Goal: Task Accomplishment & Management: Manage account settings

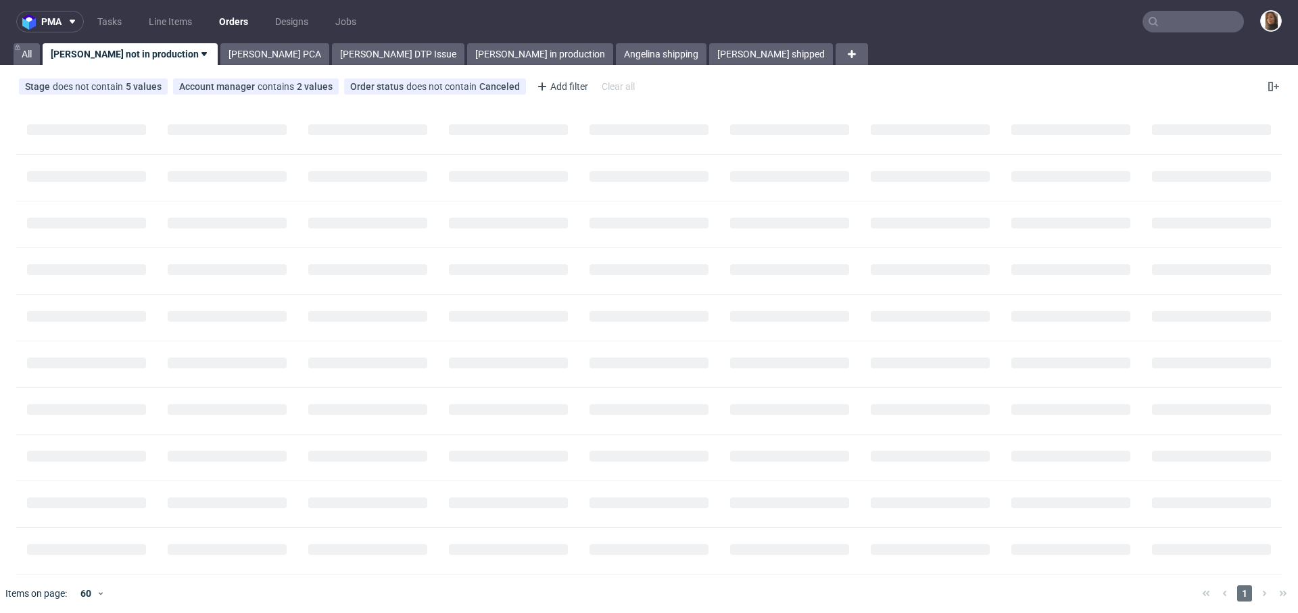
click at [1182, 26] on input "text" at bounding box center [1192, 22] width 101 height 22
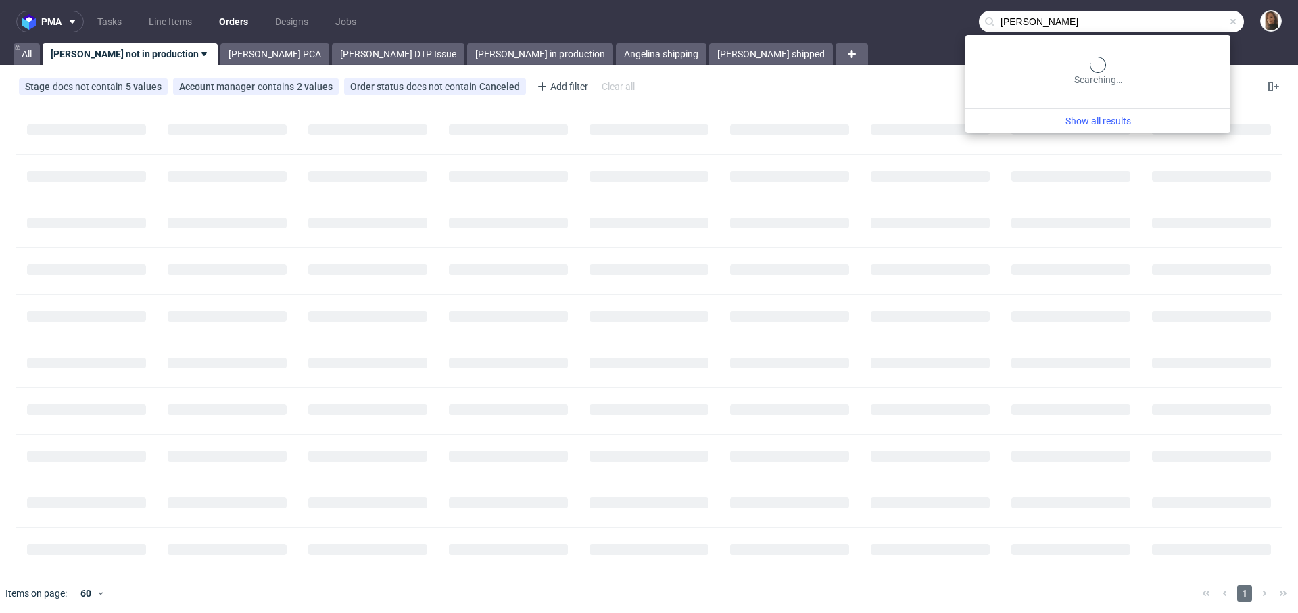
type input "tobar"
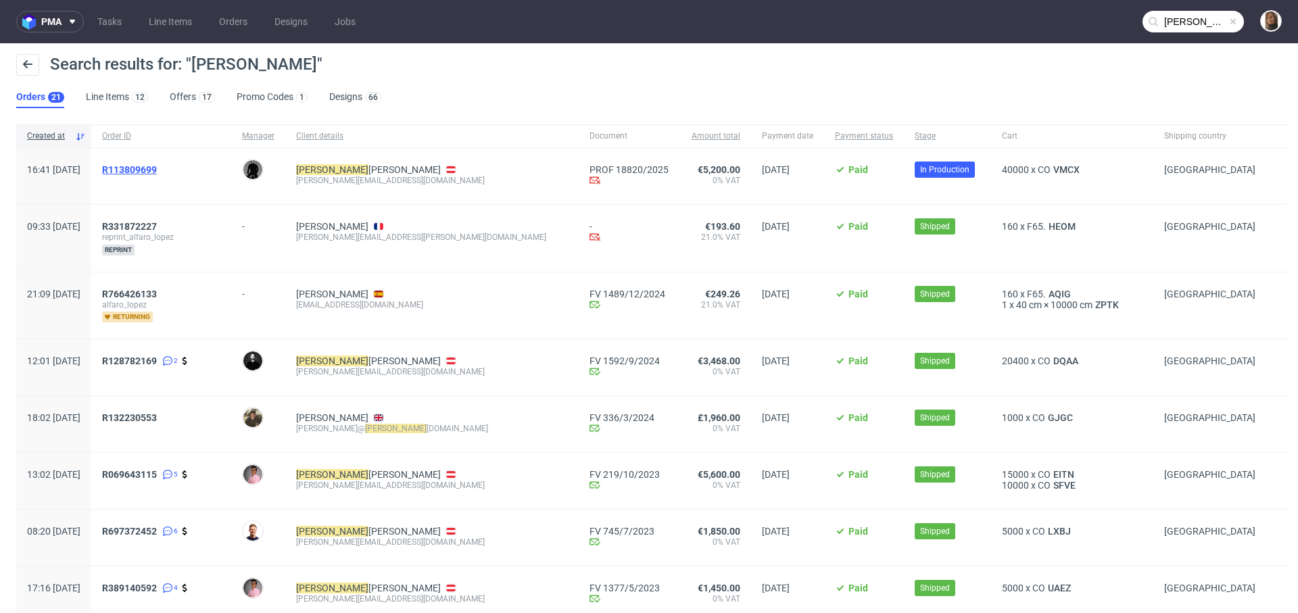
click at [157, 164] on span "R113809699" at bounding box center [129, 169] width 55 height 11
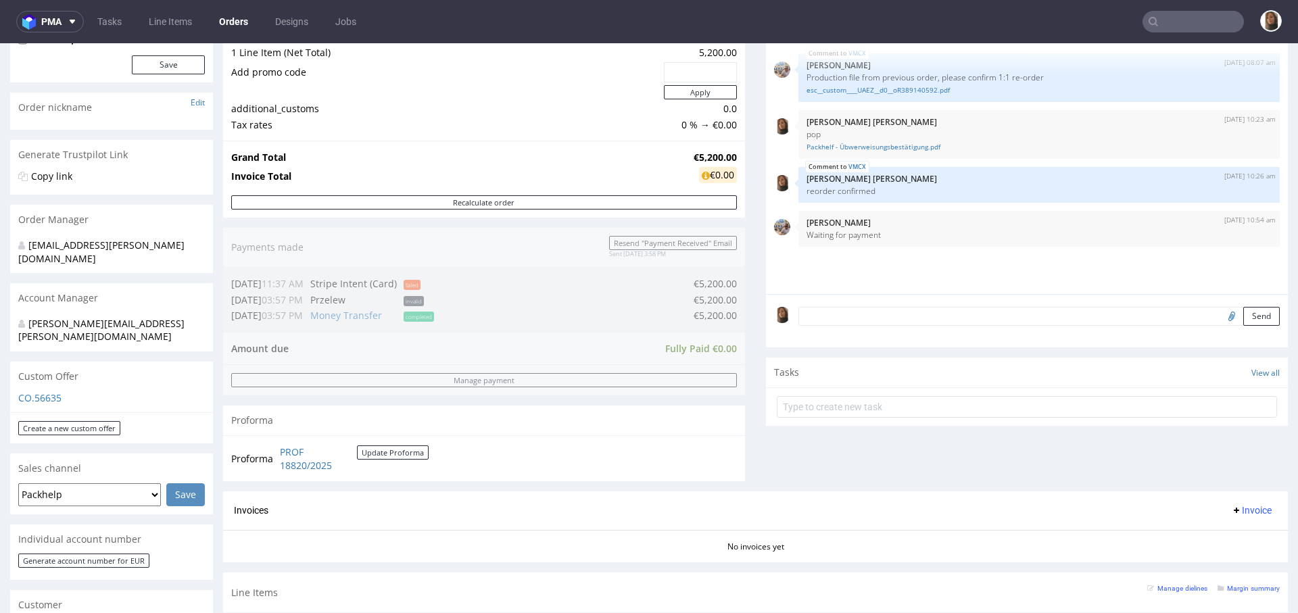
scroll to position [393, 0]
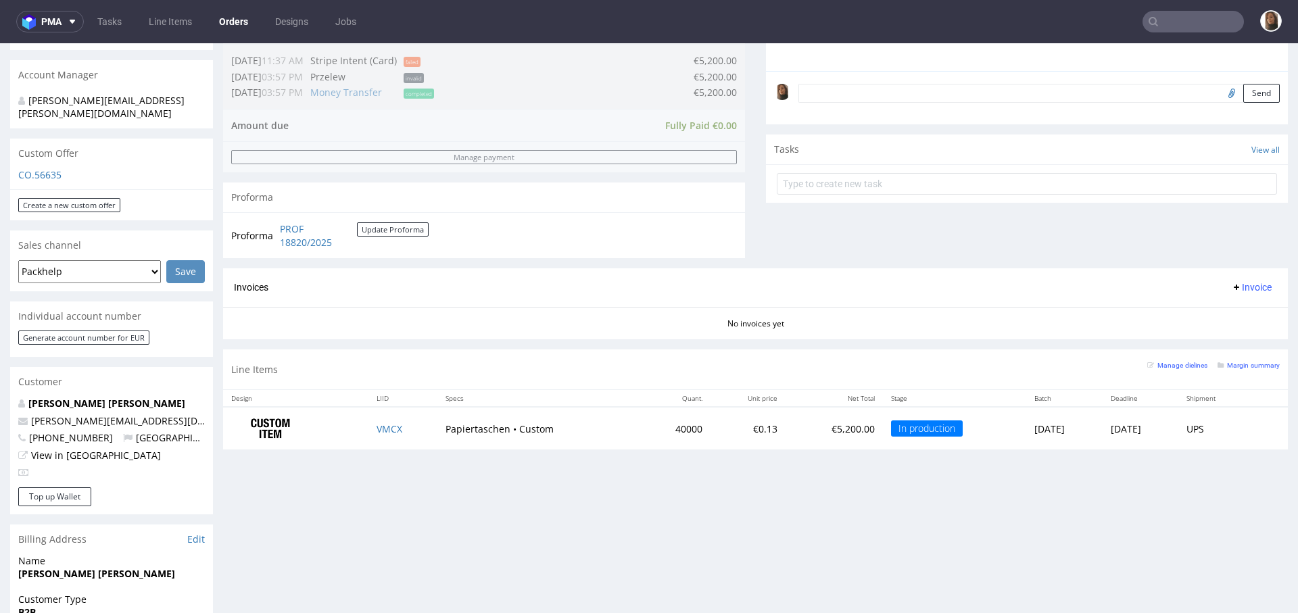
click at [911, 87] on textarea at bounding box center [1038, 93] width 481 height 19
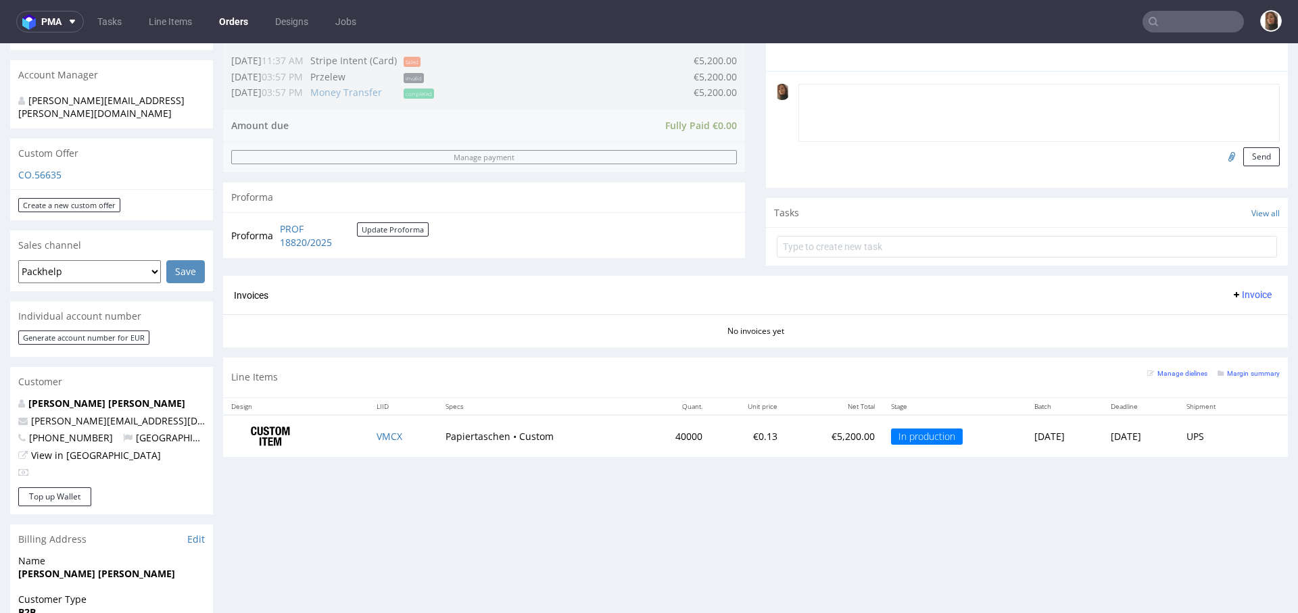
paste textarea "the delivery can take place from Monday to Friday from 08:00-13:00. Please see …"
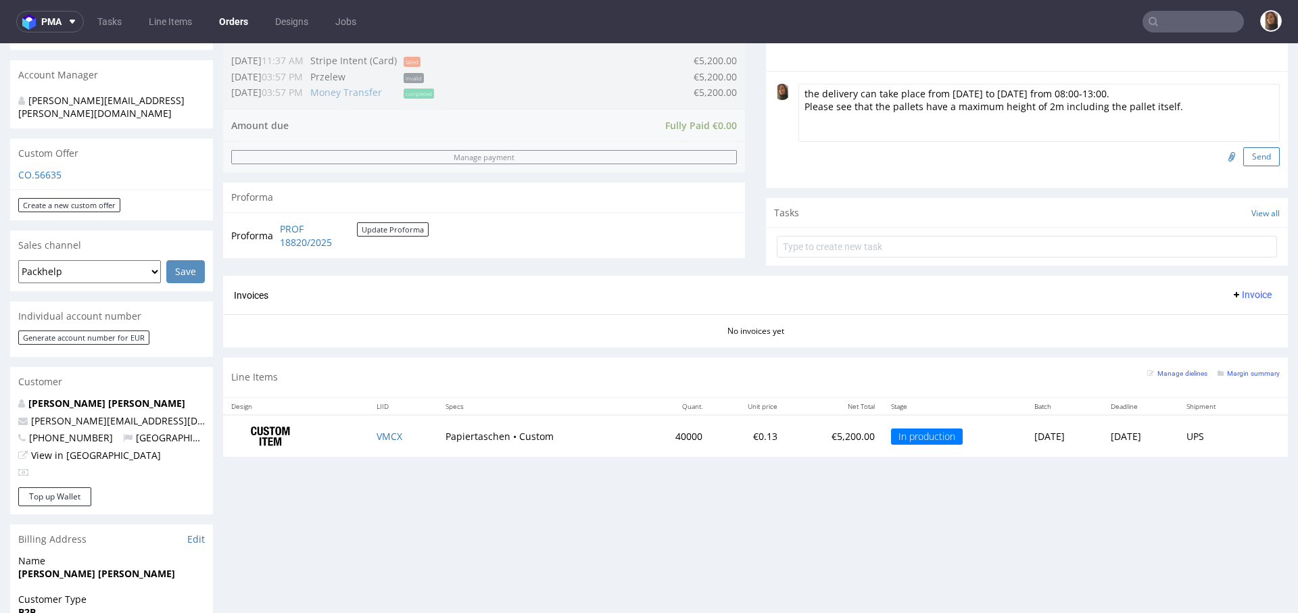
type textarea "the delivery can take place from Monday to Friday from 08:00-13:00. Please see …"
click at [1243, 151] on button "Send" at bounding box center [1261, 156] width 37 height 19
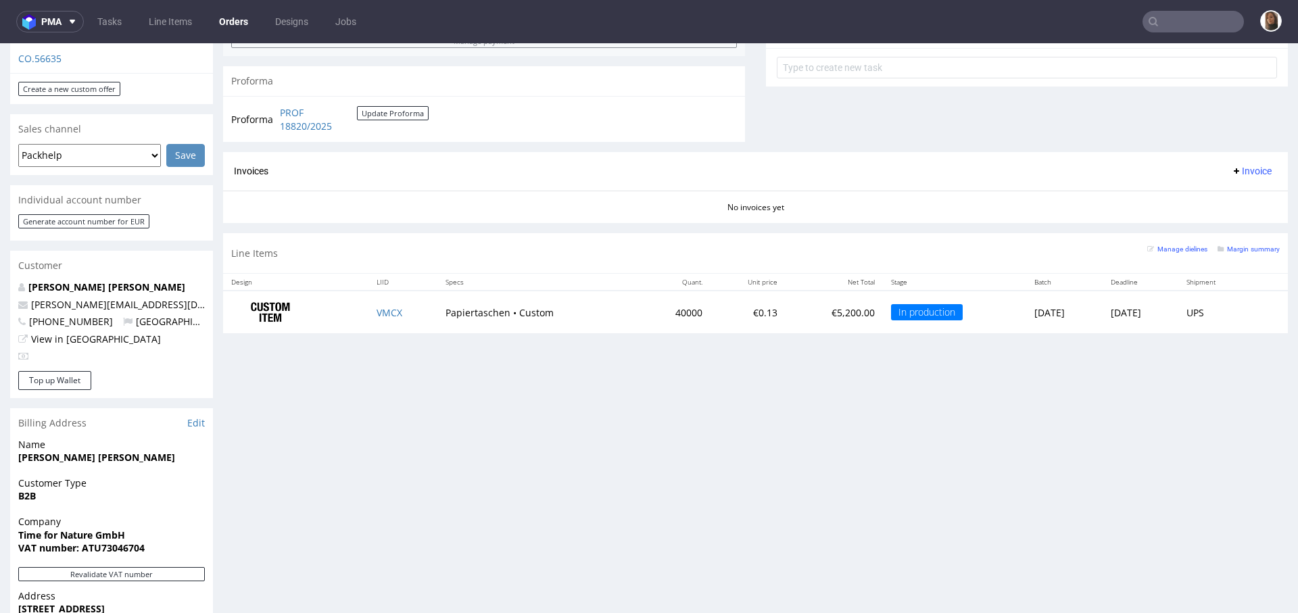
scroll to position [642, 0]
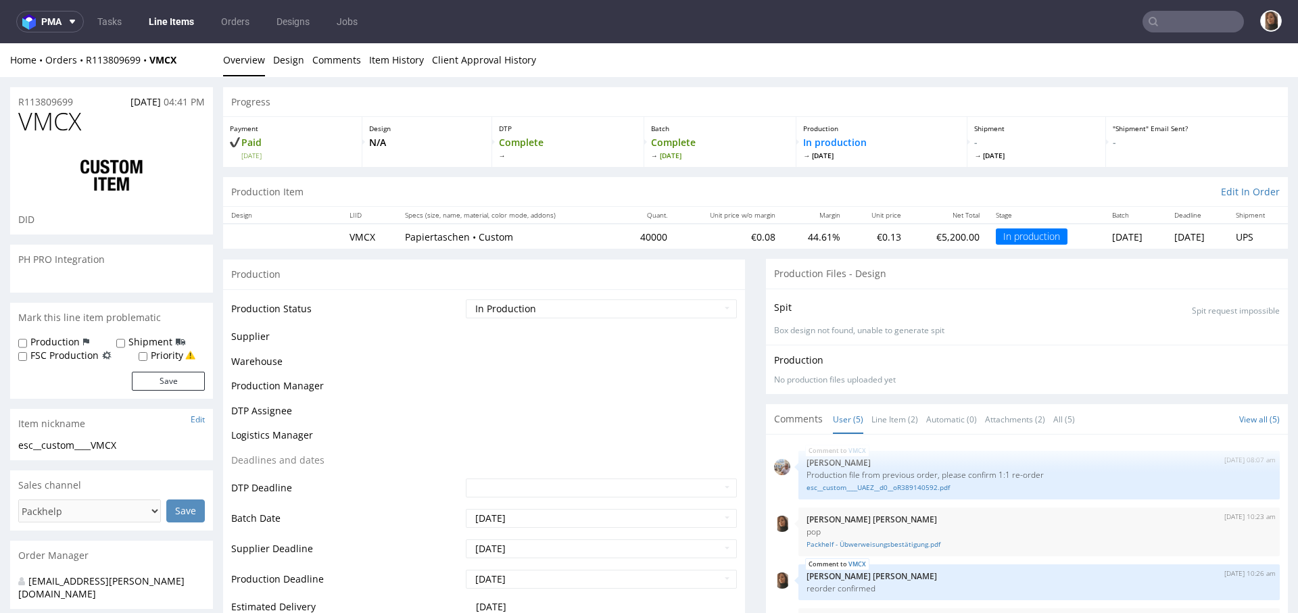
scroll to position [15, 0]
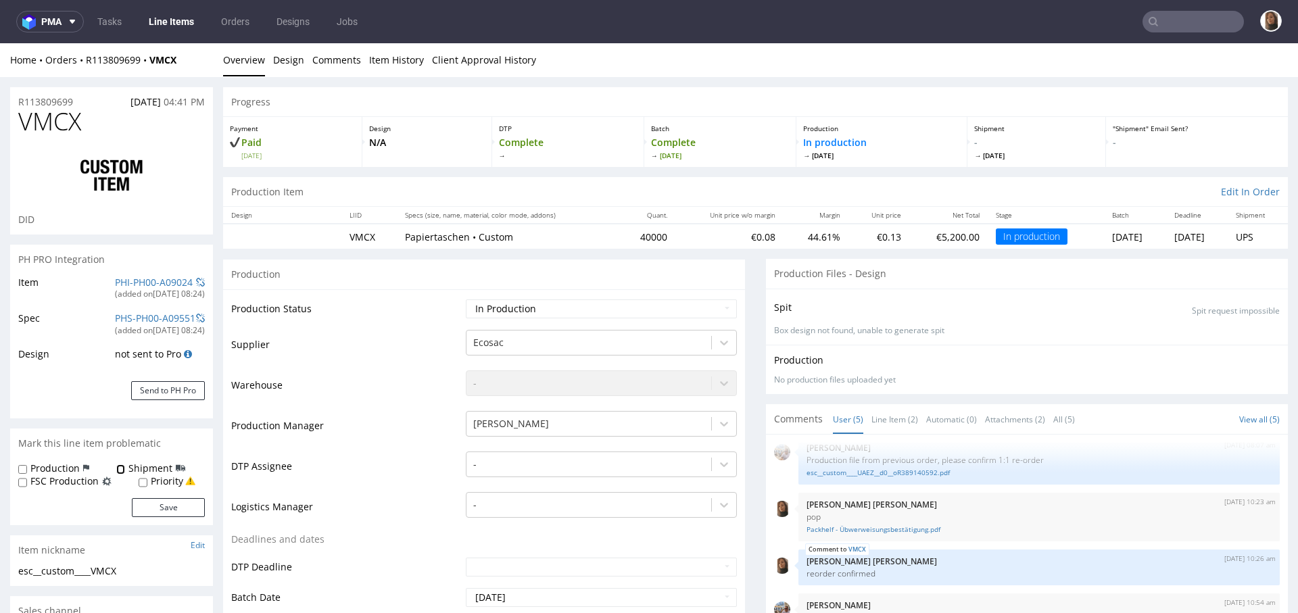
click at [120, 470] on input "Shipment" at bounding box center [120, 469] width 9 height 11
checkbox input "true"
click at [179, 510] on button "Save" at bounding box center [168, 507] width 73 height 19
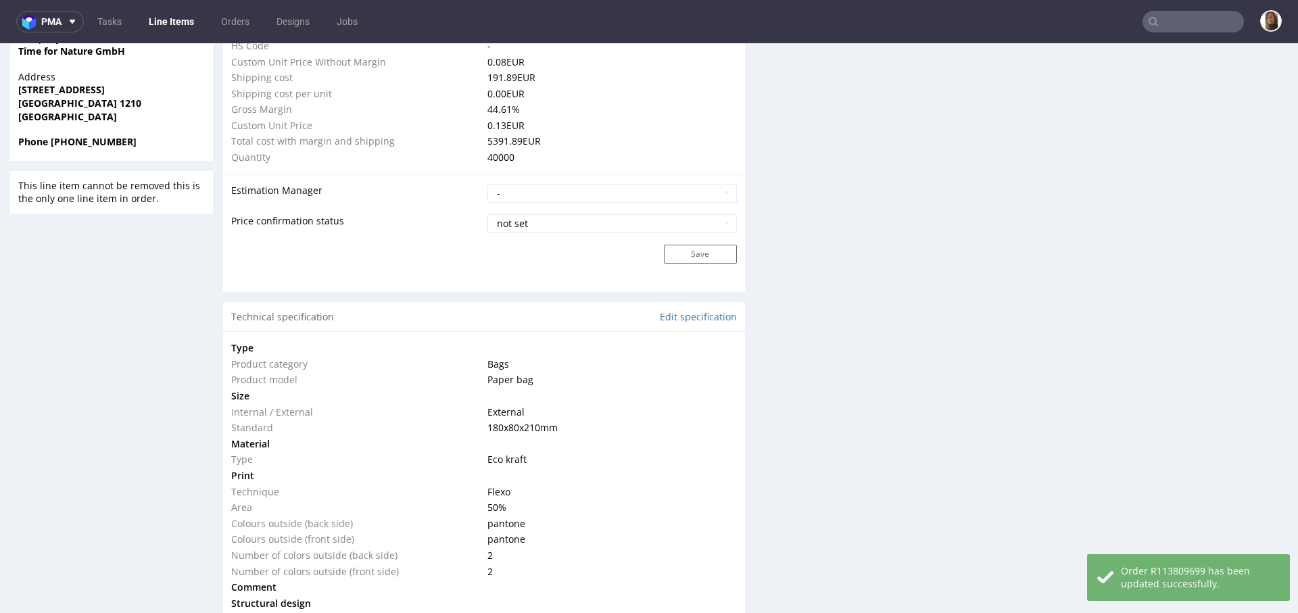
scroll to position [998, 0]
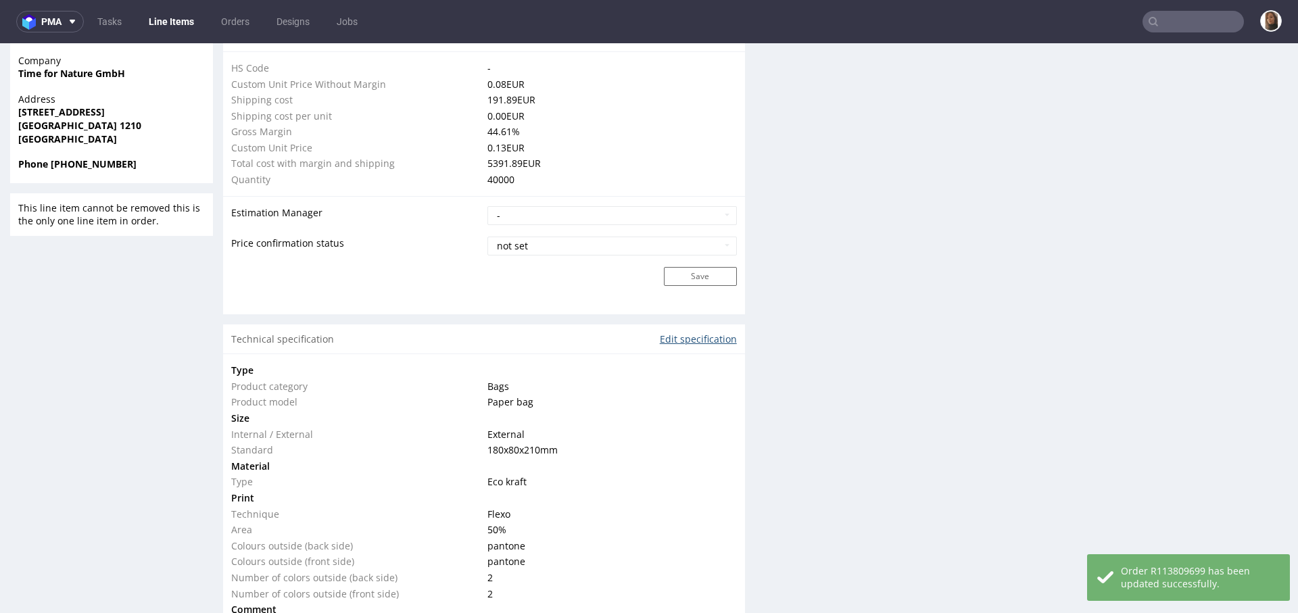
click at [700, 334] on link "Edit specification" at bounding box center [698, 340] width 77 height 14
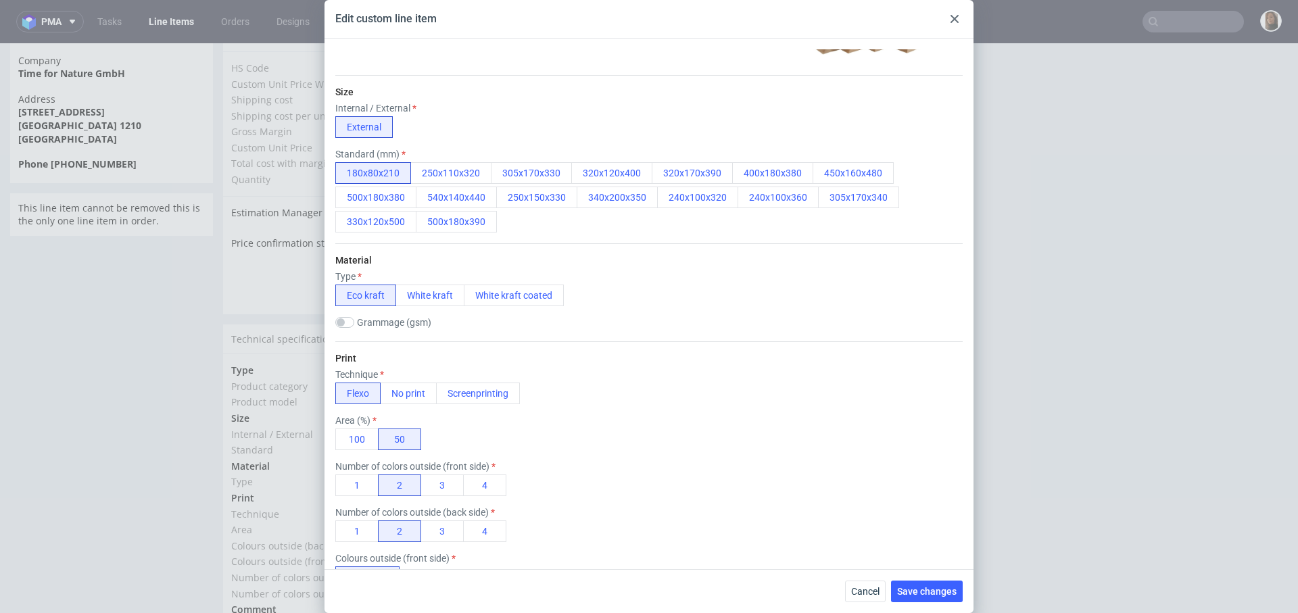
scroll to position [556, 0]
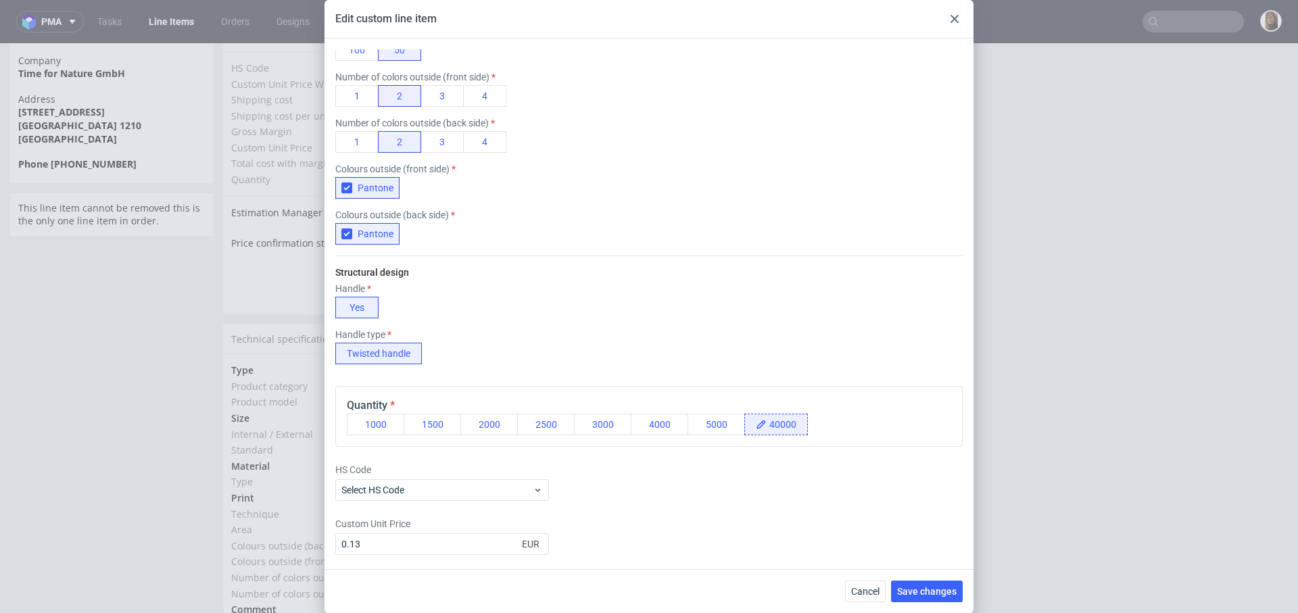
click at [952, 16] on icon at bounding box center [954, 19] width 8 height 8
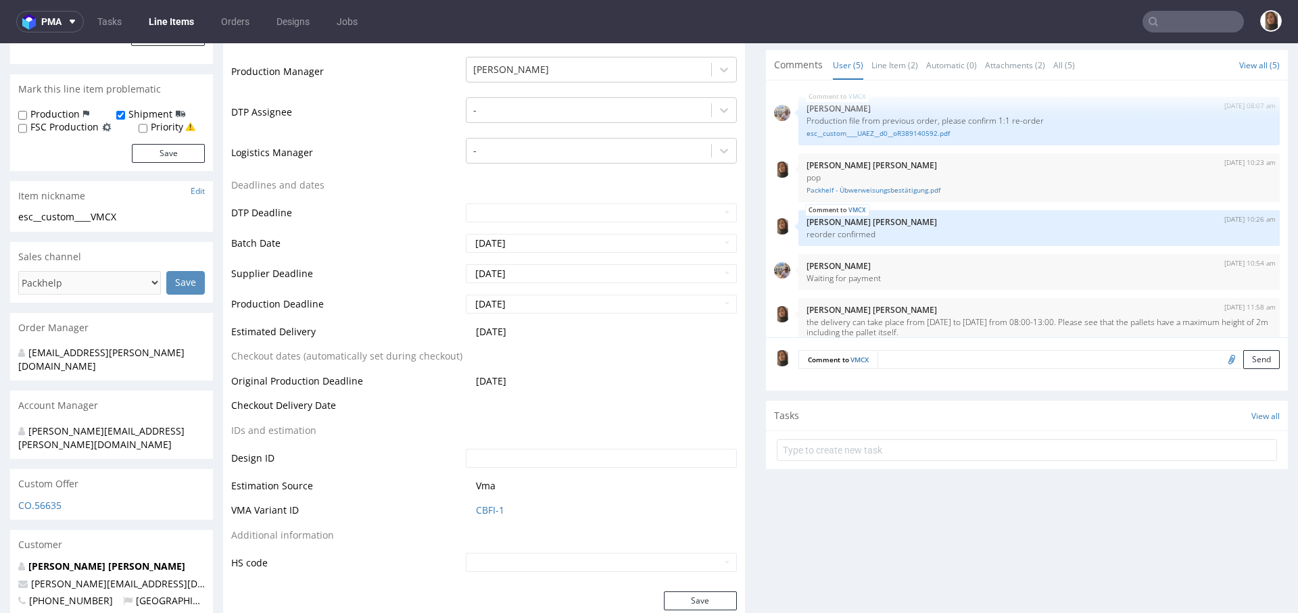
scroll to position [0, 0]
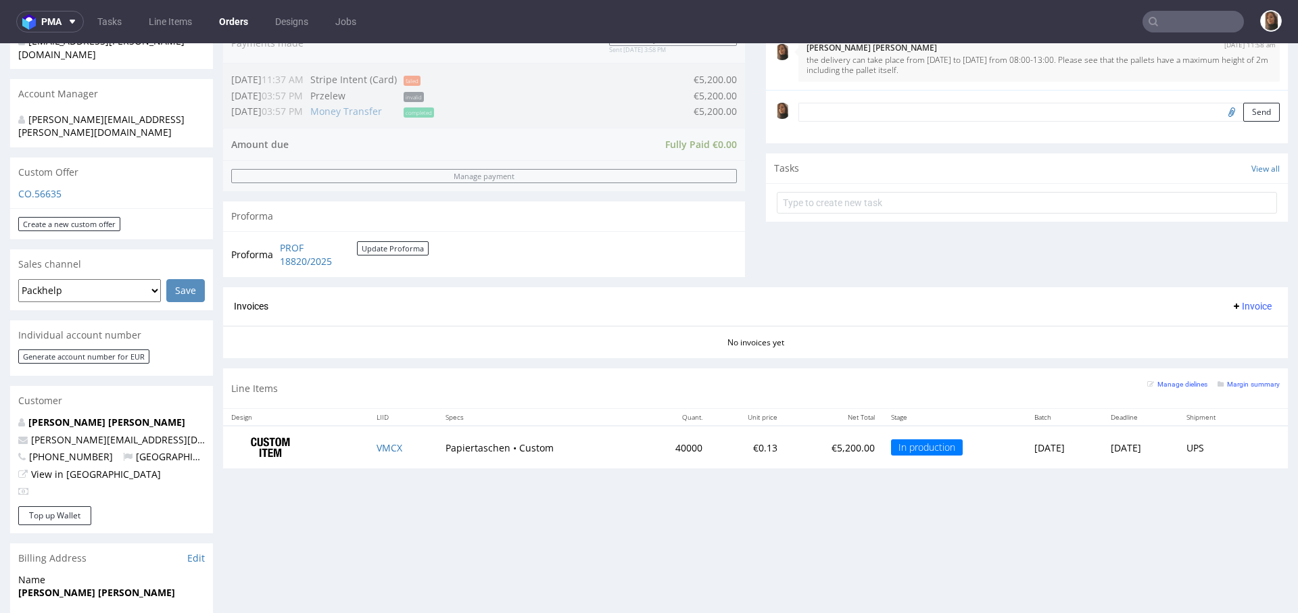
scroll to position [372, 0]
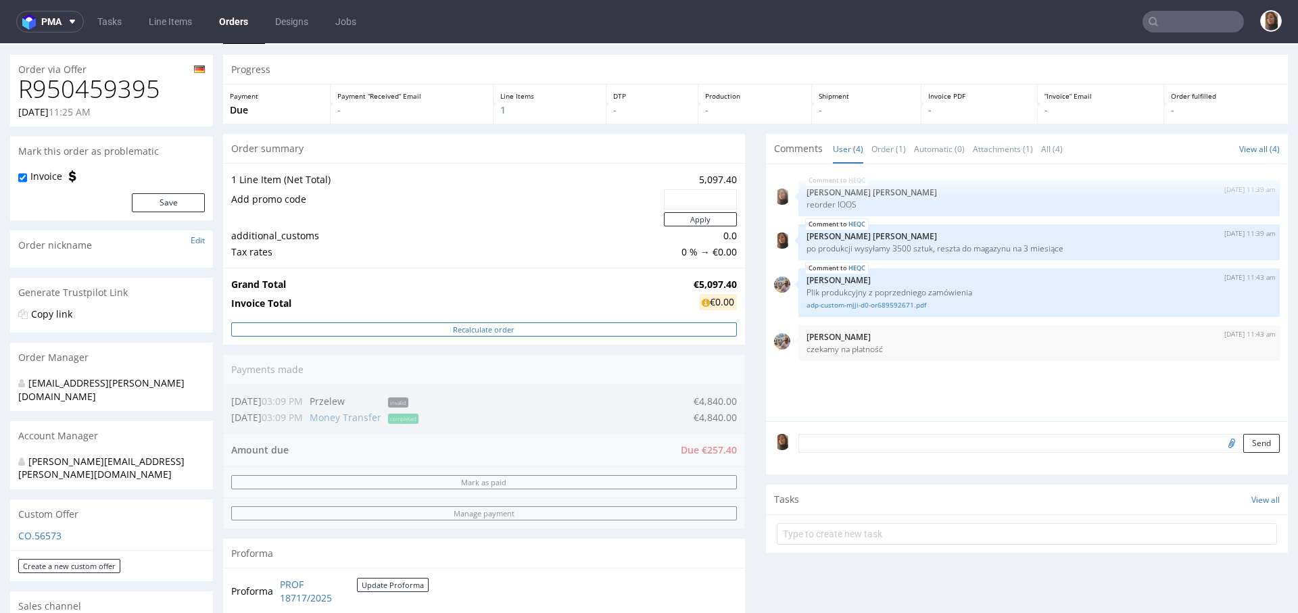
scroll to position [463, 0]
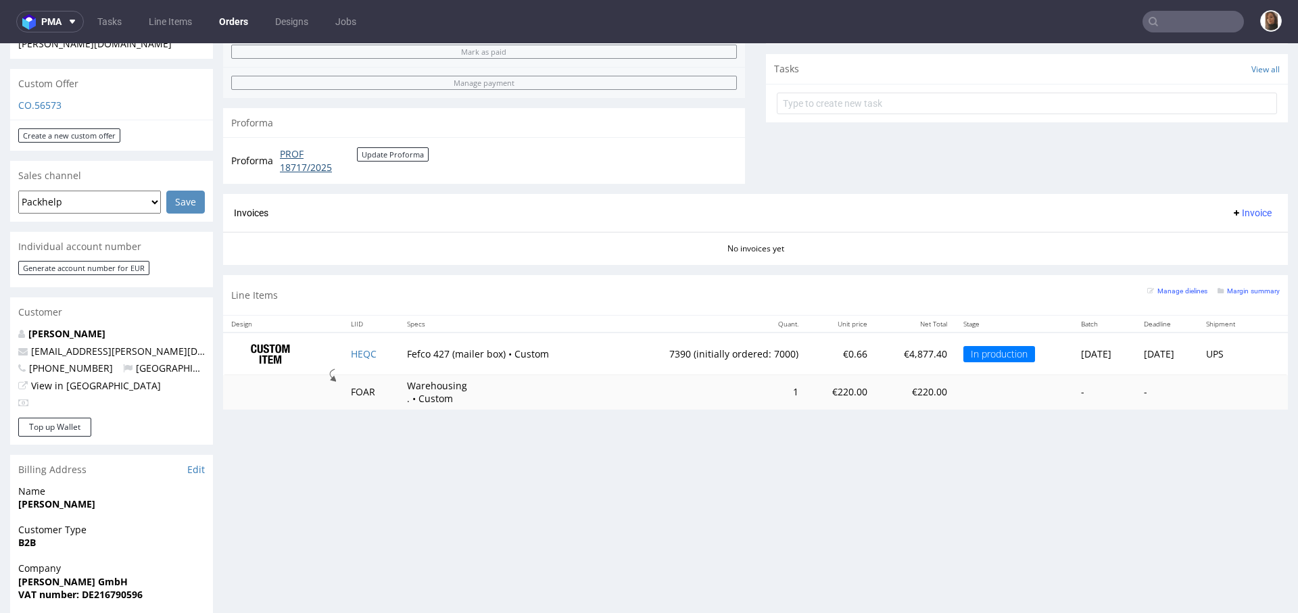
click at [280, 162] on link "PROF 18717/2025" at bounding box center [318, 160] width 77 height 26
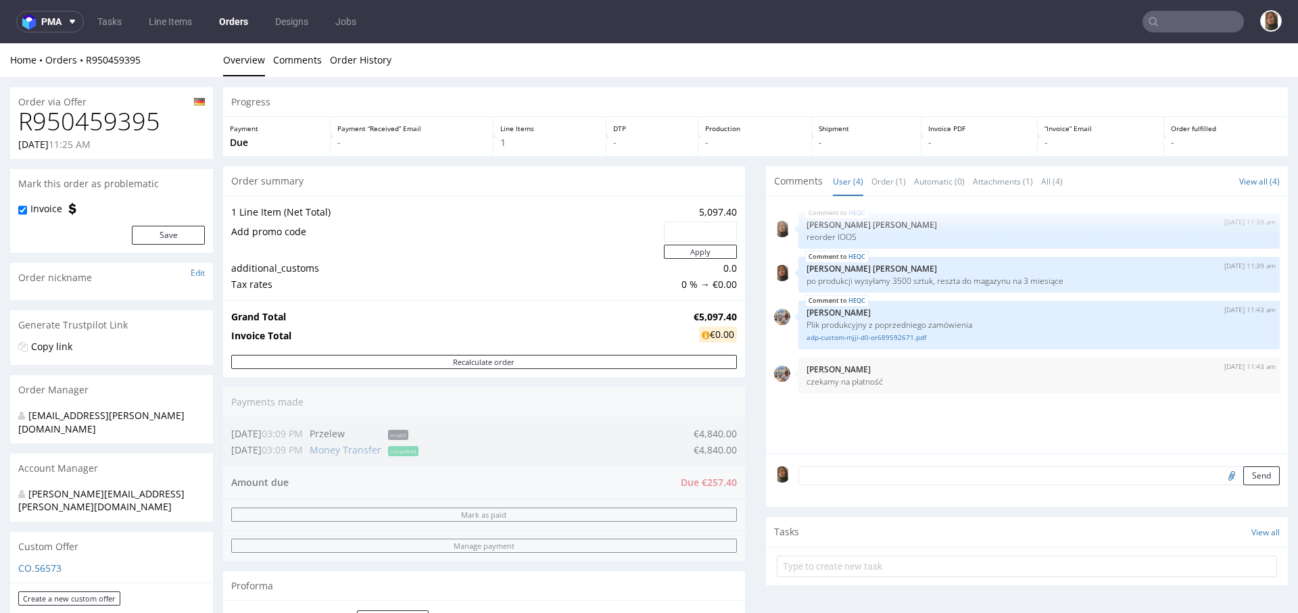
click at [124, 68] on div "Home Orders R950459395 Overview Comments Order History" at bounding box center [649, 60] width 1298 height 34
click at [120, 62] on link "R950459395" at bounding box center [113, 59] width 55 height 13
click at [111, 51] on div "Home Orders R950459395 Overview Comments Order History" at bounding box center [649, 60] width 1298 height 34
click at [121, 59] on link "R950459395" at bounding box center [113, 59] width 55 height 13
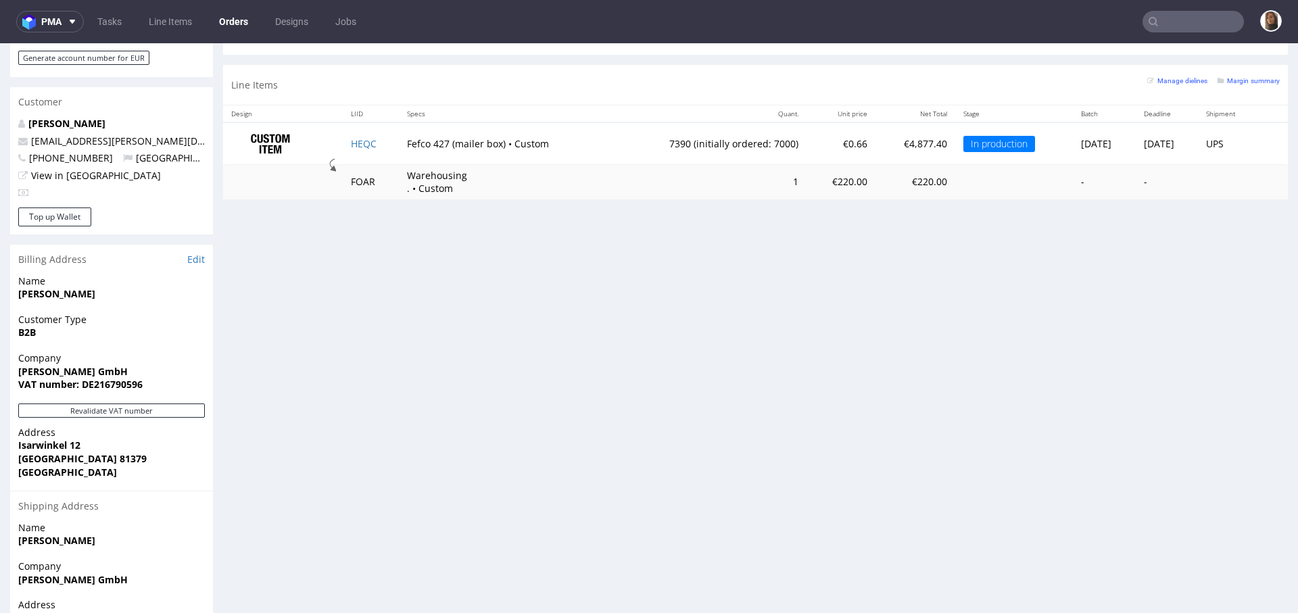
scroll to position [740, 0]
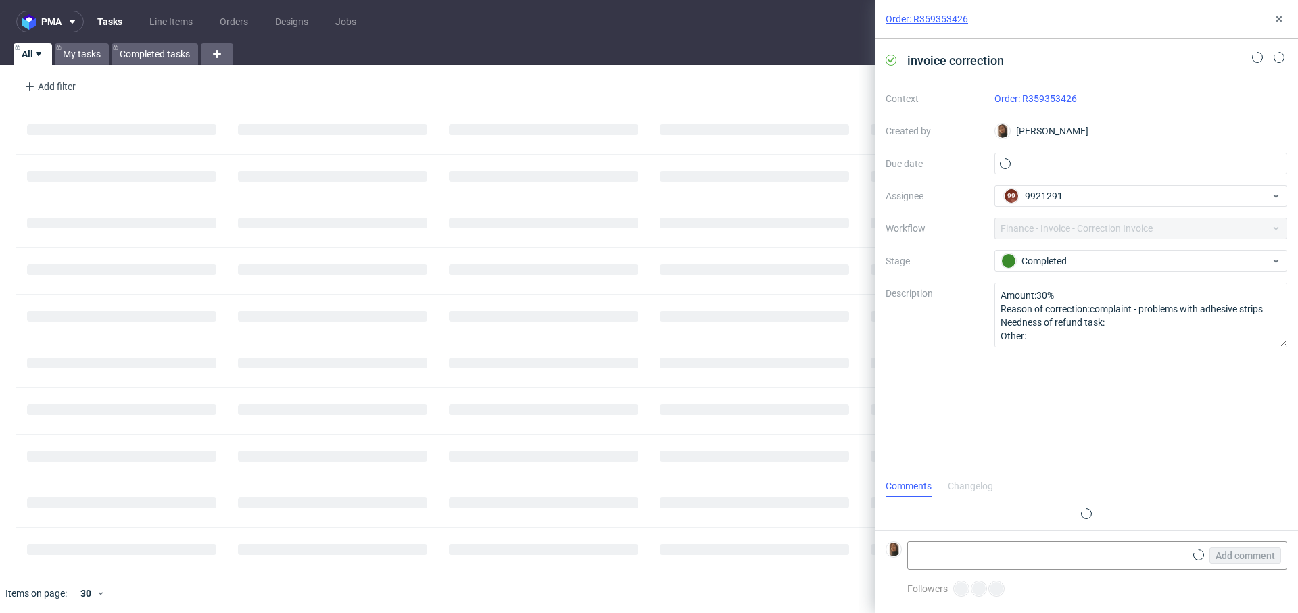
scroll to position [11, 0]
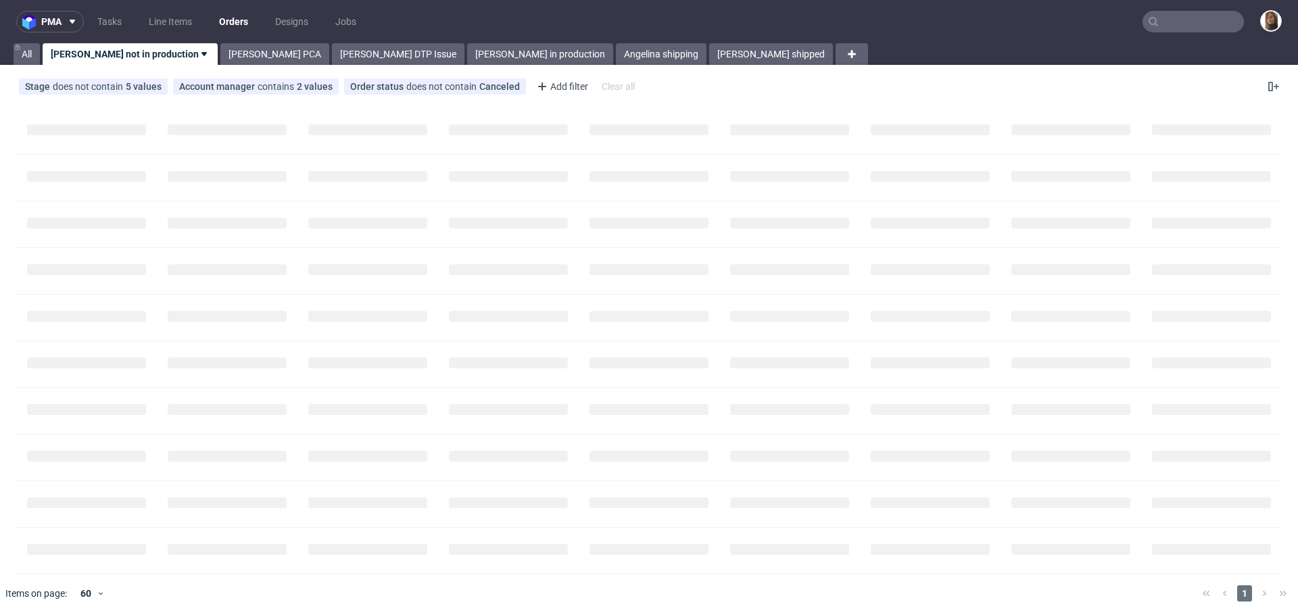
click at [1171, 18] on input "text" at bounding box center [1192, 22] width 101 height 22
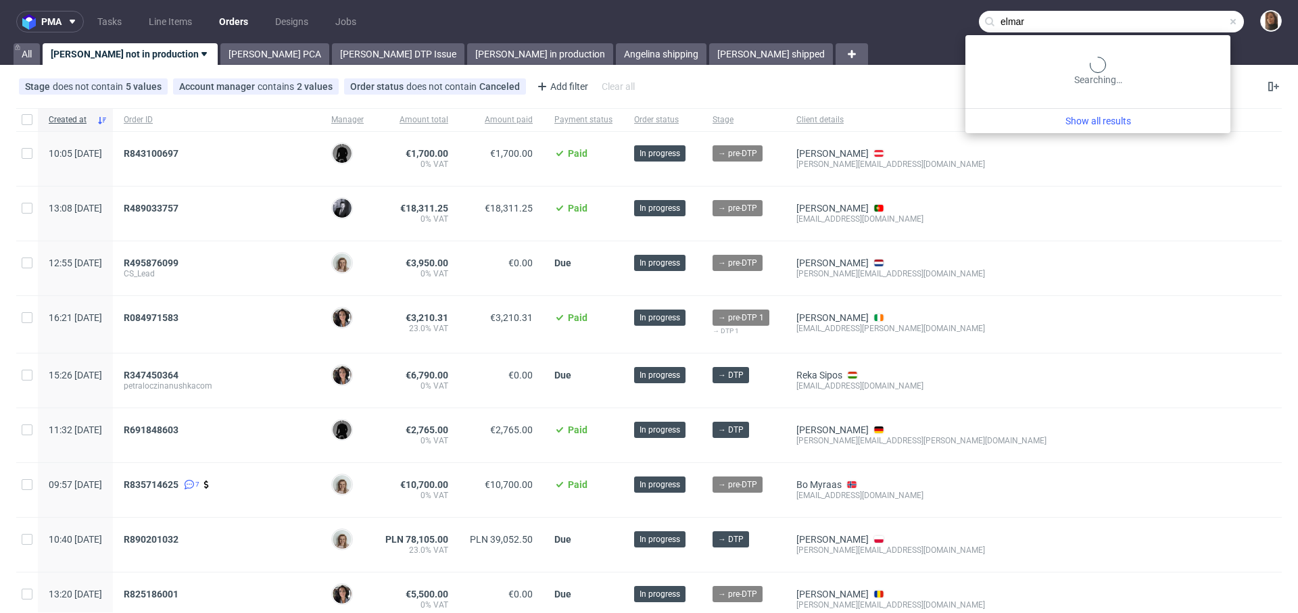
type input "elmar"
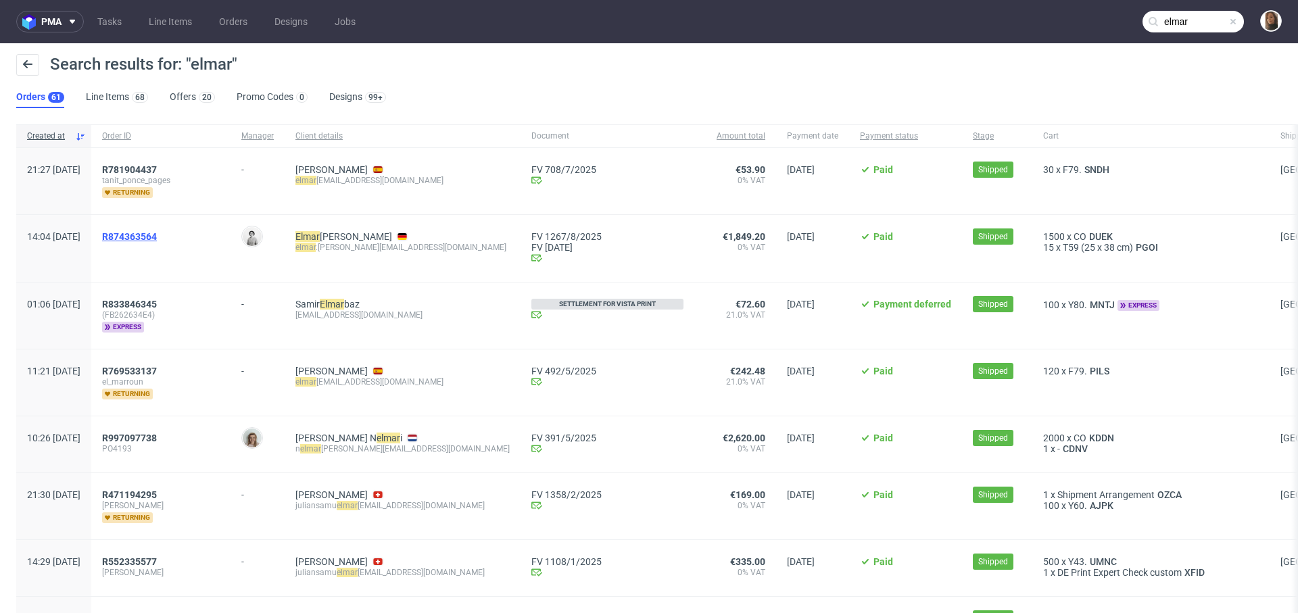
click at [157, 235] on span "R874363564" at bounding box center [129, 236] width 55 height 11
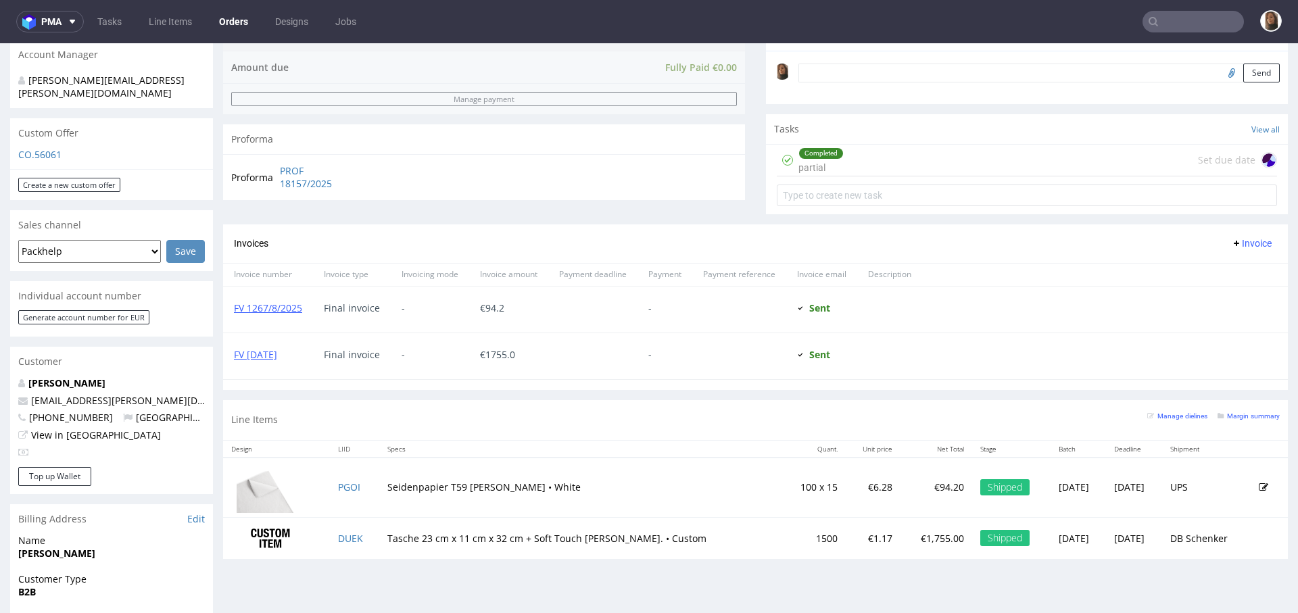
scroll to position [526, 0]
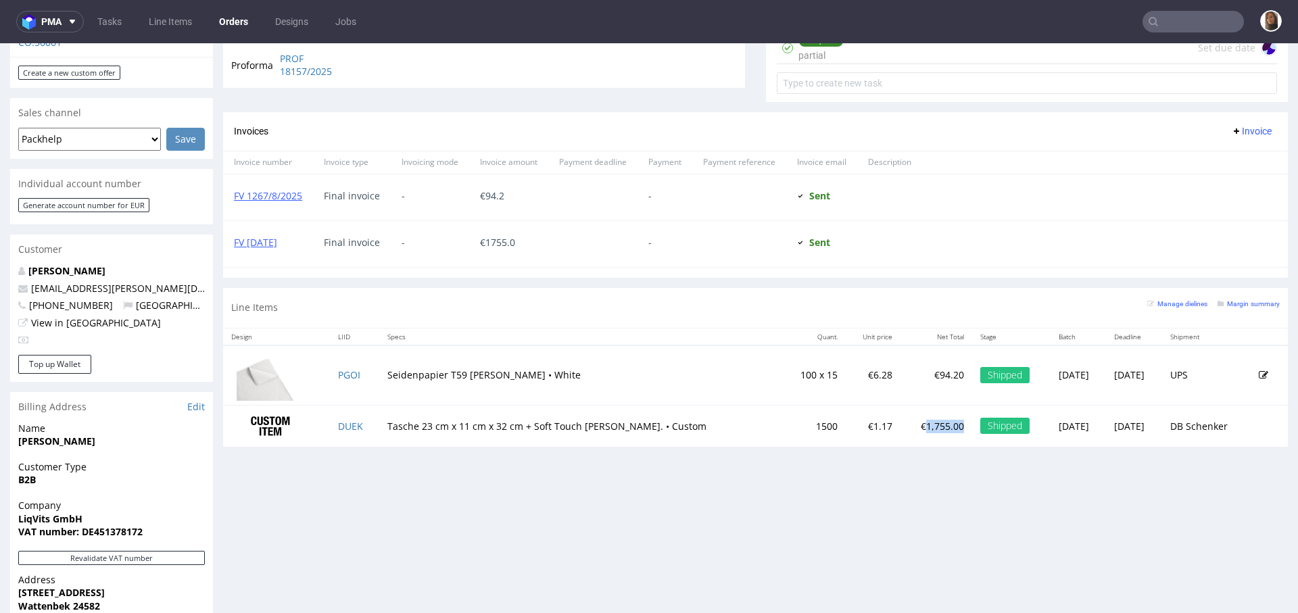
drag, startPoint x: 856, startPoint y: 424, endPoint x: 894, endPoint y: 422, distance: 37.2
click at [900, 422] on td "€1,755.00" at bounding box center [935, 426] width 71 height 42
copy p "1,755.00"
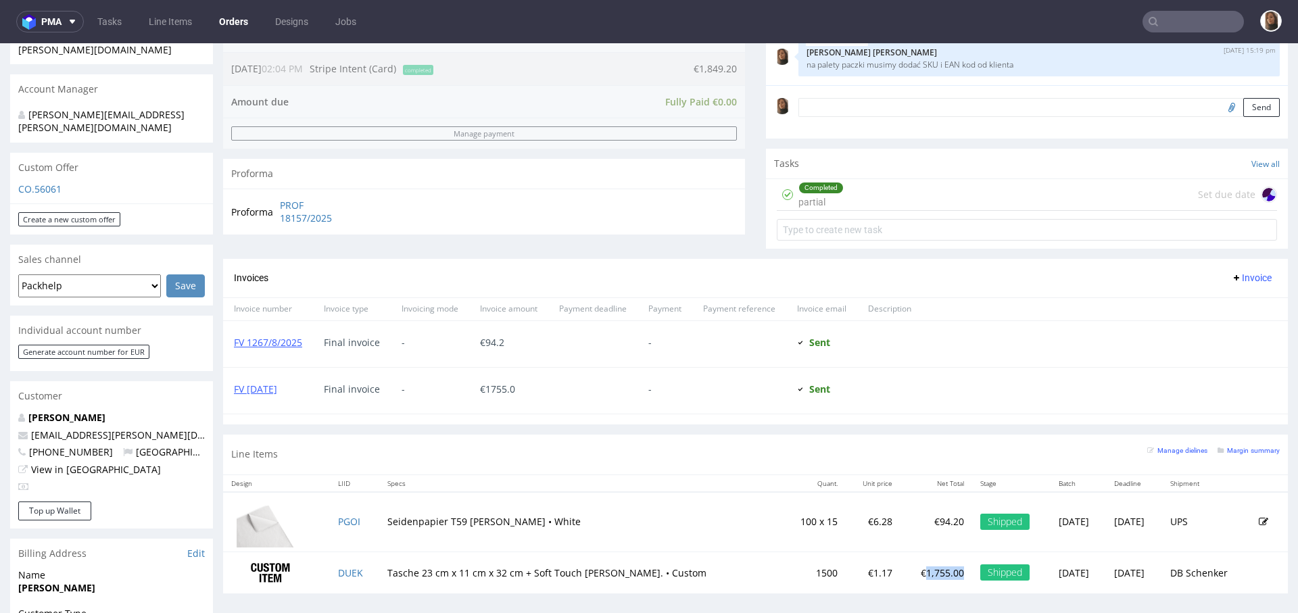
scroll to position [374, 0]
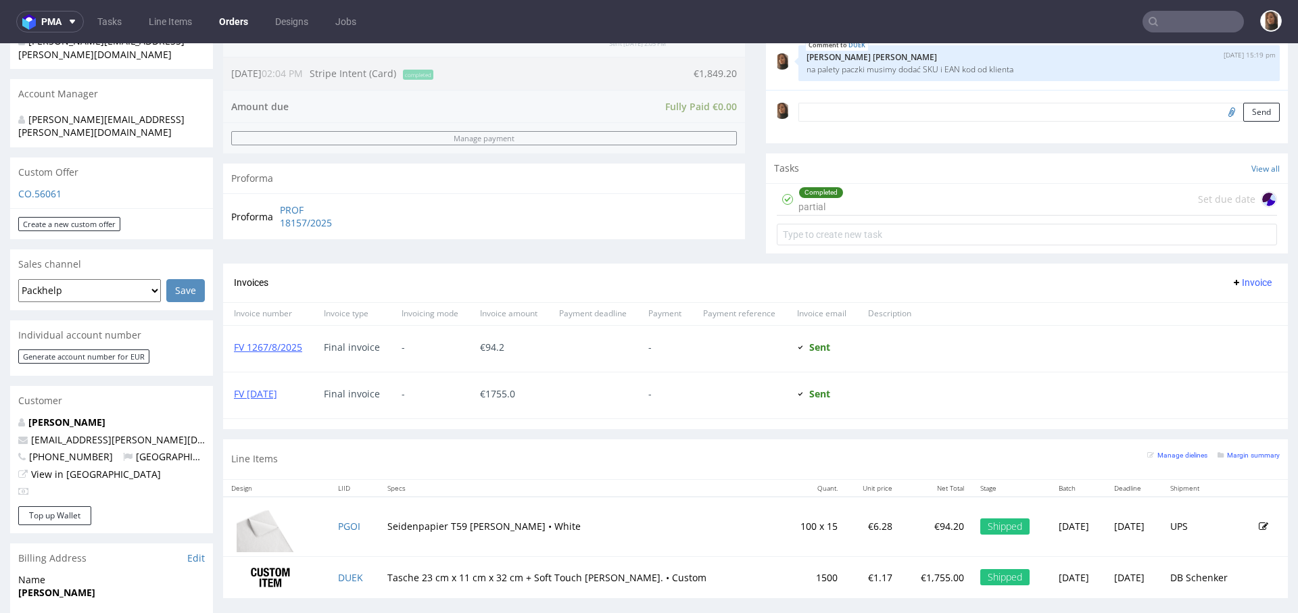
click at [605, 428] on div "Progress Payment Paid Fri 11 Jul Payment “Received” Email Sent Fri 11 Jul 14:05…" at bounding box center [755, 161] width 1065 height 896
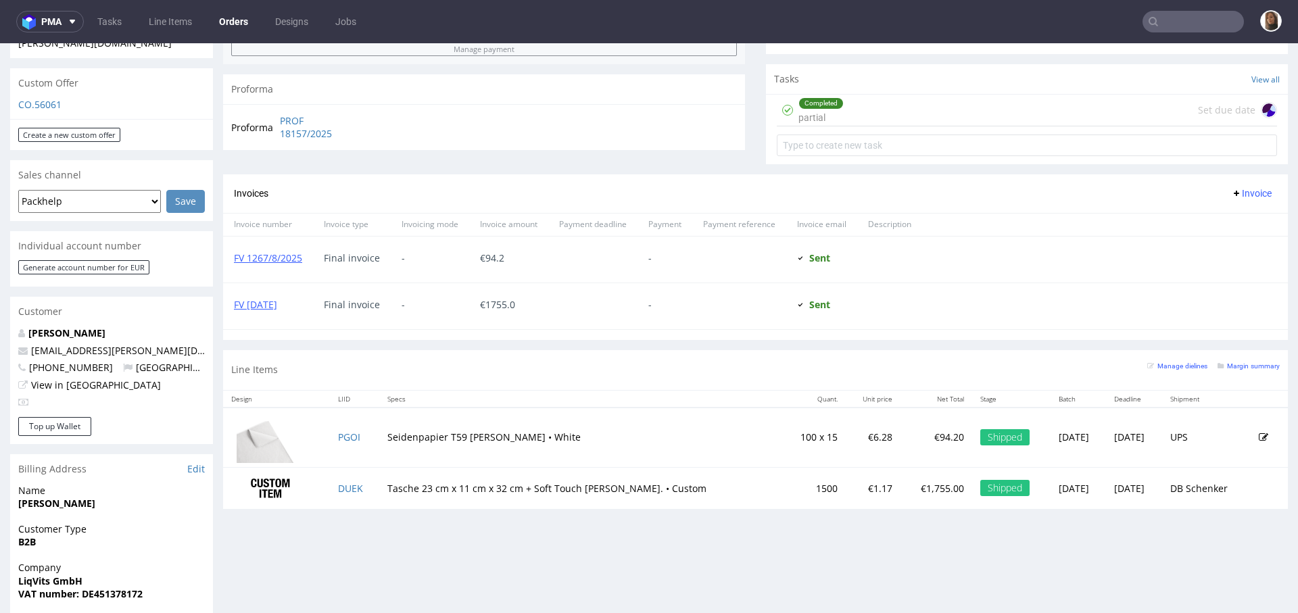
scroll to position [515, 0]
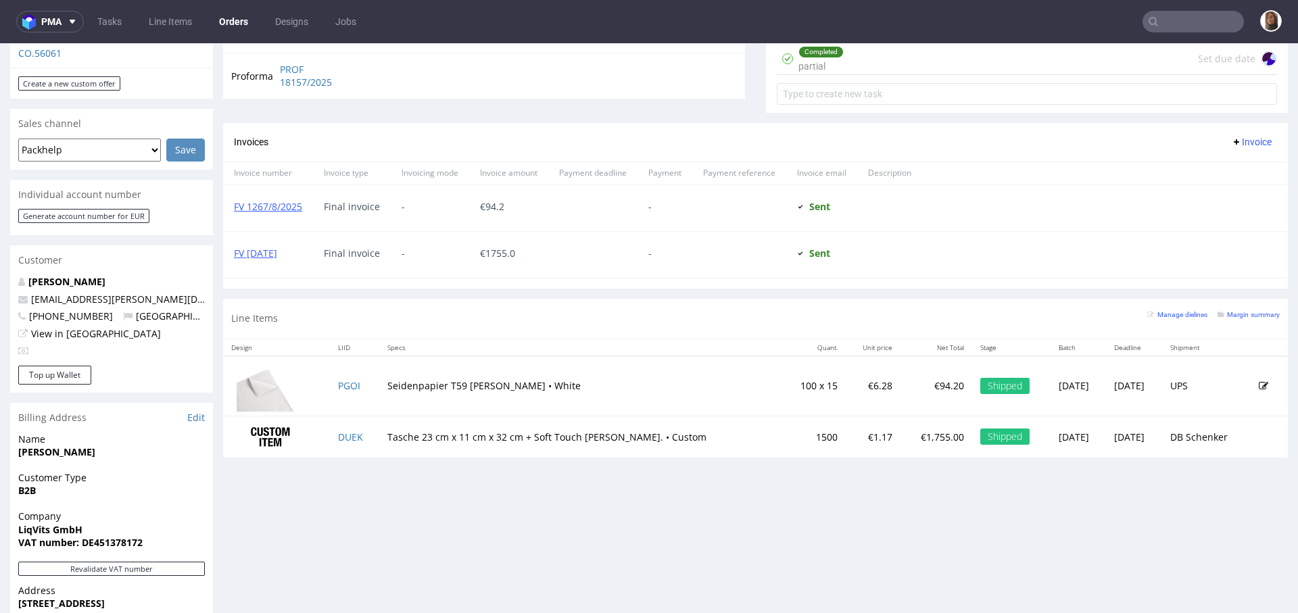
click at [1173, 26] on input "text" at bounding box center [1192, 22] width 101 height 22
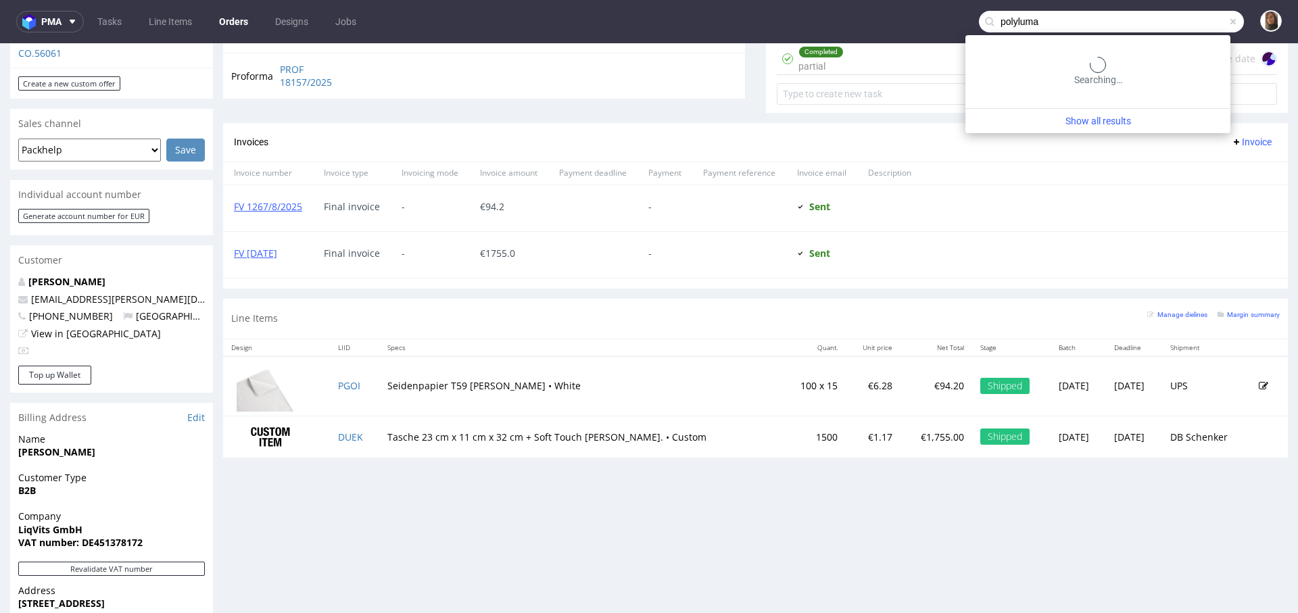
type input "polyluma"
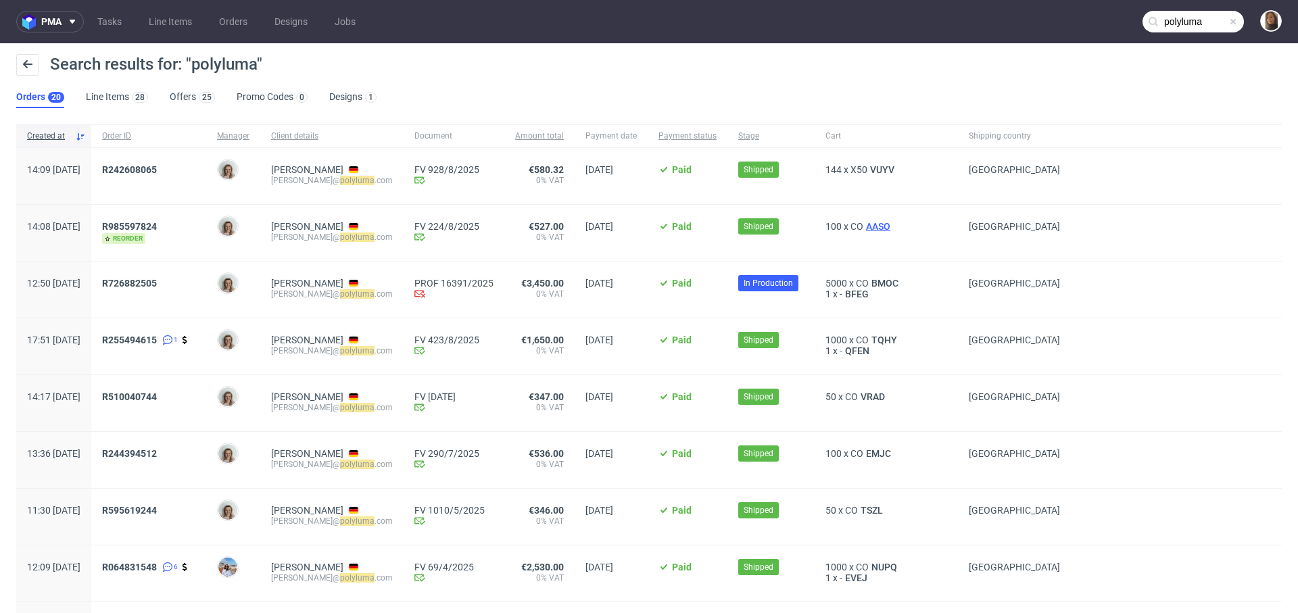
click at [880, 228] on span "AASO" at bounding box center [878, 226] width 30 height 11
click at [888, 281] on span "BMOC" at bounding box center [885, 283] width 32 height 11
click at [1213, 16] on input "polyluma" at bounding box center [1192, 22] width 101 height 22
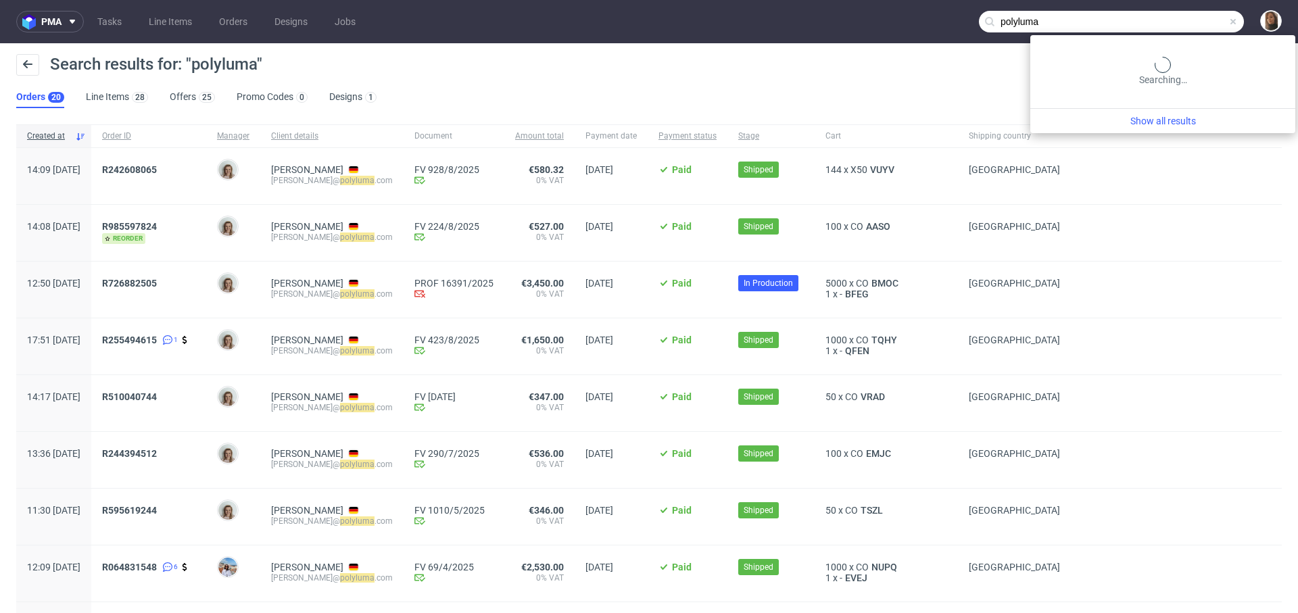
click at [1228, 17] on span at bounding box center [1233, 21] width 11 height 11
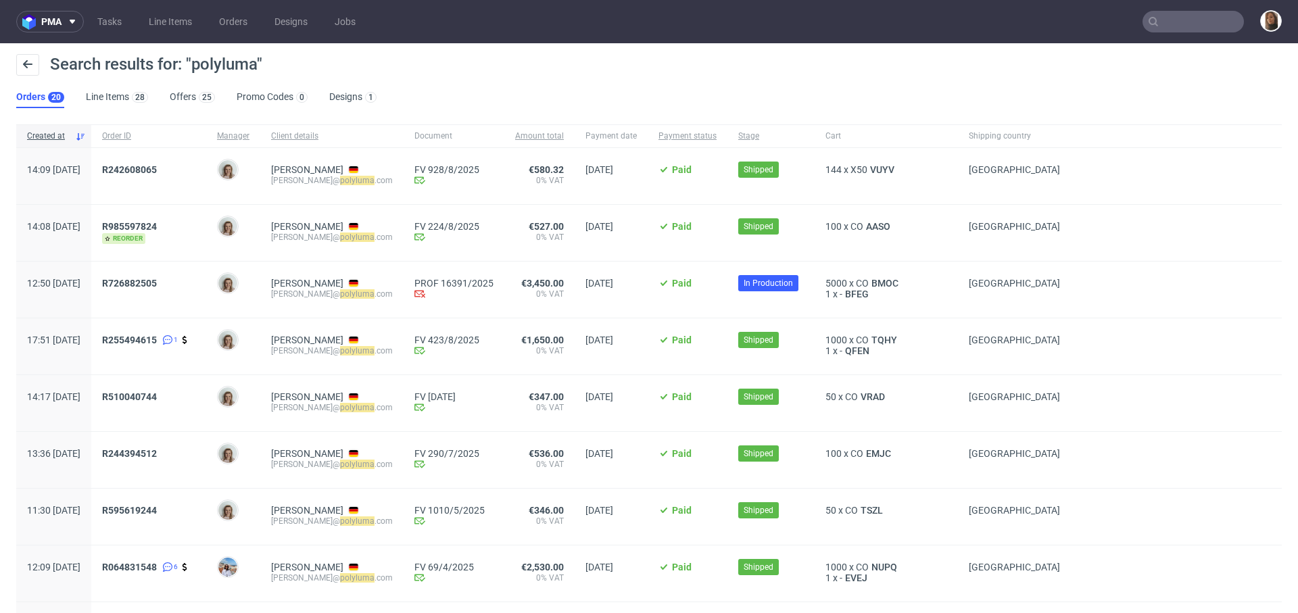
click at [1221, 17] on input "text" at bounding box center [1192, 22] width 101 height 22
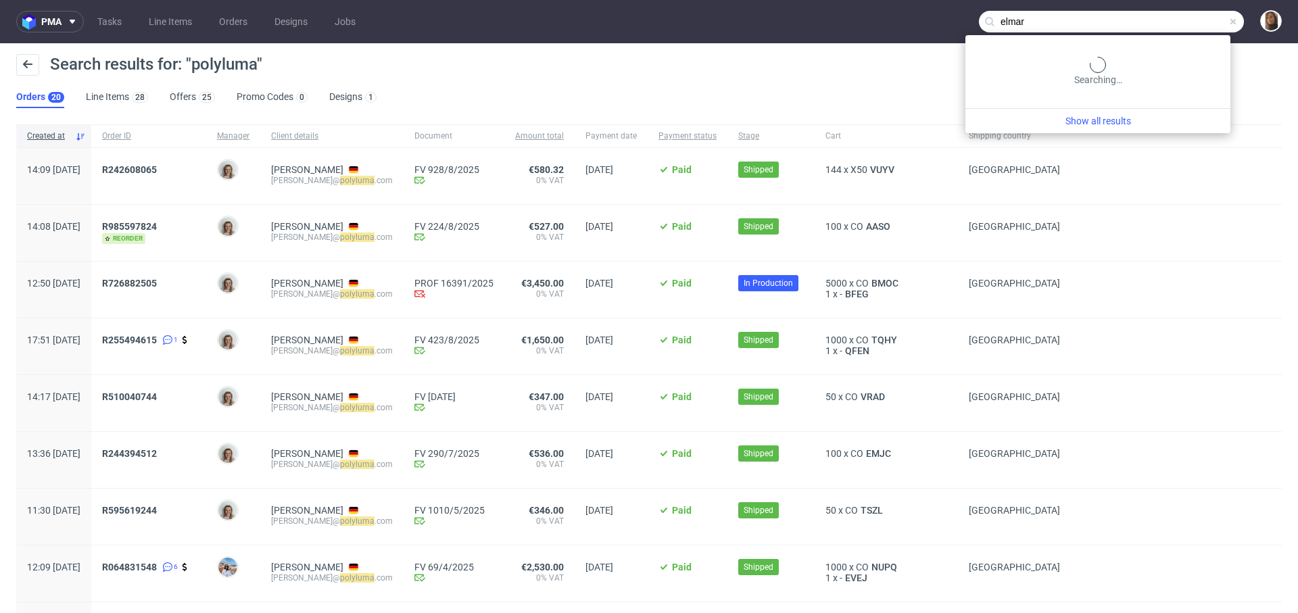
type input "elmar"
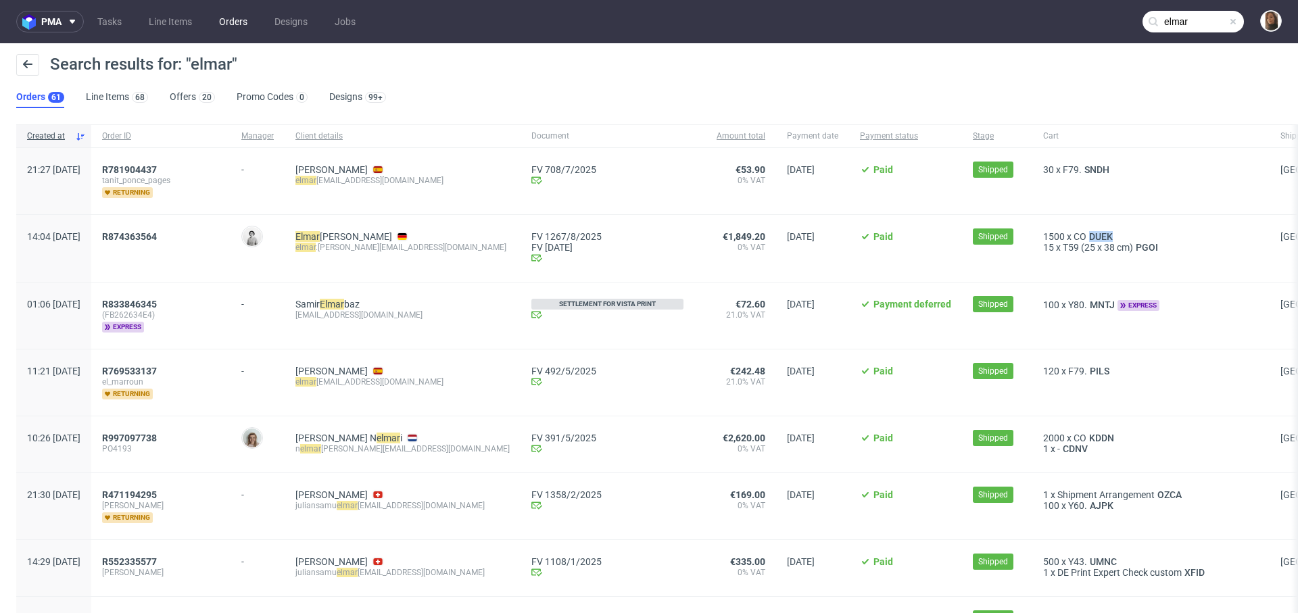
click at [231, 25] on link "Orders" at bounding box center [233, 22] width 45 height 22
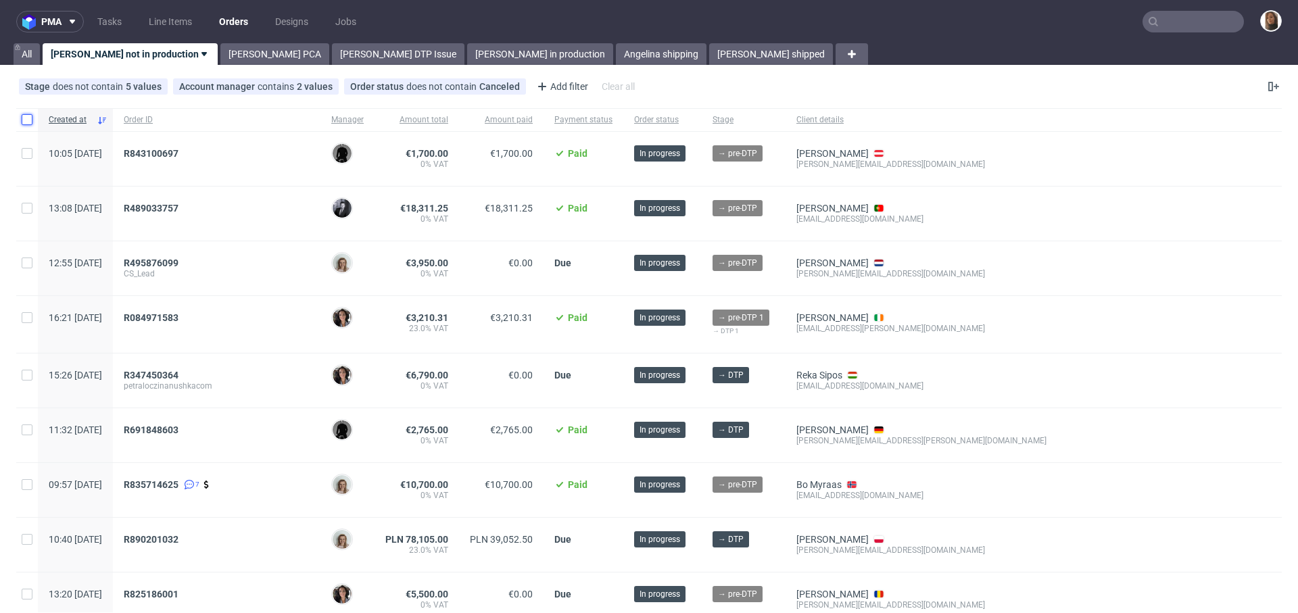
click at [24, 119] on input "checkbox" at bounding box center [27, 119] width 11 height 11
checkbox input "true"
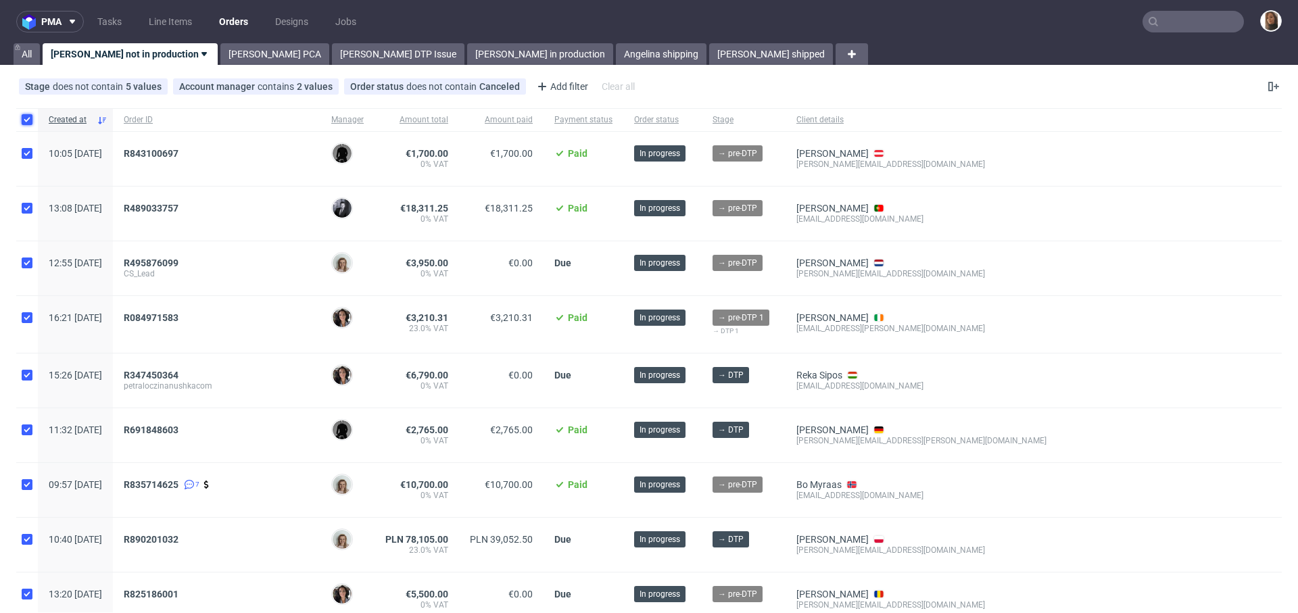
checkbox input "true"
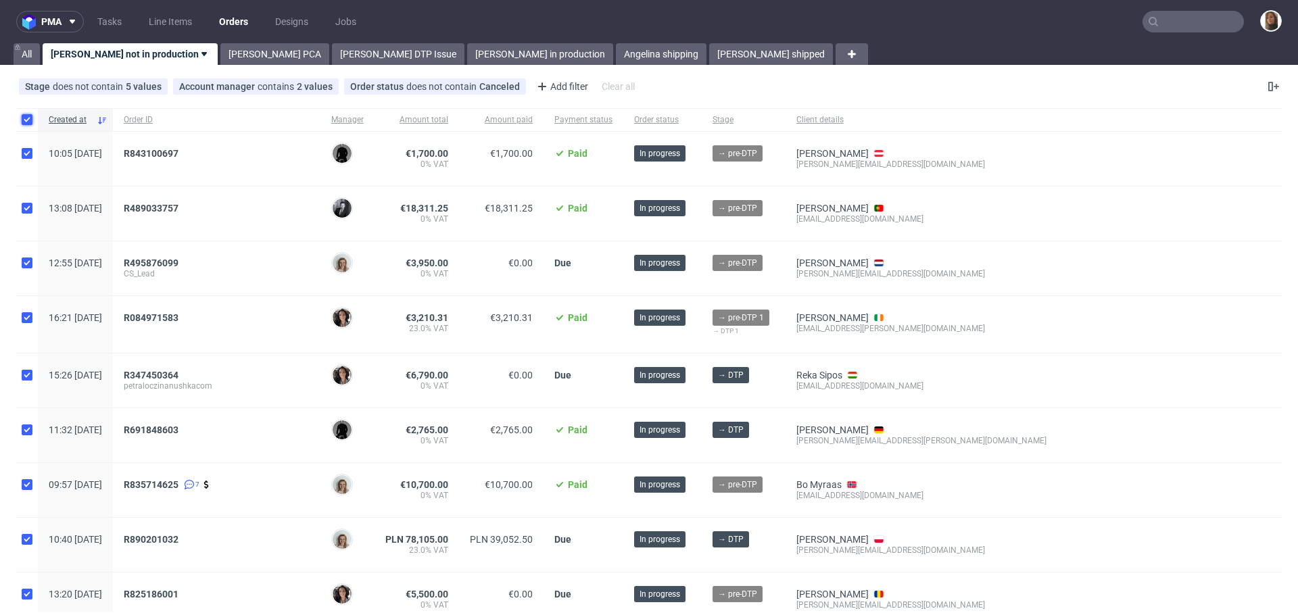
checkbox input "true"
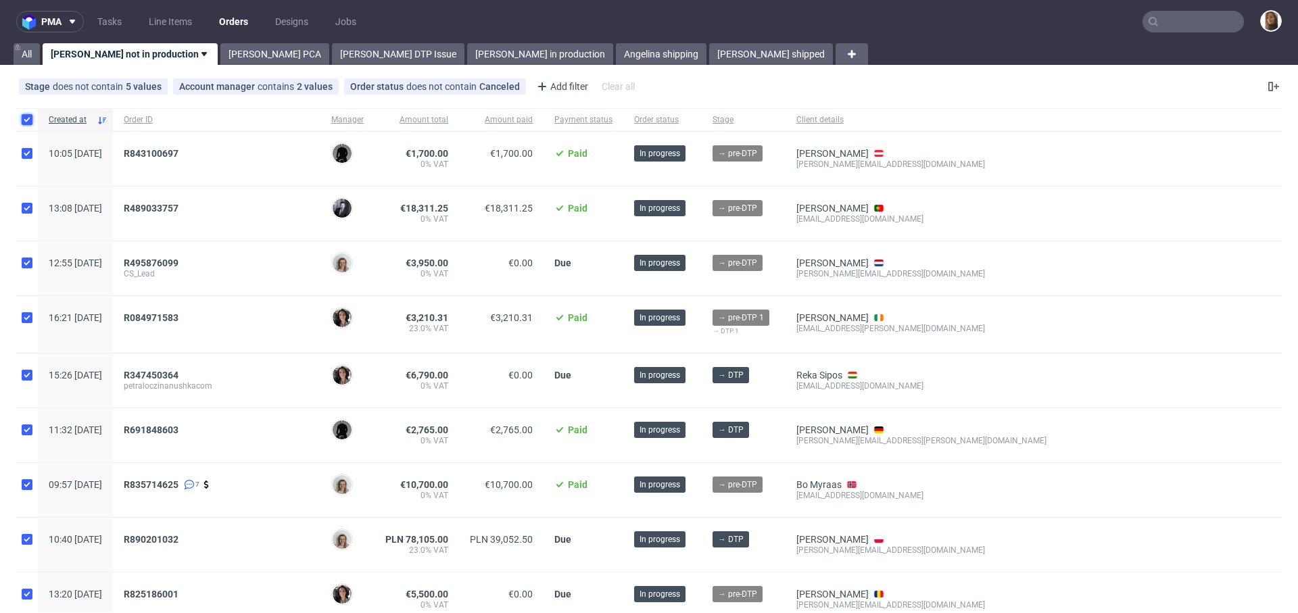
checkbox input "true"
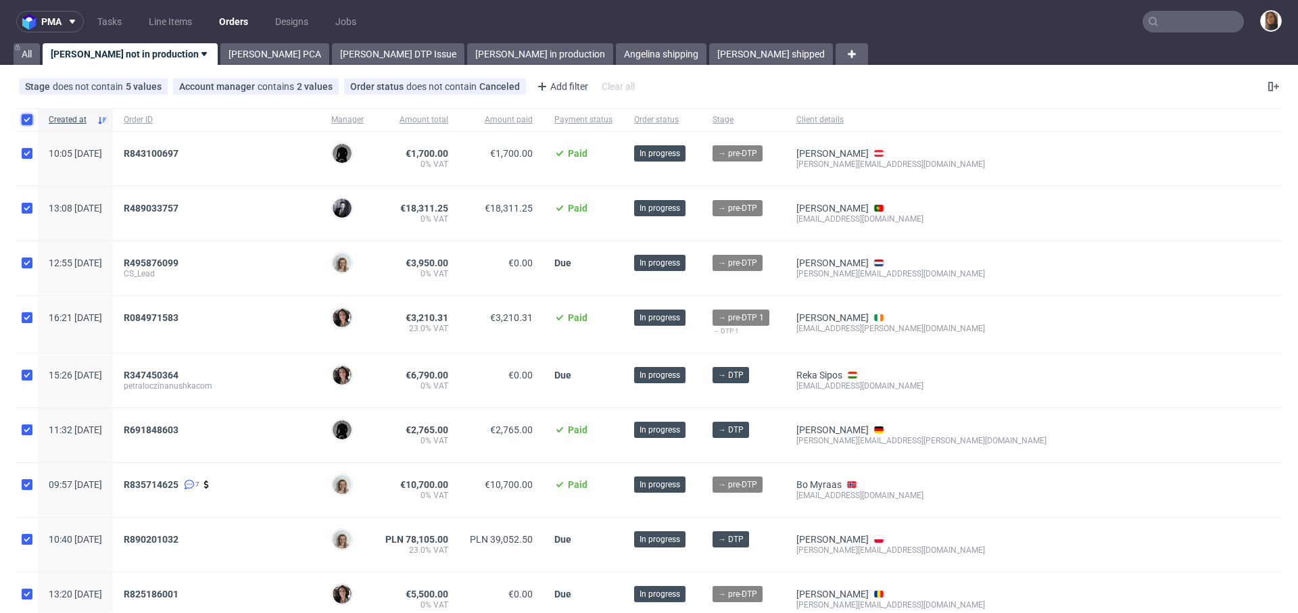
checkbox input "true"
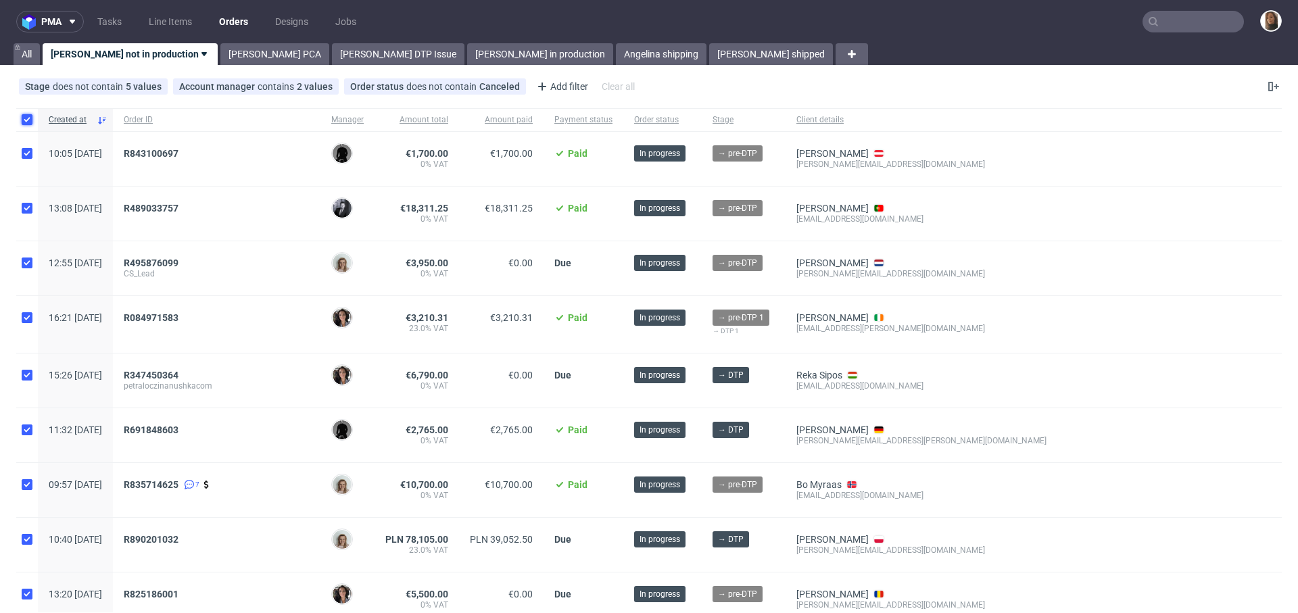
checkbox input "true"
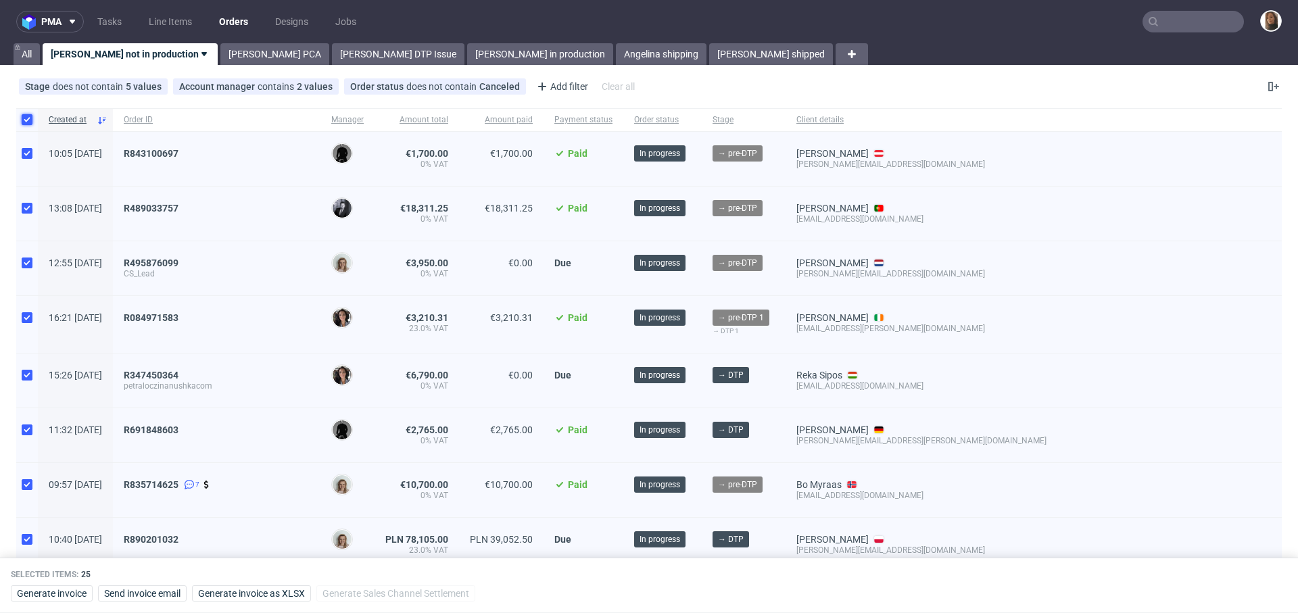
click at [24, 119] on input "checkbox" at bounding box center [27, 119] width 11 height 11
checkbox input "false"
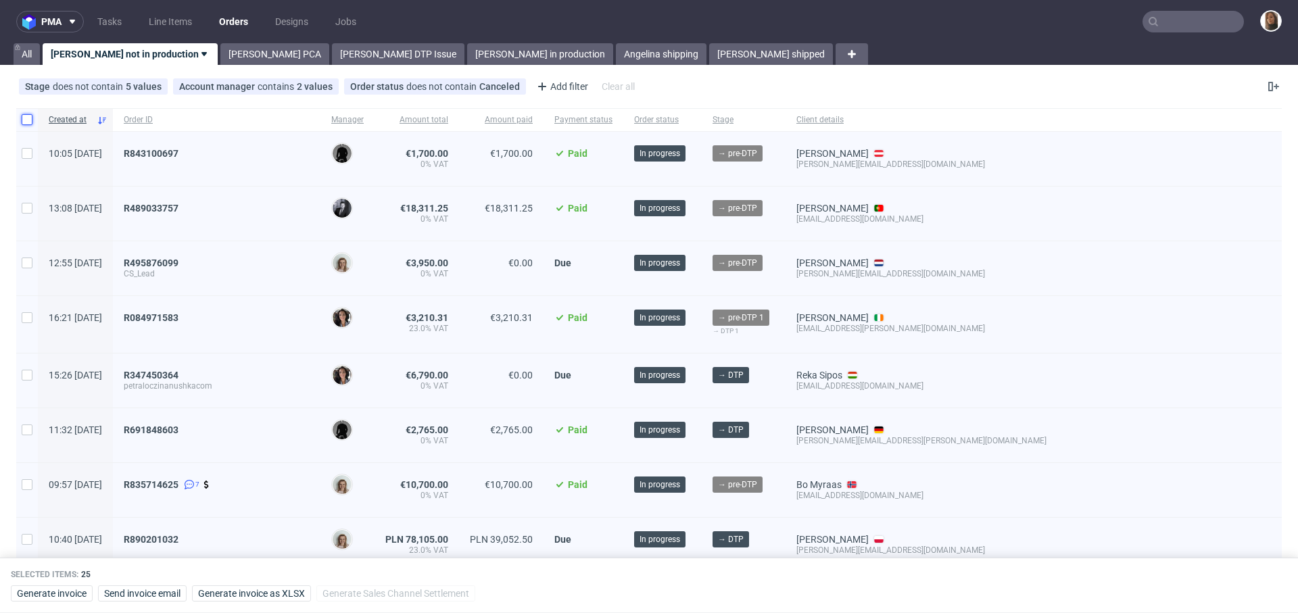
checkbox input "false"
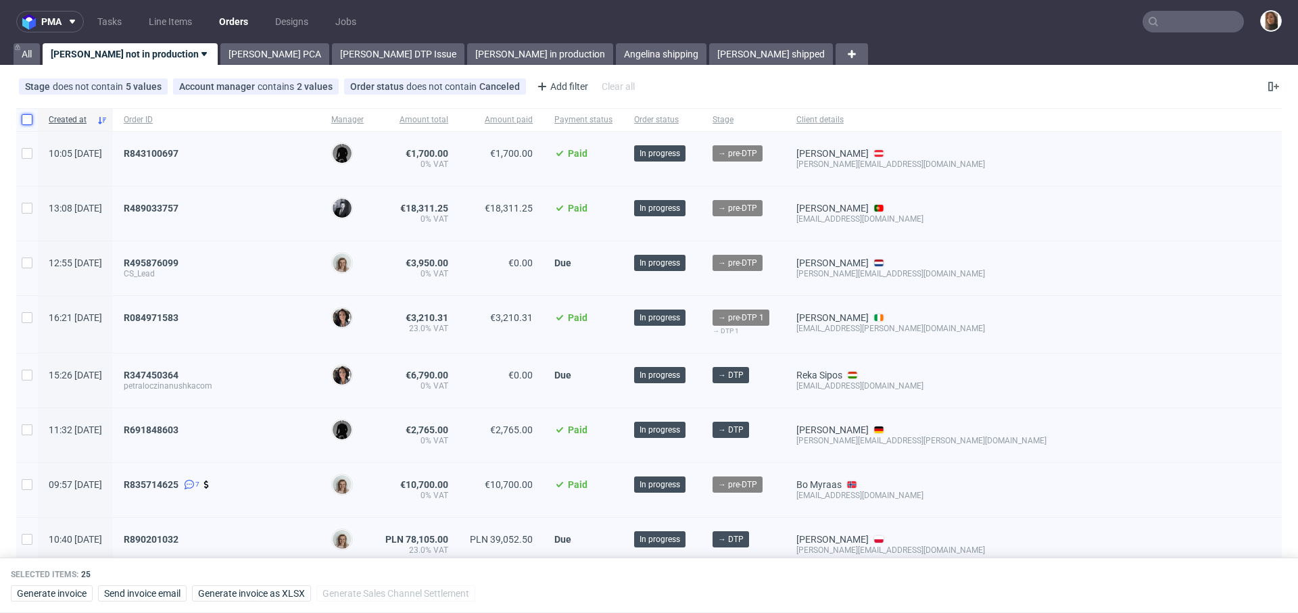
checkbox input "false"
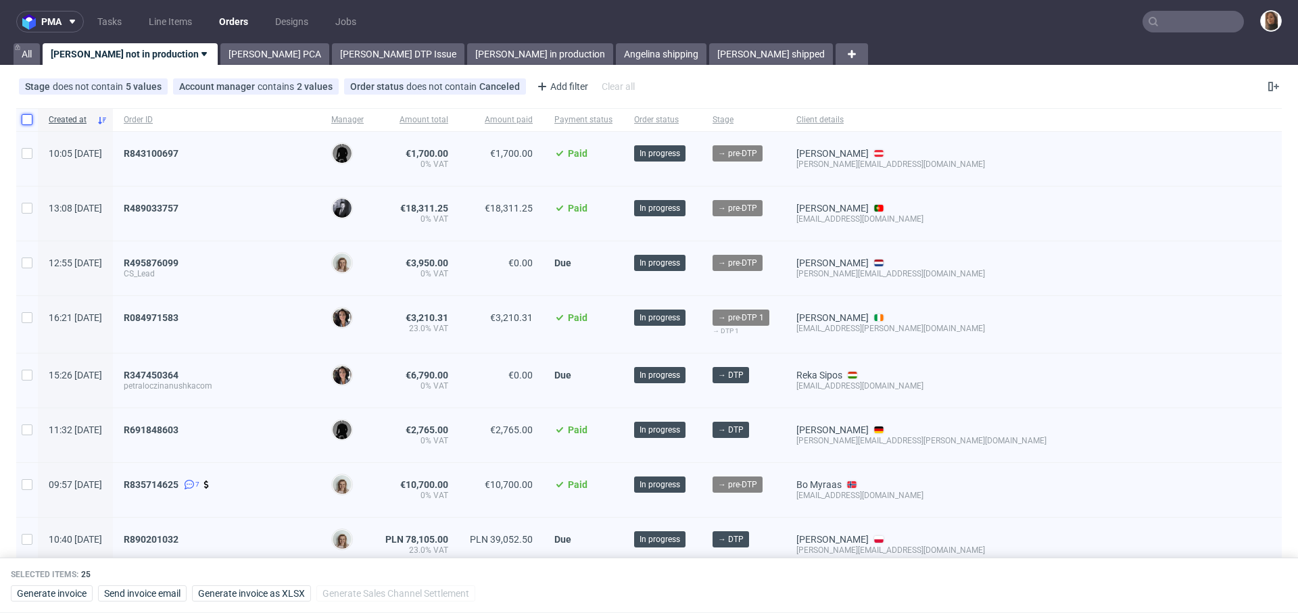
checkbox input "false"
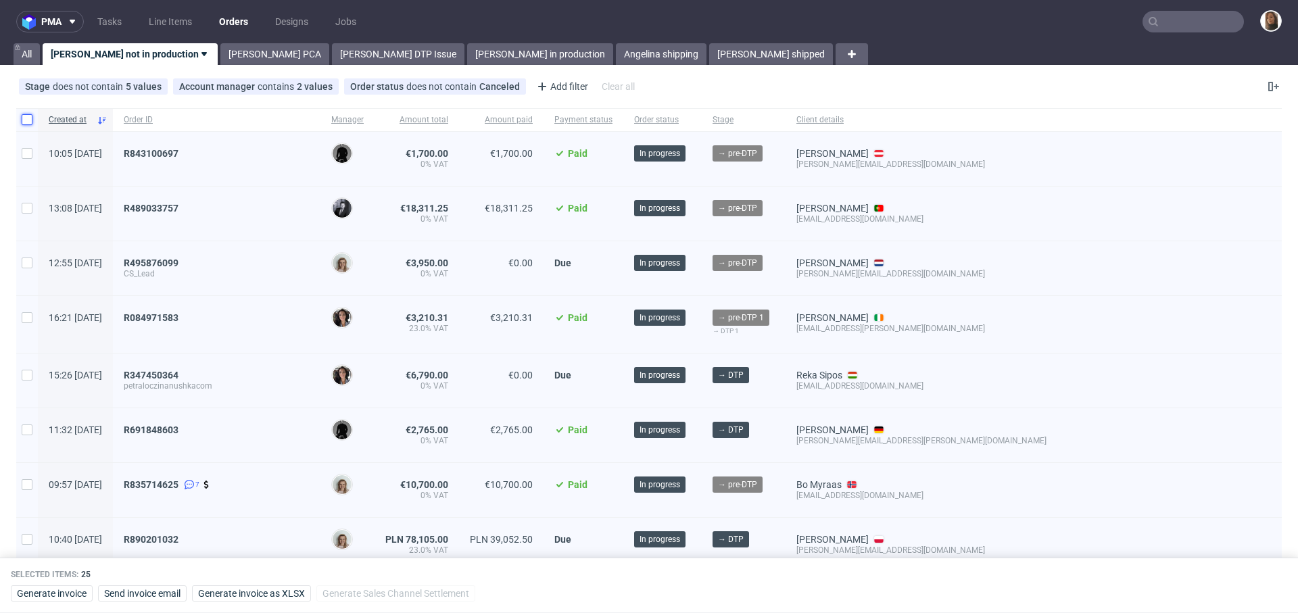
checkbox input "false"
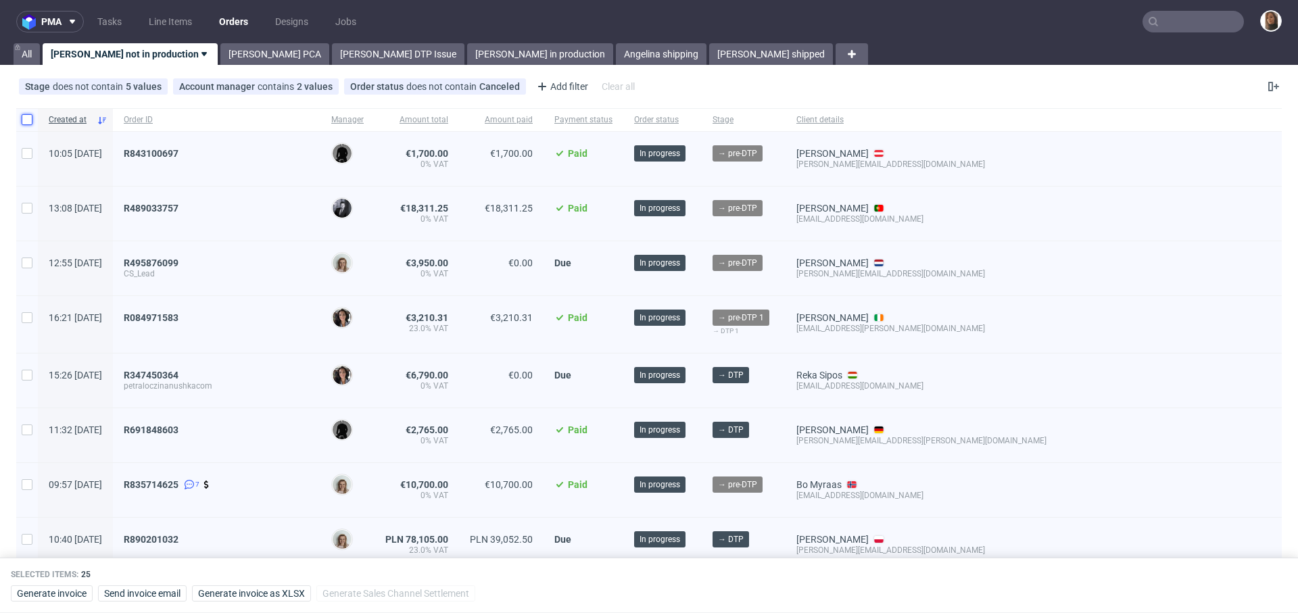
checkbox input "false"
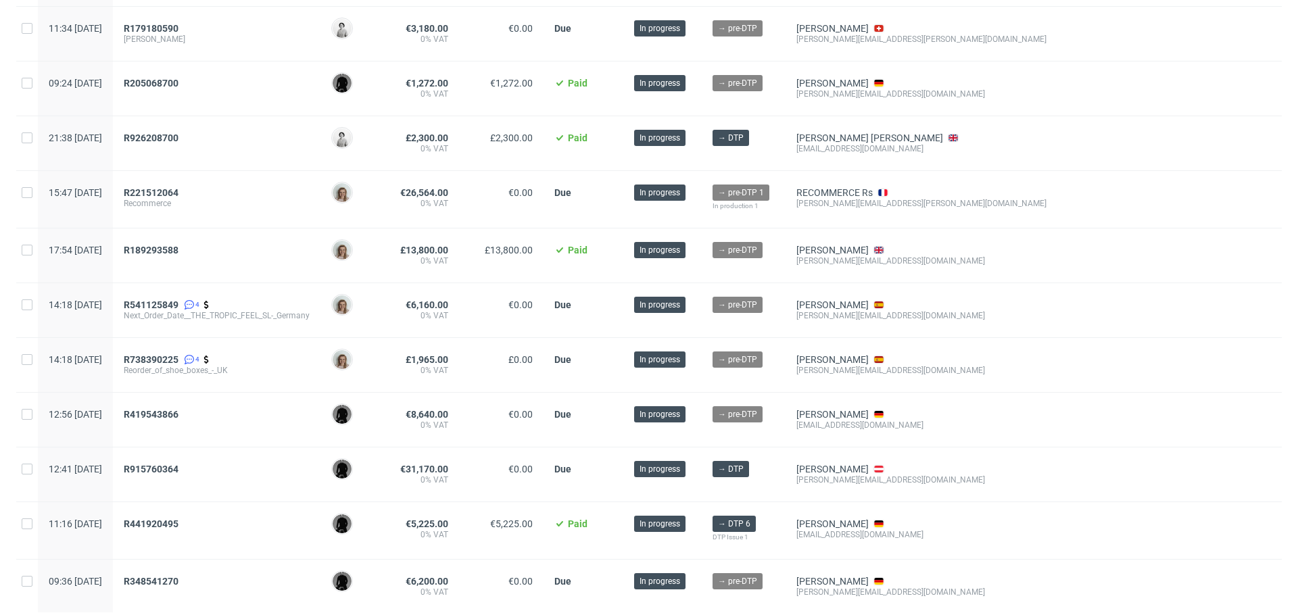
scroll to position [731, 0]
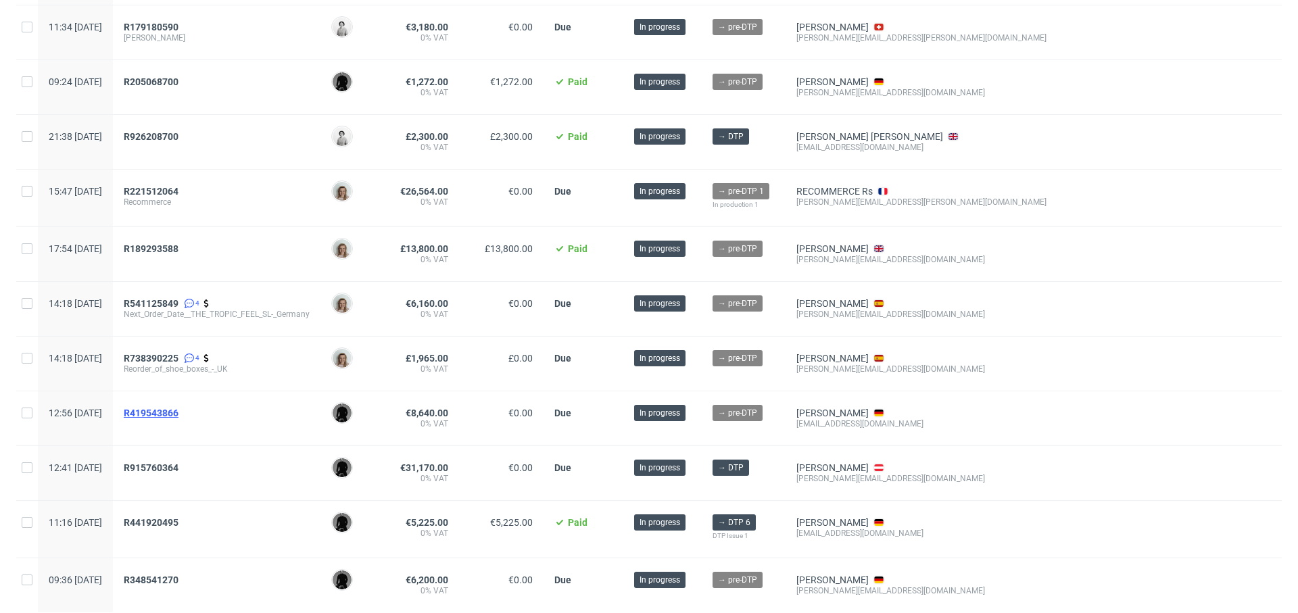
click at [178, 408] on span "R419543866" at bounding box center [151, 413] width 55 height 11
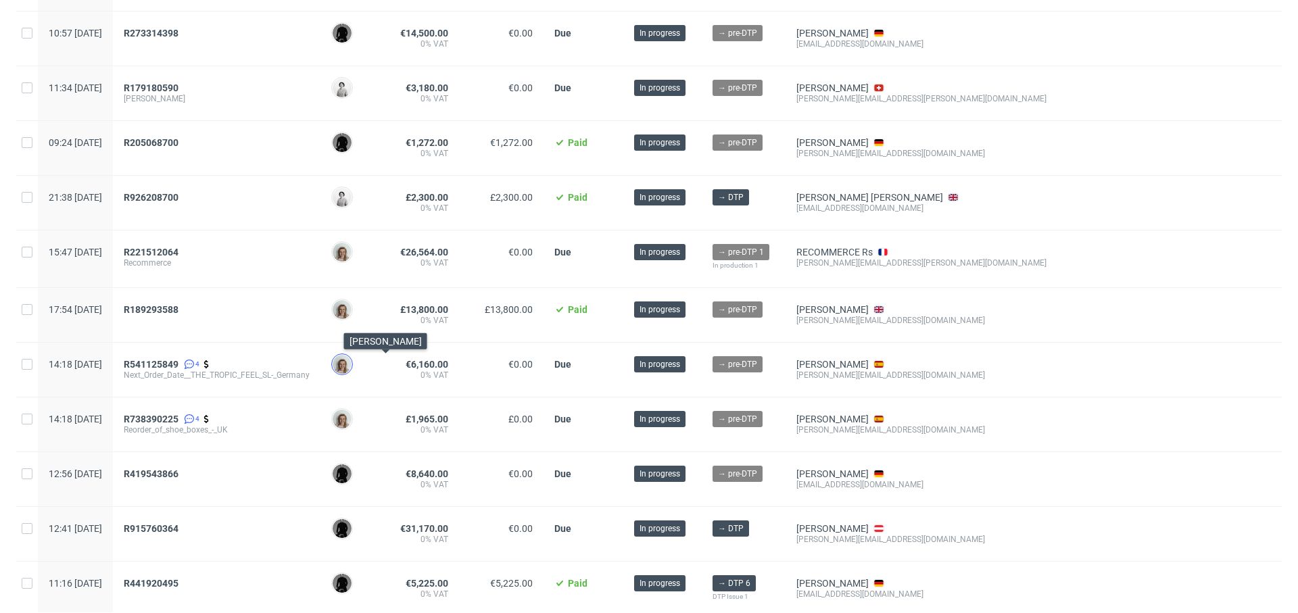
scroll to position [675, 0]
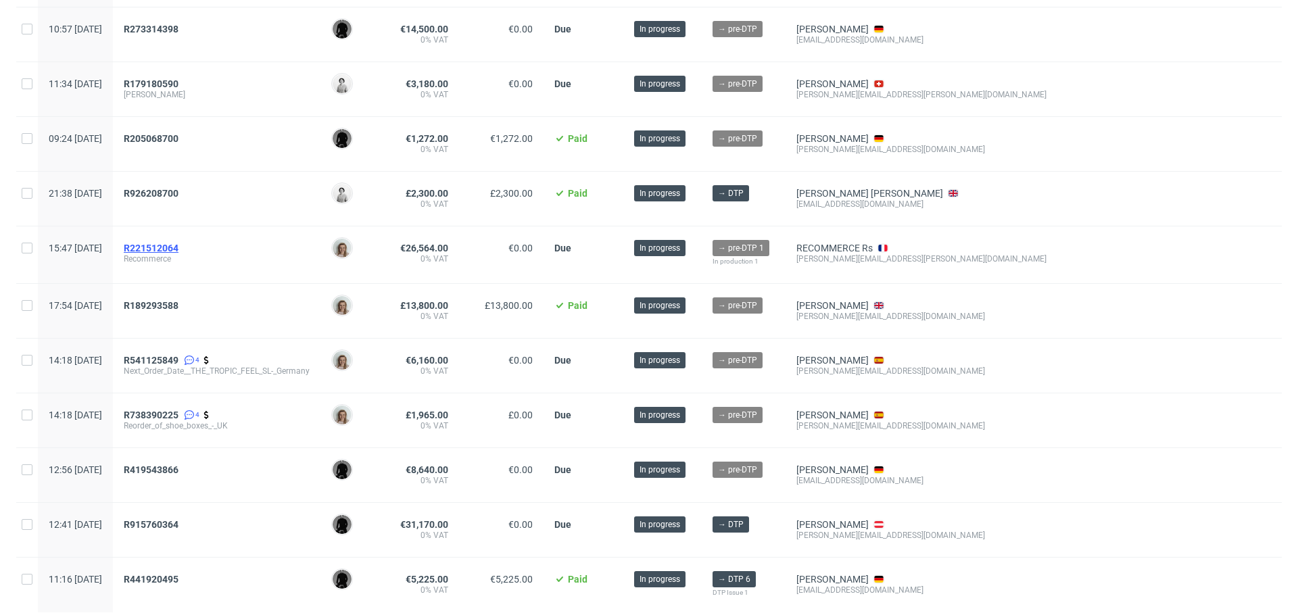
click at [178, 243] on span "R221512064" at bounding box center [151, 248] width 55 height 11
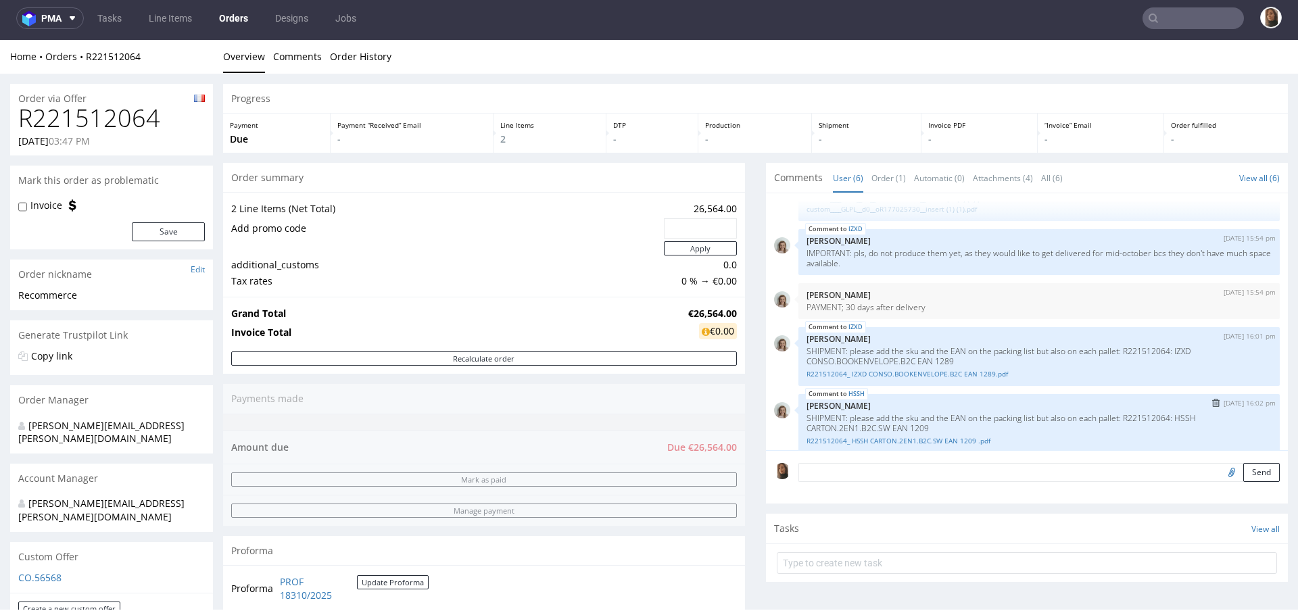
scroll to position [44, 0]
click at [236, 23] on link "Orders" at bounding box center [233, 18] width 45 height 22
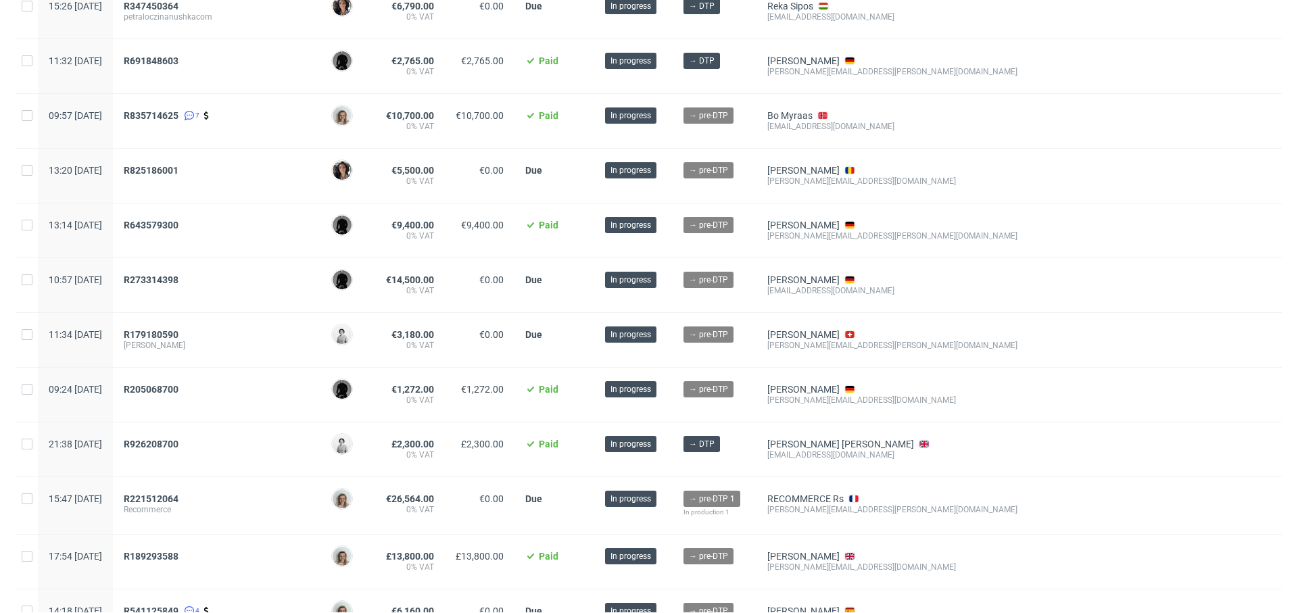
scroll to position [390, 0]
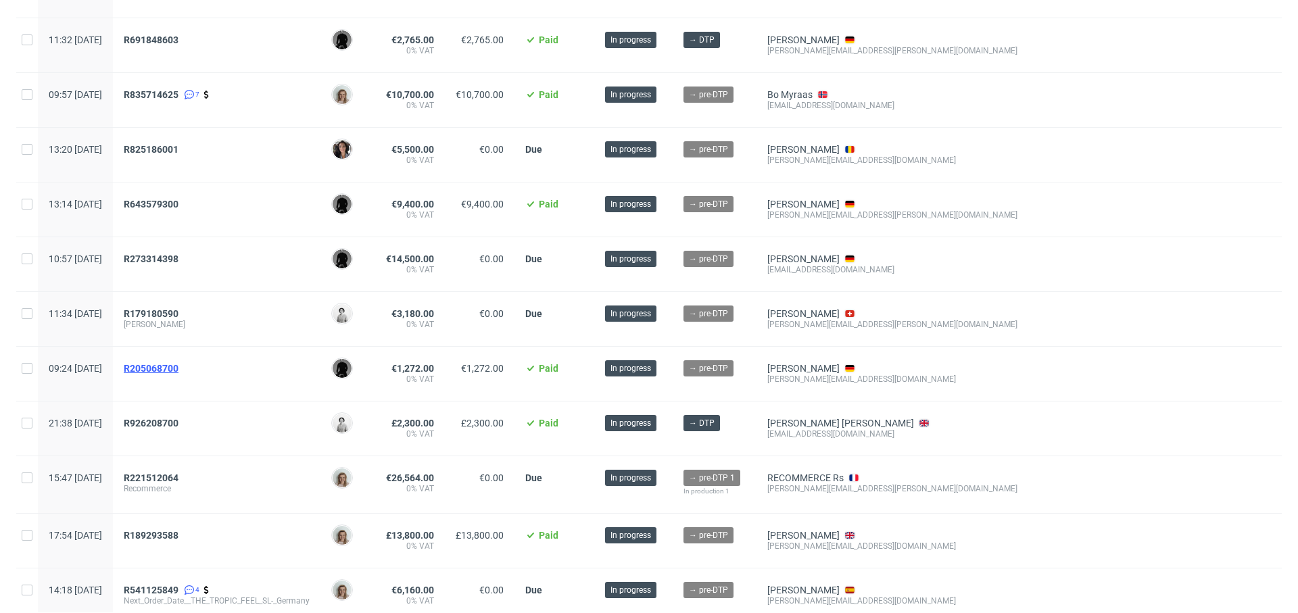
click at [178, 365] on span "R205068700" at bounding box center [151, 368] width 55 height 11
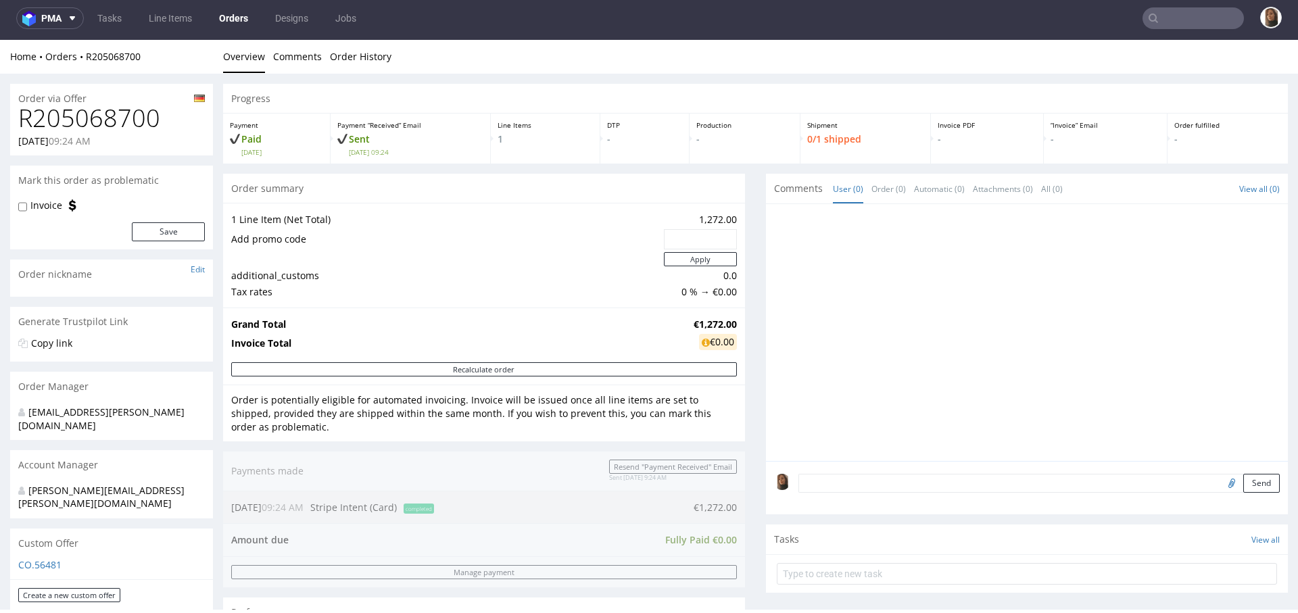
scroll to position [573, 0]
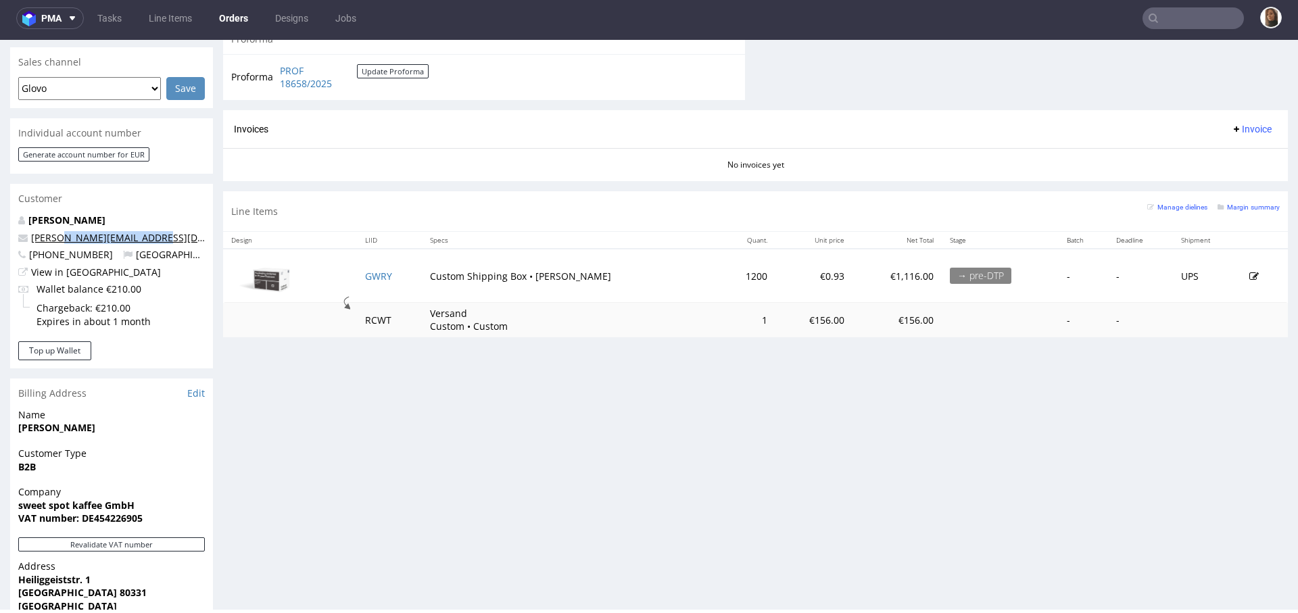
drag, startPoint x: 174, startPoint y: 208, endPoint x: 63, endPoint y: 213, distance: 111.0
click at [63, 231] on p "[PERSON_NAME][EMAIL_ADDRESS][DOMAIN_NAME]" at bounding box center [111, 238] width 187 height 14
copy link "@sweetspotkaffee.de"
click at [1179, 7] on input "text" at bounding box center [1192, 18] width 101 height 22
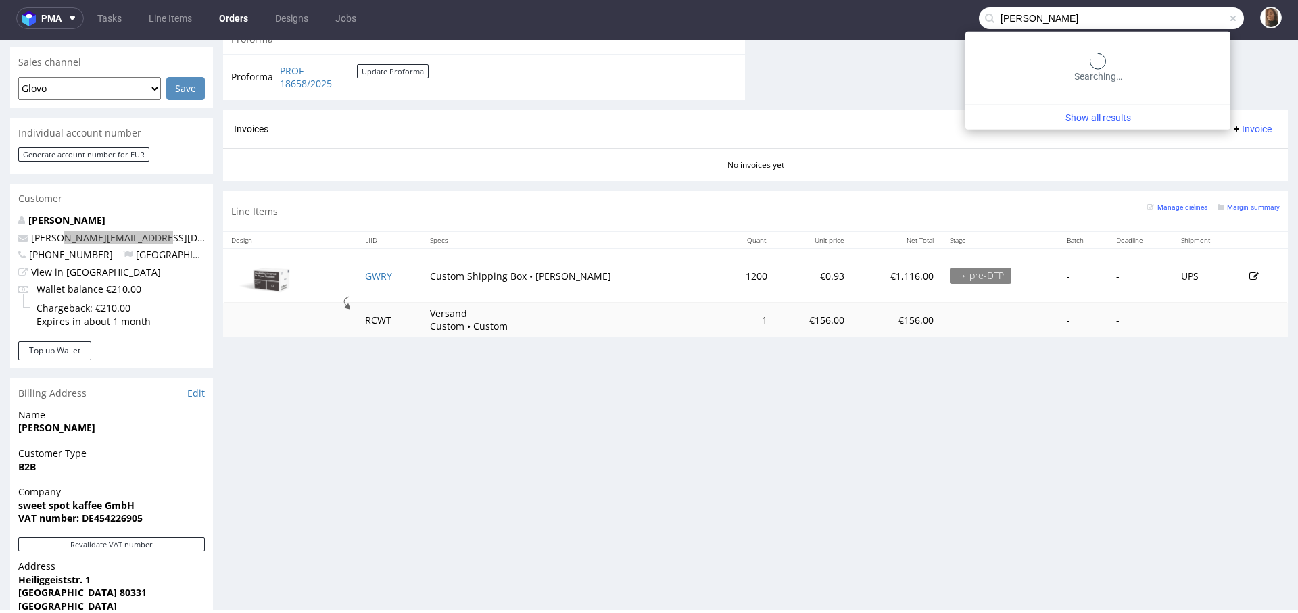
type input "felix"
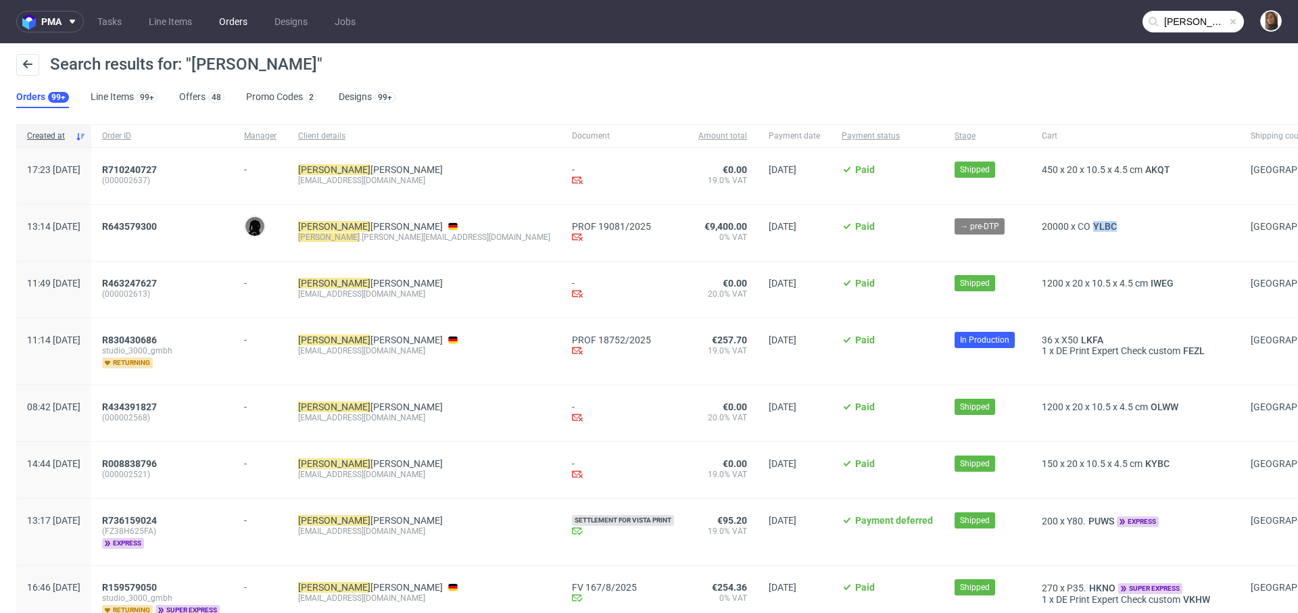
click at [221, 20] on link "Orders" at bounding box center [233, 22] width 45 height 22
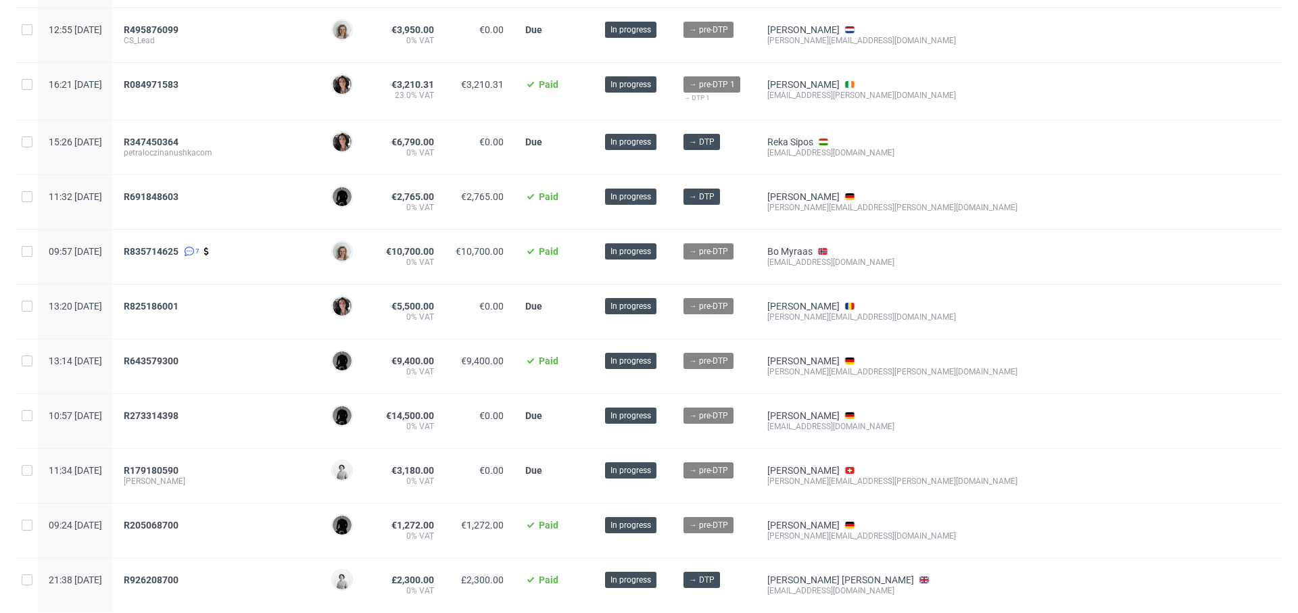
scroll to position [228, 0]
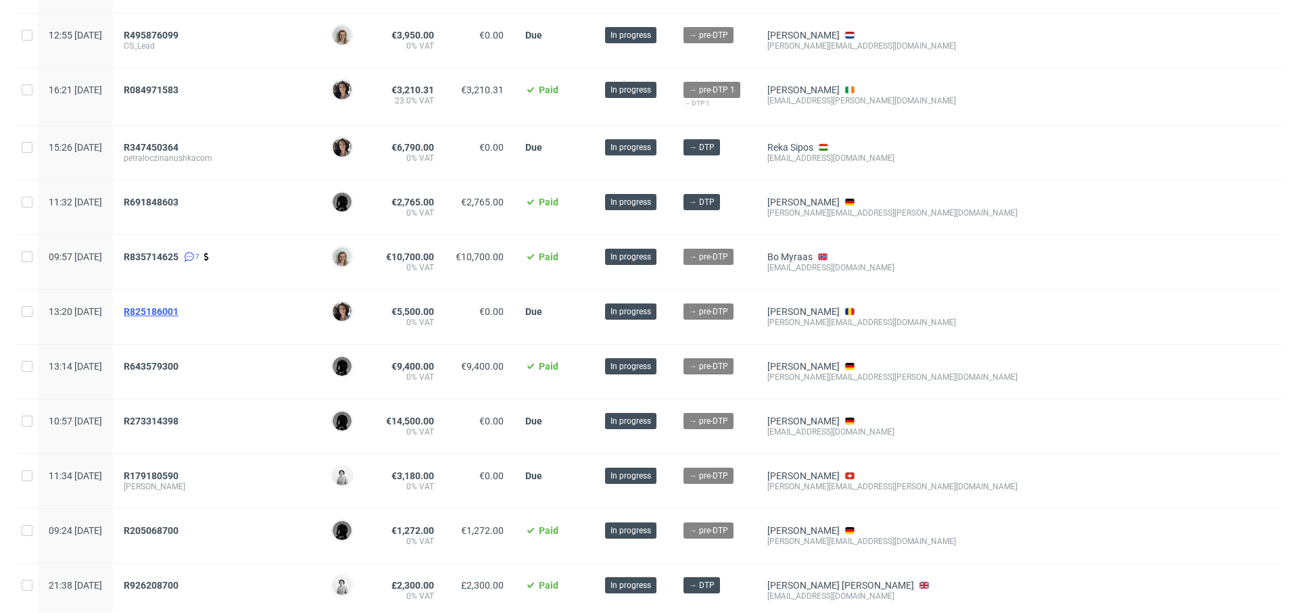
click at [178, 306] on span "R825186001" at bounding box center [151, 311] width 55 height 11
click at [178, 253] on span "R835714625" at bounding box center [151, 256] width 55 height 11
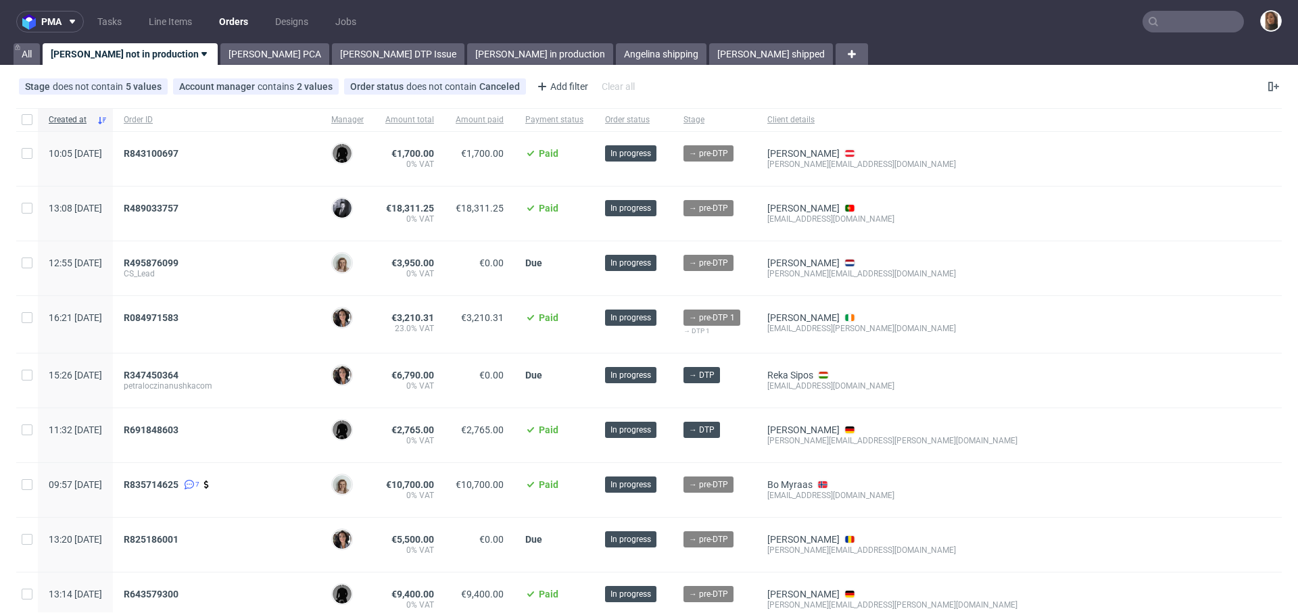
scroll to position [32, 0]
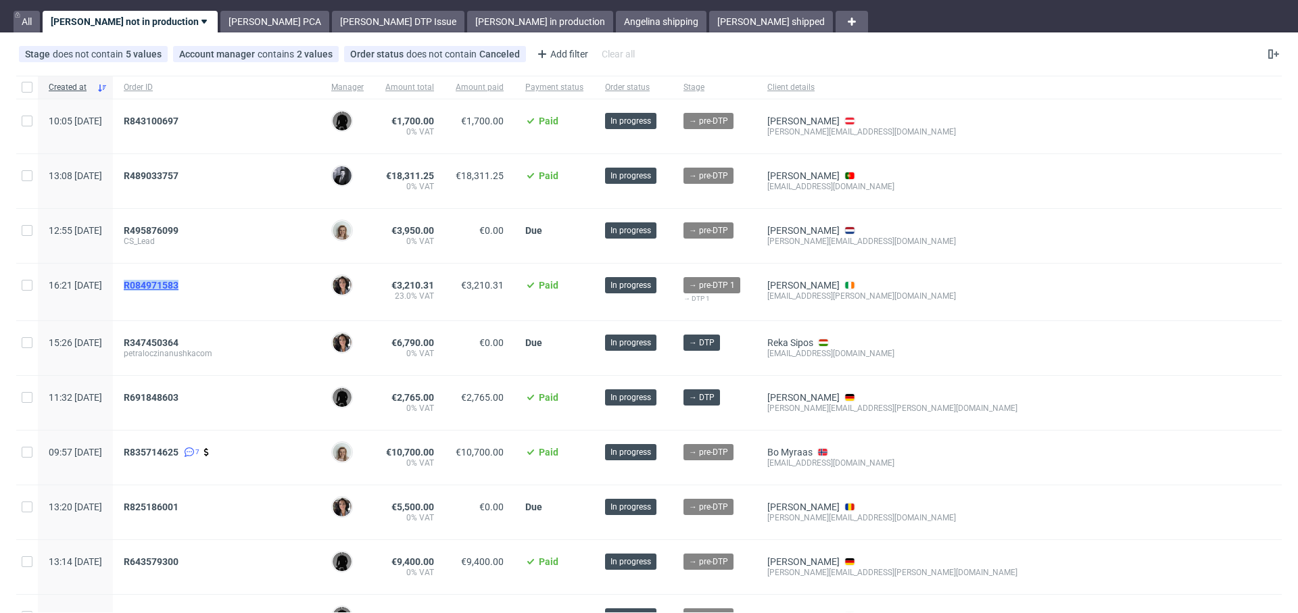
click at [178, 281] on span "R084971583" at bounding box center [151, 285] width 55 height 11
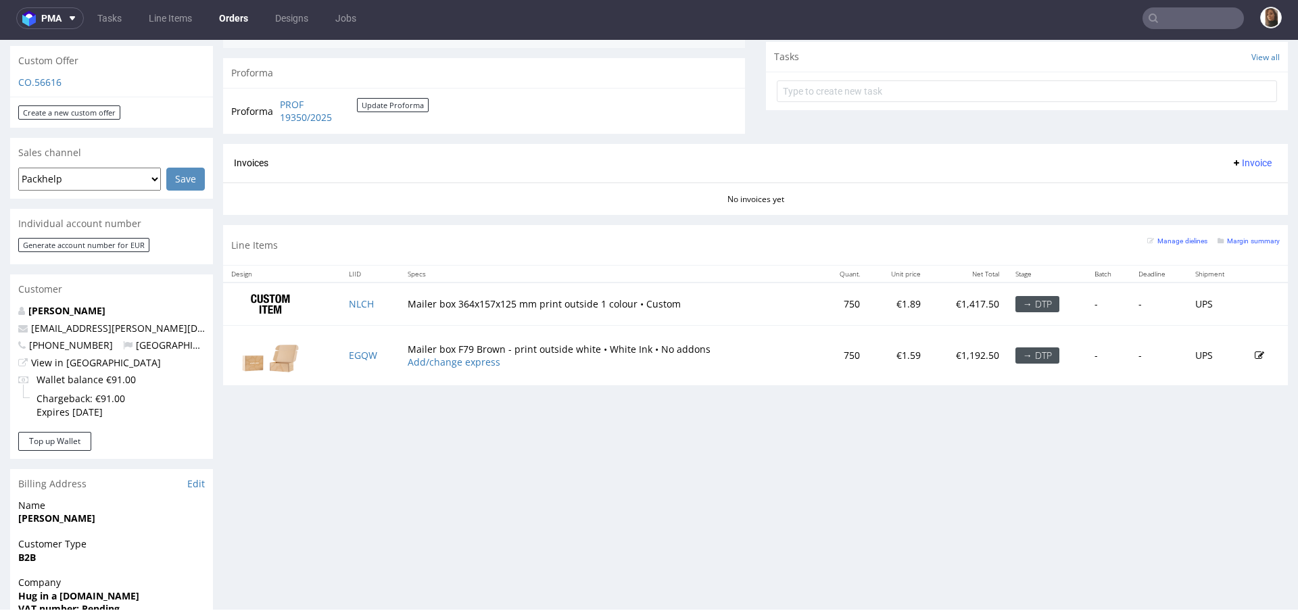
scroll to position [404, 0]
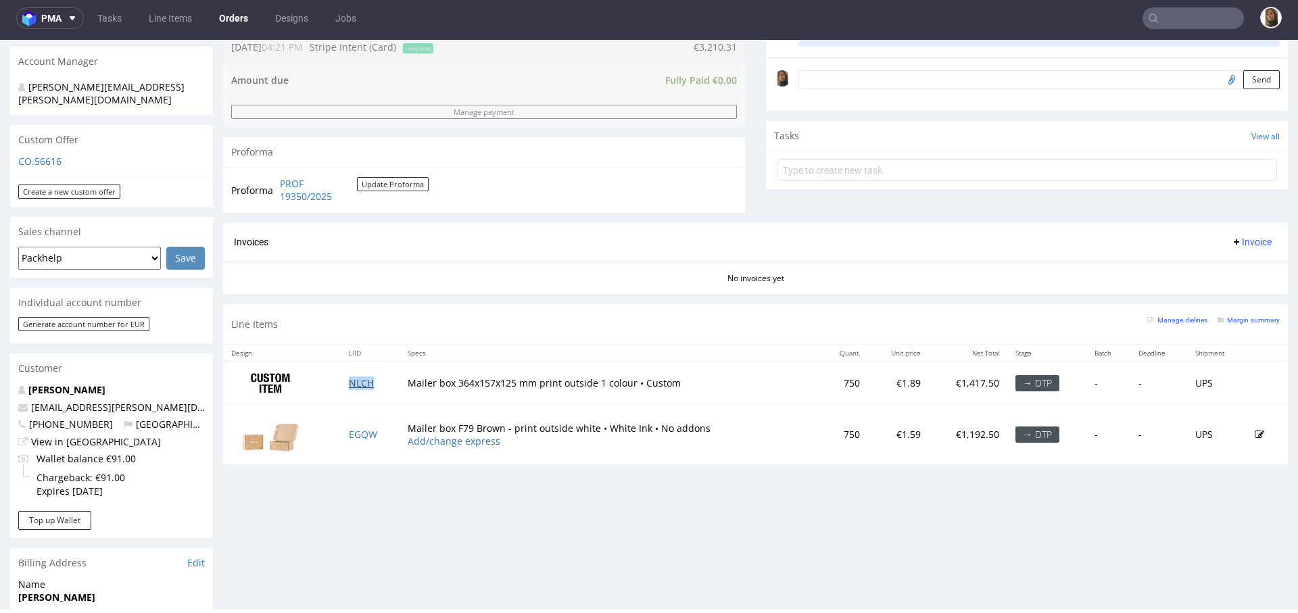
click at [352, 384] on link "NLCH" at bounding box center [361, 383] width 25 height 13
click at [363, 433] on link "EGQW" at bounding box center [363, 434] width 28 height 13
click at [231, 16] on link "Orders" at bounding box center [233, 18] width 45 height 22
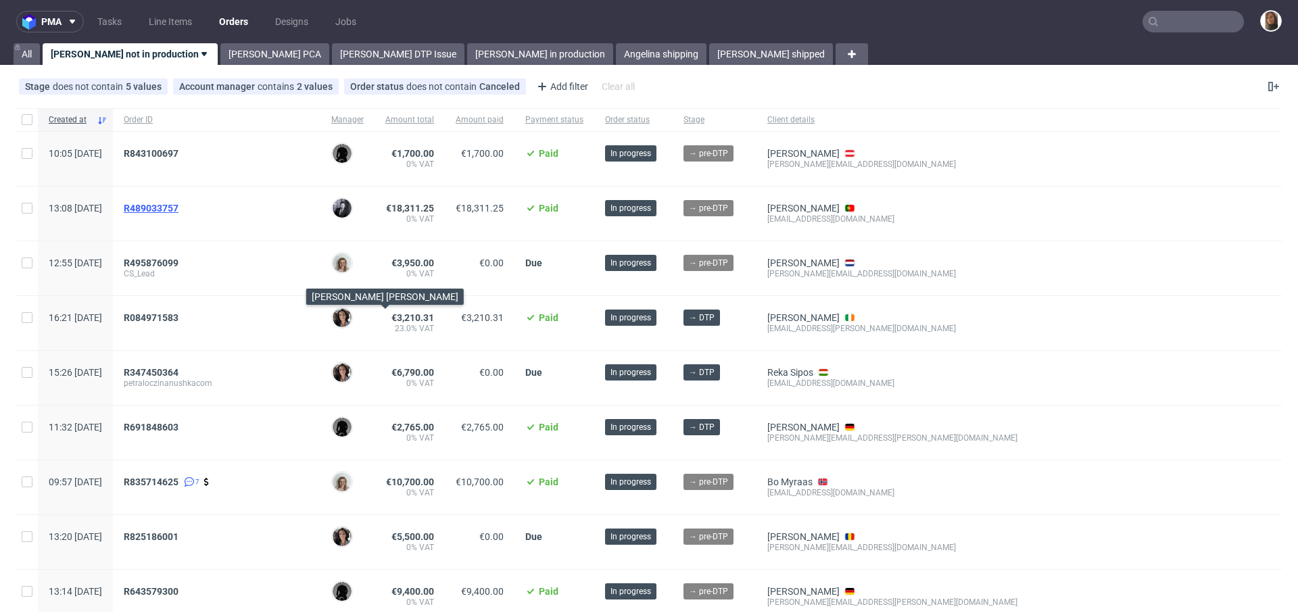
click at [178, 206] on span "R489033757" at bounding box center [151, 208] width 55 height 11
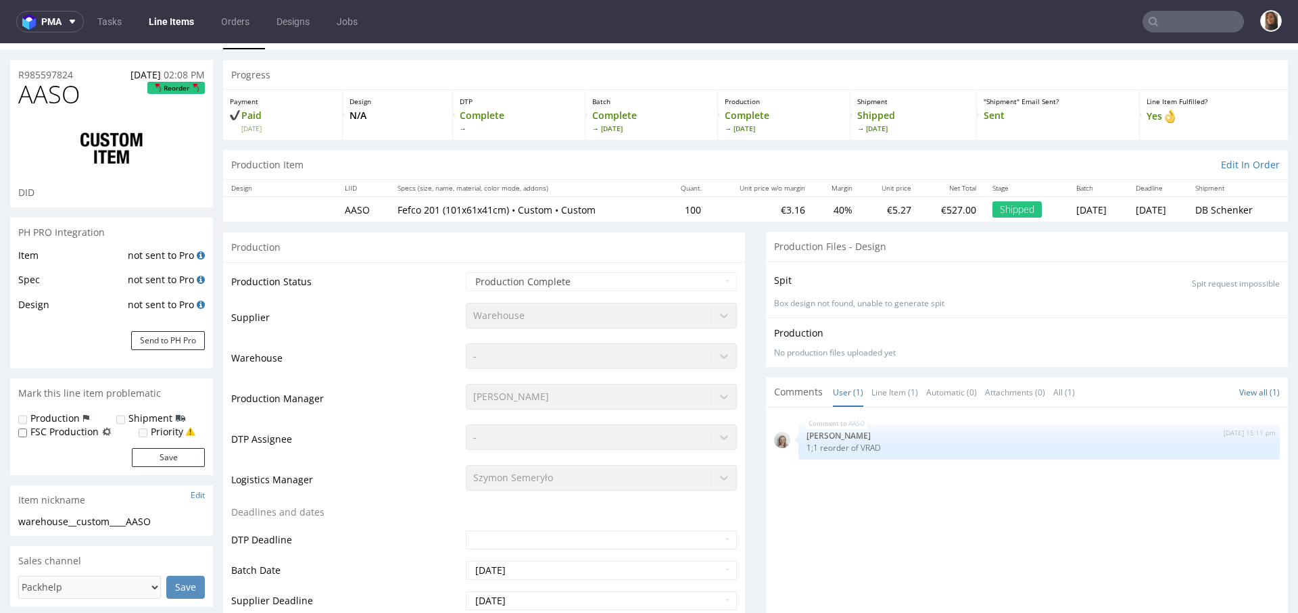
scroll to position [25, 0]
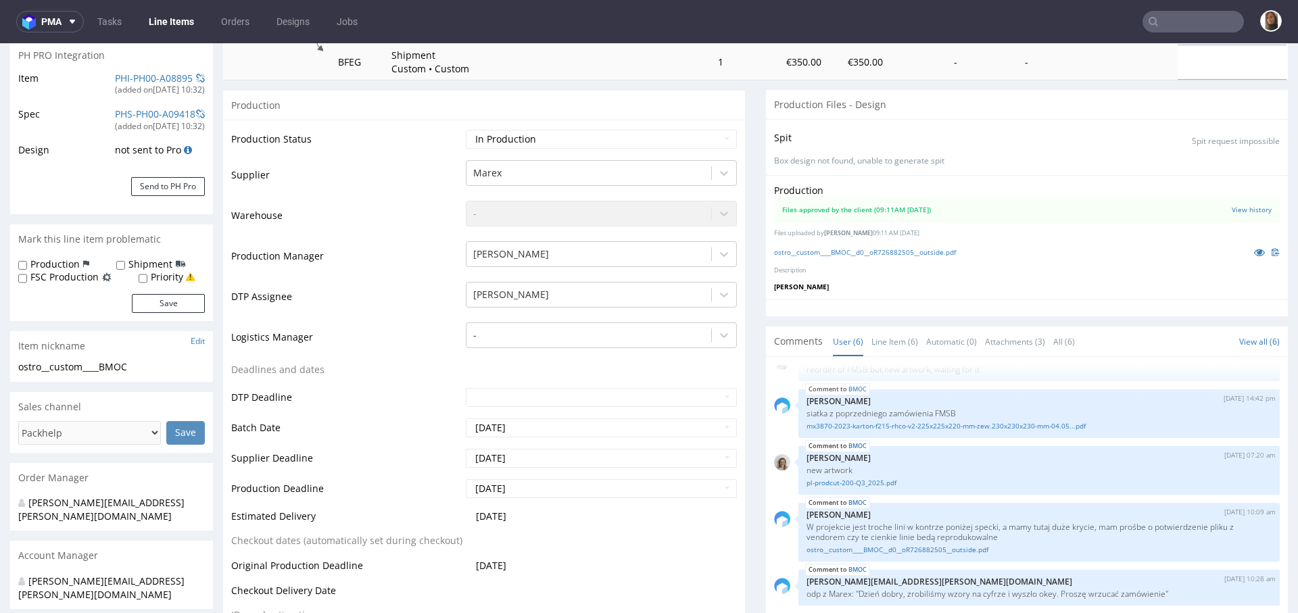
scroll to position [391, 0]
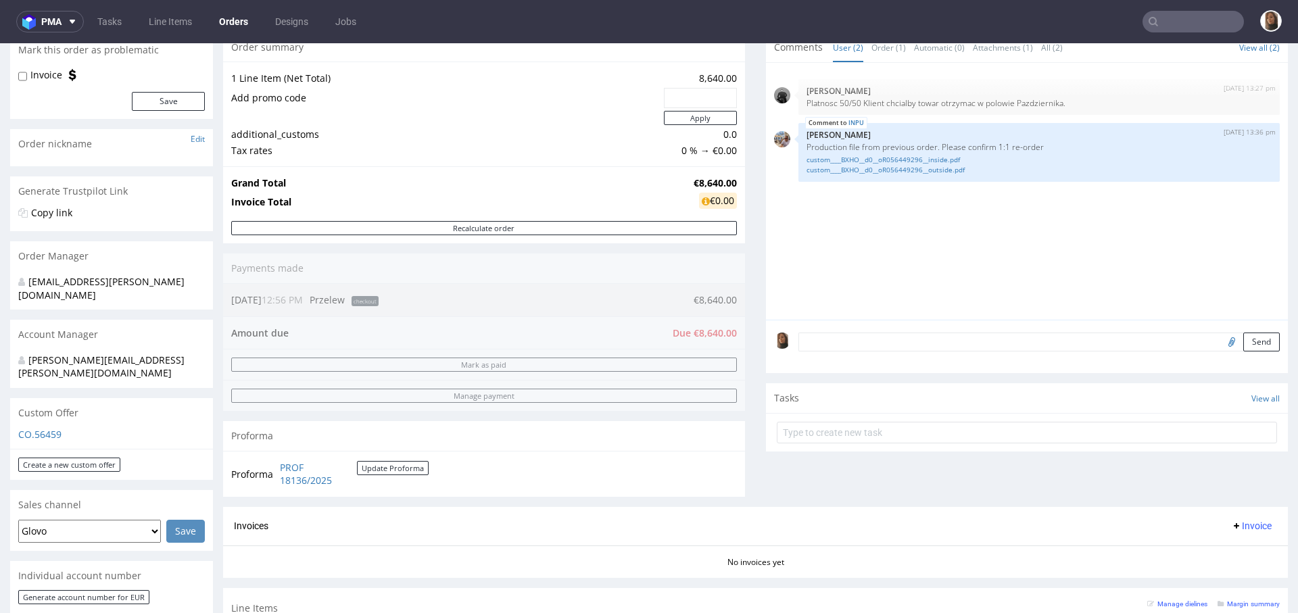
scroll to position [431, 0]
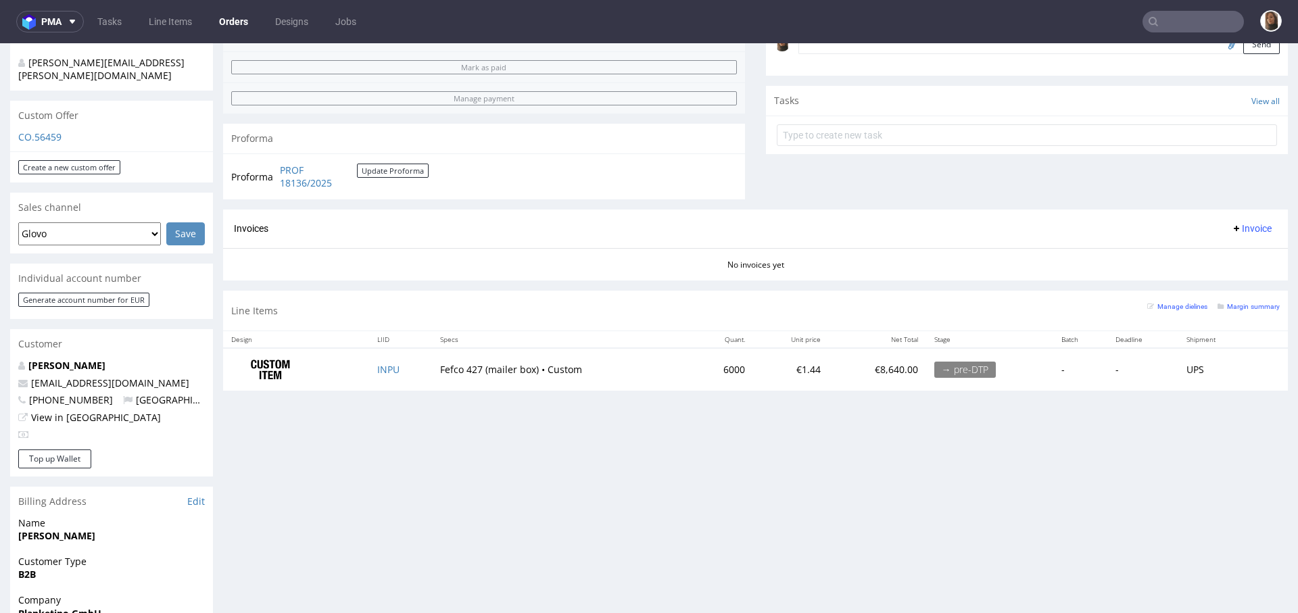
click at [235, 22] on link "Orders" at bounding box center [233, 22] width 45 height 22
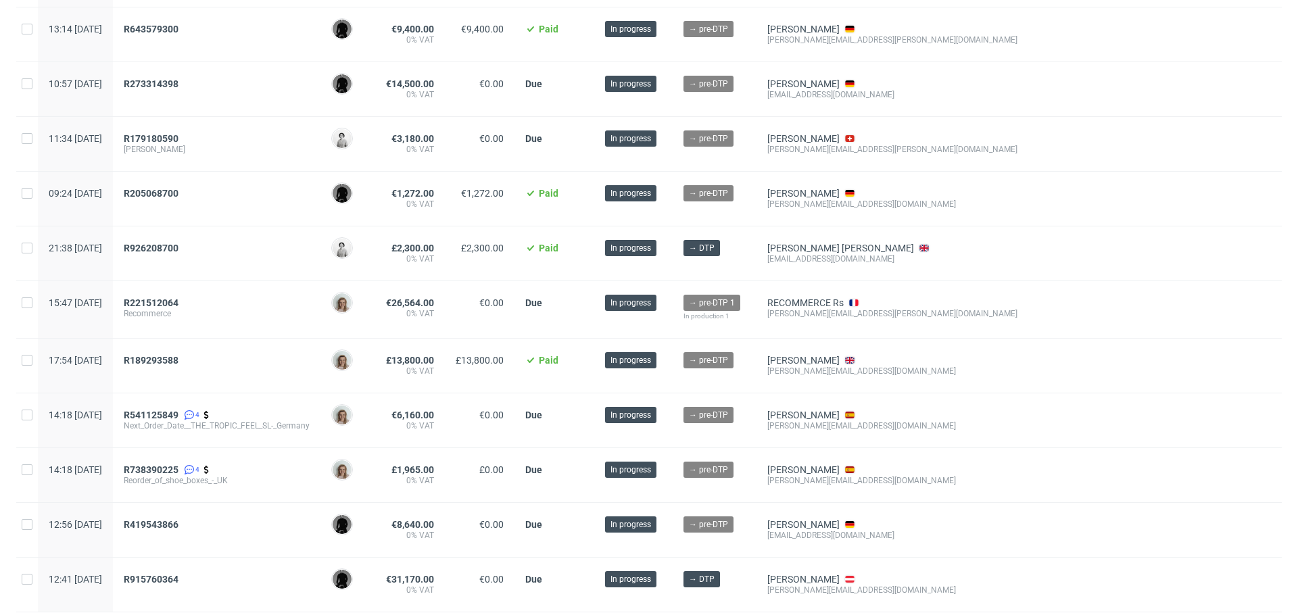
scroll to position [562, 0]
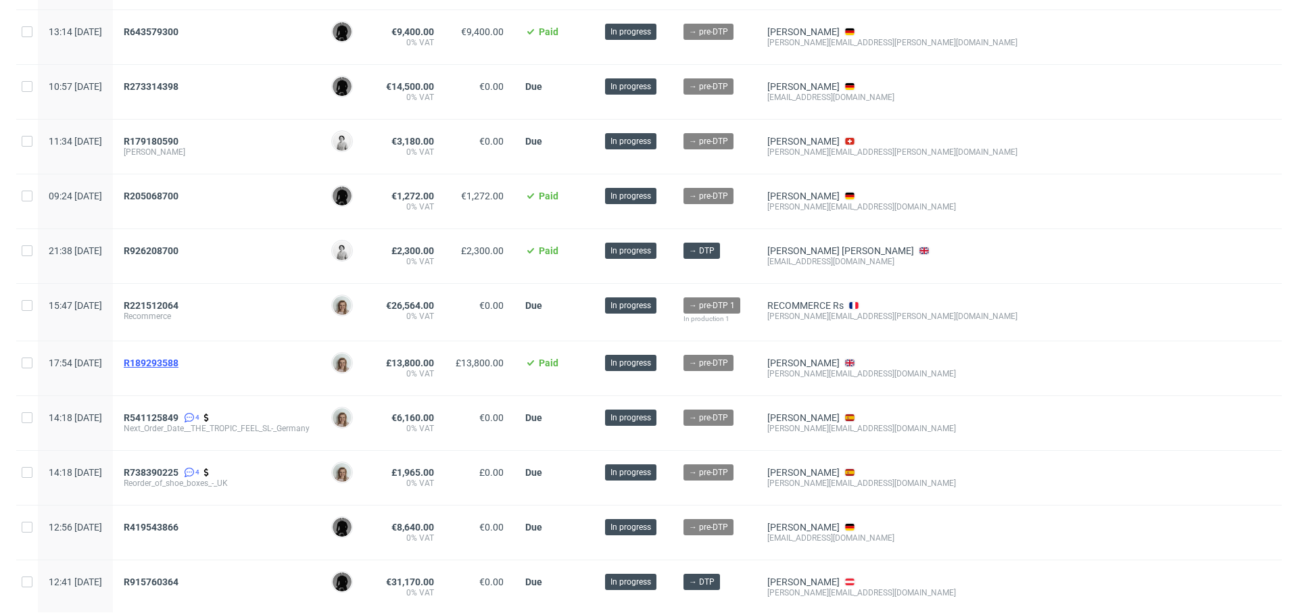
click at [178, 358] on span "R189293588" at bounding box center [151, 363] width 55 height 11
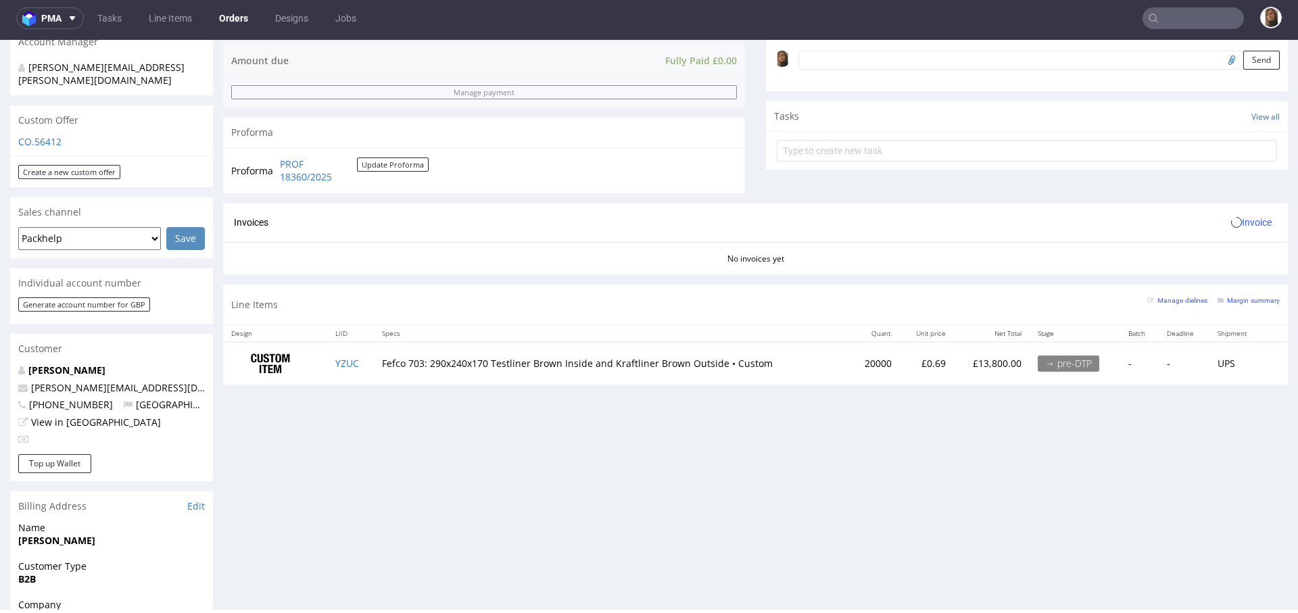
scroll to position [471, 0]
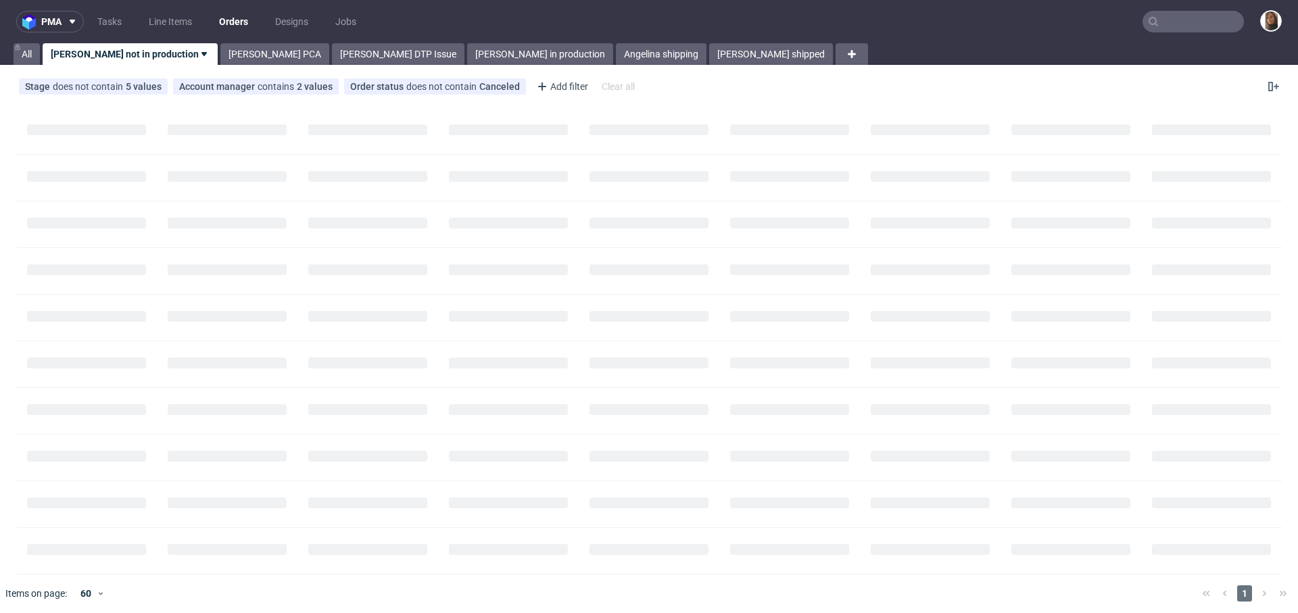
click at [1198, 20] on input "text" at bounding box center [1192, 22] width 101 height 22
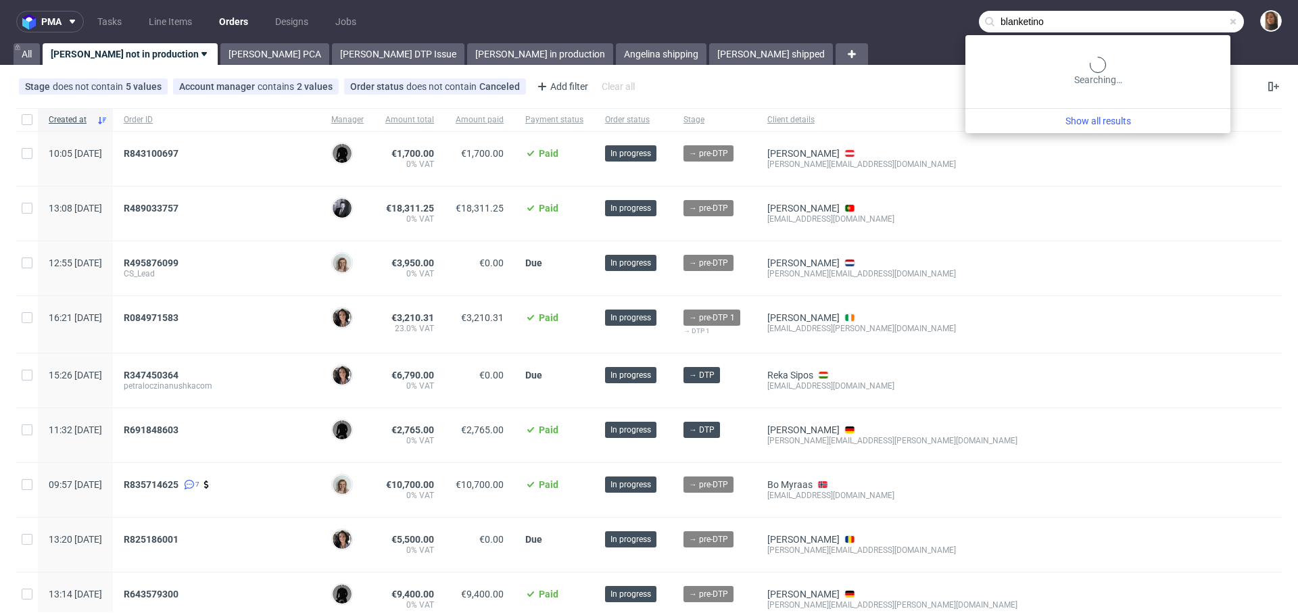
type input "blanketino"
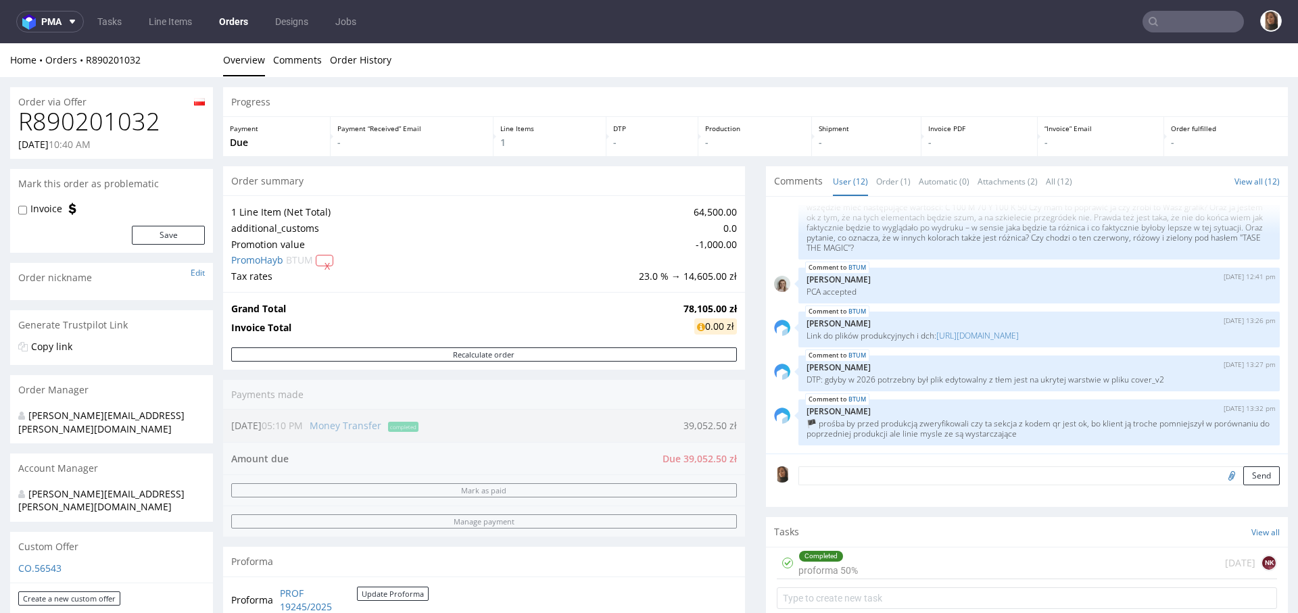
click at [134, 121] on h1 "R890201032" at bounding box center [111, 121] width 187 height 27
copy h1 "R890201032"
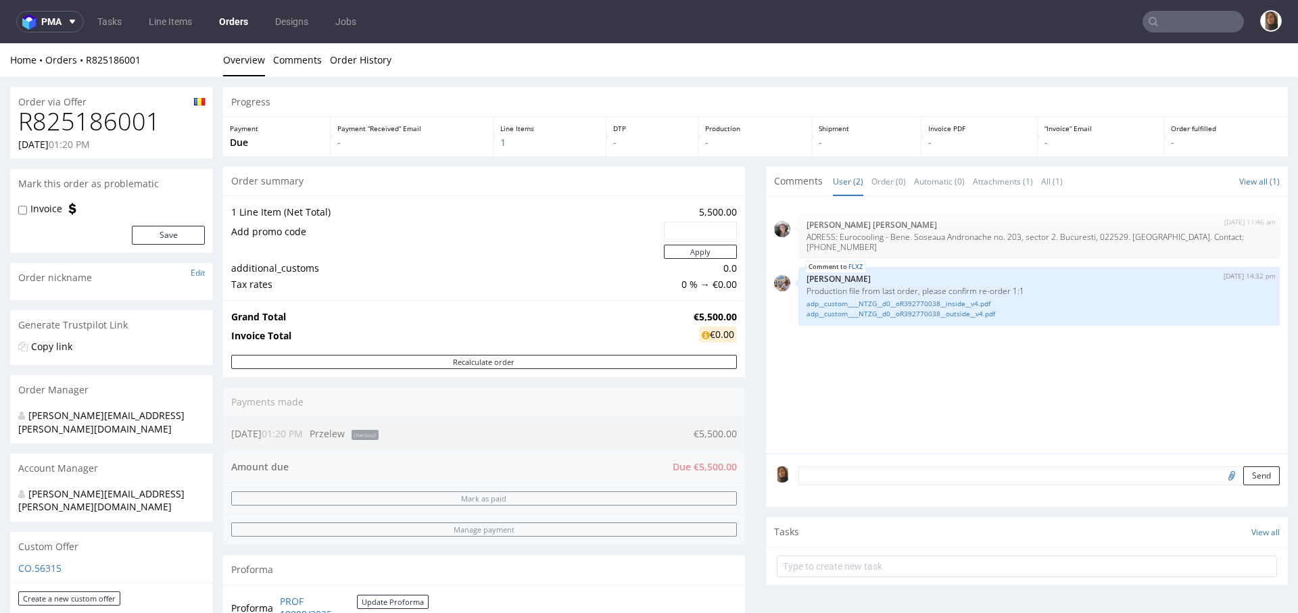
scroll to position [435, 0]
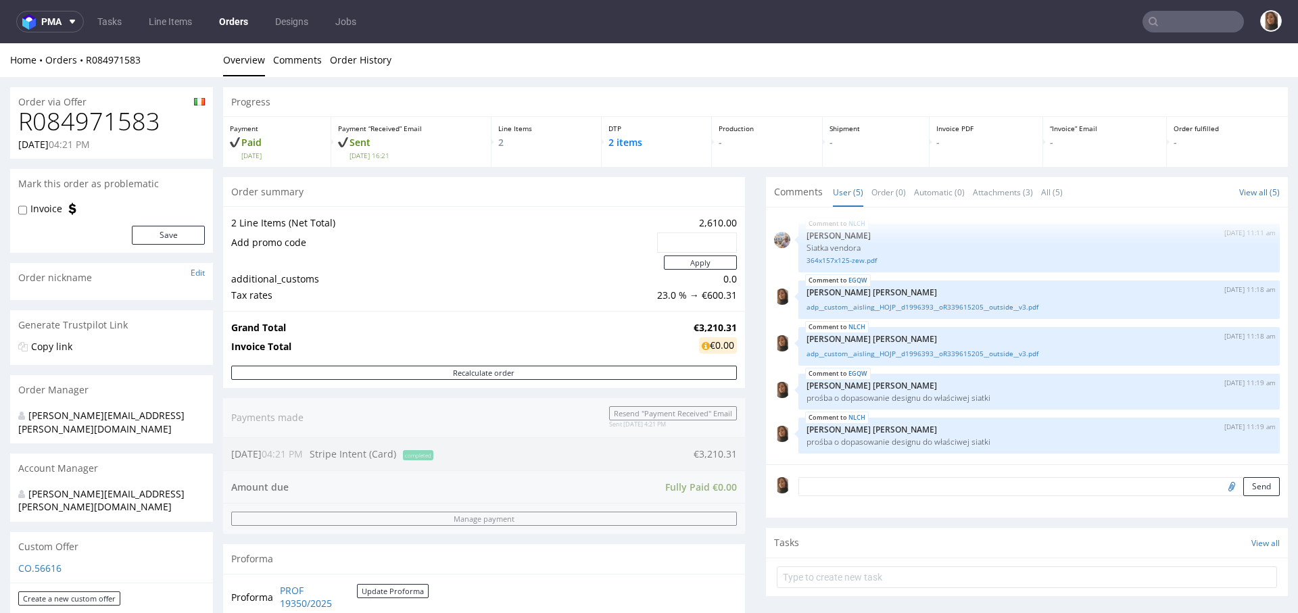
click at [231, 16] on link "Orders" at bounding box center [233, 22] width 45 height 22
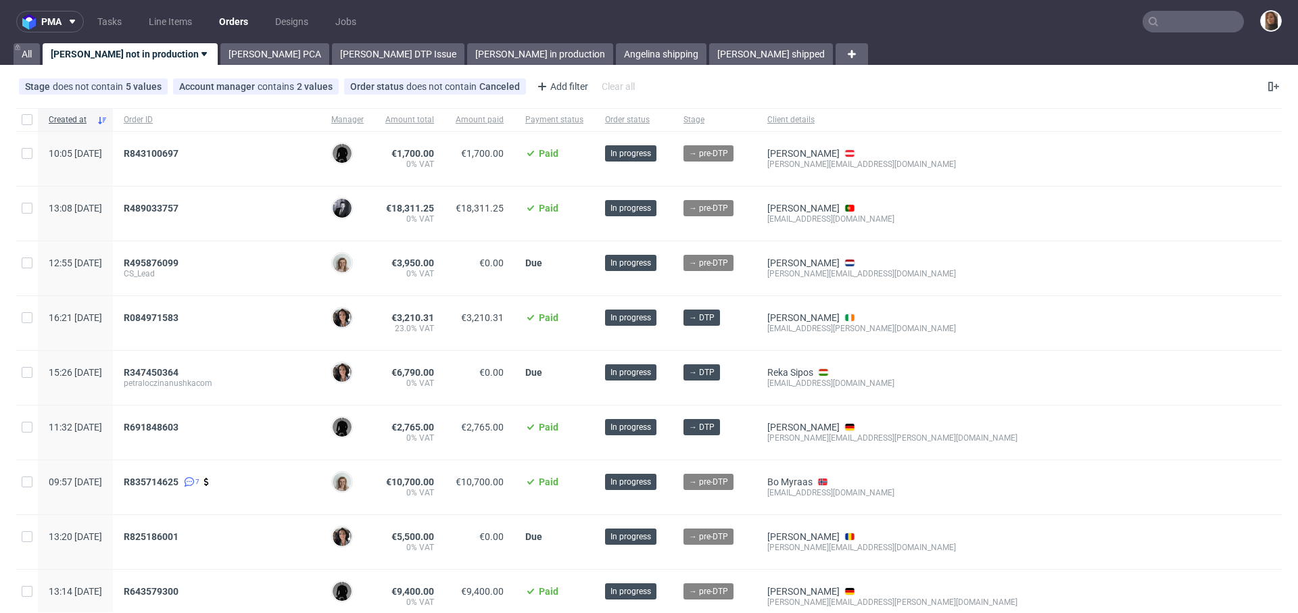
click at [1172, 31] on input "text" at bounding box center [1192, 22] width 101 height 22
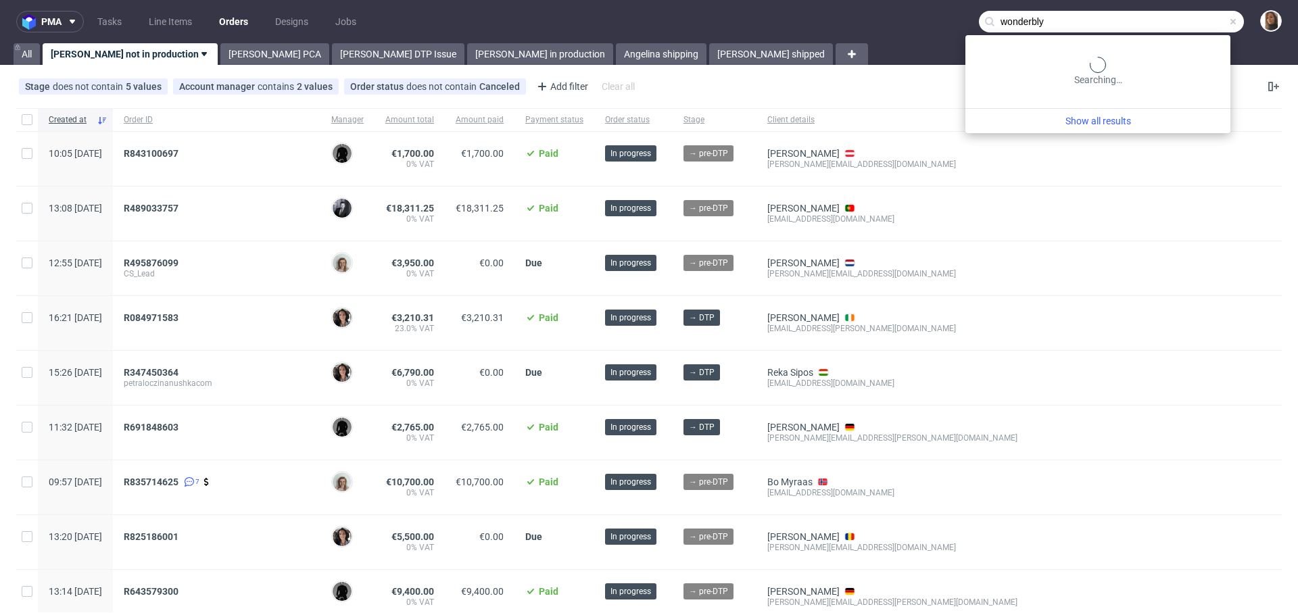
type input "wonderbly"
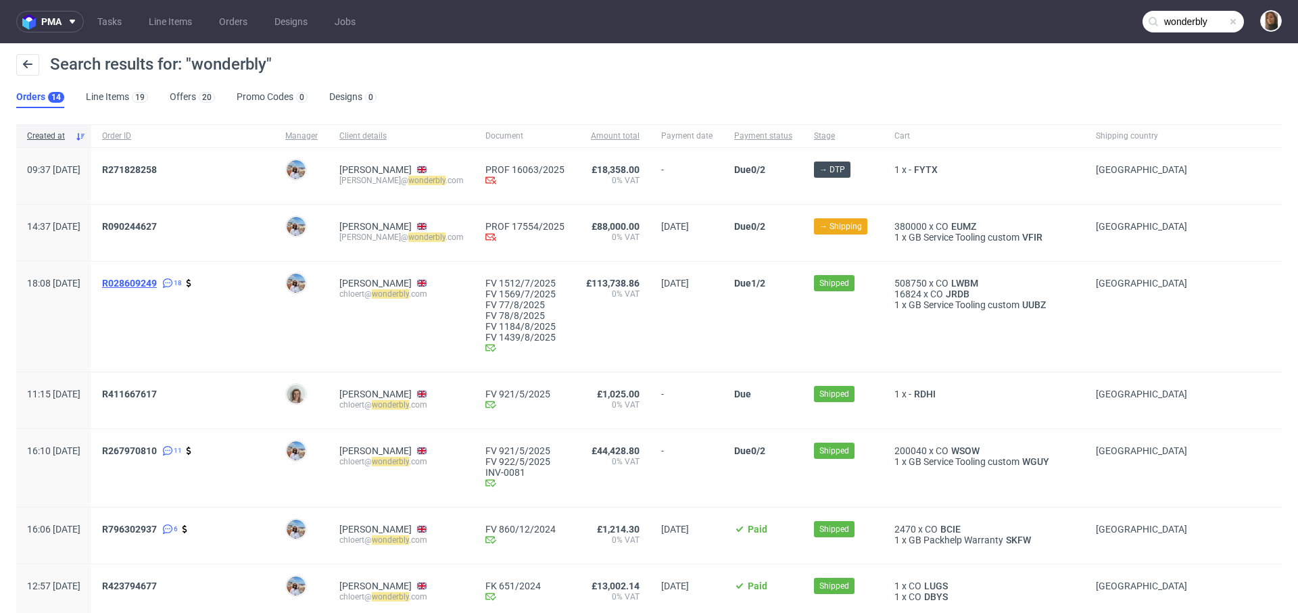
click at [157, 283] on span "R028609249" at bounding box center [129, 283] width 55 height 11
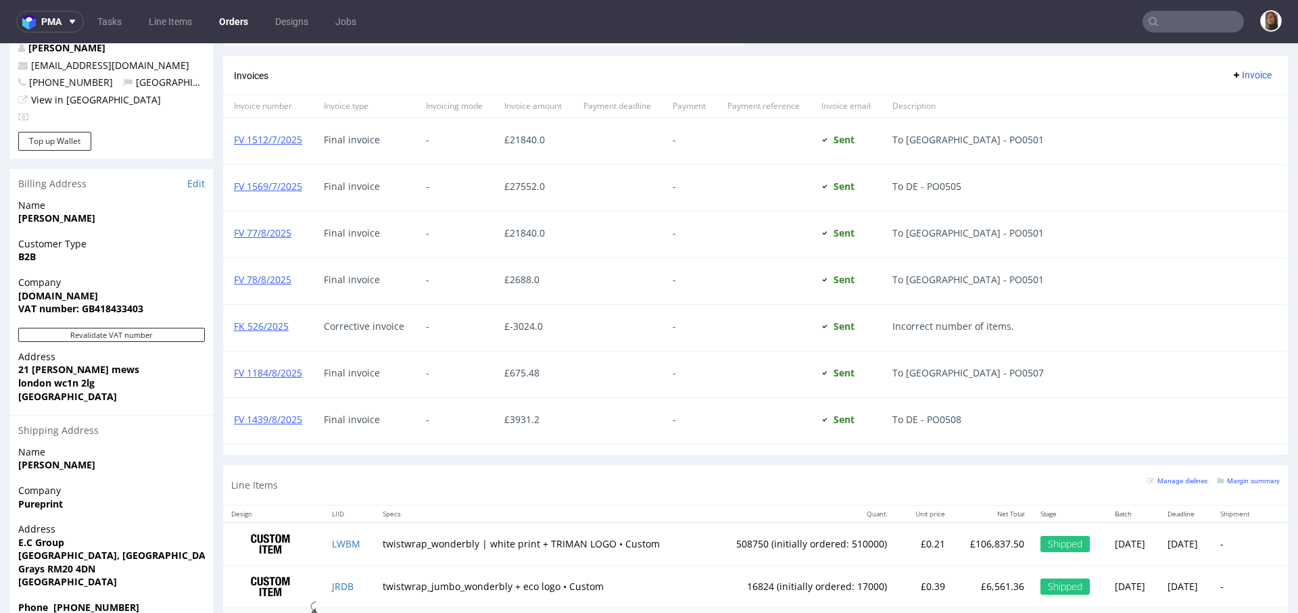
scroll to position [801, 0]
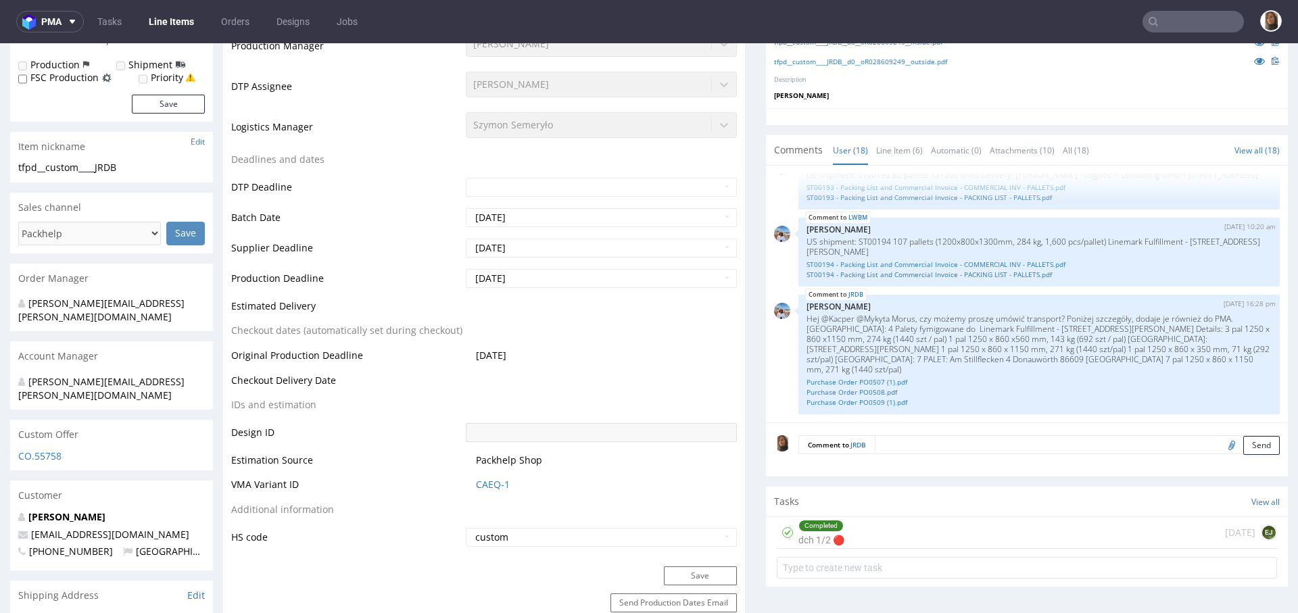
scroll to position [806, 0]
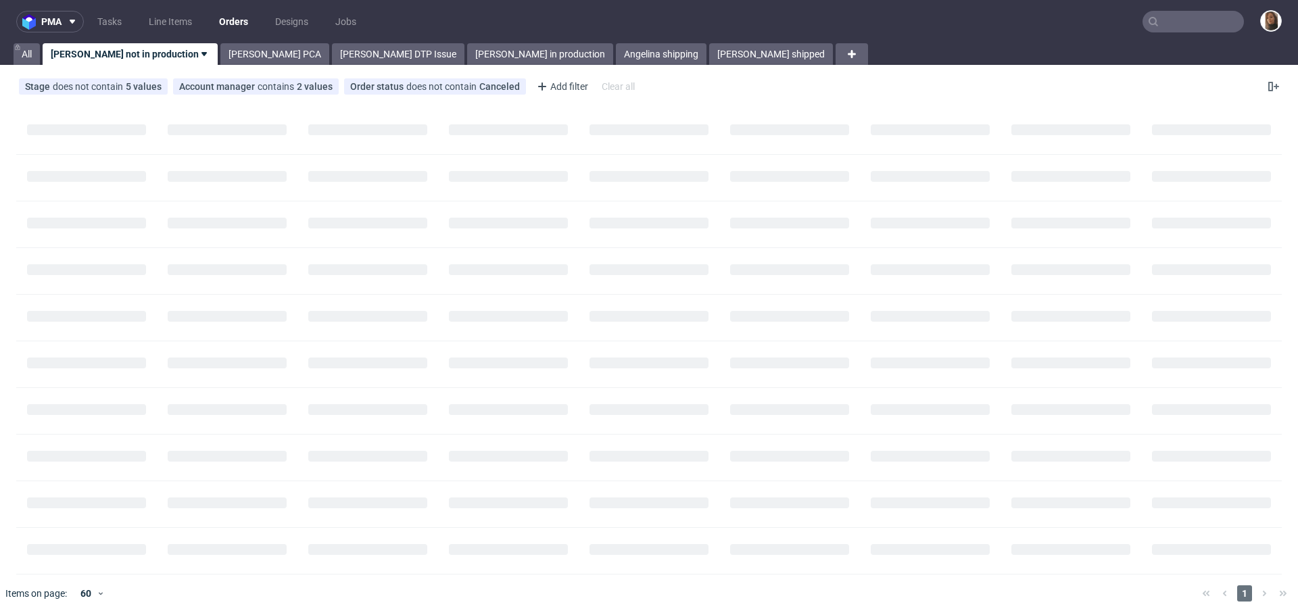
click at [1191, 19] on input "text" at bounding box center [1192, 22] width 101 height 22
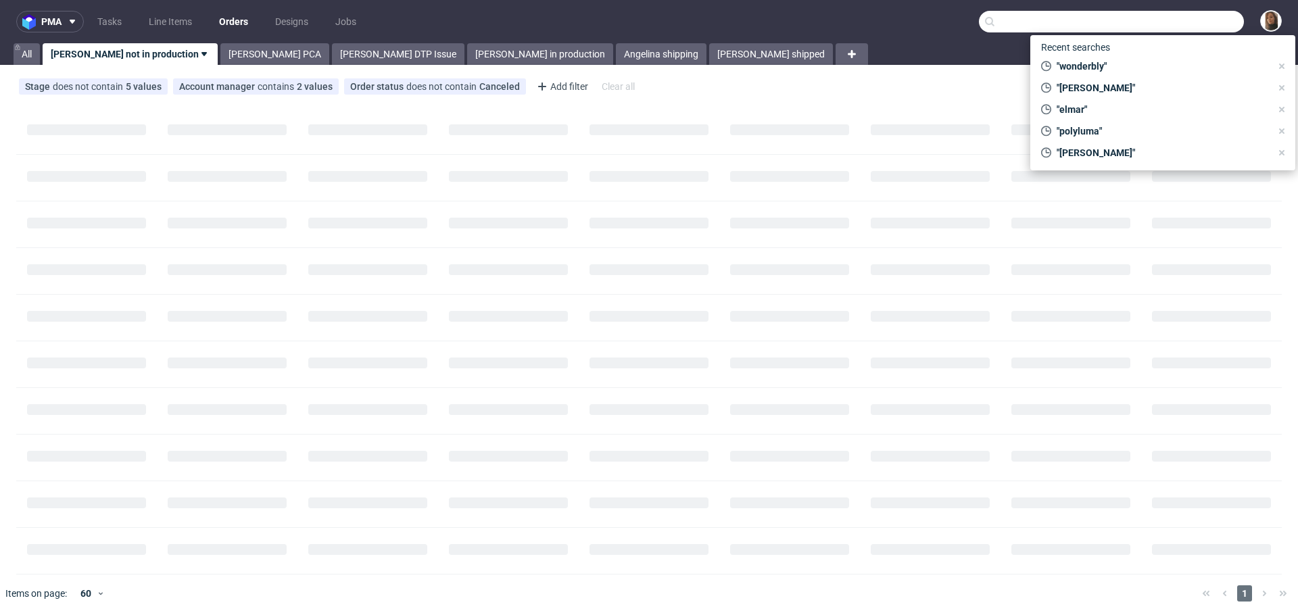
paste input "Joanna Skrzypczynska"
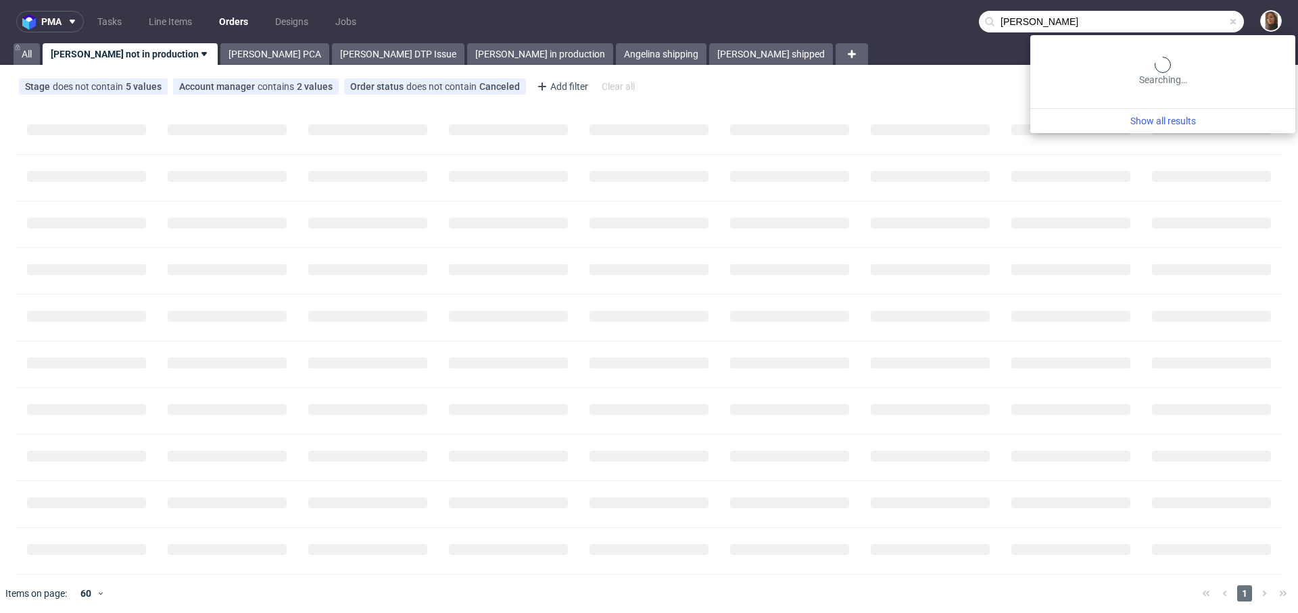
type input "Joanna Skrzypczynska"
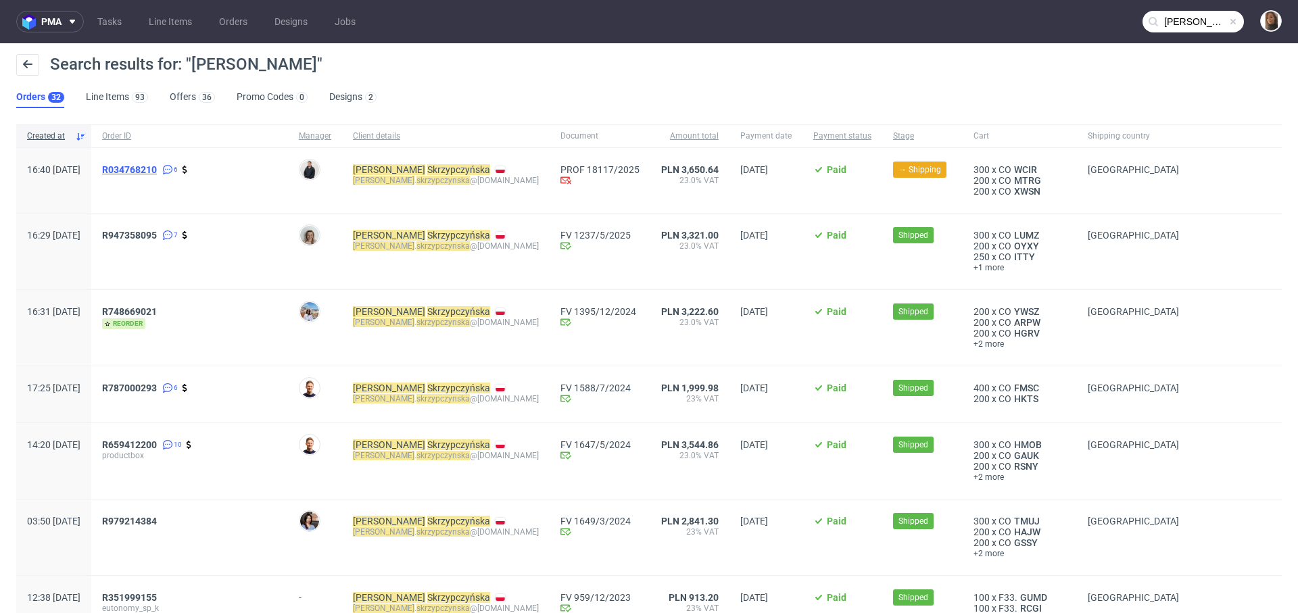
click at [157, 170] on span "R034768210" at bounding box center [129, 169] width 55 height 11
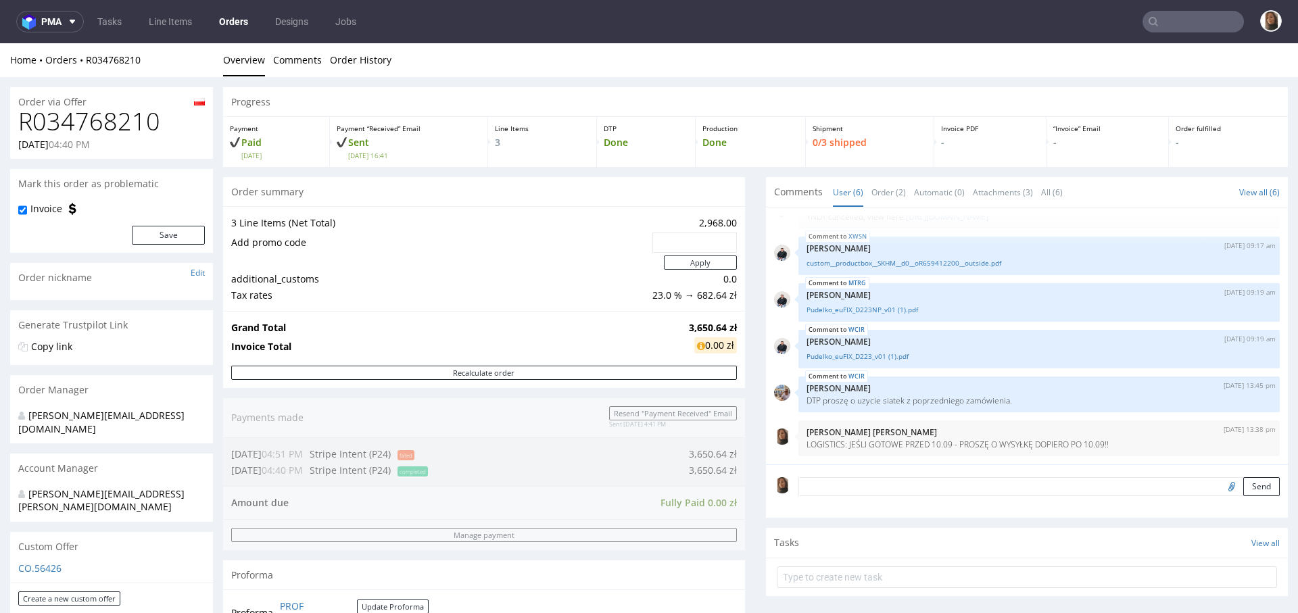
scroll to position [341, 0]
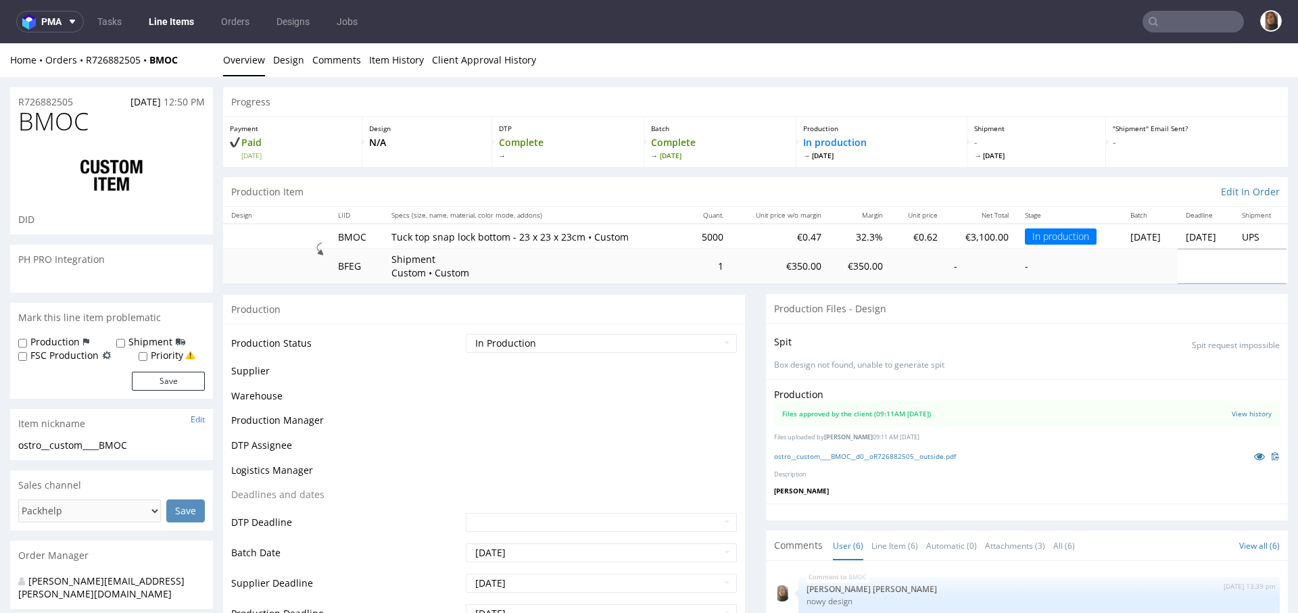
scroll to position [72, 0]
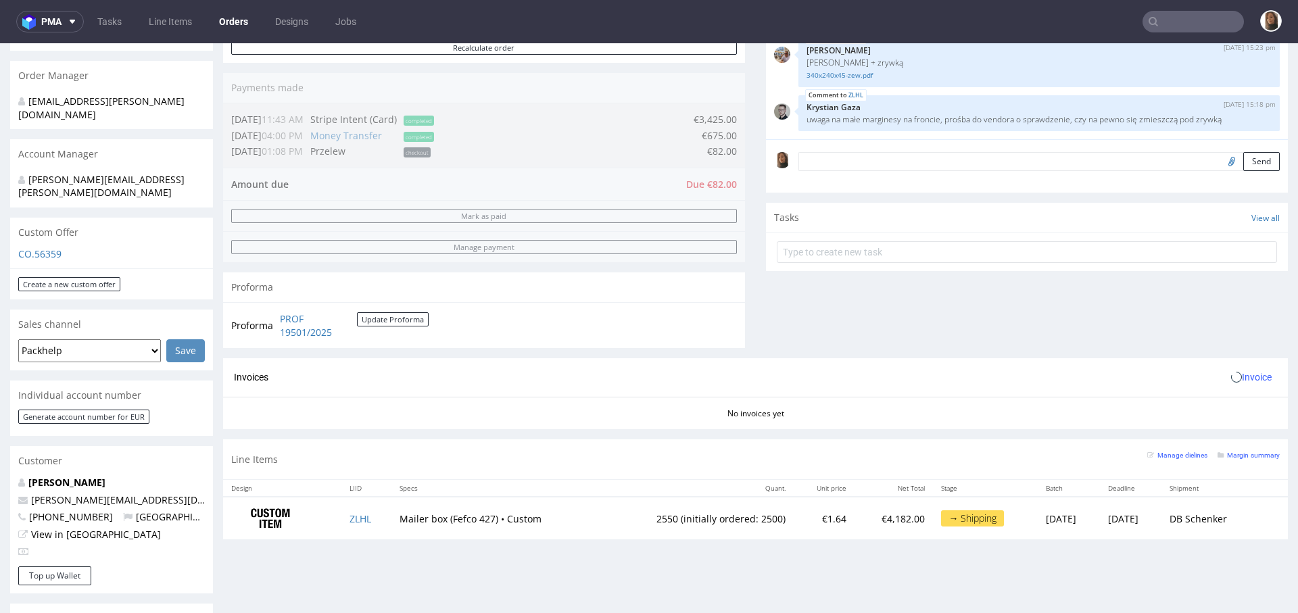
scroll to position [387, 0]
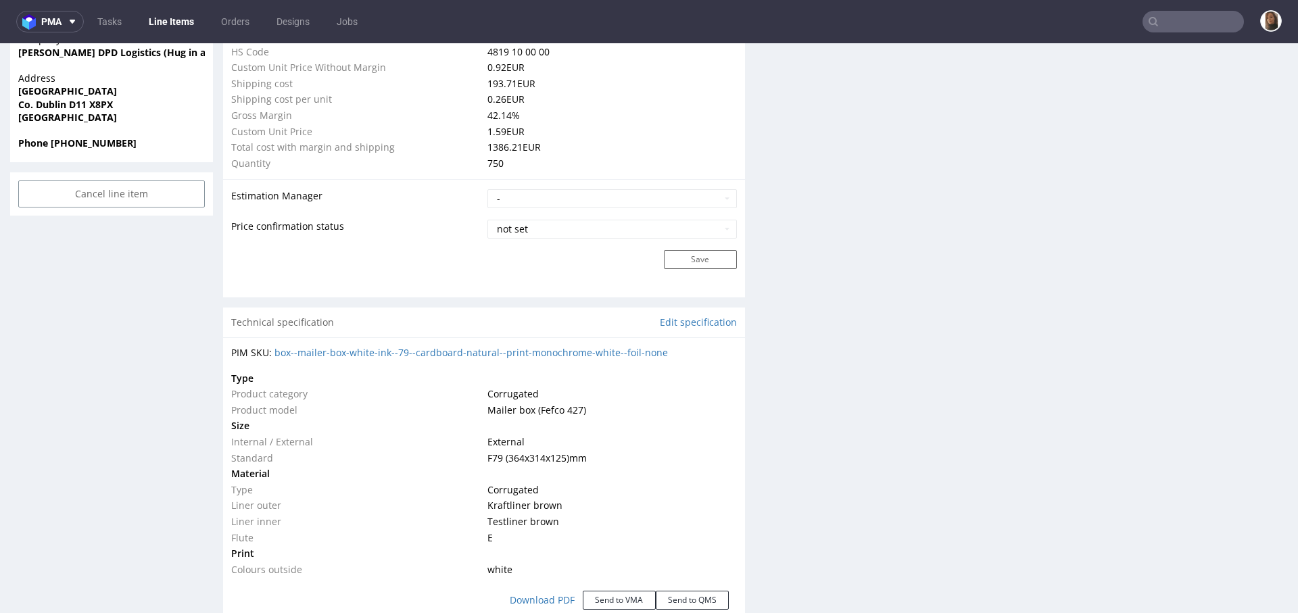
scroll to position [2155, 0]
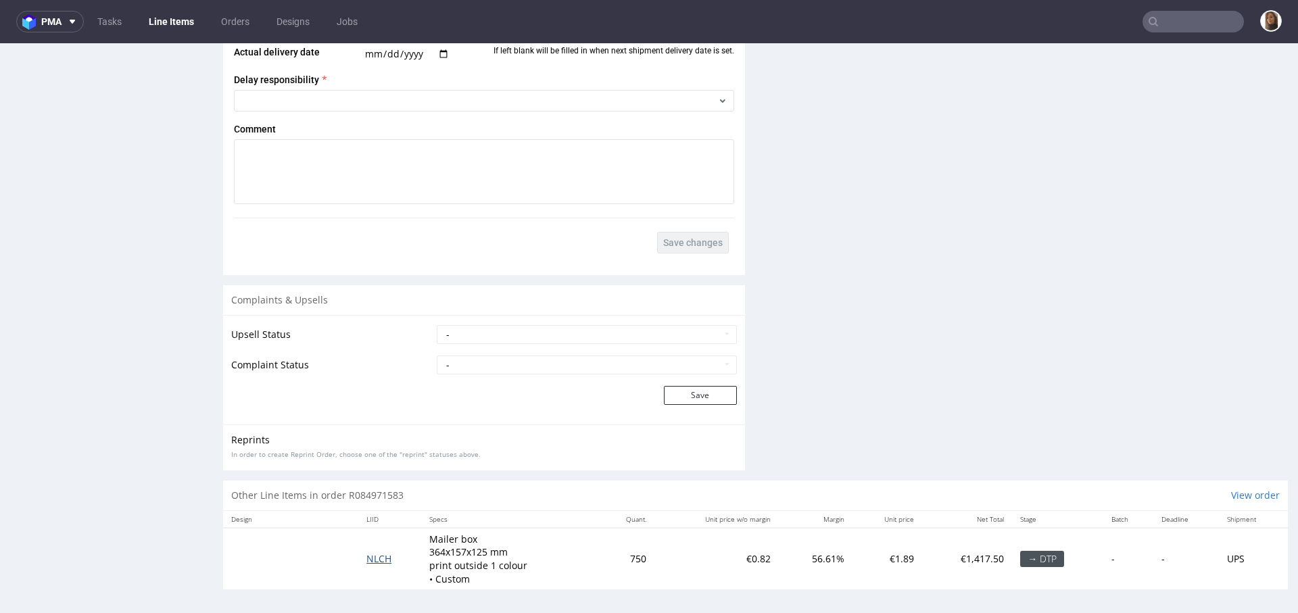
click at [368, 558] on span "NLCH" at bounding box center [378, 558] width 25 height 13
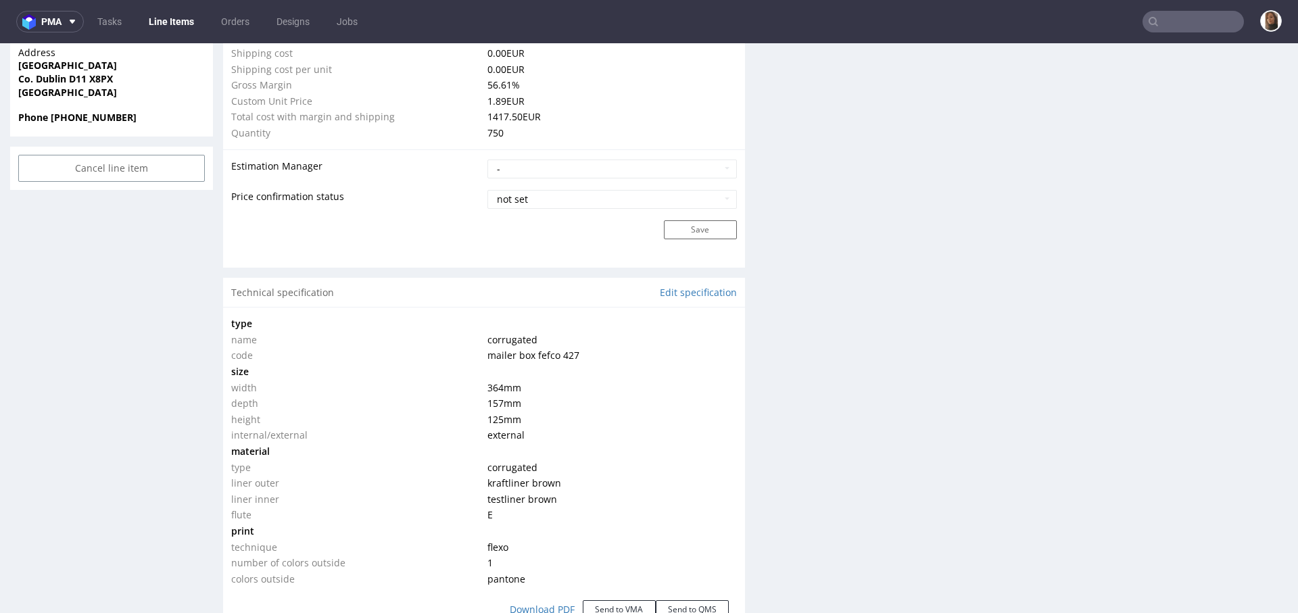
scroll to position [500, 0]
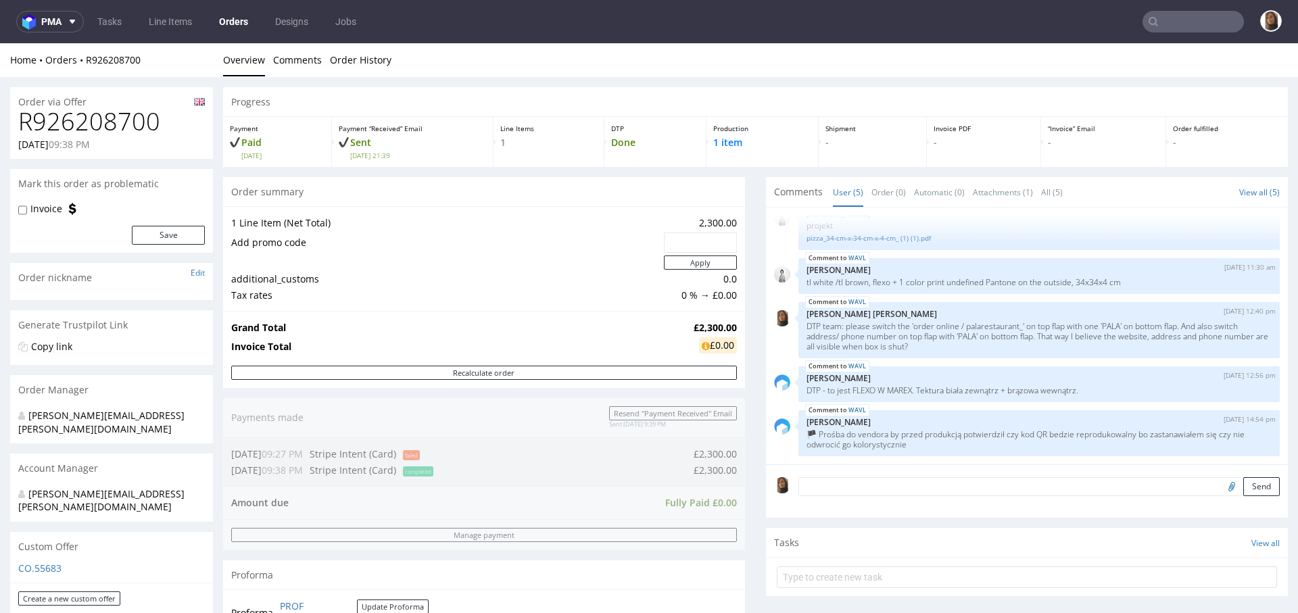
click at [112, 113] on h1 "R926208700" at bounding box center [111, 121] width 187 height 27
copy h1 "R926208700"
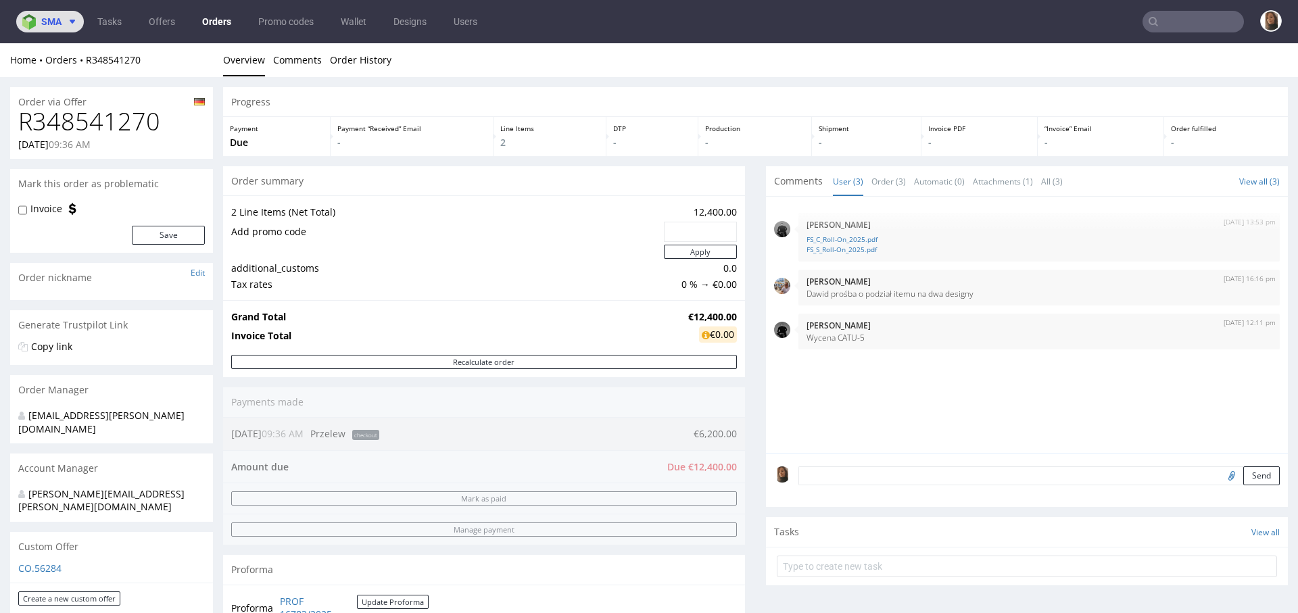
click at [66, 27] on button "sma" at bounding box center [50, 22] width 68 height 22
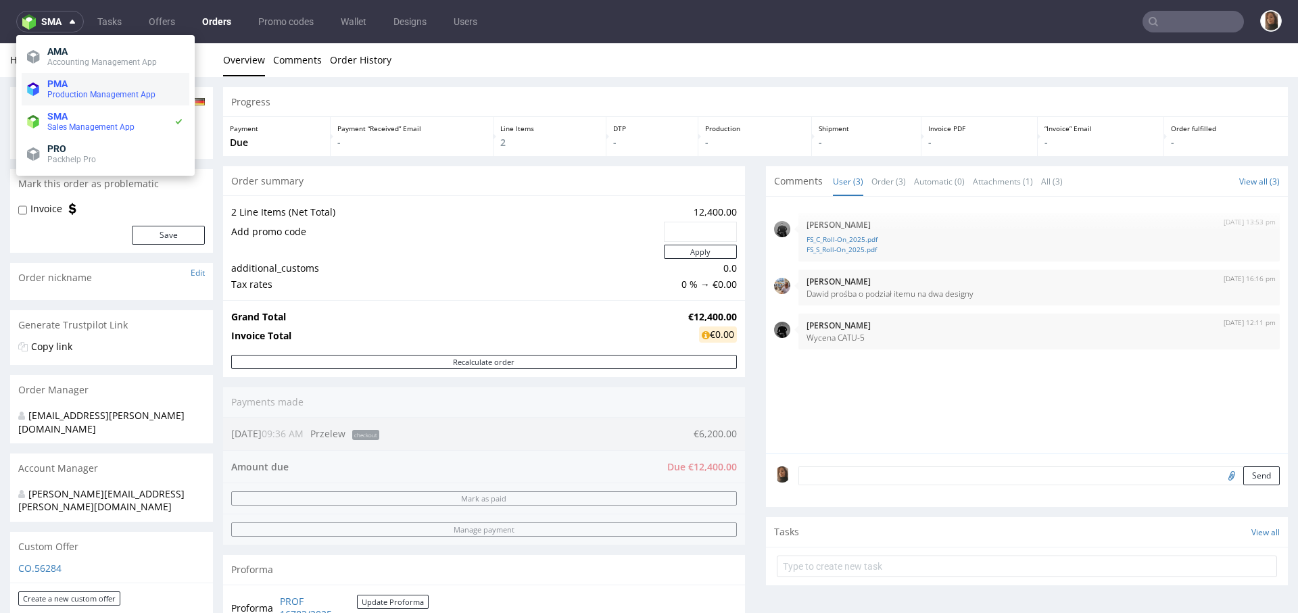
click at [84, 89] on span "Production Management App" at bounding box center [115, 94] width 137 height 11
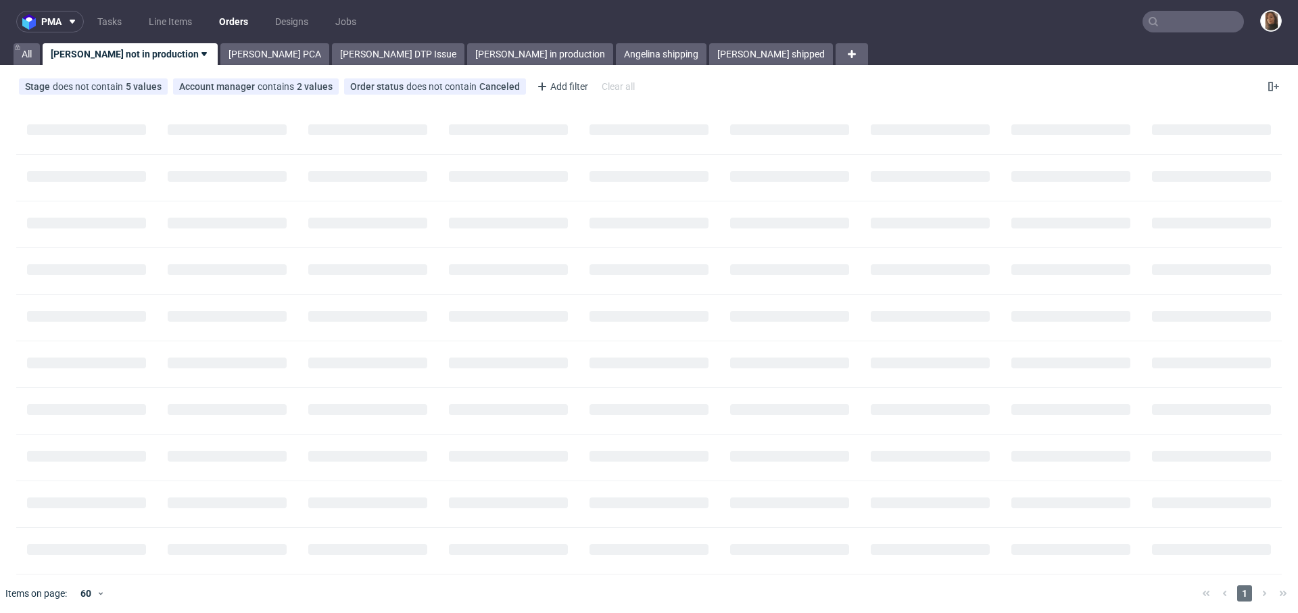
click at [234, 23] on link "Orders" at bounding box center [233, 22] width 45 height 22
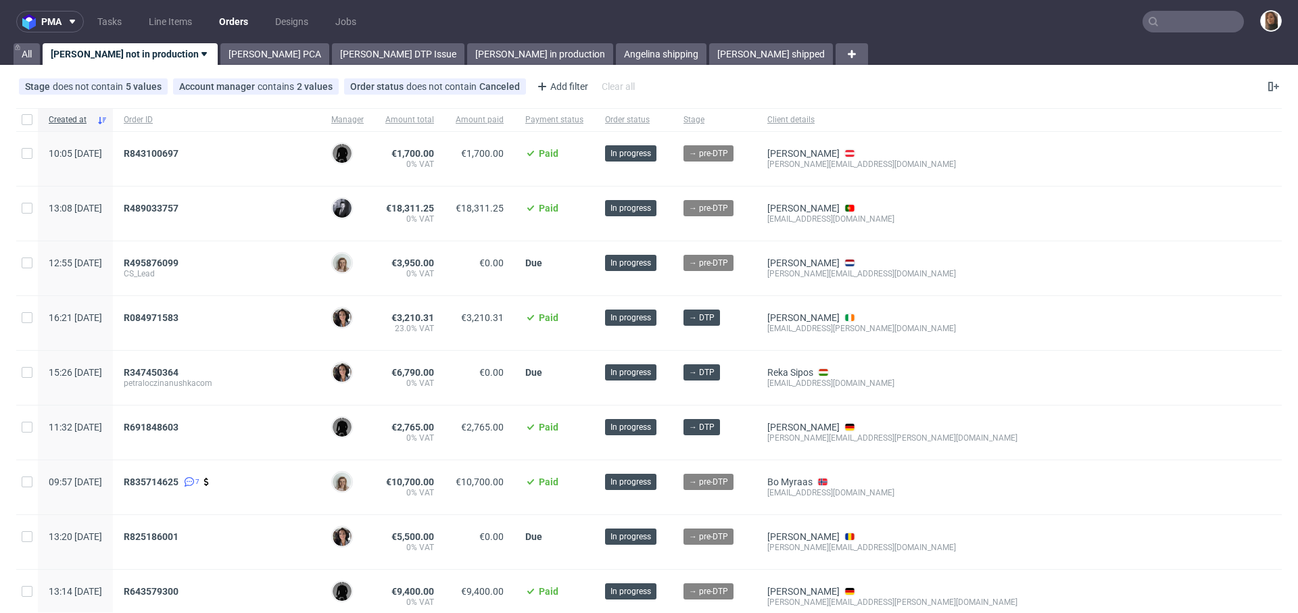
scroll to position [149, 0]
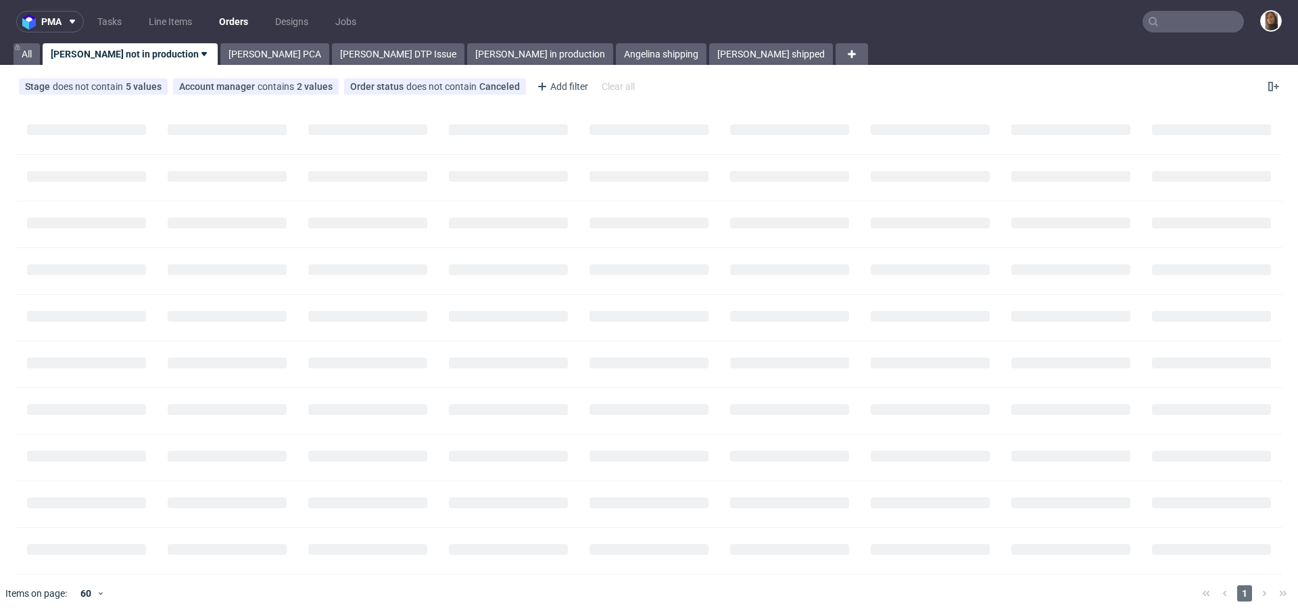
click at [1194, 21] on input "text" at bounding box center [1192, 22] width 101 height 22
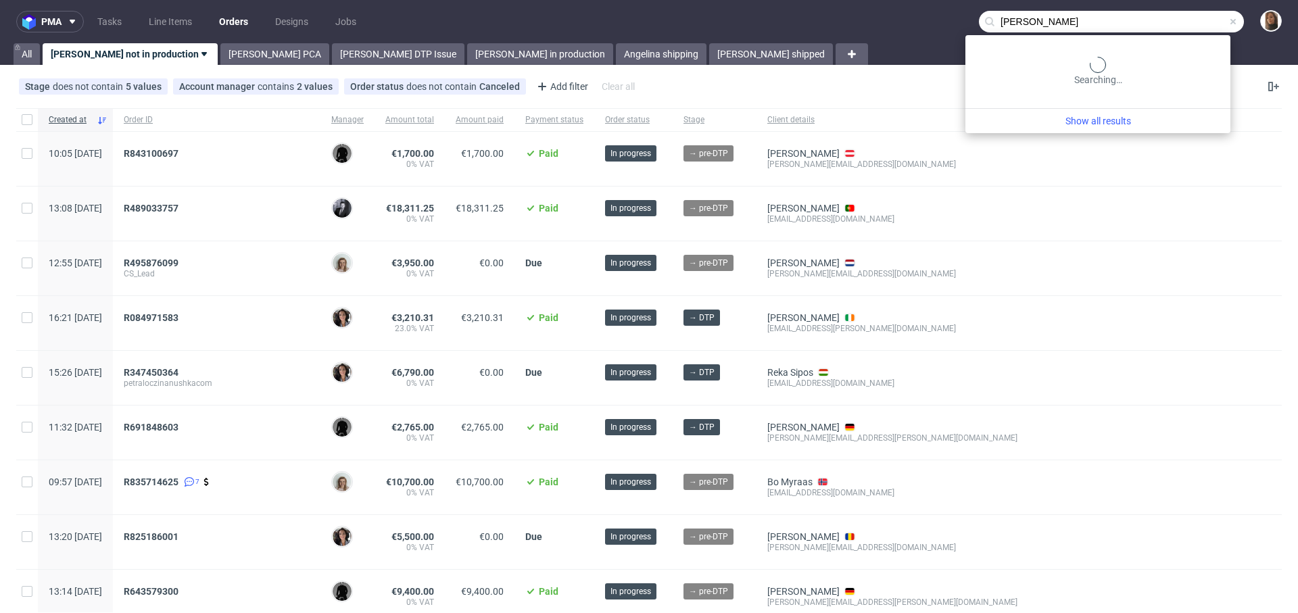
type input "[PERSON_NAME]"
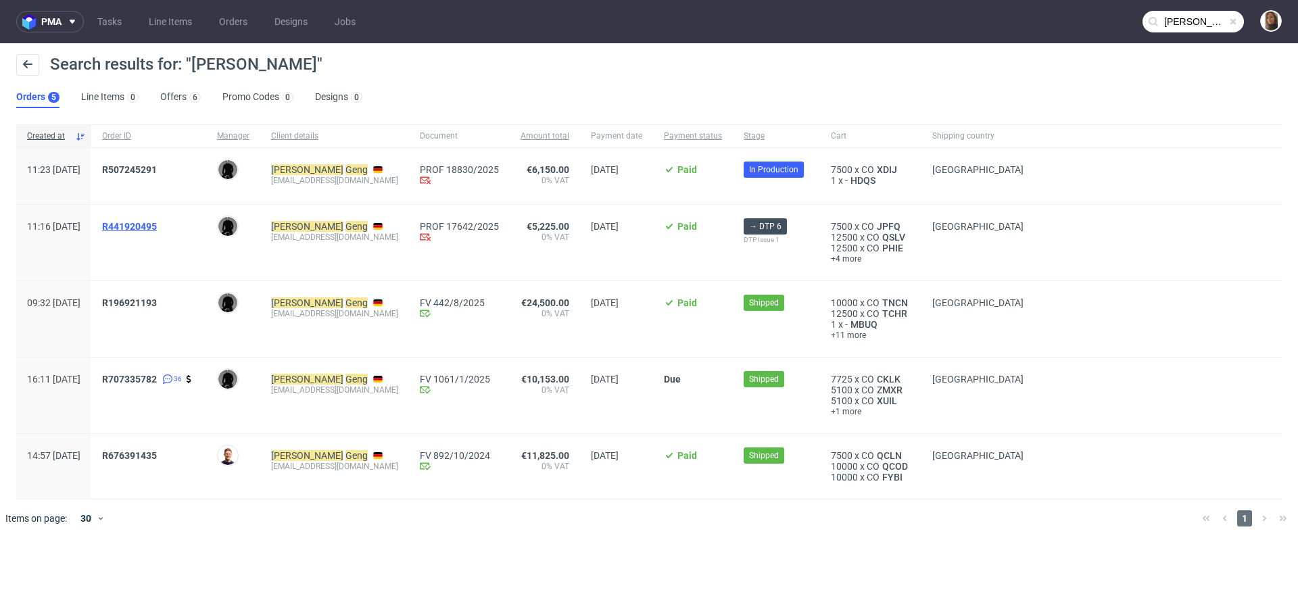
click at [157, 227] on span "R441920495" at bounding box center [129, 226] width 55 height 11
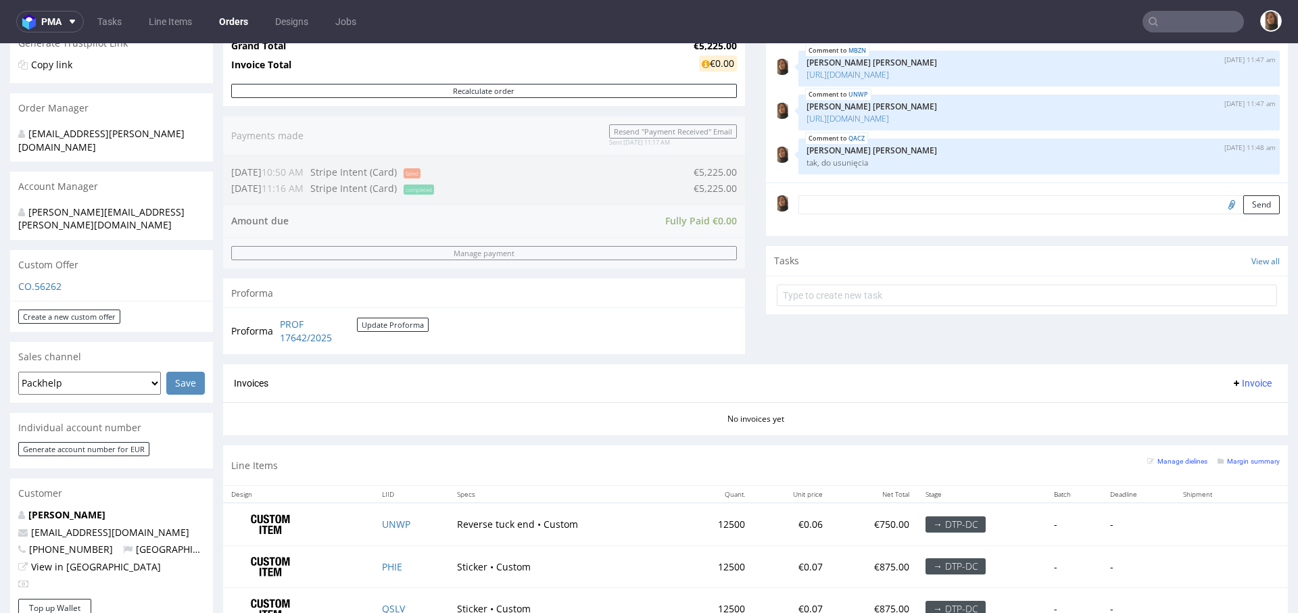
scroll to position [752, 0]
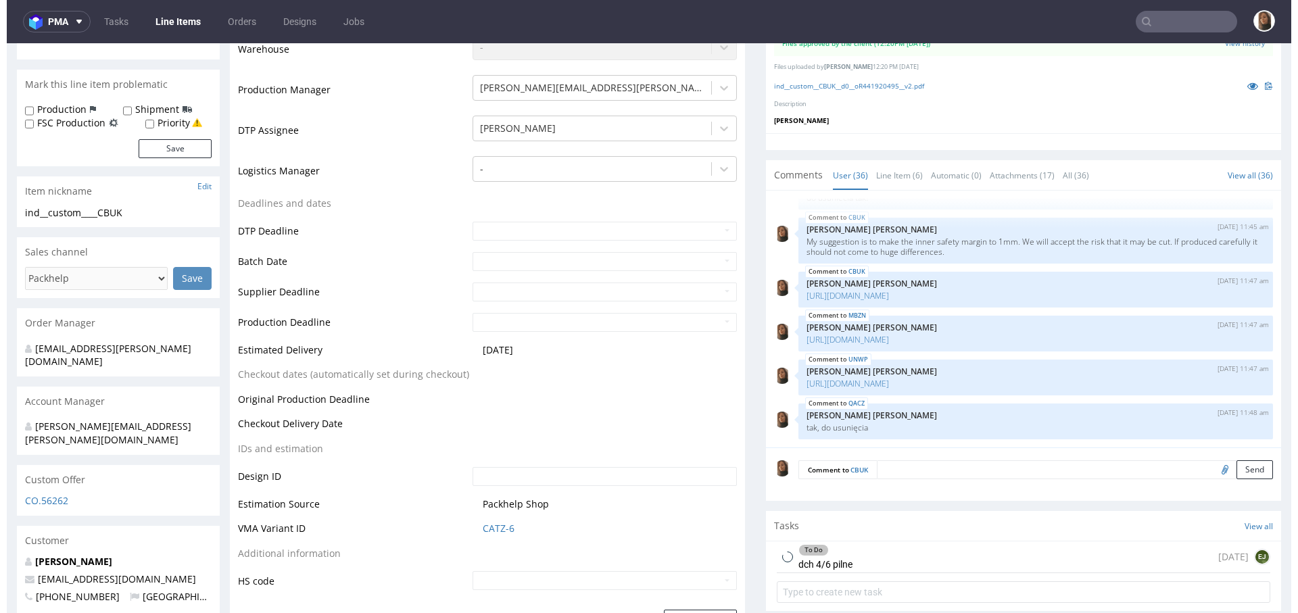
scroll to position [1793, 0]
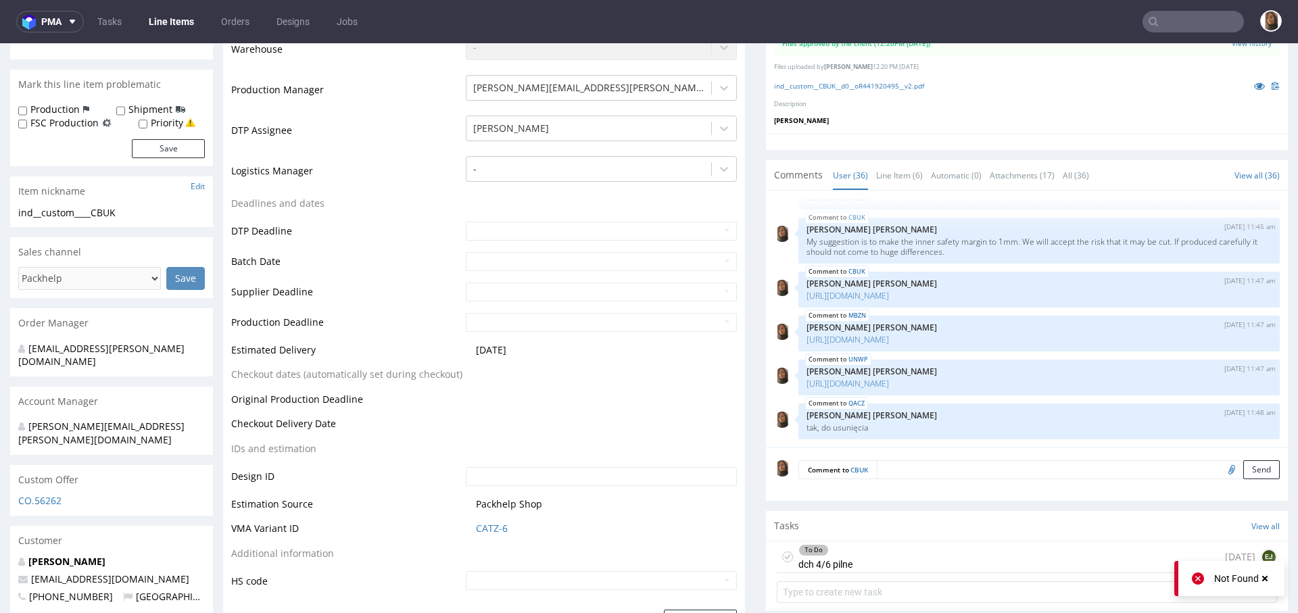
click at [877, 554] on div "To Do dch 4/6 pilne today EJ" at bounding box center [1027, 557] width 500 height 32
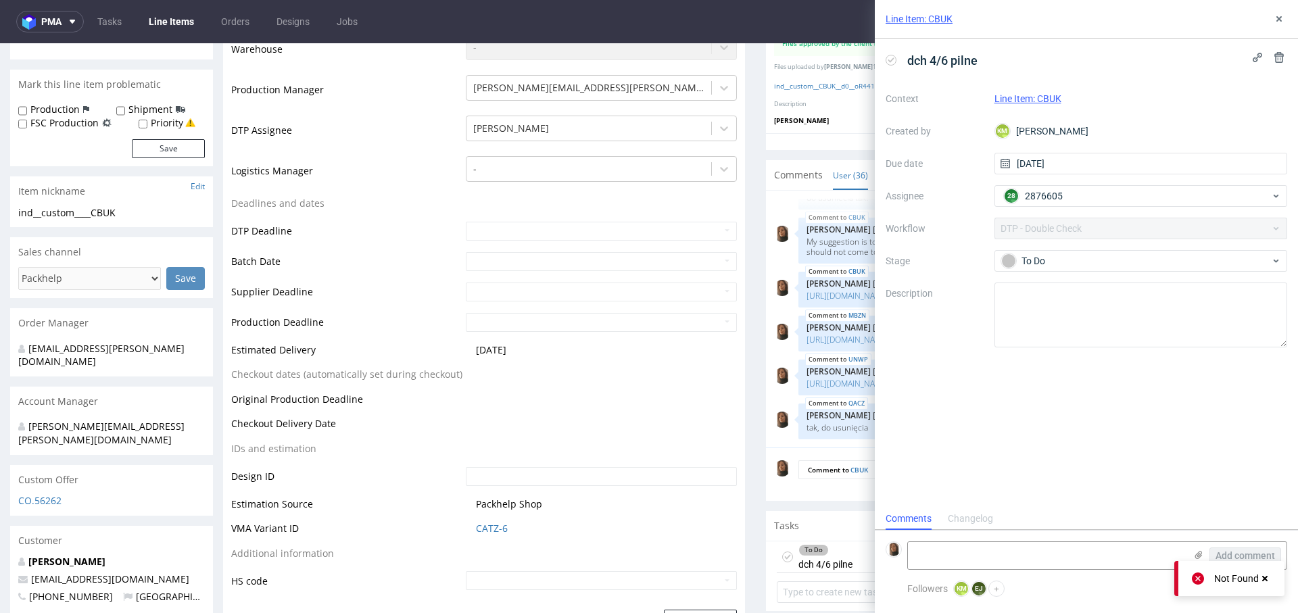
scroll to position [11, 0]
click at [1284, 16] on button at bounding box center [1279, 19] width 16 height 16
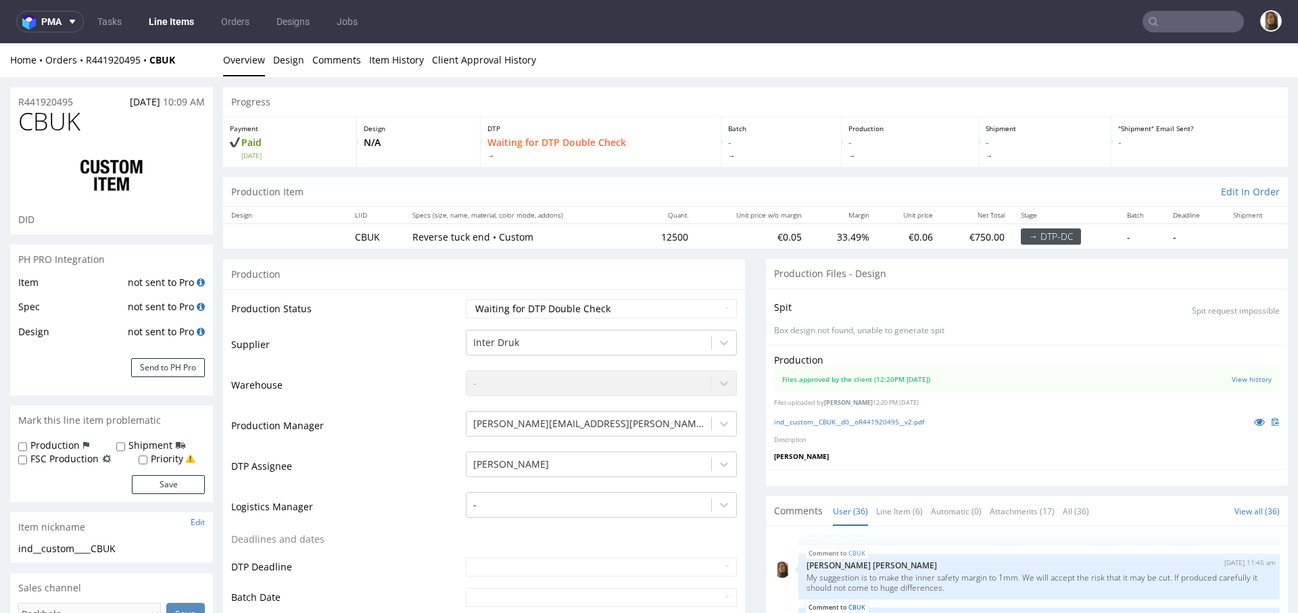
click at [114, 53] on div "Home Orders R441920495 CBUK" at bounding box center [111, 60] width 203 height 14
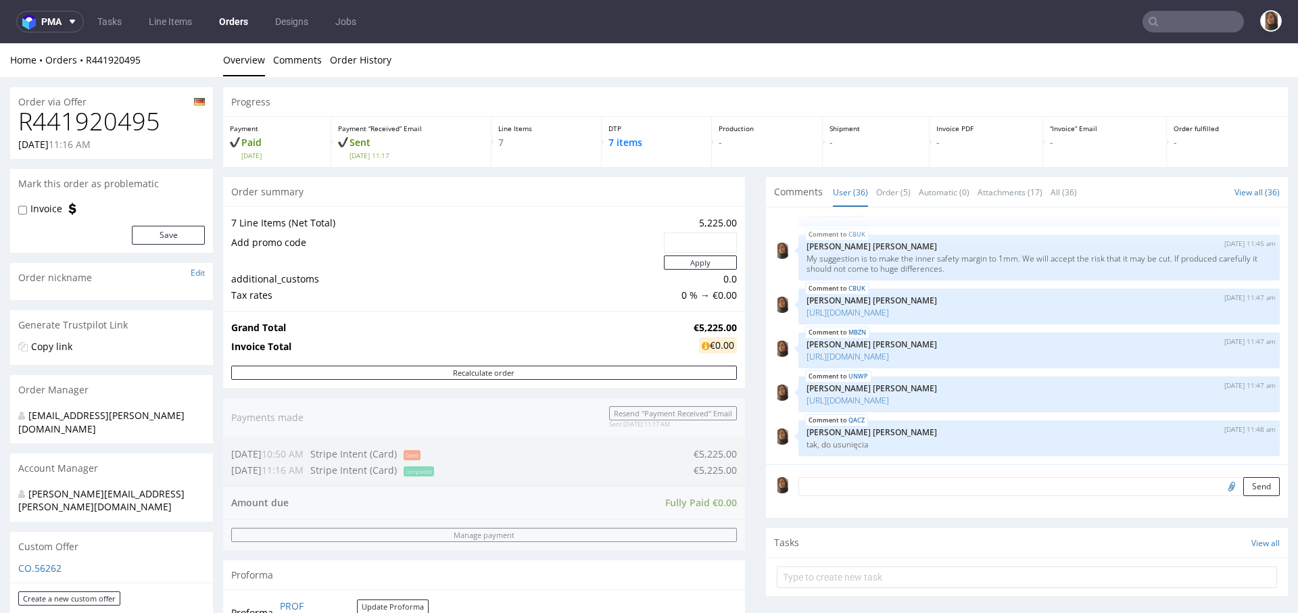
scroll to position [752, 0]
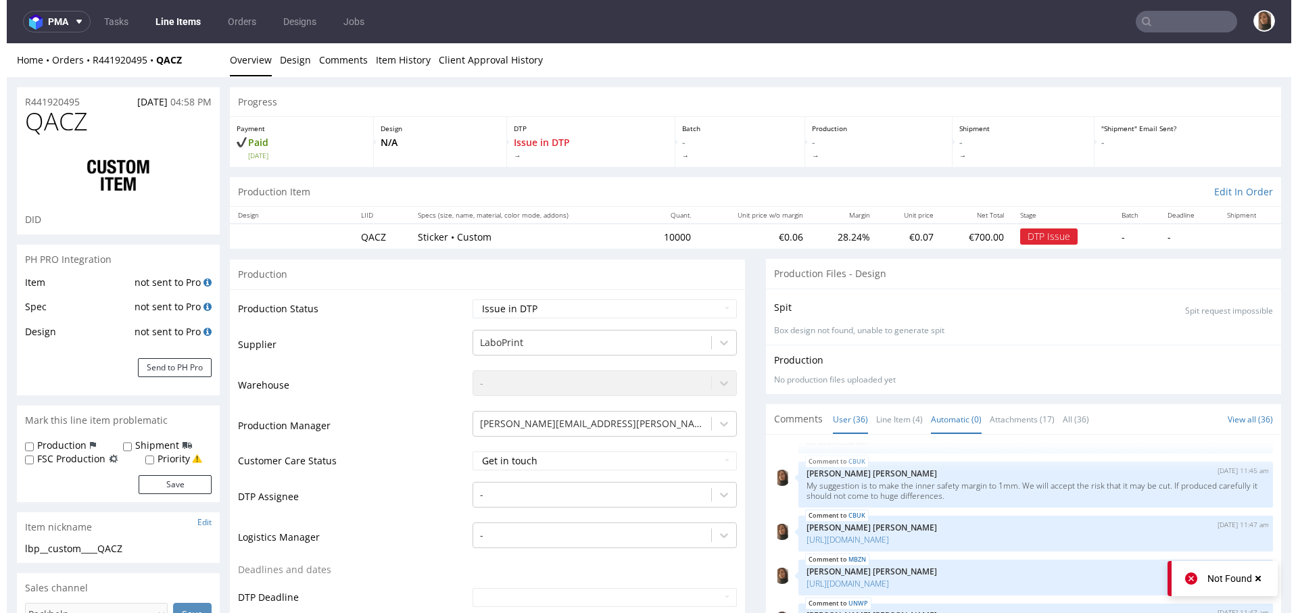
scroll to position [1793, 0]
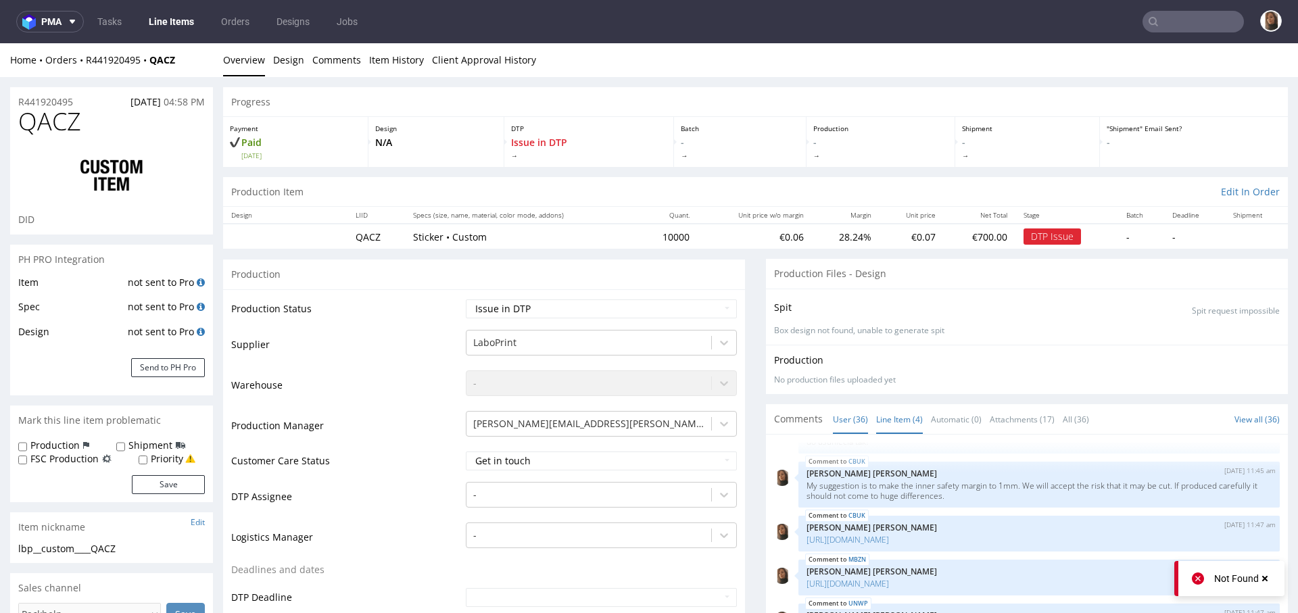
click at [894, 423] on link "Line Item (4)" at bounding box center [899, 419] width 47 height 29
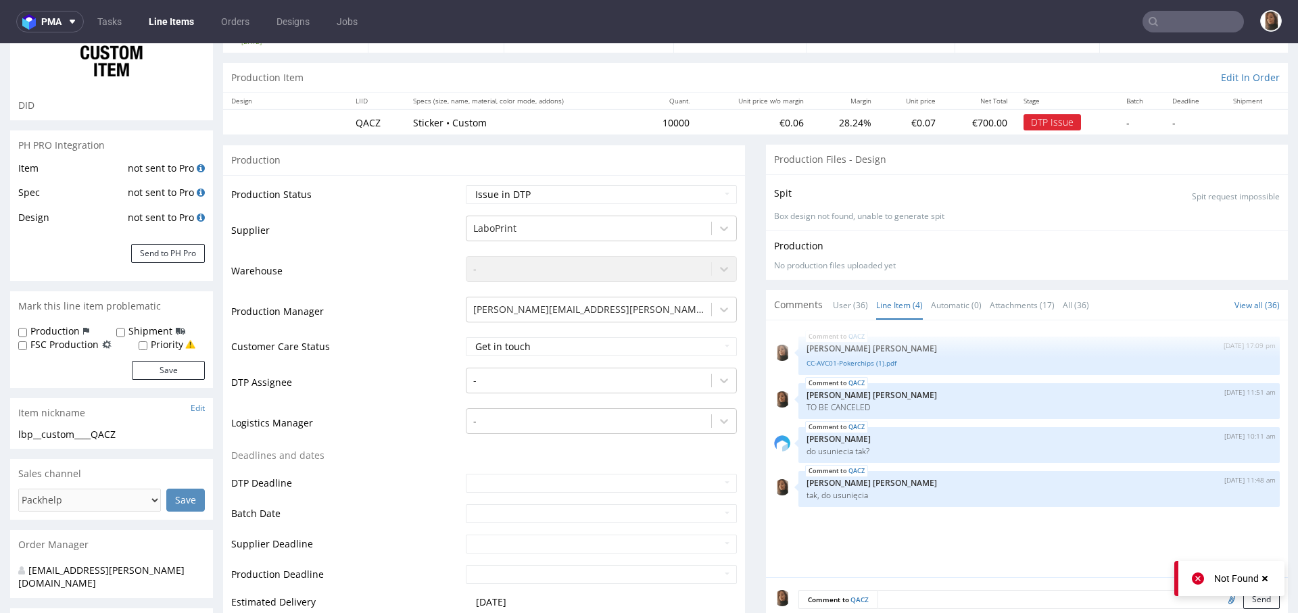
scroll to position [217, 0]
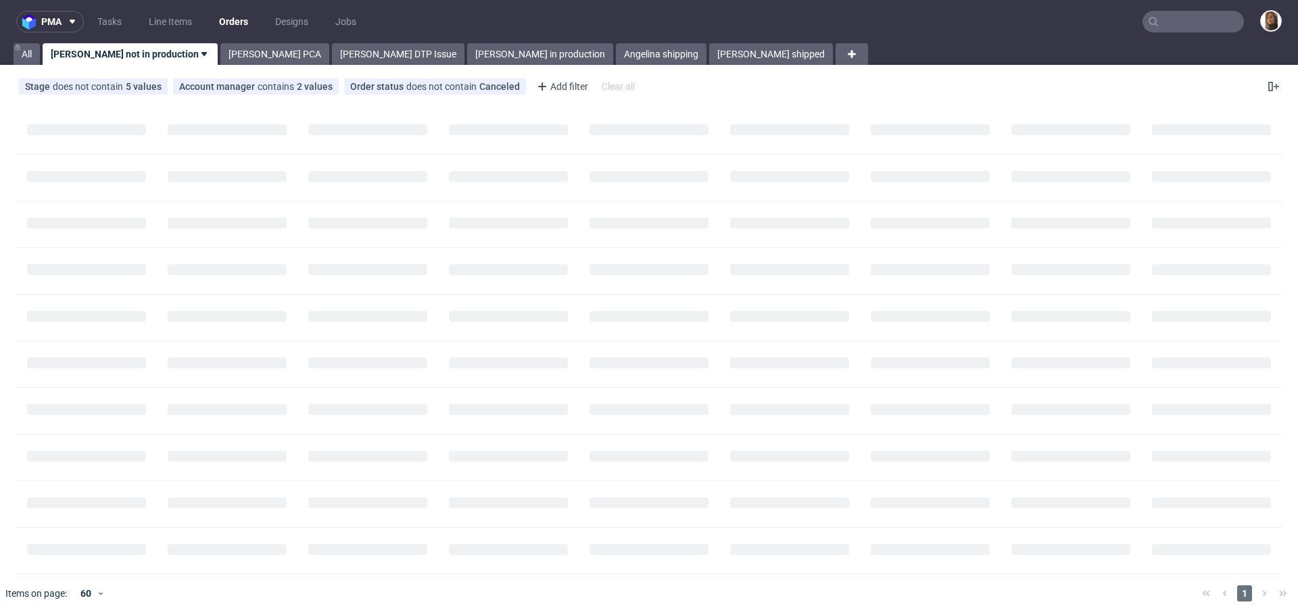
click at [1209, 26] on input "text" at bounding box center [1192, 22] width 101 height 22
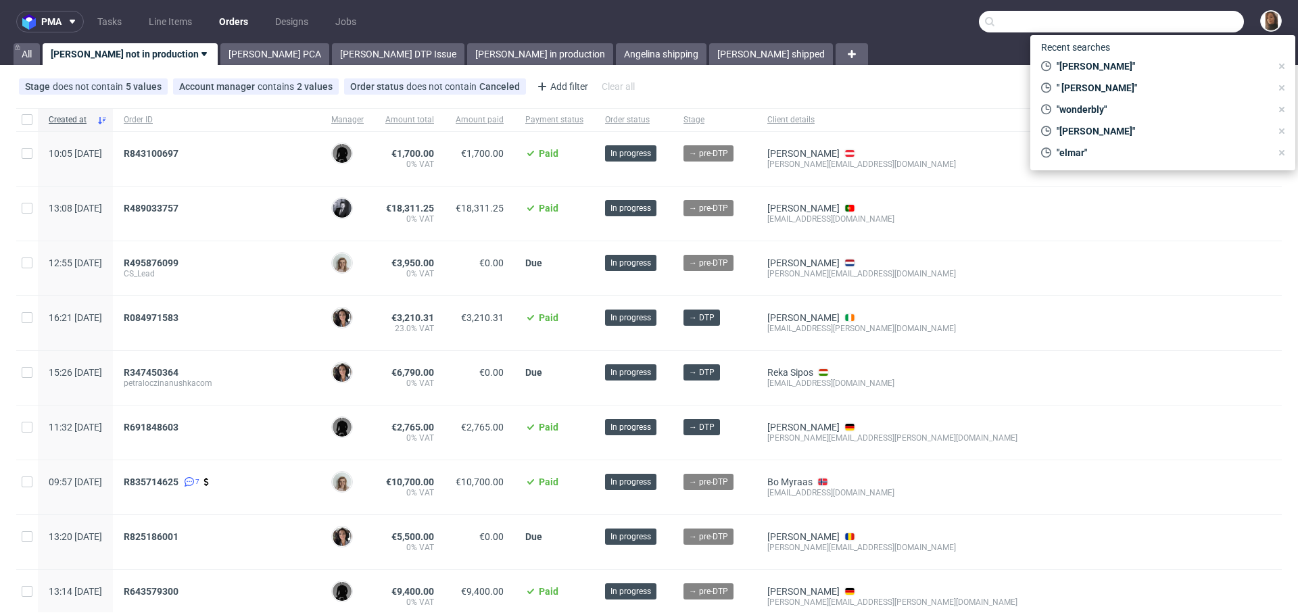
paste input "ExSeed"
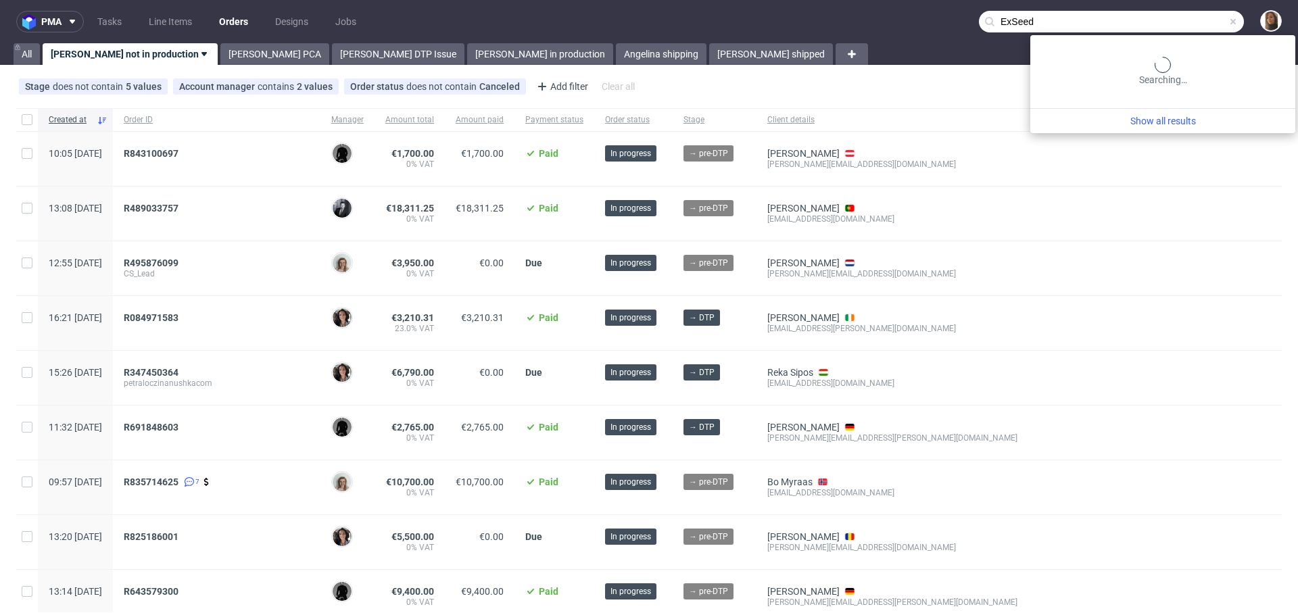
type input "ExSeed"
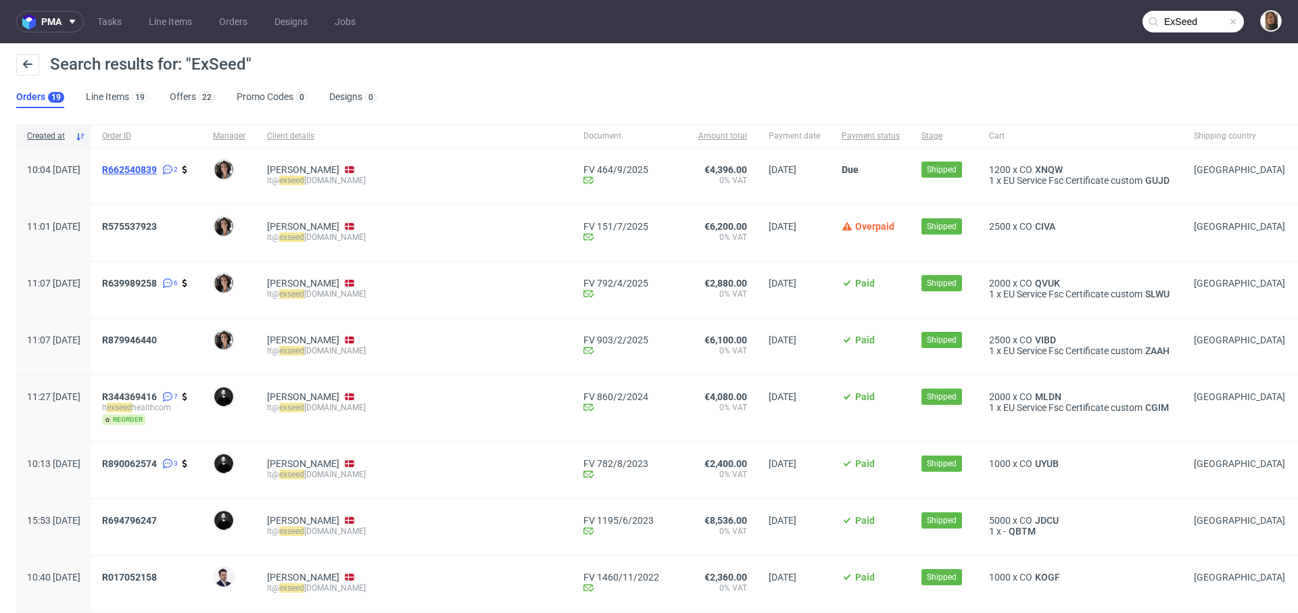
click at [157, 167] on span "R662540839" at bounding box center [129, 169] width 55 height 11
click at [157, 224] on span "R575537923" at bounding box center [129, 226] width 55 height 11
click at [157, 278] on span "R639989258" at bounding box center [129, 283] width 55 height 11
click at [1032, 227] on span "CIVA" at bounding box center [1045, 226] width 26 height 11
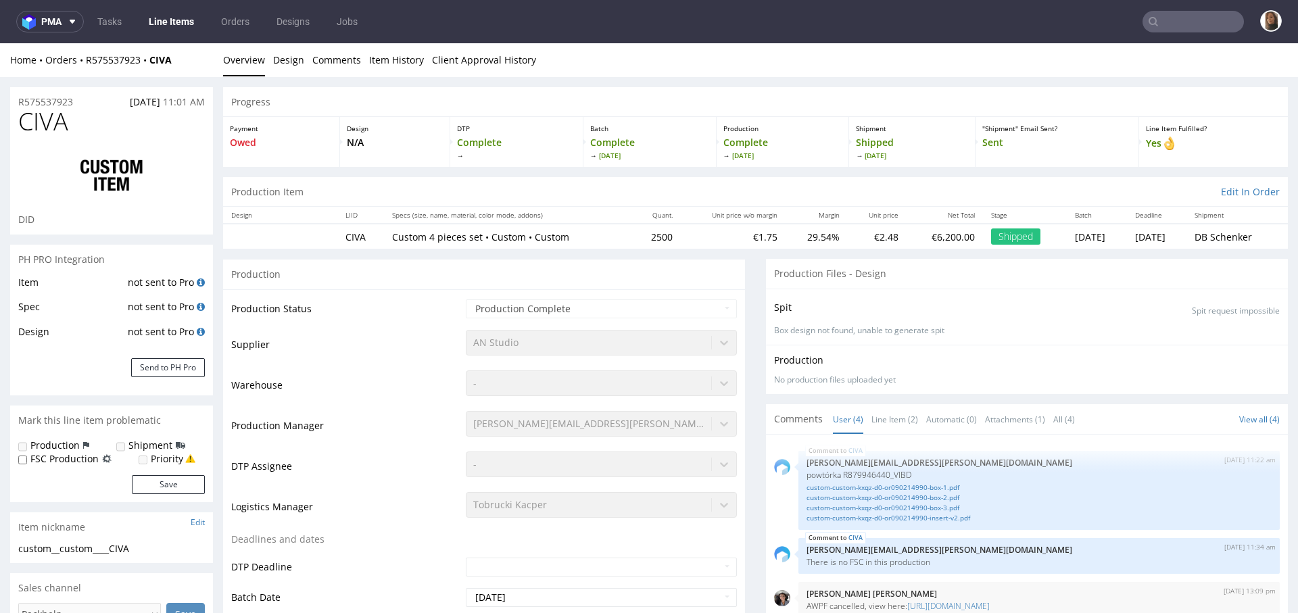
select select "in_progress"
type input "ExSeed"
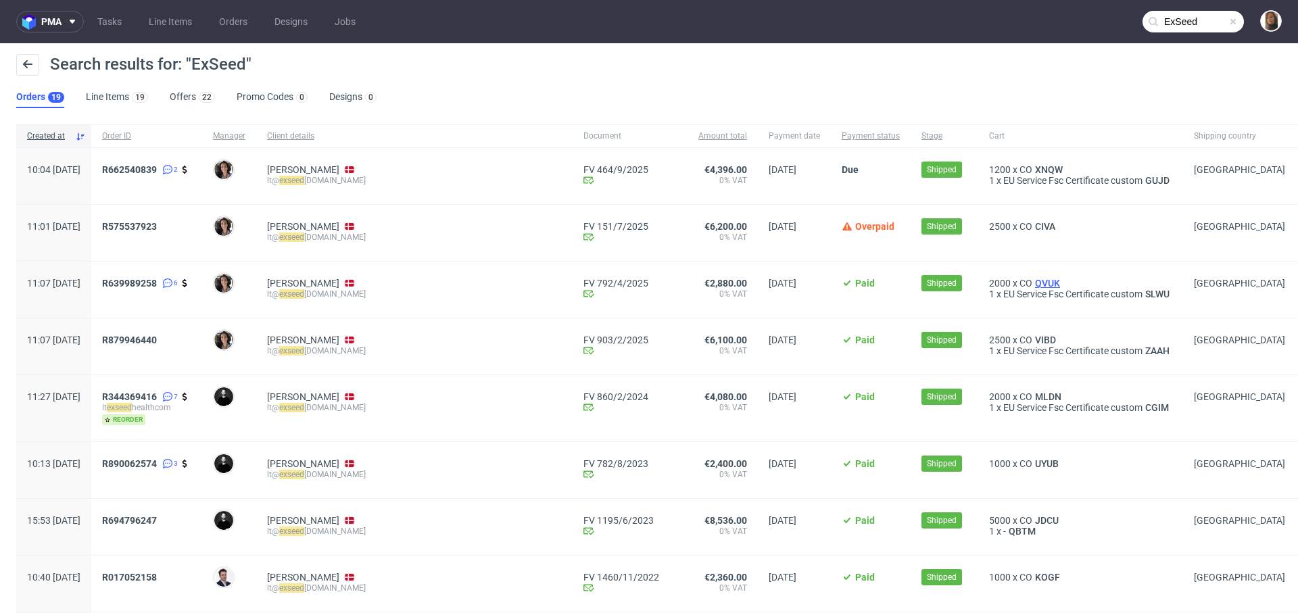
click at [1032, 280] on span "QVUK" at bounding box center [1047, 283] width 30 height 11
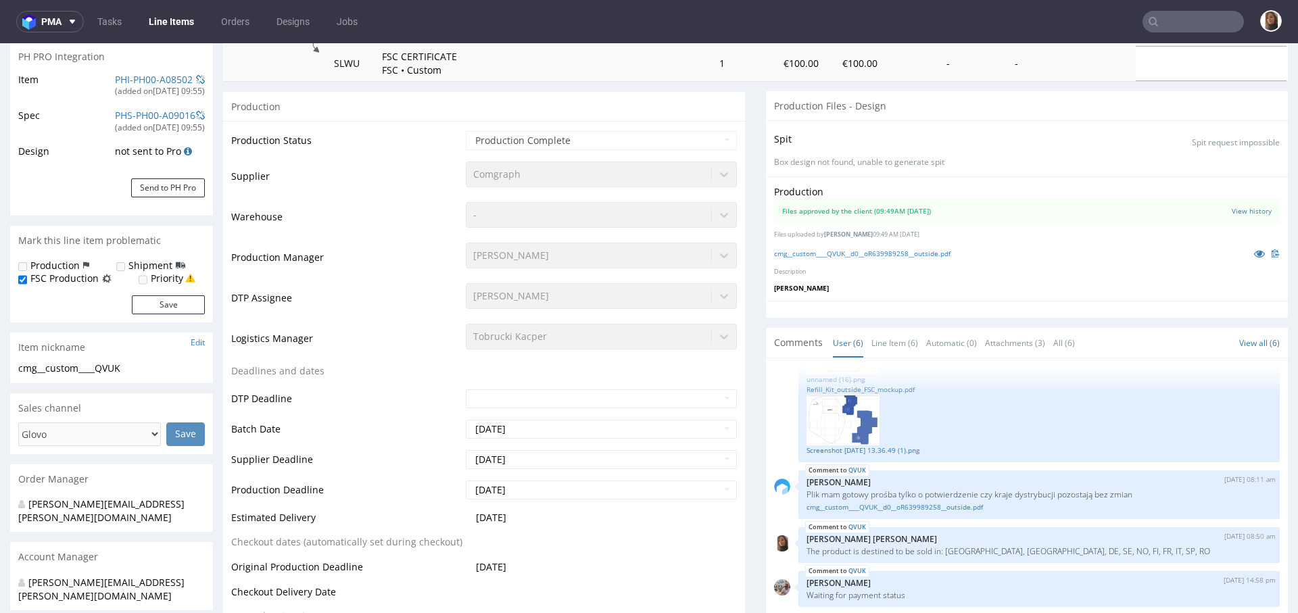
scroll to position [268, 0]
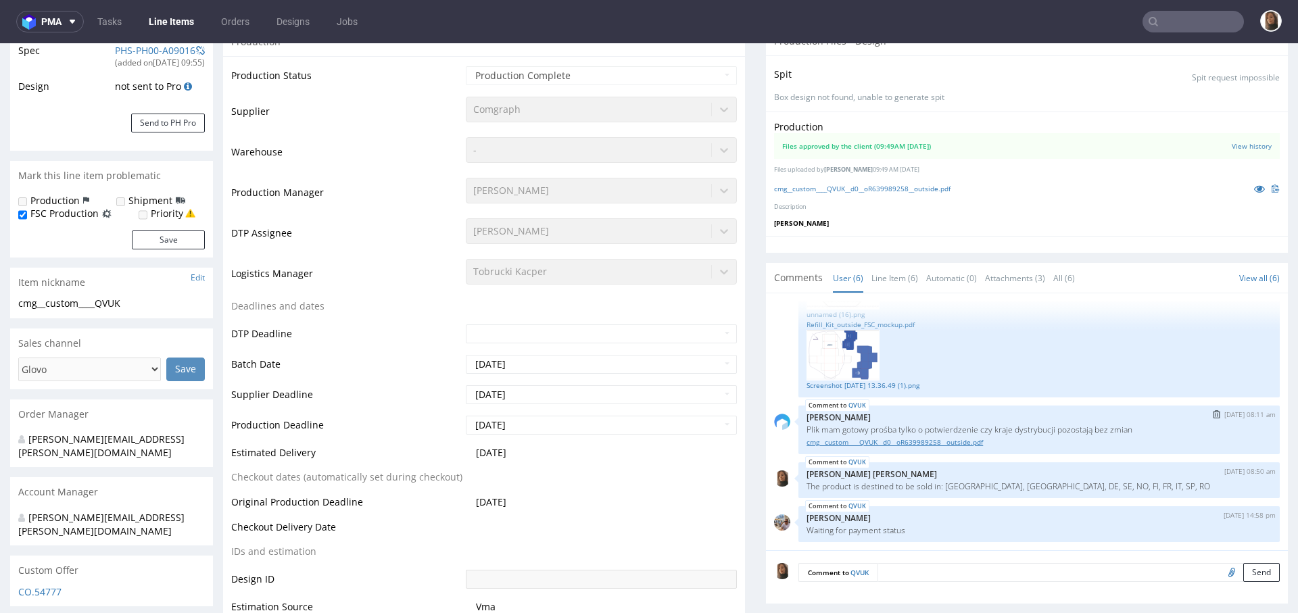
click at [942, 442] on link "cmg__custom____QVUK__d0__oR639989258__outside.pdf" at bounding box center [1038, 442] width 465 height 10
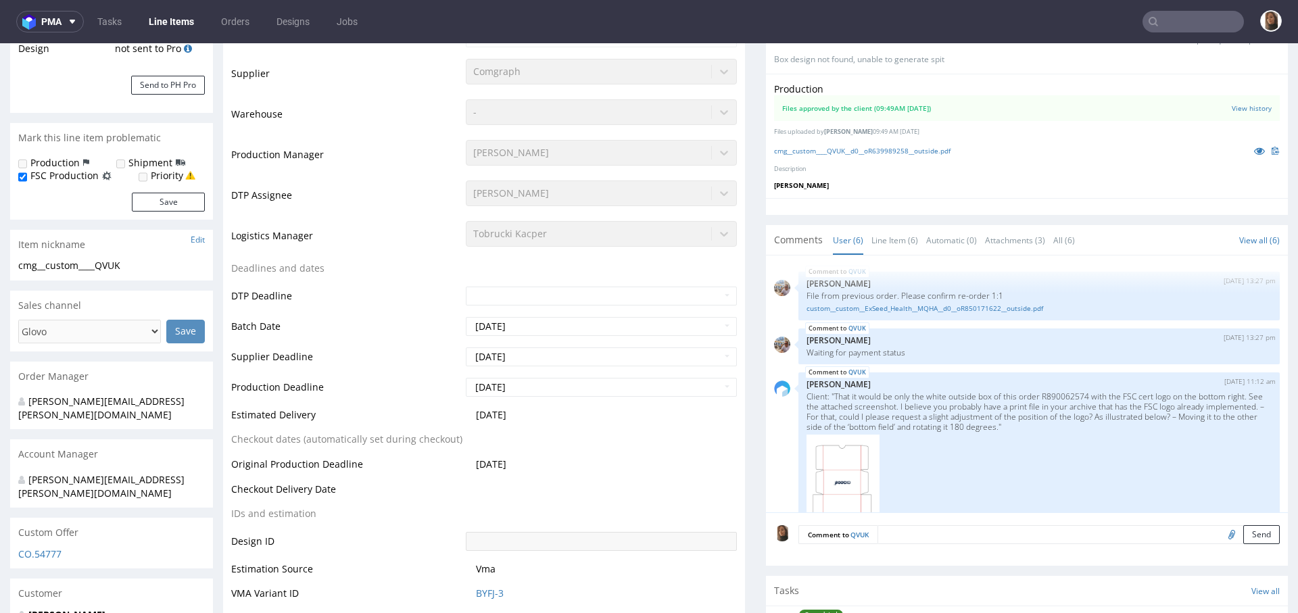
scroll to position [298, 0]
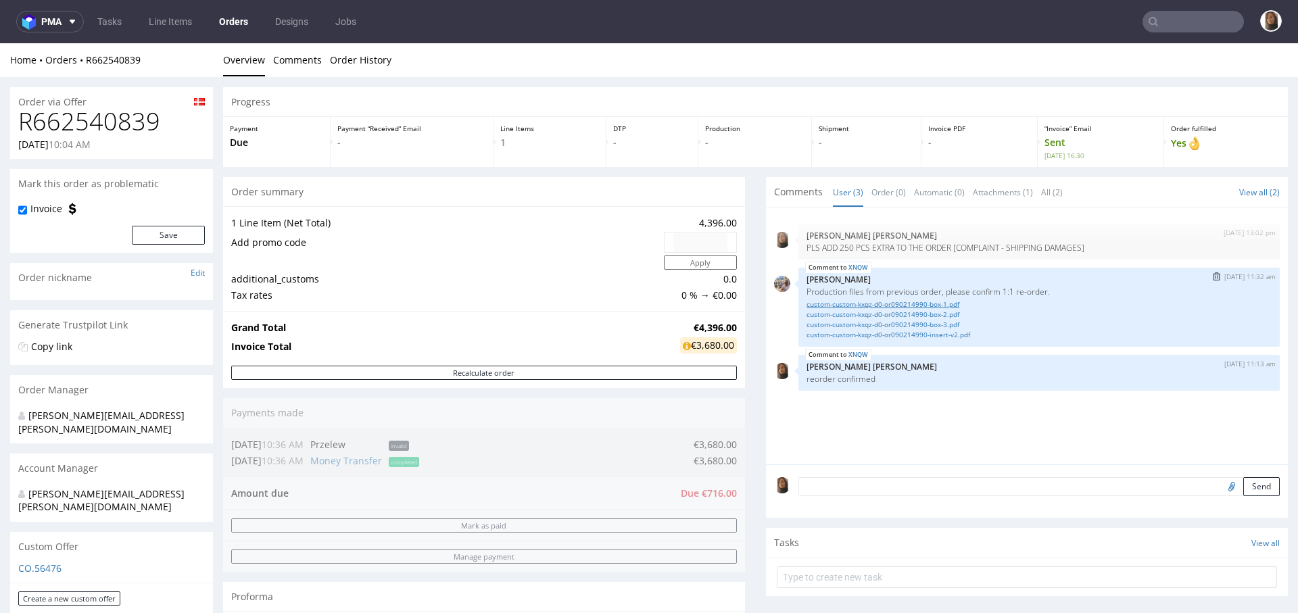
click at [900, 306] on link "custom-custom-kxqz-d0-or090214990-box-1.pdf" at bounding box center [1038, 304] width 465 height 10
click at [902, 318] on link "custom-custom-kxqz-d0-or090214990-box-2.pdf" at bounding box center [1038, 315] width 465 height 10
click at [903, 322] on link "custom-custom-kxqz-d0-or090214990-box-3.pdf" at bounding box center [1038, 325] width 465 height 10
click at [906, 333] on link "custom-custom-kxqz-d0-or090214990-insert-v2.pdf" at bounding box center [1038, 335] width 465 height 10
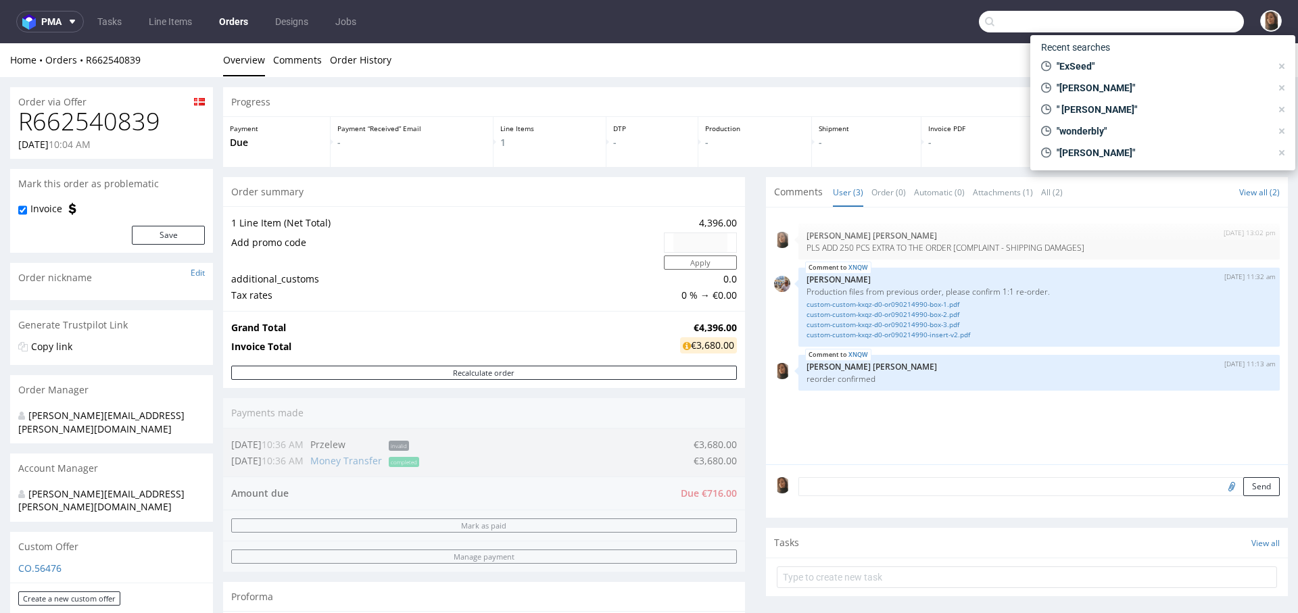
click at [1180, 16] on input "text" at bounding box center [1111, 22] width 265 height 22
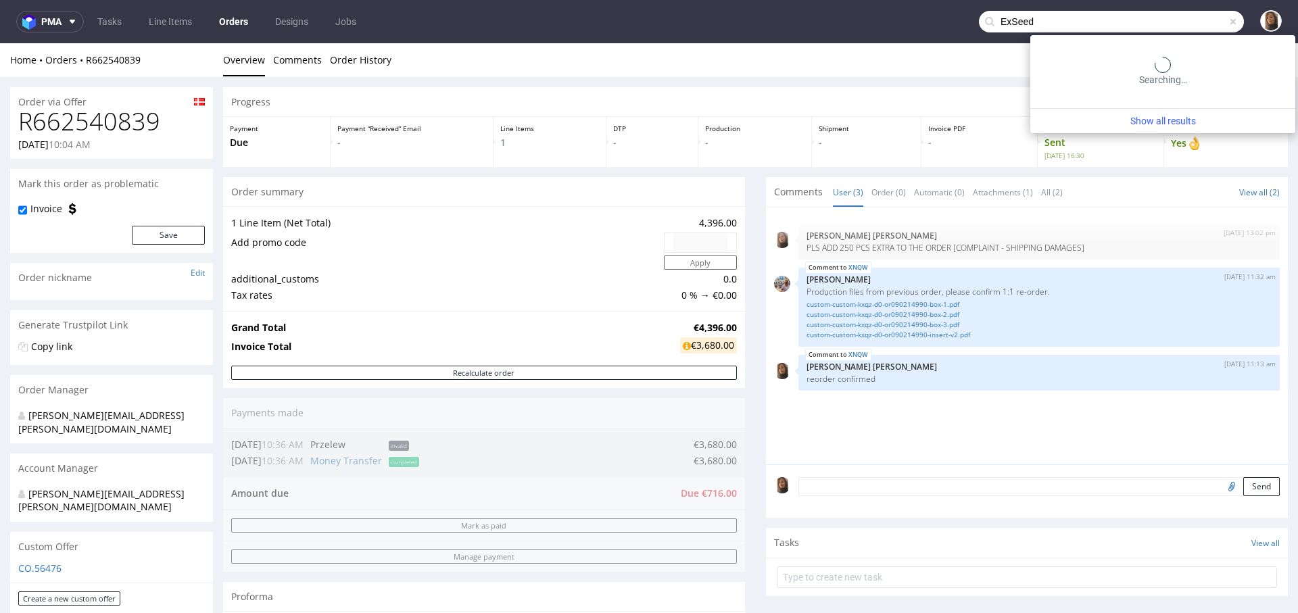
type input "ExSeed"
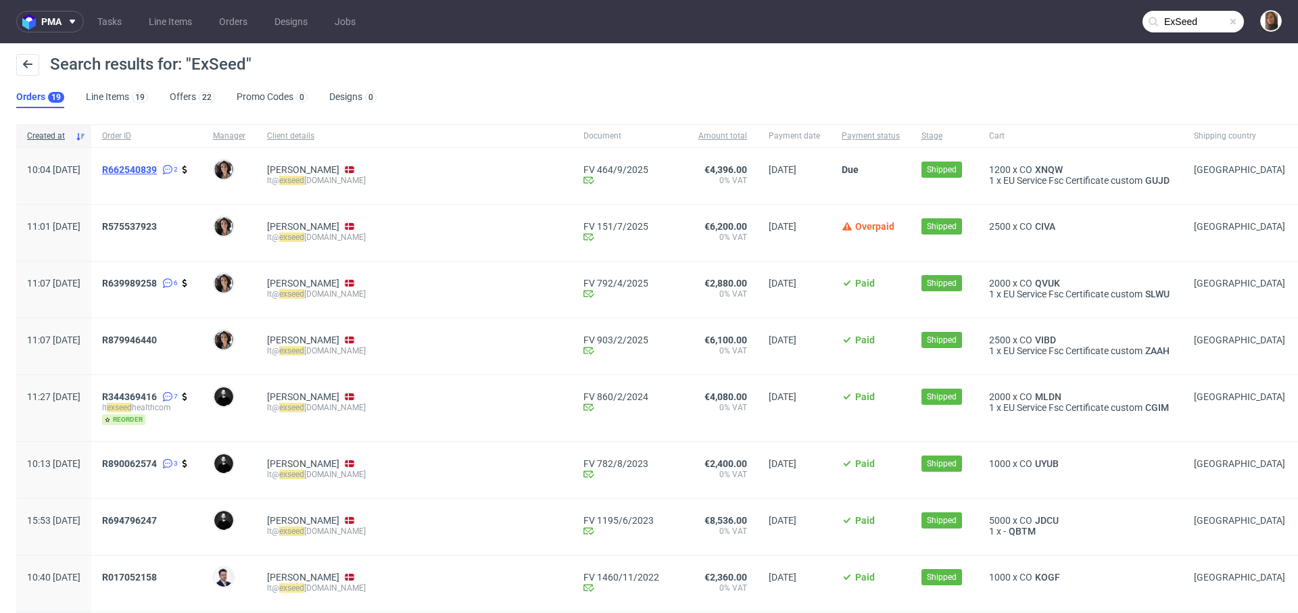
click at [157, 168] on span "R662540839" at bounding box center [129, 169] width 55 height 11
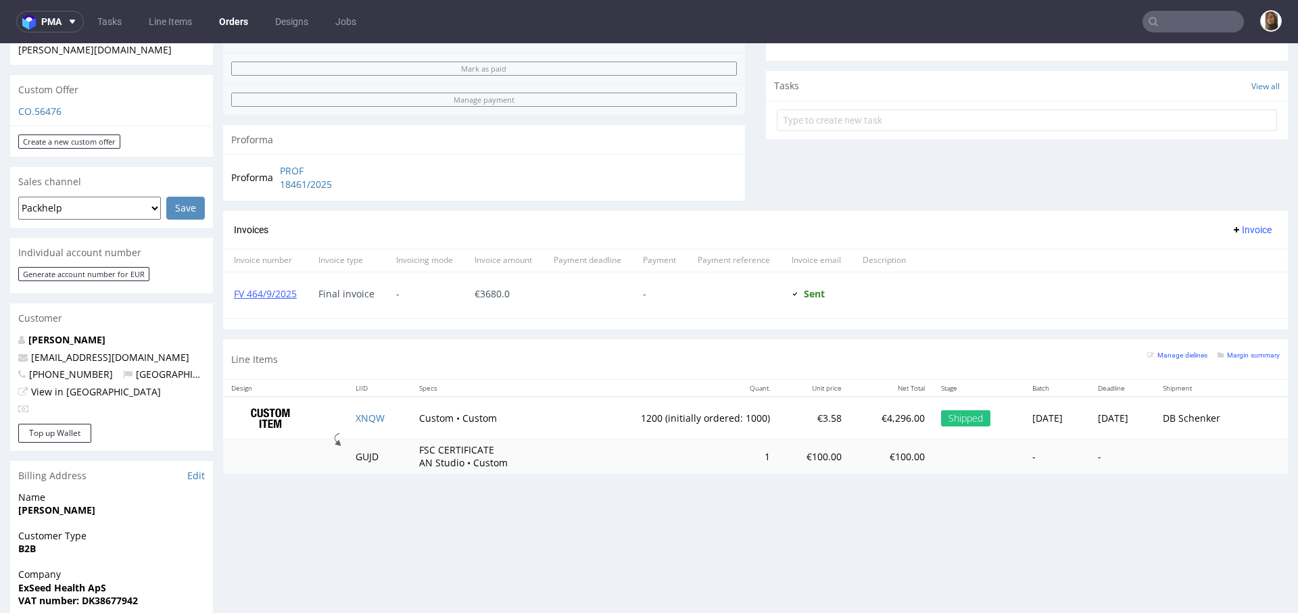
scroll to position [509, 0]
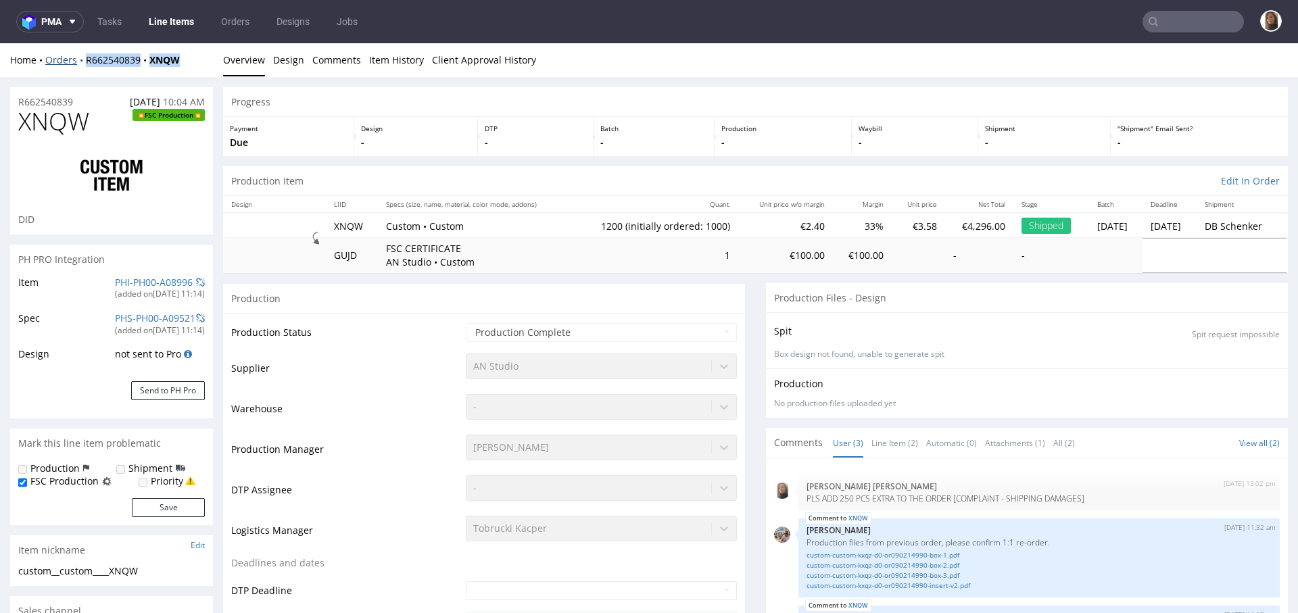
drag, startPoint x: 197, startPoint y: 59, endPoint x: 83, endPoint y: 58, distance: 114.2
click at [82, 59] on div "Home Orders R662540839 XNQW" at bounding box center [111, 60] width 203 height 14
copy div "R662540839 XNQW"
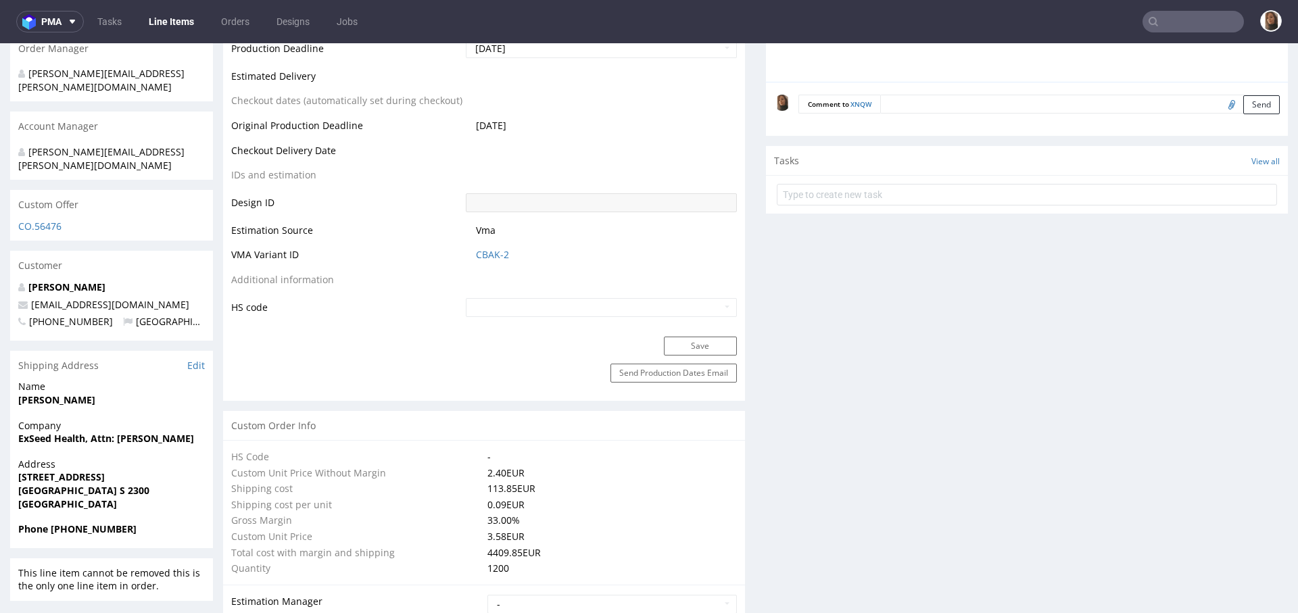
scroll to position [633, 0]
drag, startPoint x: 87, startPoint y: 412, endPoint x: 4, endPoint y: 412, distance: 82.5
copy strong "ExSeed Health"
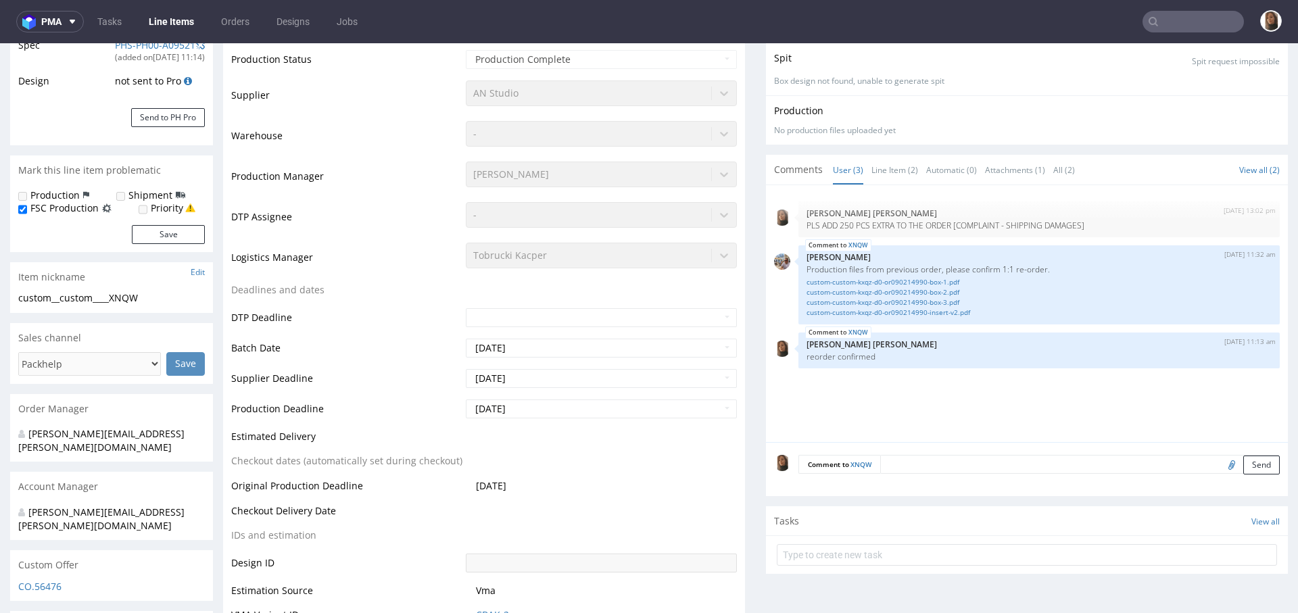
scroll to position [0, 0]
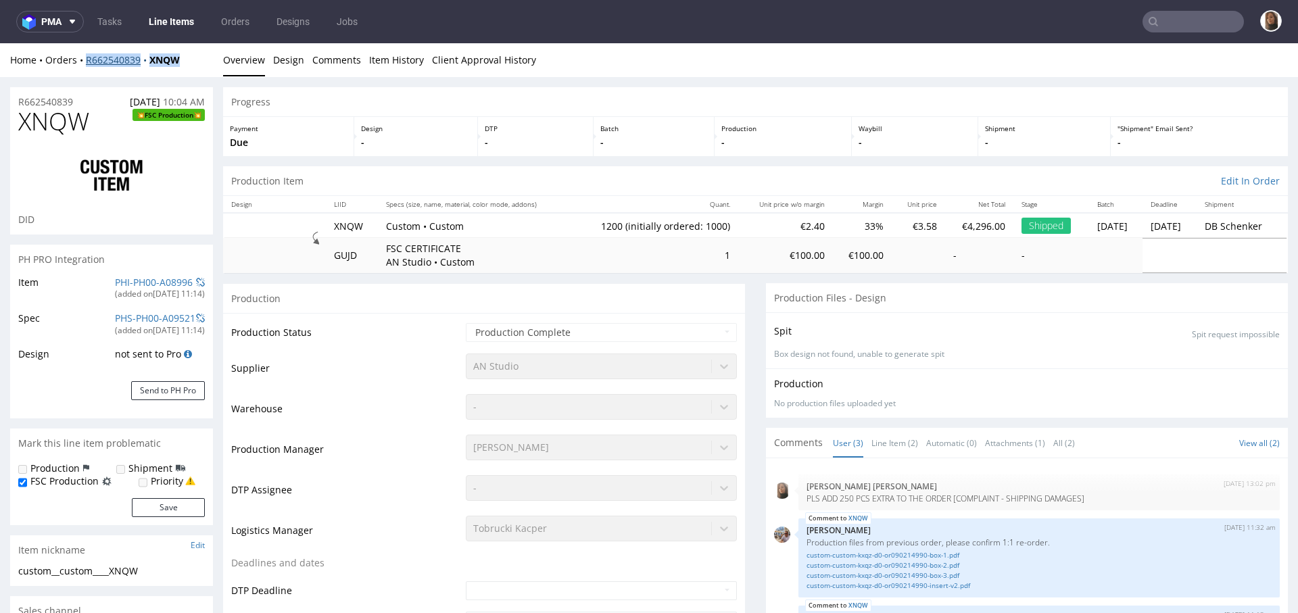
drag, startPoint x: 198, startPoint y: 63, endPoint x: 87, endPoint y: 63, distance: 111.5
click at [87, 63] on div "Home Orders R662540839 XNQW" at bounding box center [111, 60] width 203 height 14
copy div "R662540839 XNQW"
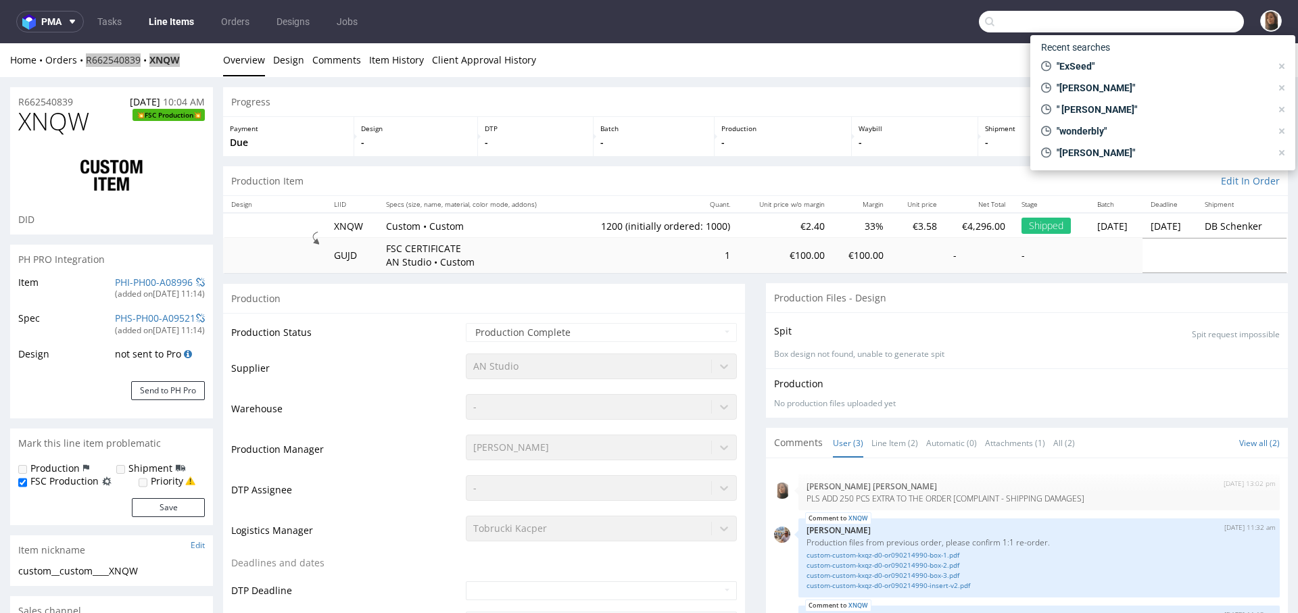
click at [1167, 24] on input "text" at bounding box center [1111, 22] width 265 height 22
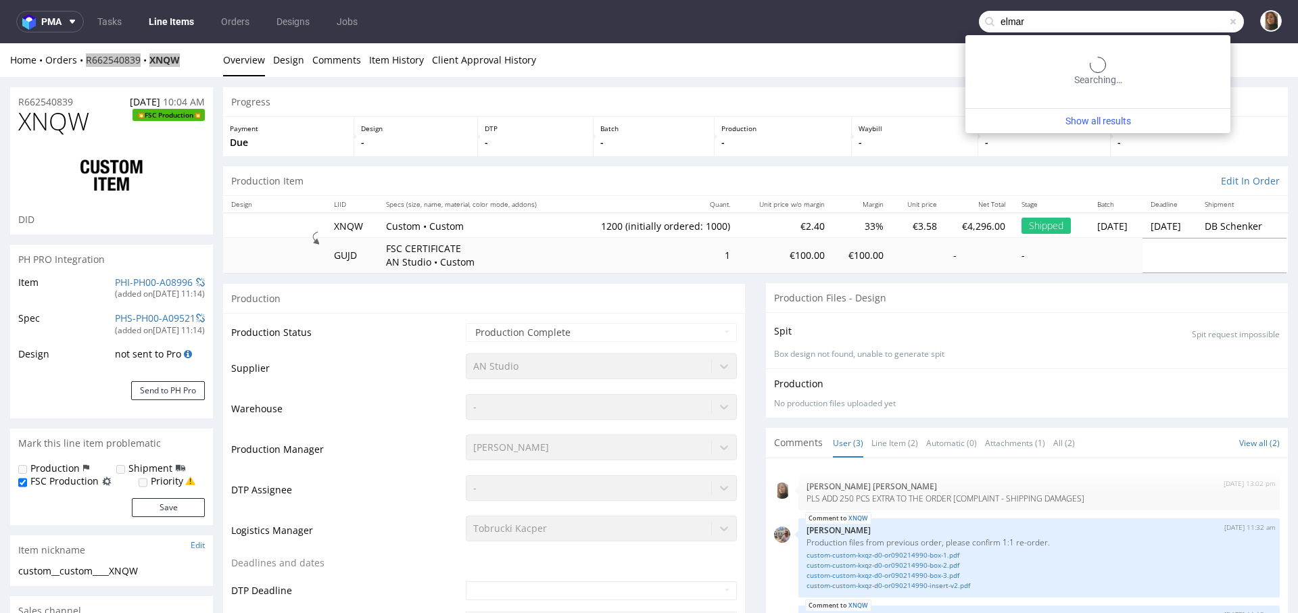
type input "elmar"
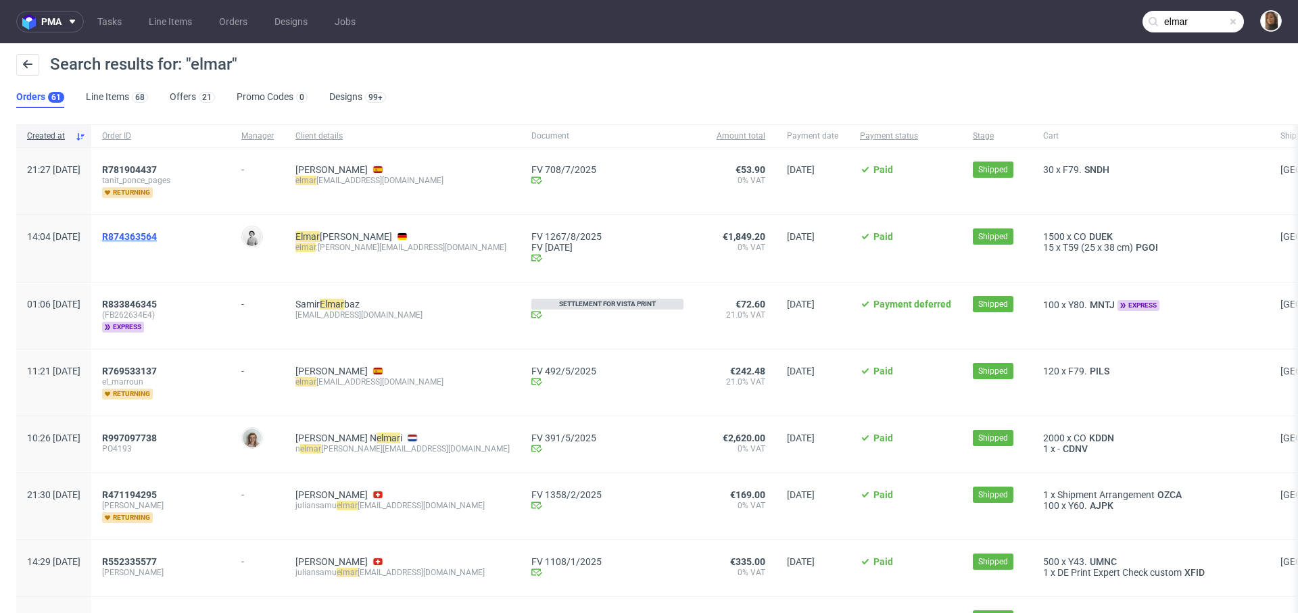
click at [157, 239] on span "R874363564" at bounding box center [129, 236] width 55 height 11
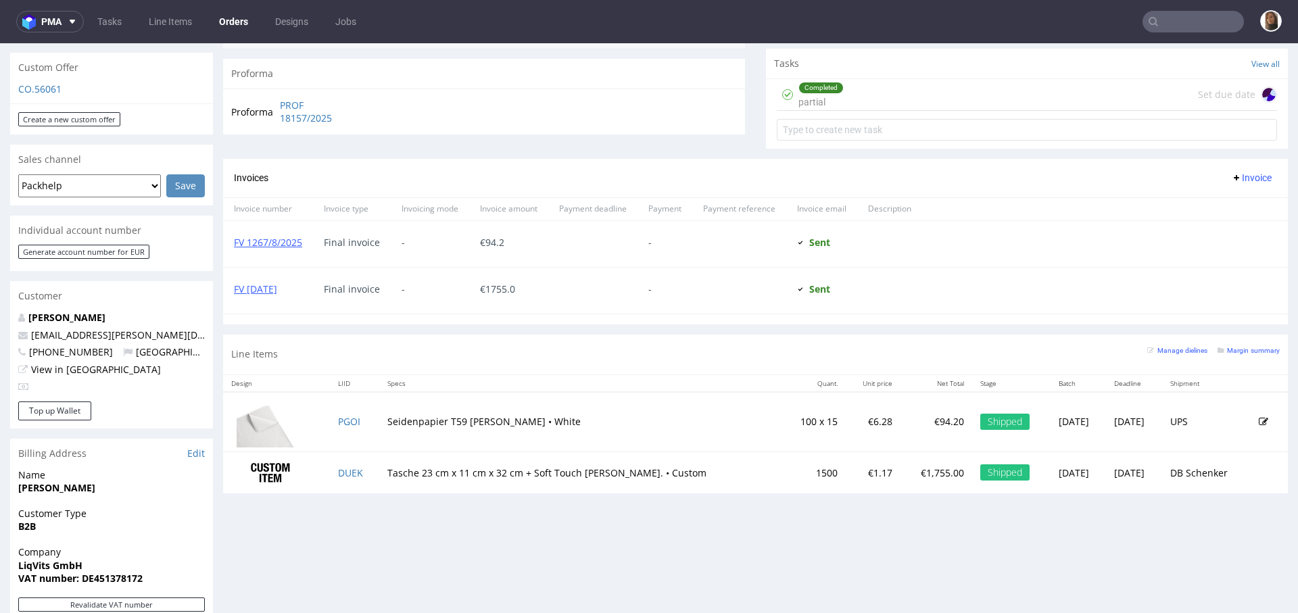
scroll to position [473, 0]
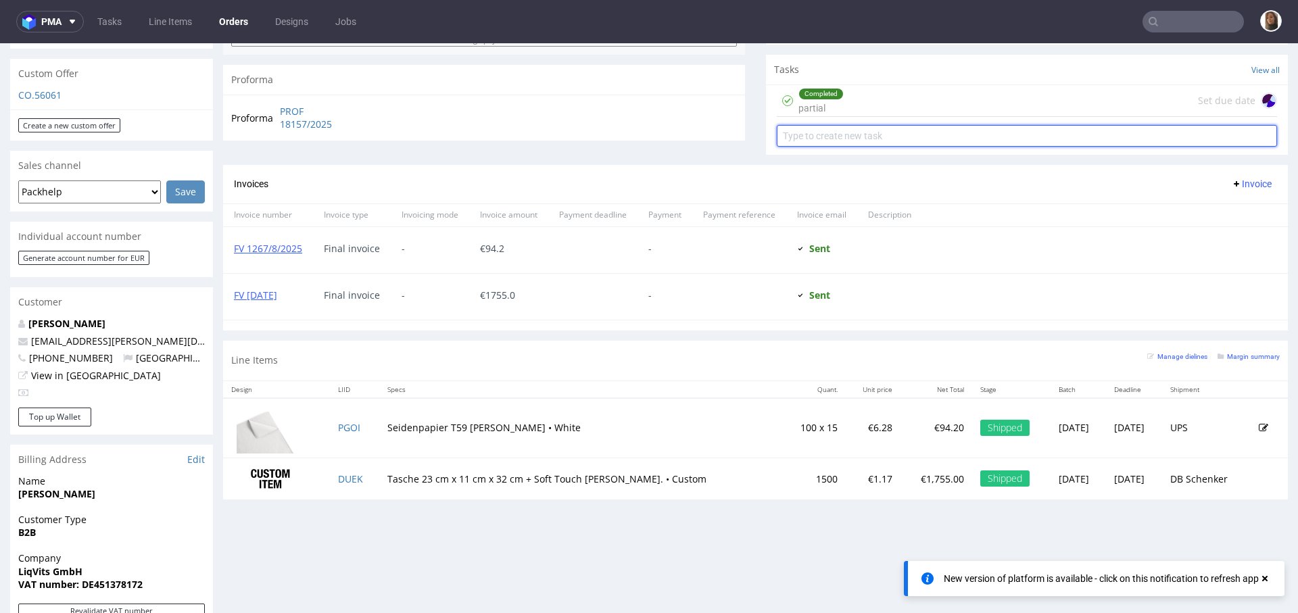
click at [831, 137] on input "text" at bounding box center [1027, 136] width 500 height 22
type input "r"
type input "invoice correction"
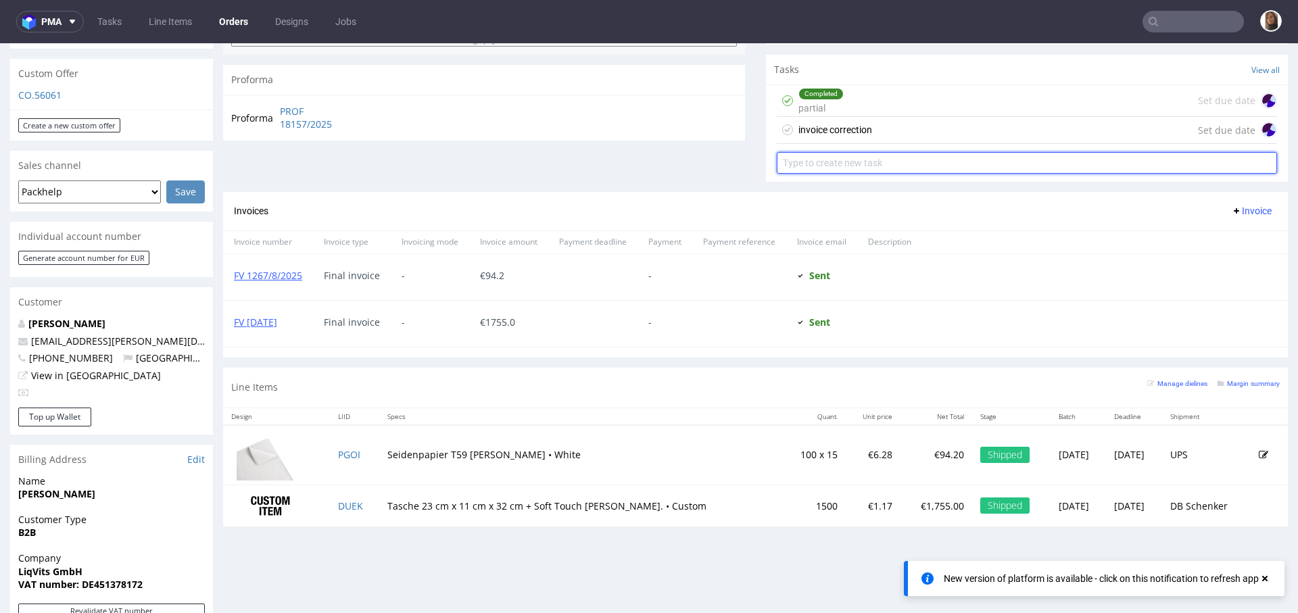
click at [848, 166] on input "text" at bounding box center [1027, 163] width 500 height 22
type input "refund"
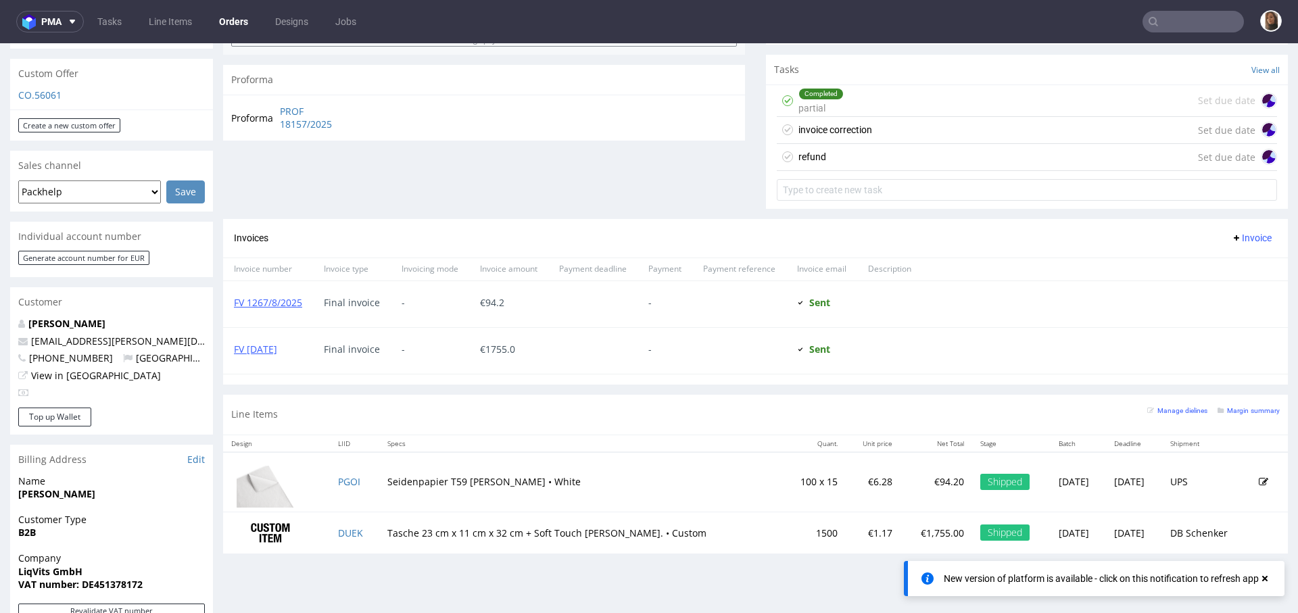
click at [875, 135] on div "invoice correction Set due date" at bounding box center [1027, 130] width 500 height 27
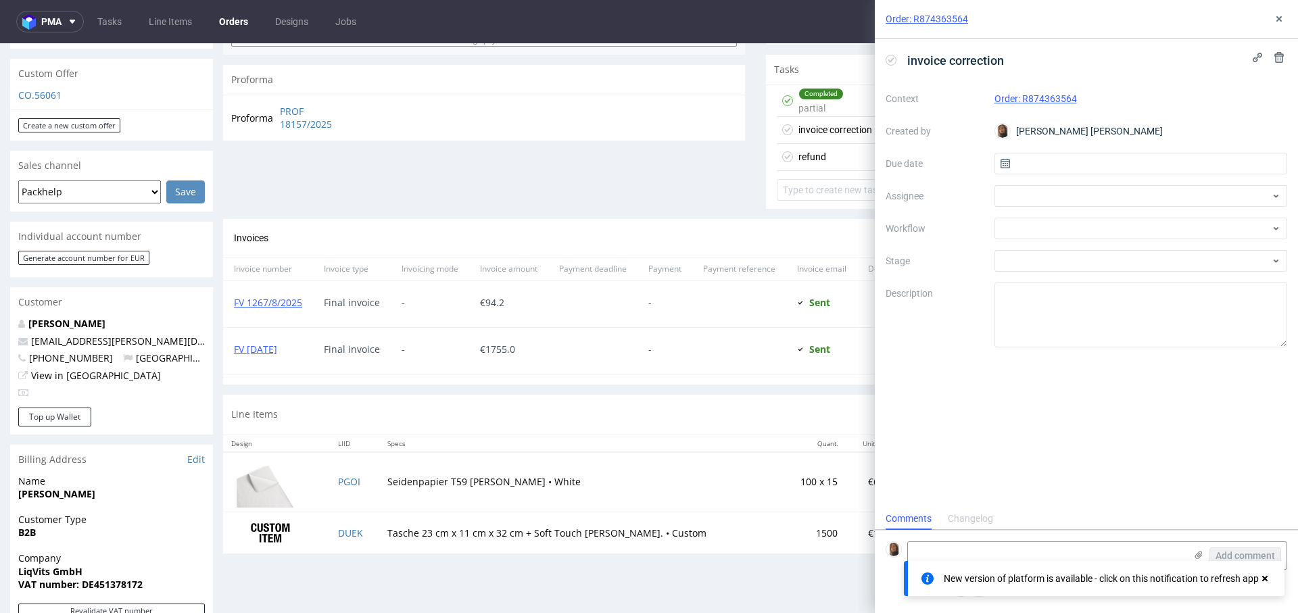
scroll to position [11, 0]
click at [1013, 199] on div at bounding box center [1140, 196] width 293 height 22
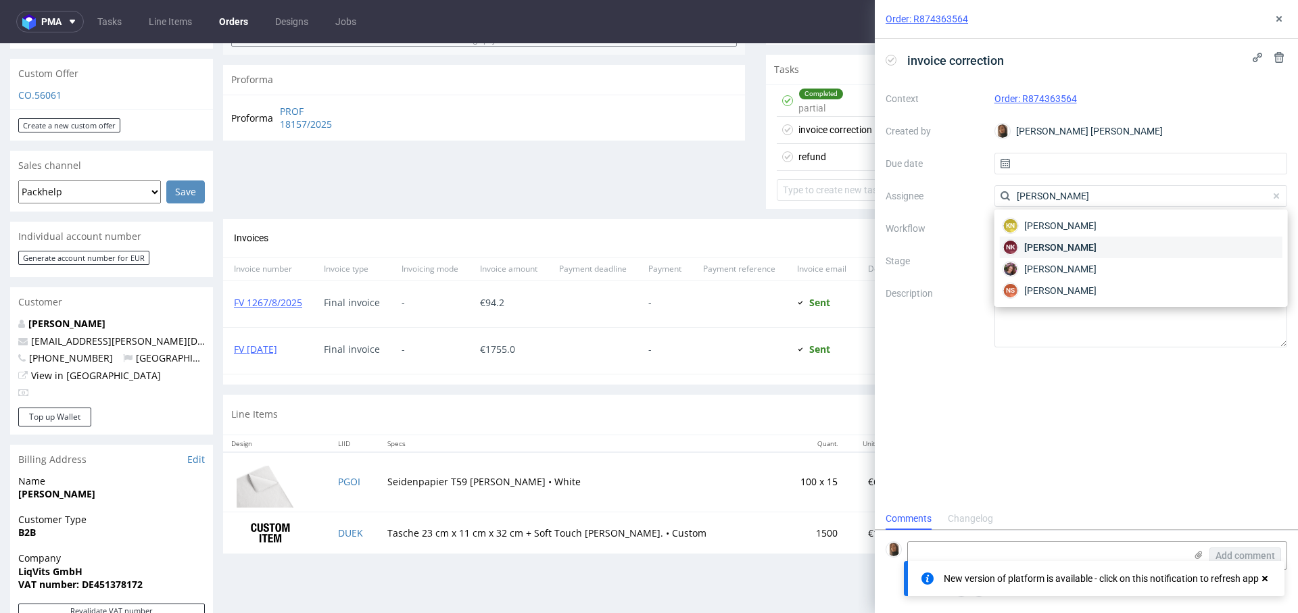
type input "natalia"
click at [1069, 245] on span "[PERSON_NAME]" at bounding box center [1060, 248] width 72 height 14
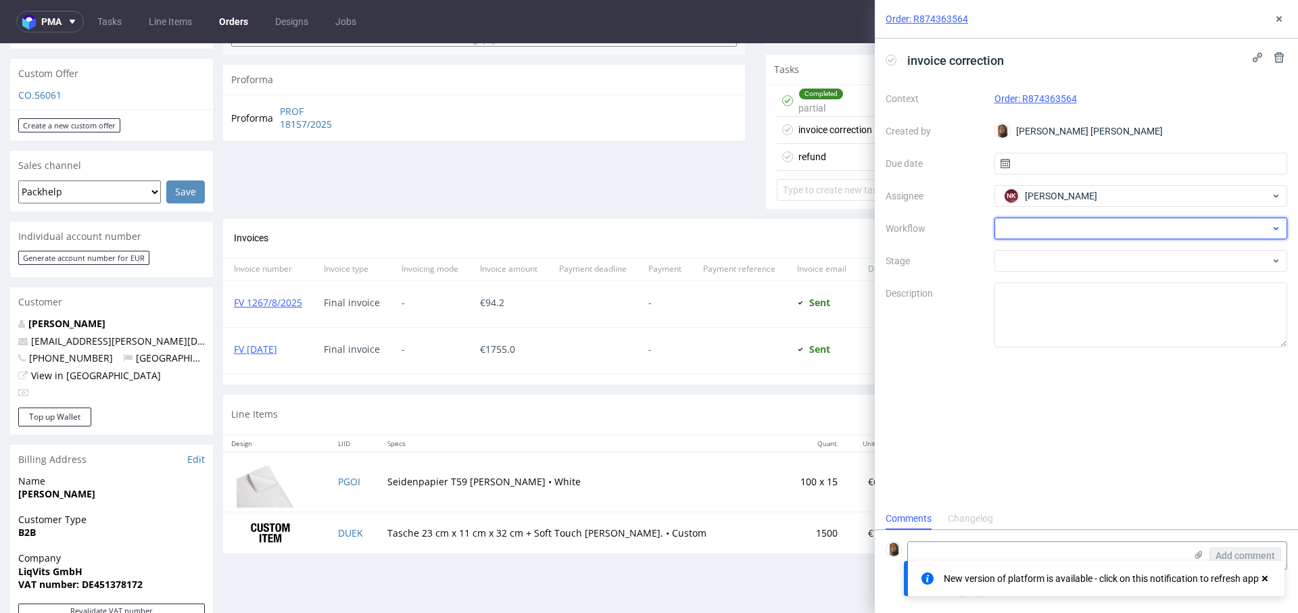
click at [1057, 231] on div at bounding box center [1140, 229] width 293 height 22
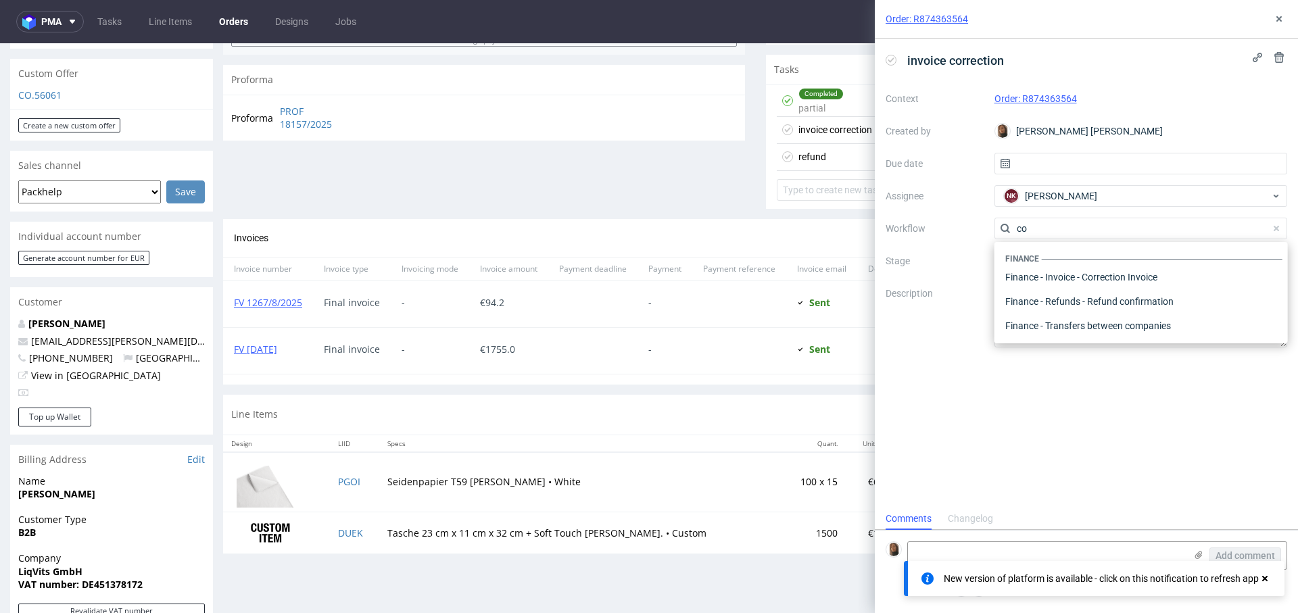
scroll to position [0, 0]
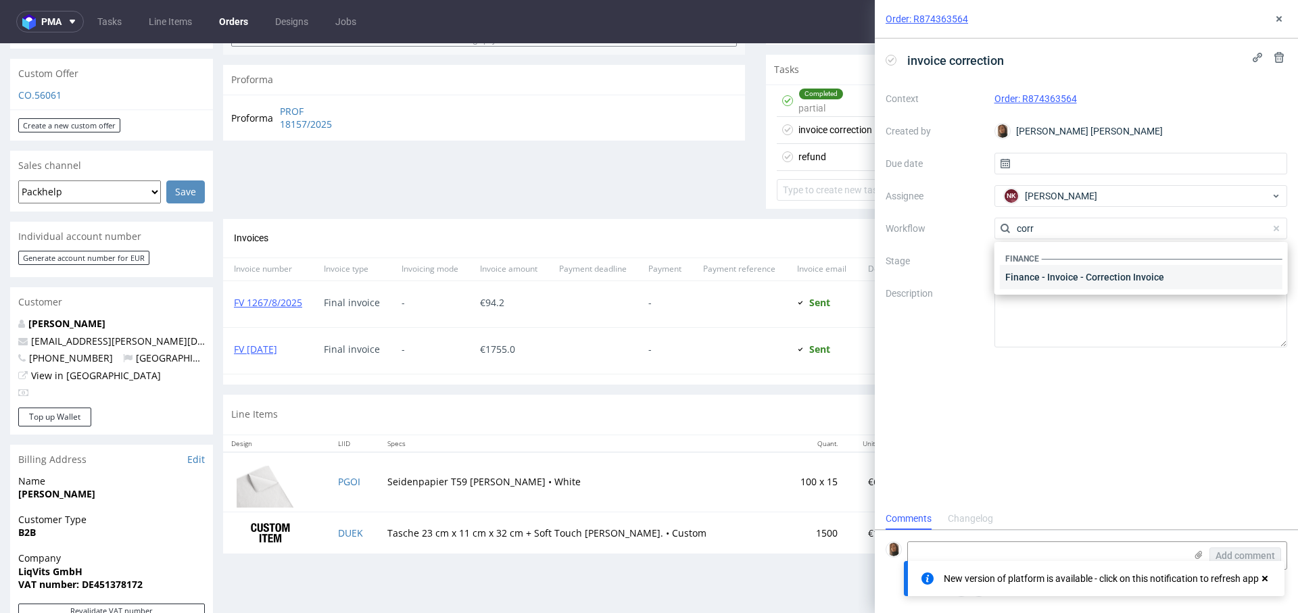
type input "corr"
click at [1126, 275] on div "Finance - Invoice - Correction Invoice" at bounding box center [1141, 277] width 283 height 24
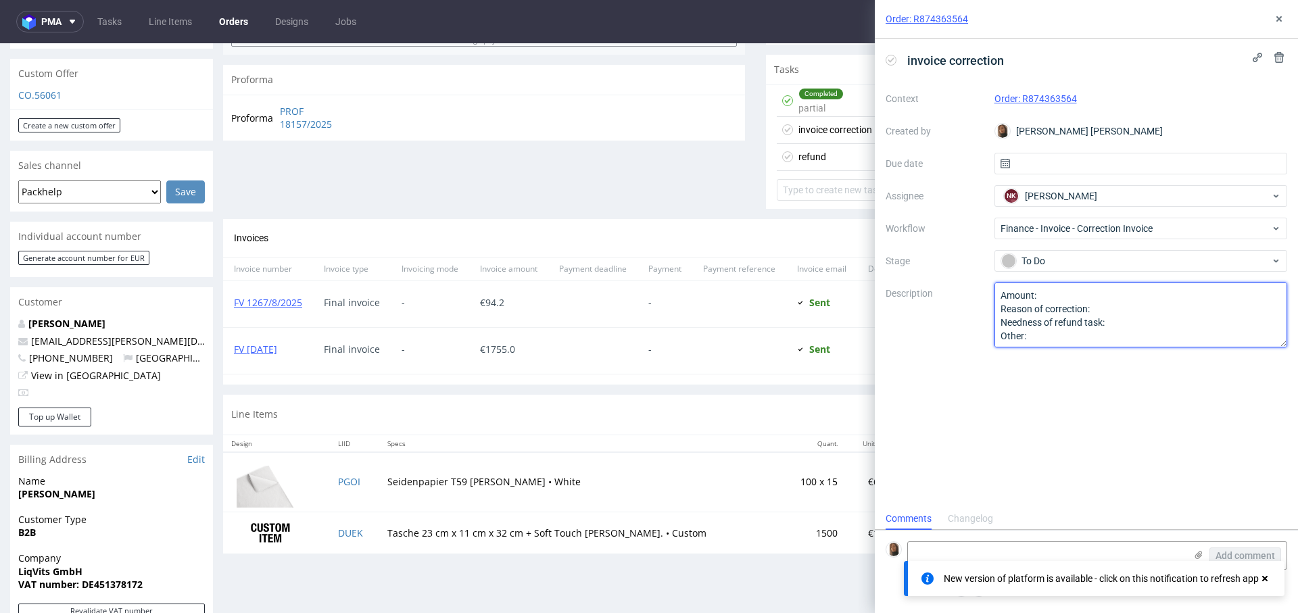
click at [1071, 293] on textarea "Amount: Reason of correction: Needness of refund task: Other:" at bounding box center [1140, 315] width 293 height 65
click at [1116, 305] on textarea "Amount: Reason of correction: Needness of refund task: Other:" at bounding box center [1140, 315] width 293 height 65
click at [1091, 314] on textarea "Amount: Reason of correction: Needness of refund task: Other:" at bounding box center [1140, 315] width 293 height 65
click at [1193, 304] on textarea "Amount: Reason of correction: Needness of refund task: Other:" at bounding box center [1140, 315] width 293 height 65
drag, startPoint x: 1041, startPoint y: 337, endPoint x: 986, endPoint y: 322, distance: 56.7
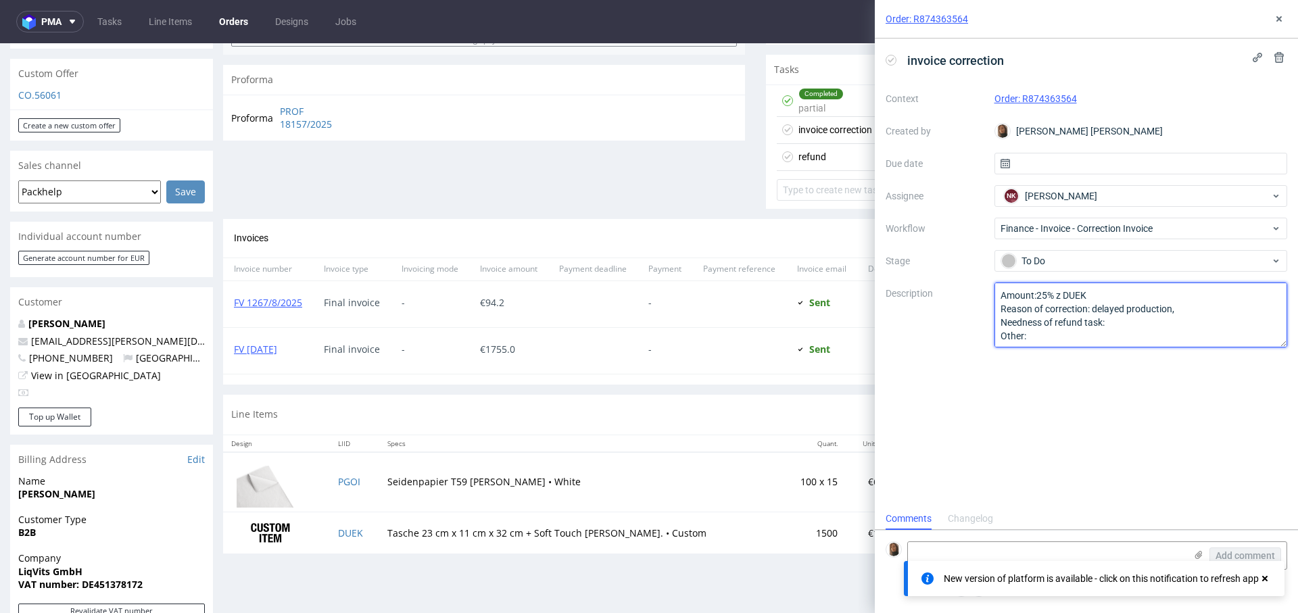
click at [986, 322] on div "Context Order: R874363564 Created by Angelina Marć Due date Assignee NK Natalia…" at bounding box center [1087, 218] width 402 height 260
click at [1036, 296] on textarea "Amount: Reason of correction: Needness of refund task: Other:" at bounding box center [1140, 315] width 293 height 65
drag, startPoint x: 1182, startPoint y: 308, endPoint x: 1004, endPoint y: 294, distance: 177.7
click at [1004, 294] on textarea "Amount: Reason of correction: Needness of refund task: Other:" at bounding box center [1140, 315] width 293 height 65
click at [1134, 314] on textarea "Amount: Reason of correction: Needness of refund task: Other:" at bounding box center [1140, 315] width 293 height 65
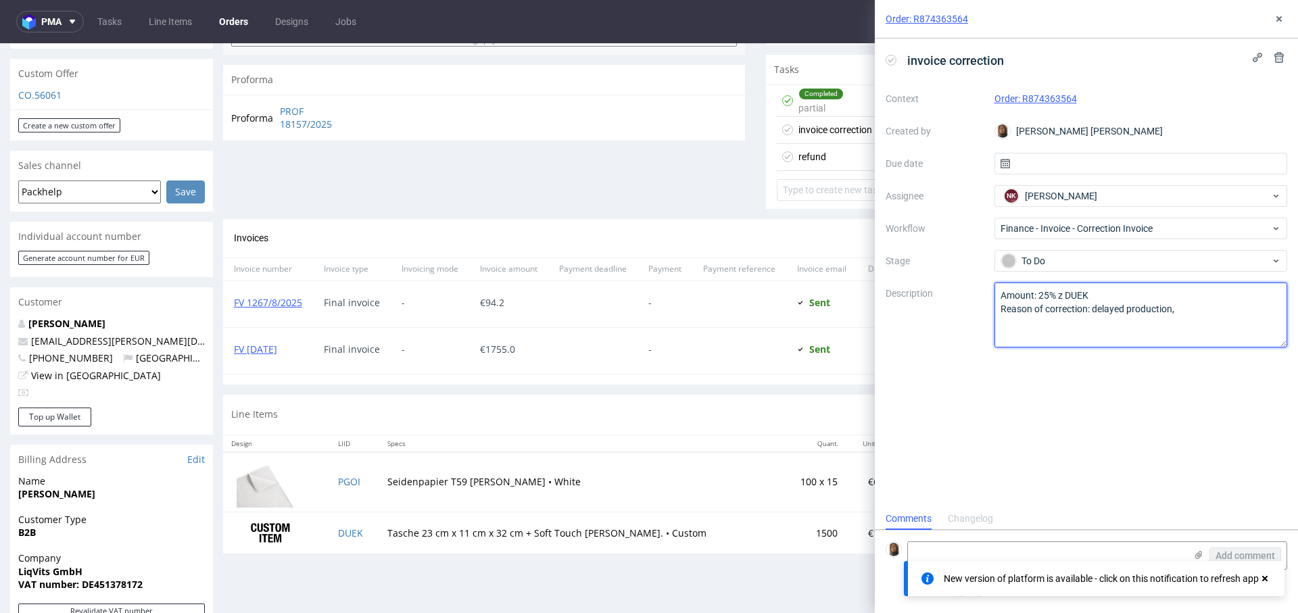
drag, startPoint x: 1185, startPoint y: 312, endPoint x: 1094, endPoint y: 312, distance: 90.6
click at [1094, 312] on textarea "Amount: Reason of correction: Needness of refund task: Other:" at bounding box center [1140, 315] width 293 height 65
click at [1201, 312] on textarea "Amount: Reason of correction: Needness of refund task: Other:" at bounding box center [1140, 315] width 293 height 65
type textarea "Amount: 25% z DUEK Reason of correction: delayed production"
click at [1276, 16] on use at bounding box center [1278, 18] width 5 height 5
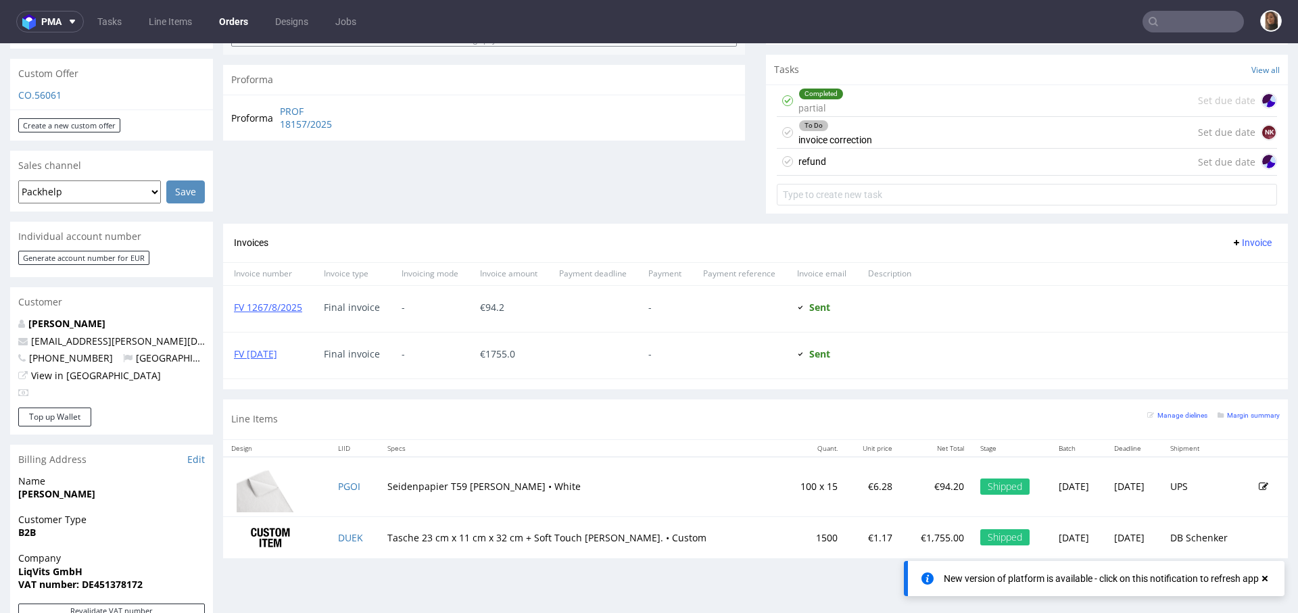
click at [860, 163] on div "refund Set due date" at bounding box center [1027, 162] width 500 height 27
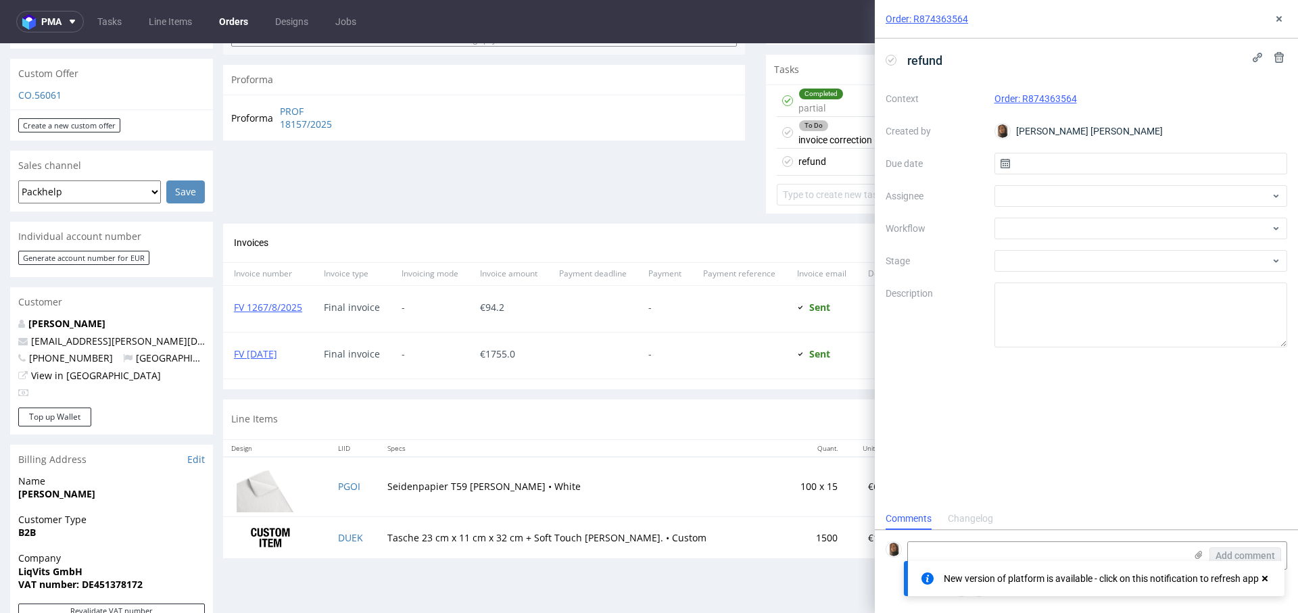
scroll to position [11, 0]
click at [1033, 199] on div at bounding box center [1140, 196] width 293 height 22
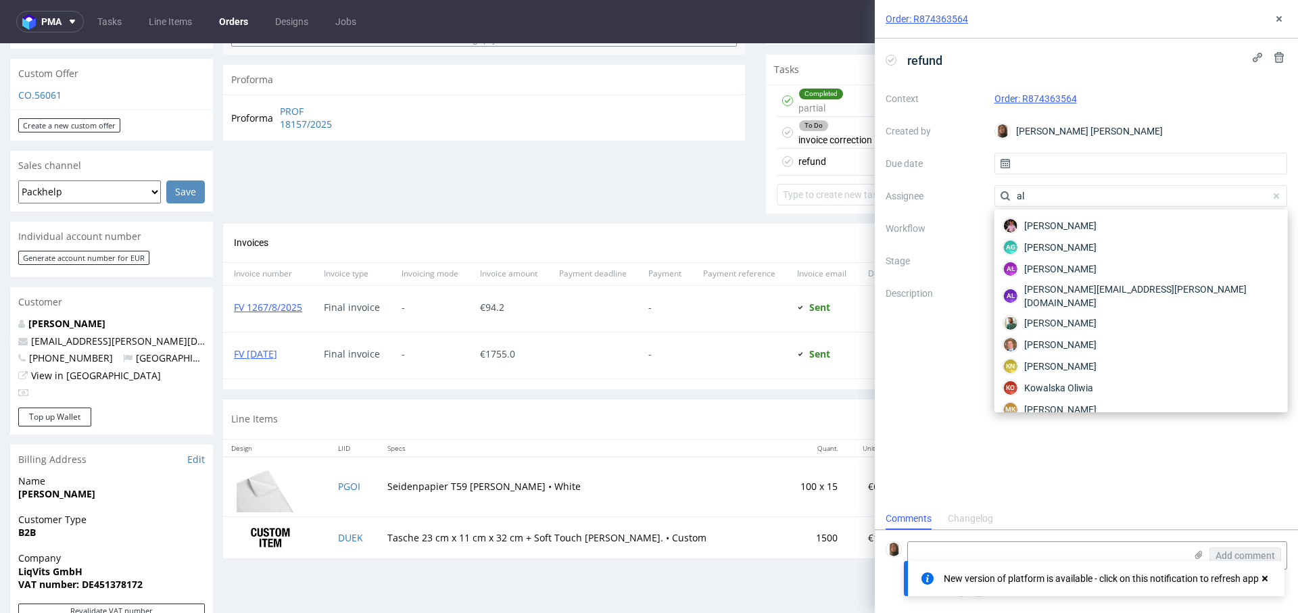
type input "a"
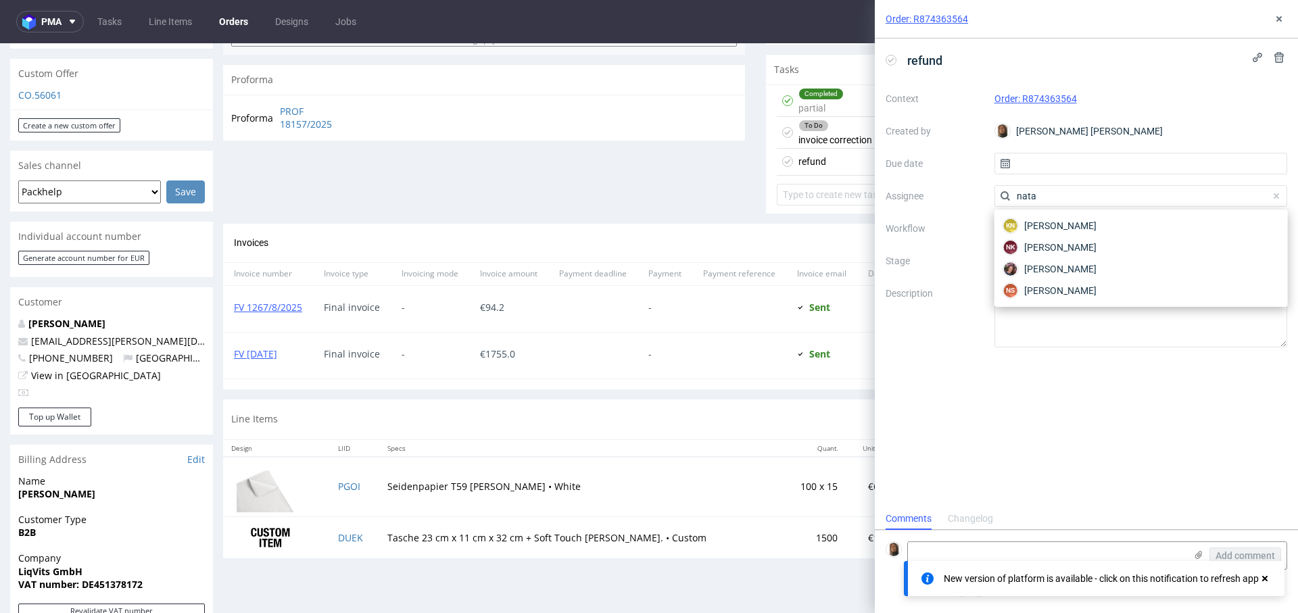
type input "nata"
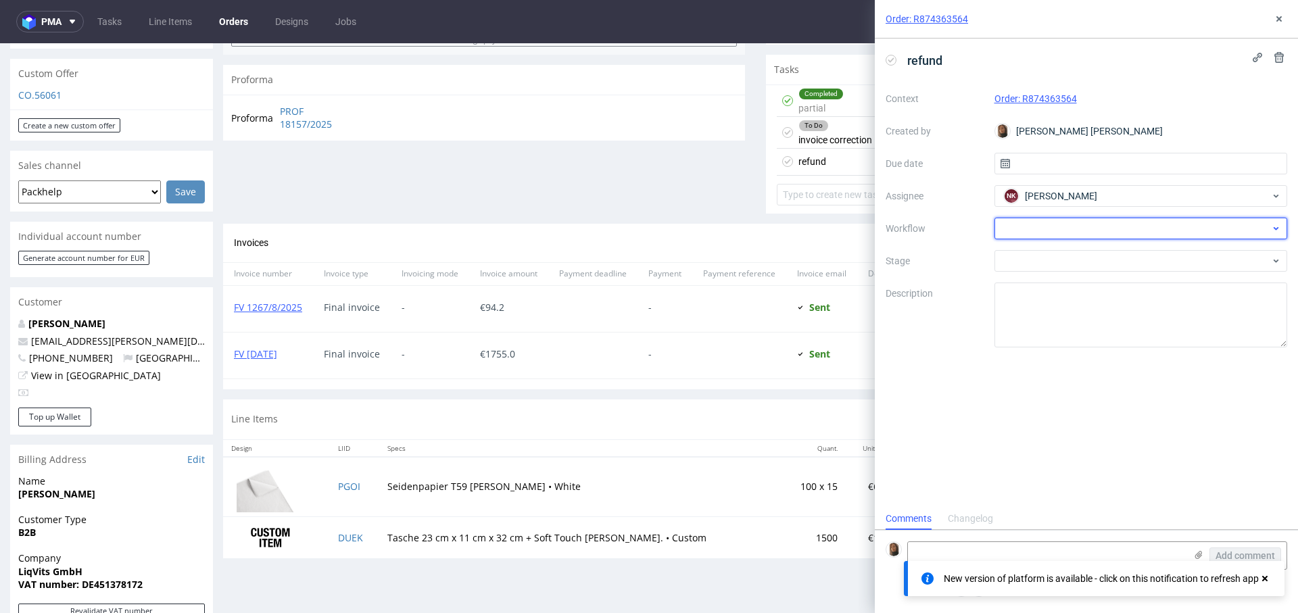
click at [1040, 224] on div at bounding box center [1140, 229] width 293 height 22
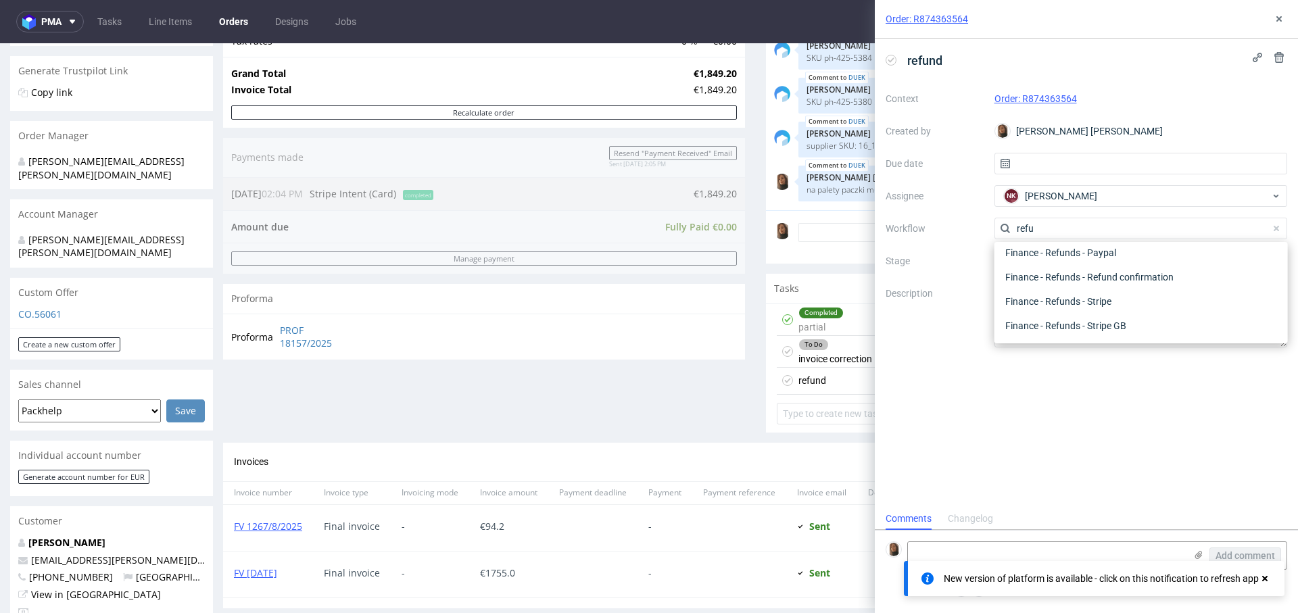
scroll to position [204, 0]
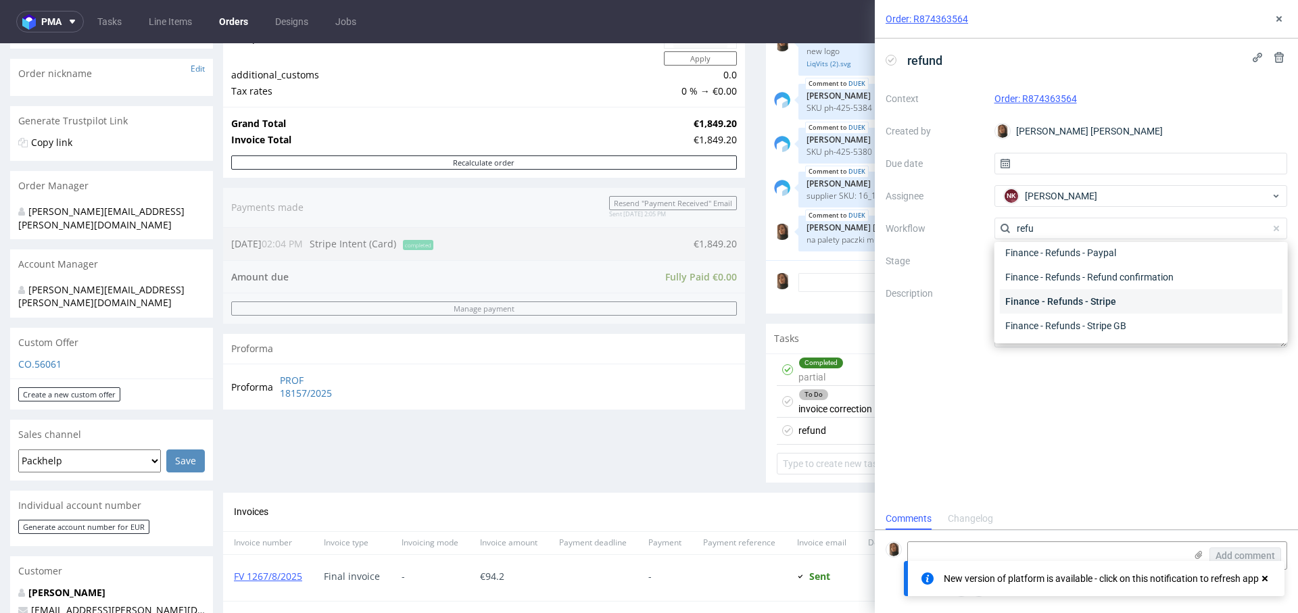
type input "refu"
click at [1047, 294] on div "Finance - Refunds - Stripe" at bounding box center [1141, 301] width 283 height 24
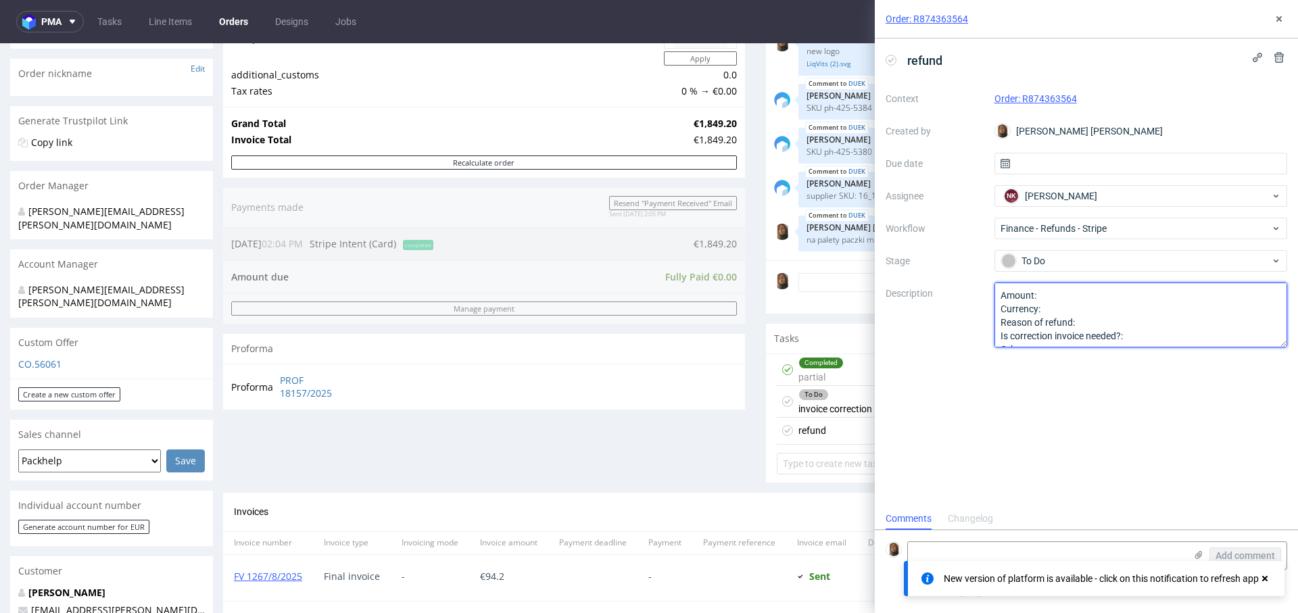
click at [1060, 295] on textarea "Amount: Currency: Reason of refund: Is correction invoice needed?: Other:" at bounding box center [1140, 315] width 293 height 65
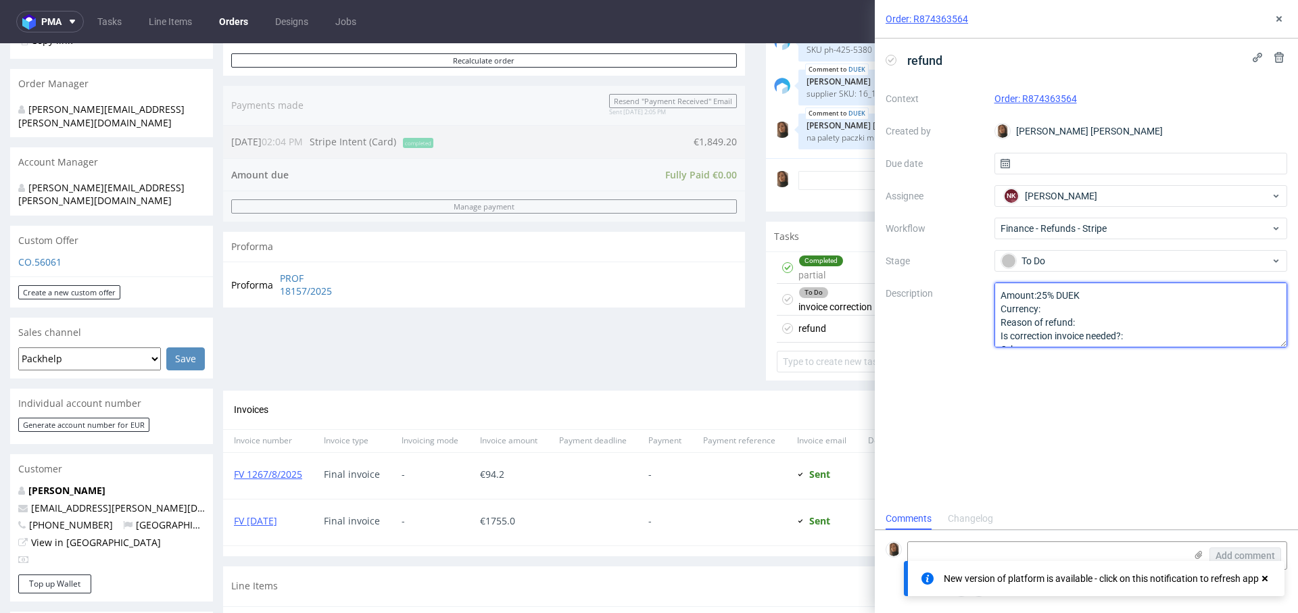
scroll to position [498, 0]
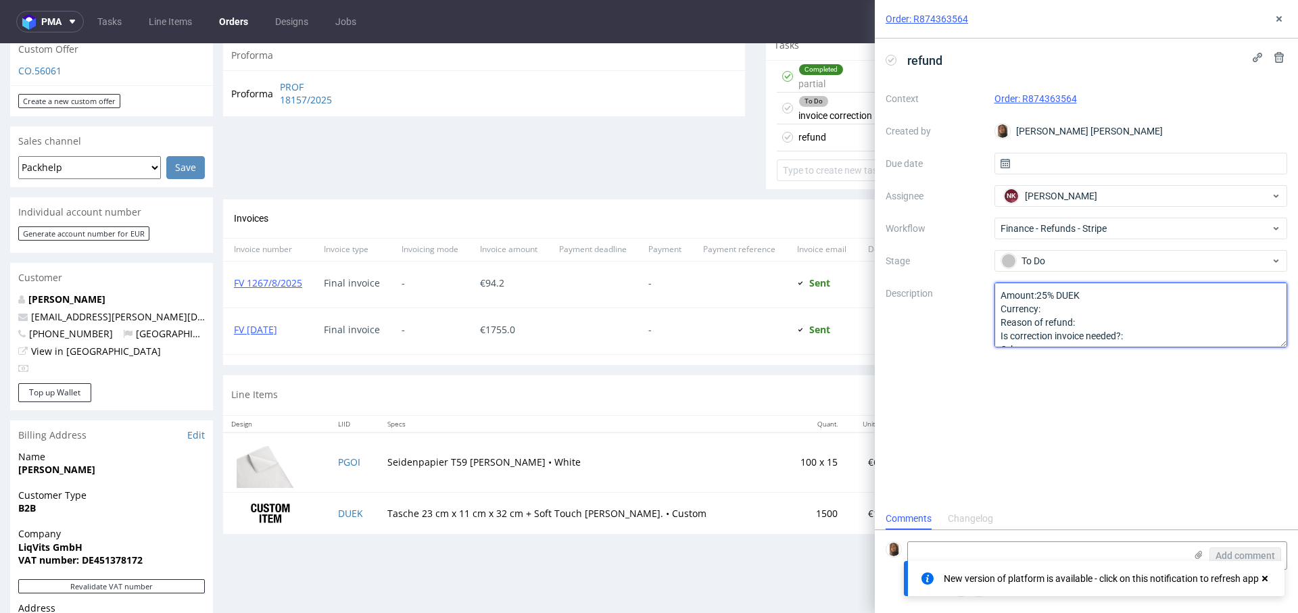
click at [1054, 313] on textarea "Amount: Currency: Reason of refund: Is correction invoice needed?: Other:" at bounding box center [1140, 315] width 293 height 65
click at [1093, 324] on textarea "Amount: Currency: Reason of refund: Is correction invoice needed?: Other:" at bounding box center [1140, 315] width 293 height 65
paste textarea "DUEK"
click at [1075, 321] on textarea "Amount: Currency: Reason of refund: Is correction invoice needed?: Other:" at bounding box center [1140, 315] width 293 height 65
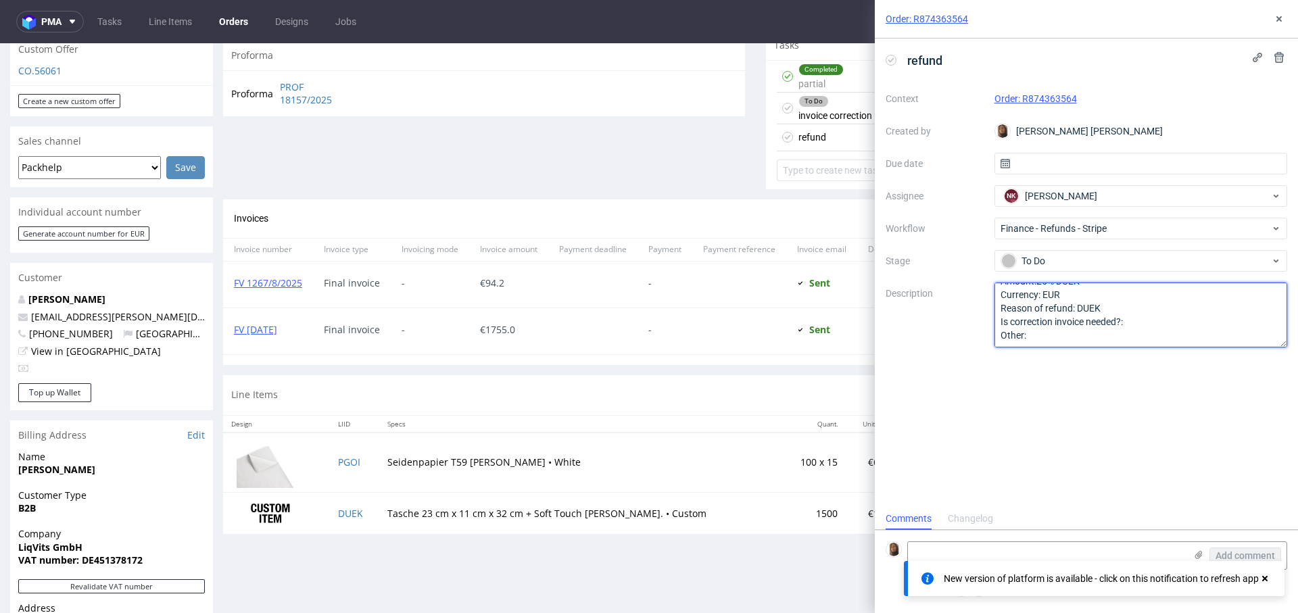
click at [1155, 325] on textarea "Amount: Currency: Reason of refund: Is correction invoice needed?: Other:" at bounding box center [1140, 315] width 293 height 65
drag, startPoint x: 1026, startPoint y: 337, endPoint x: 967, endPoint y: 337, distance: 59.5
click at [967, 337] on div "Context Order: R874363564 Created by Angelina Marć Due date Assignee NK Natalia…" at bounding box center [1087, 218] width 402 height 260
type textarea "Amount:25% DUEK Currency: EUR Reason of refund: DUEK Is correction invoice need…"
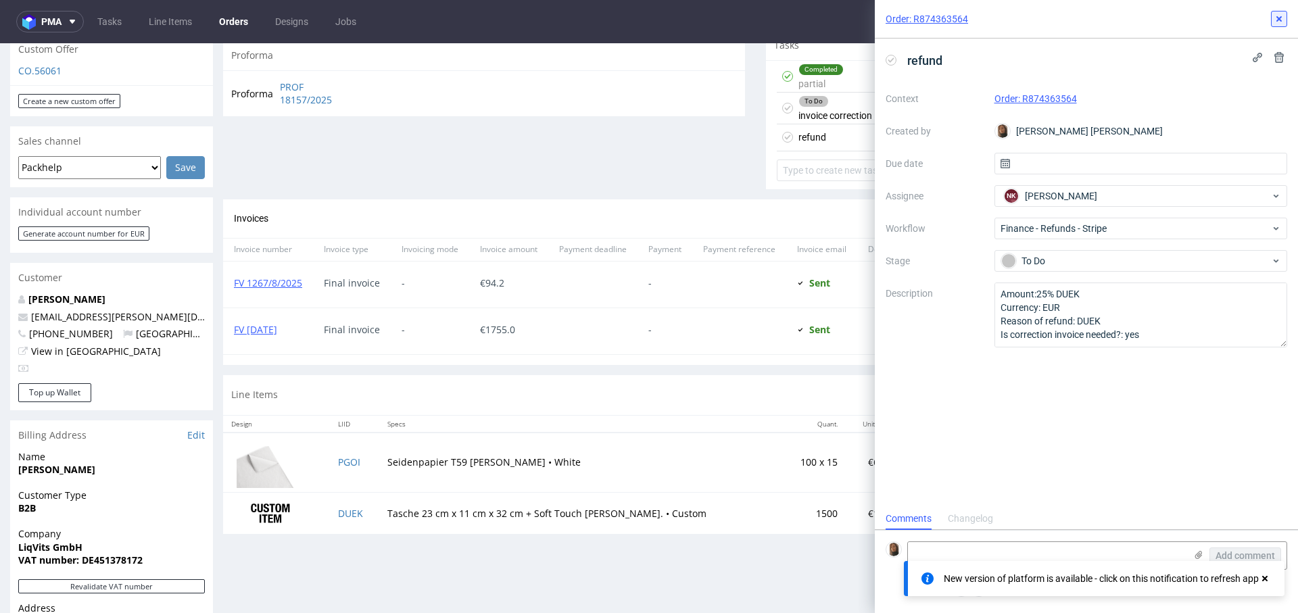
click at [1280, 11] on button at bounding box center [1279, 19] width 16 height 16
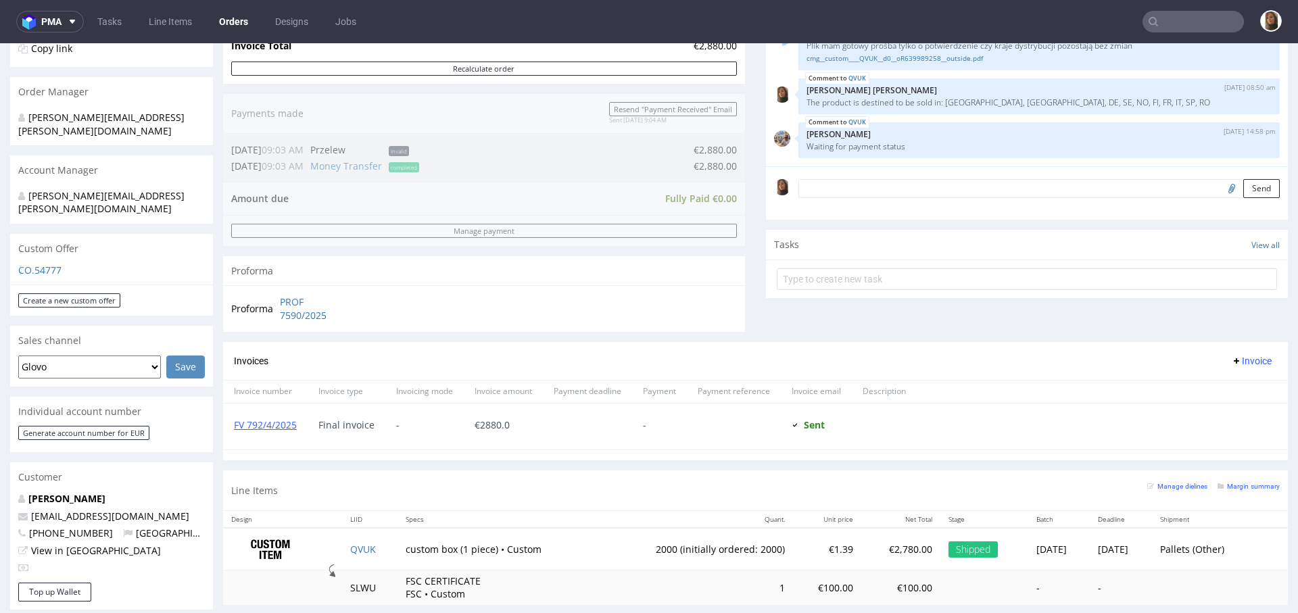
scroll to position [427, 0]
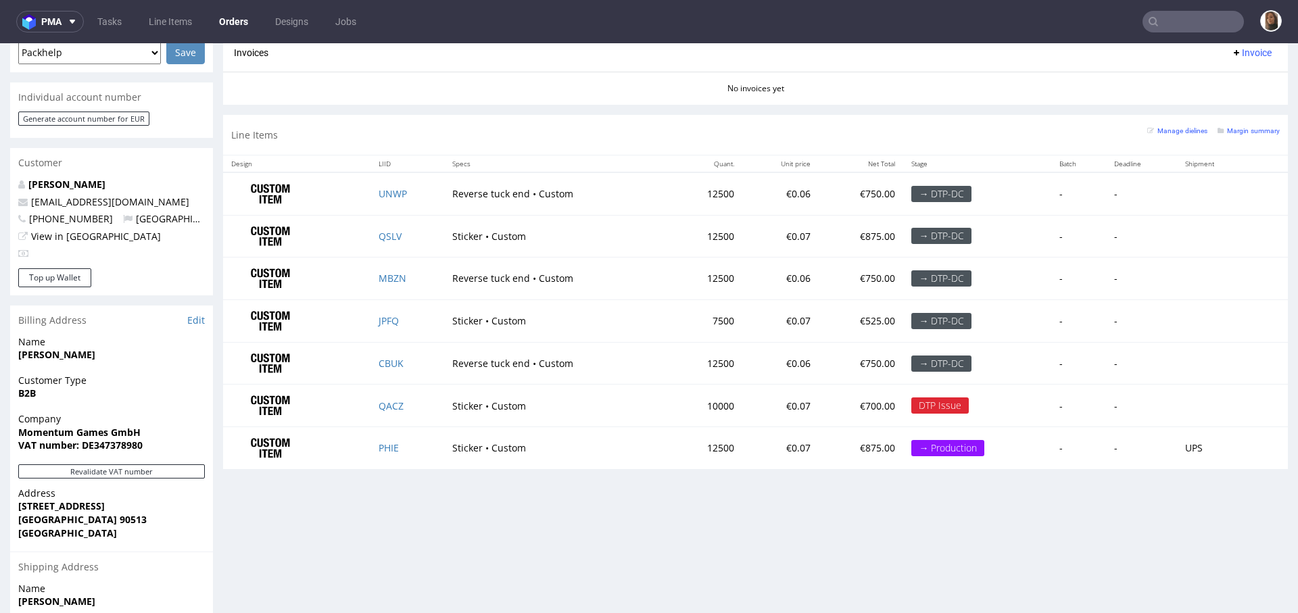
scroll to position [650, 0]
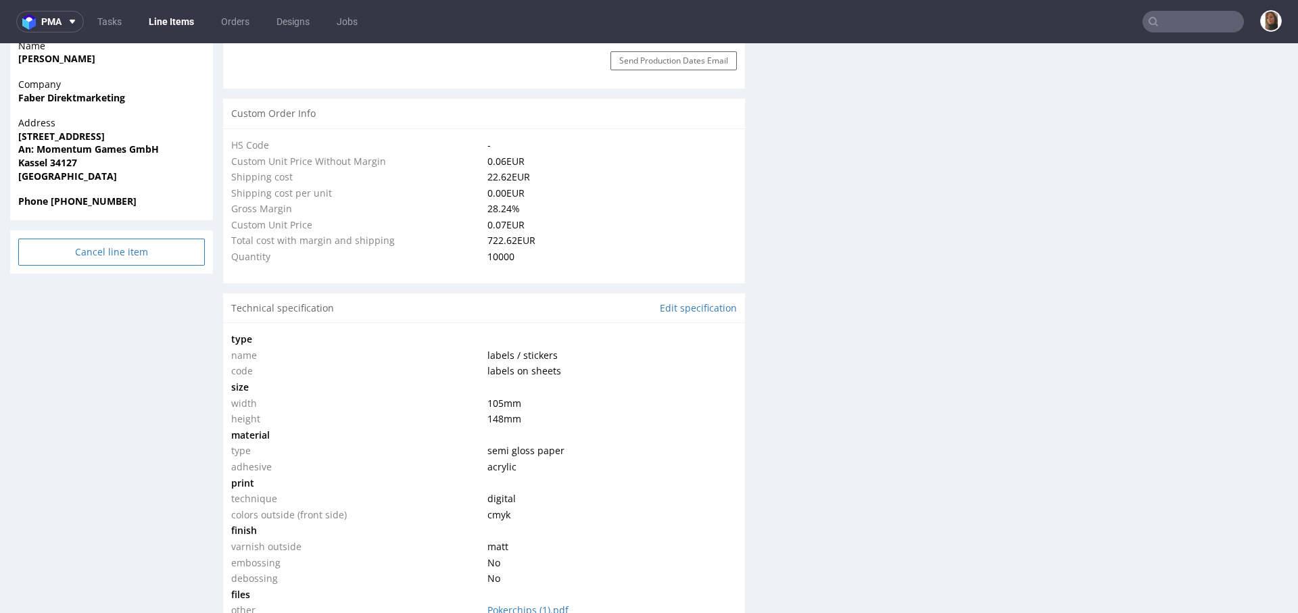
scroll to position [1793, 0]
click at [128, 239] on input "Cancel line item" at bounding box center [111, 252] width 187 height 27
click at [94, 190] on link "Yes" at bounding box center [91, 188] width 39 height 20
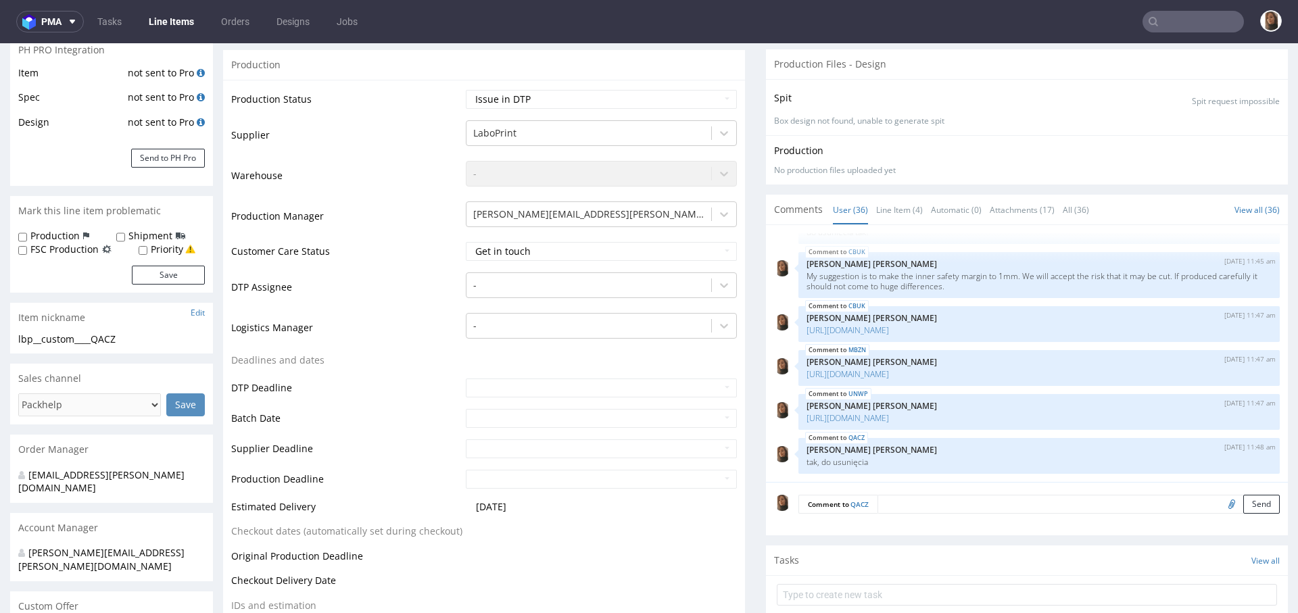
scroll to position [0, 0]
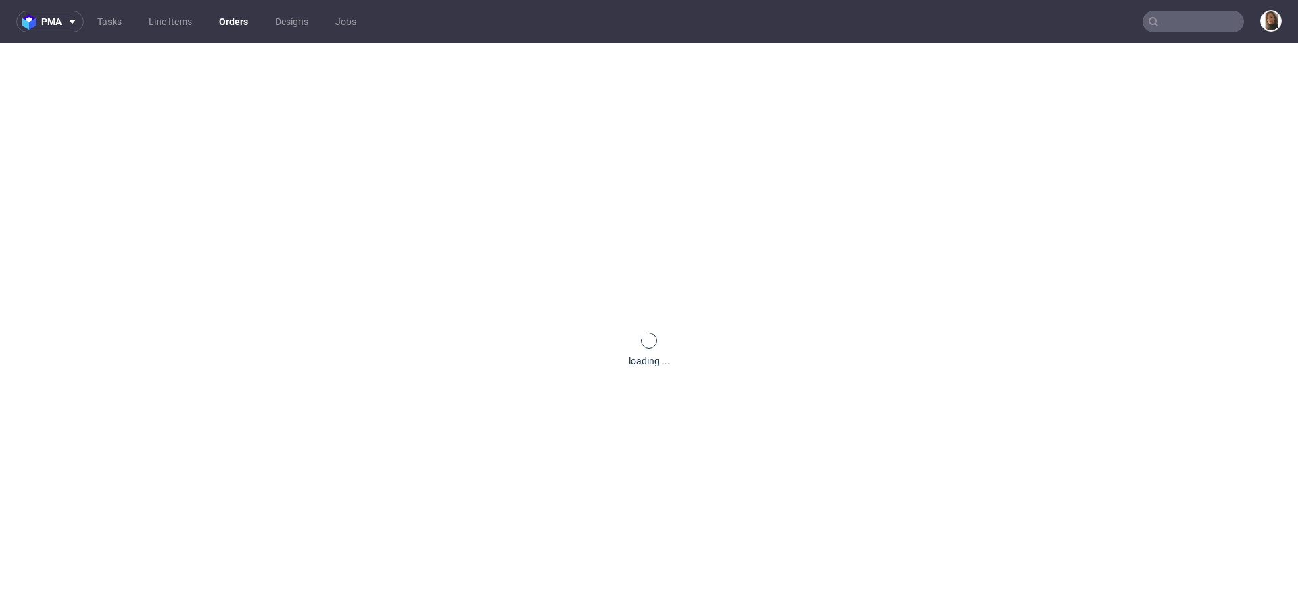
click at [118, 57] on div "loading ..." at bounding box center [649, 349] width 1298 height 613
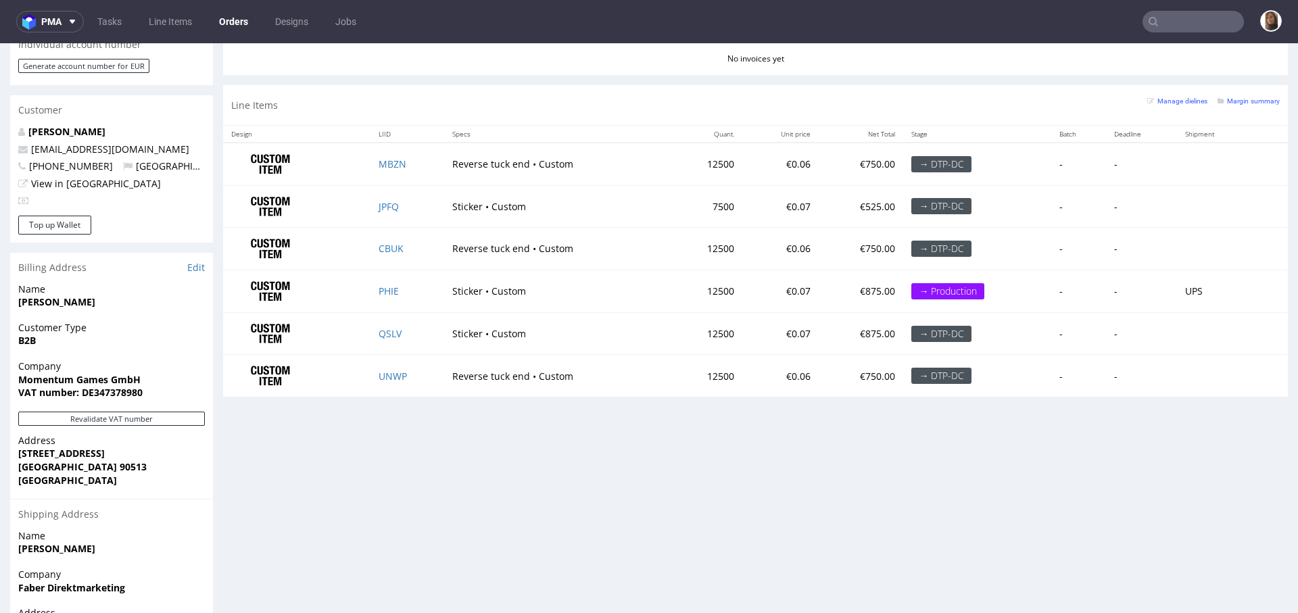
scroll to position [612, 0]
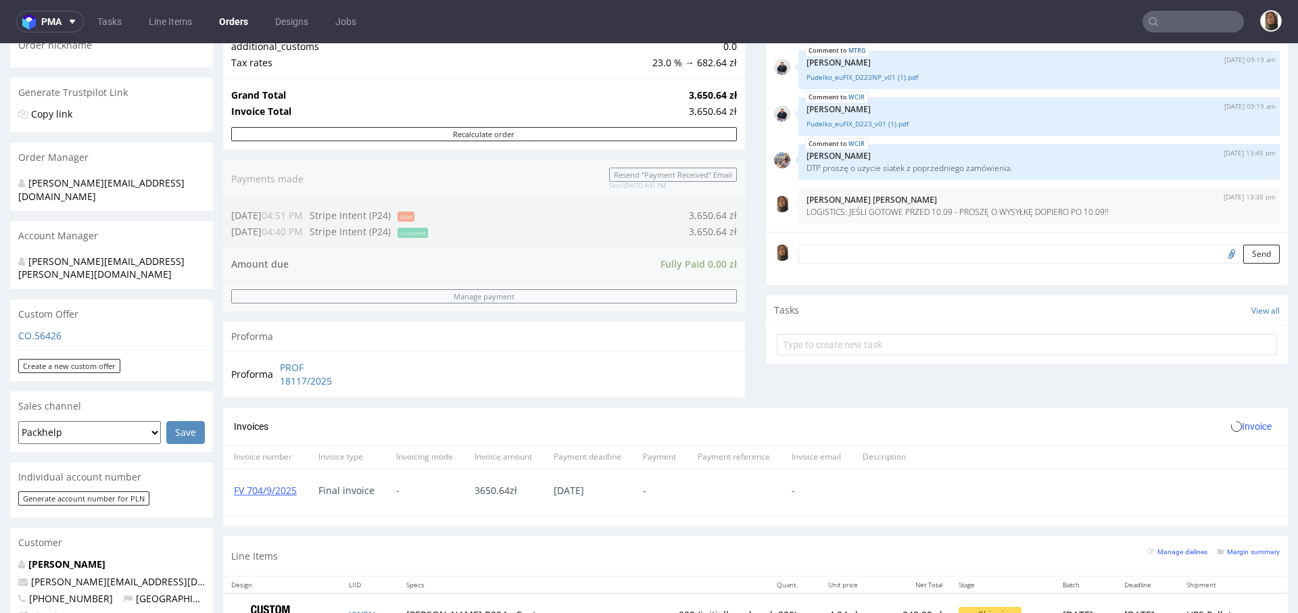
scroll to position [352, 0]
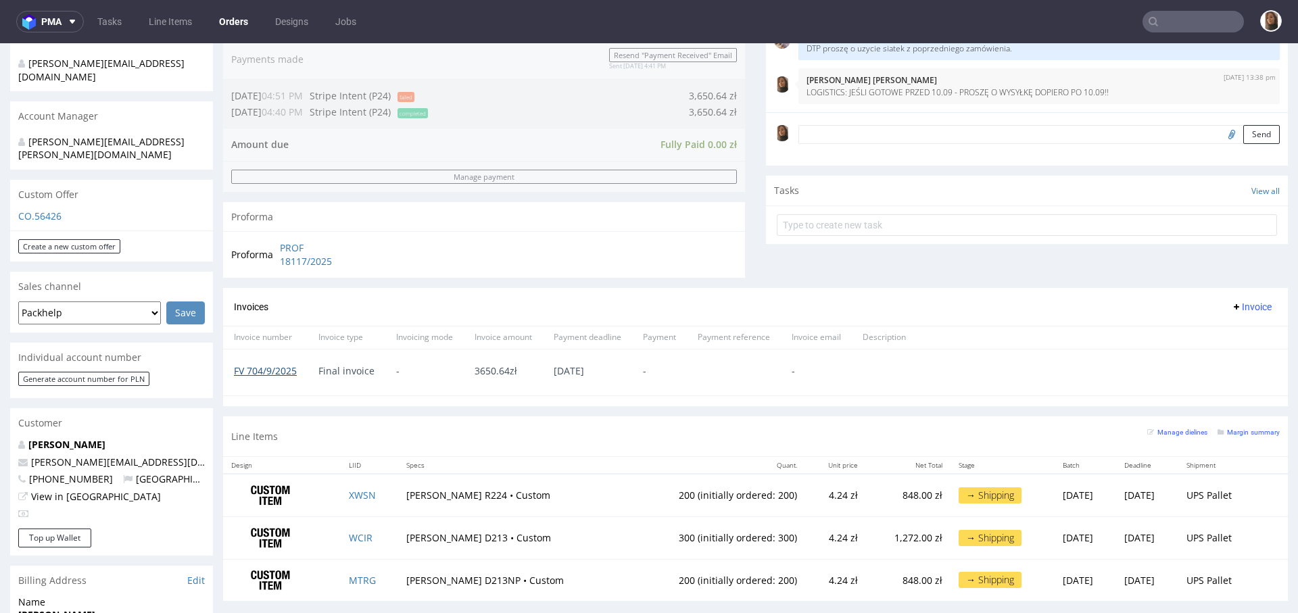
click at [287, 368] on link "FV 704/9/2025" at bounding box center [265, 370] width 63 height 13
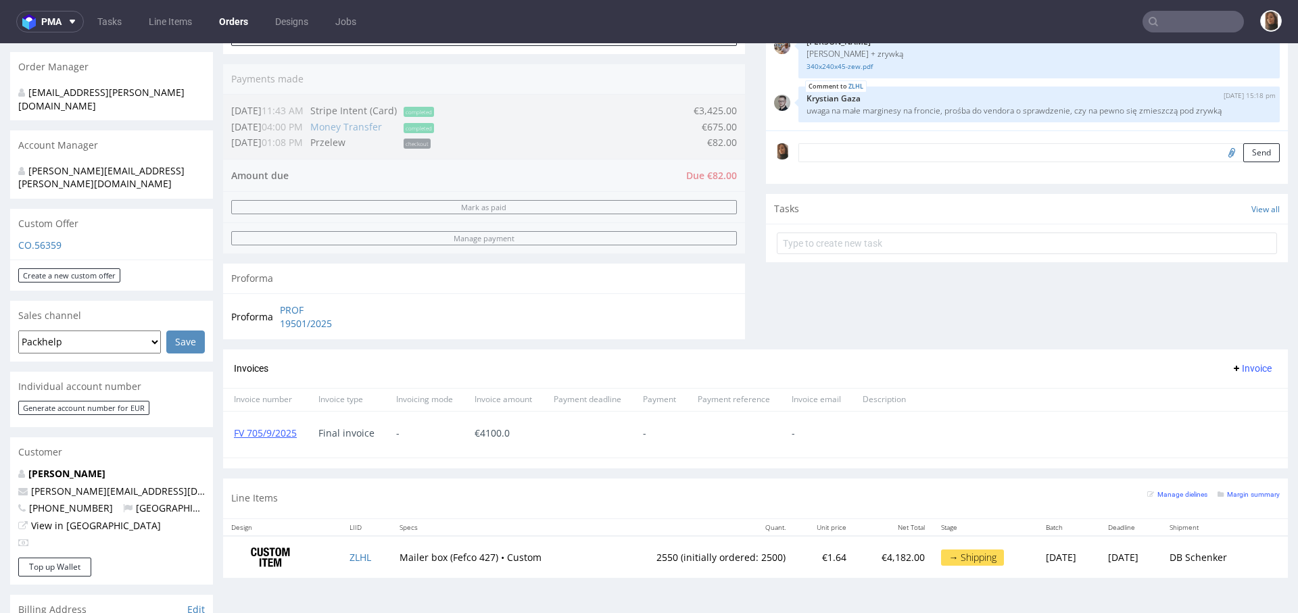
scroll to position [479, 0]
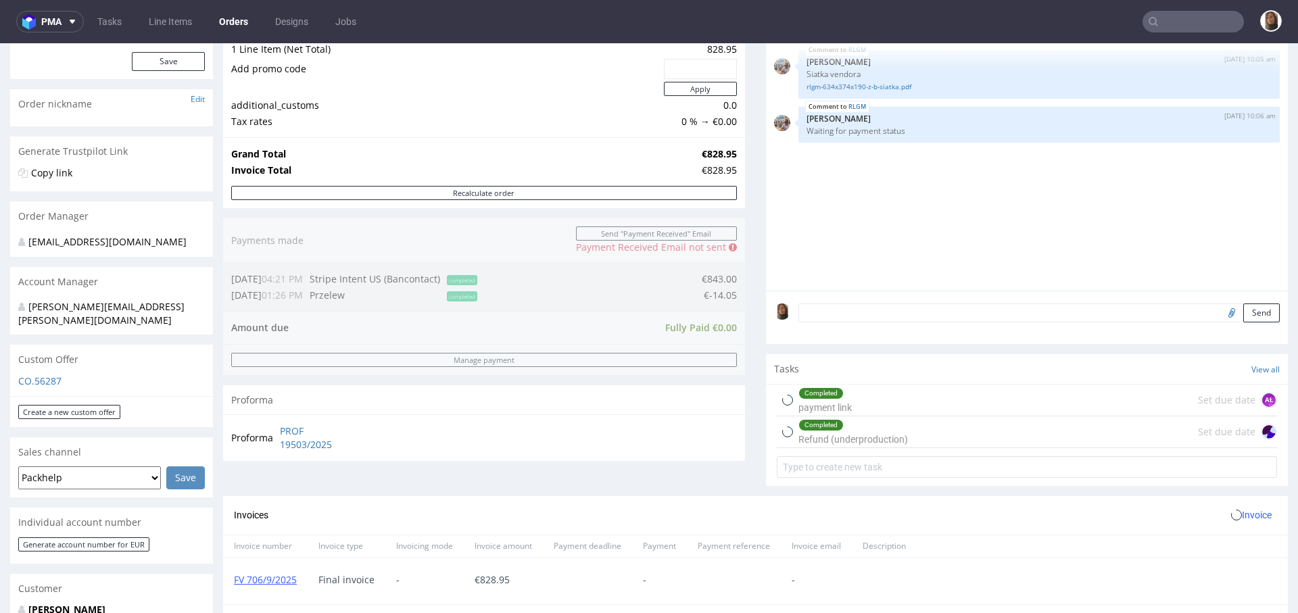
scroll to position [389, 0]
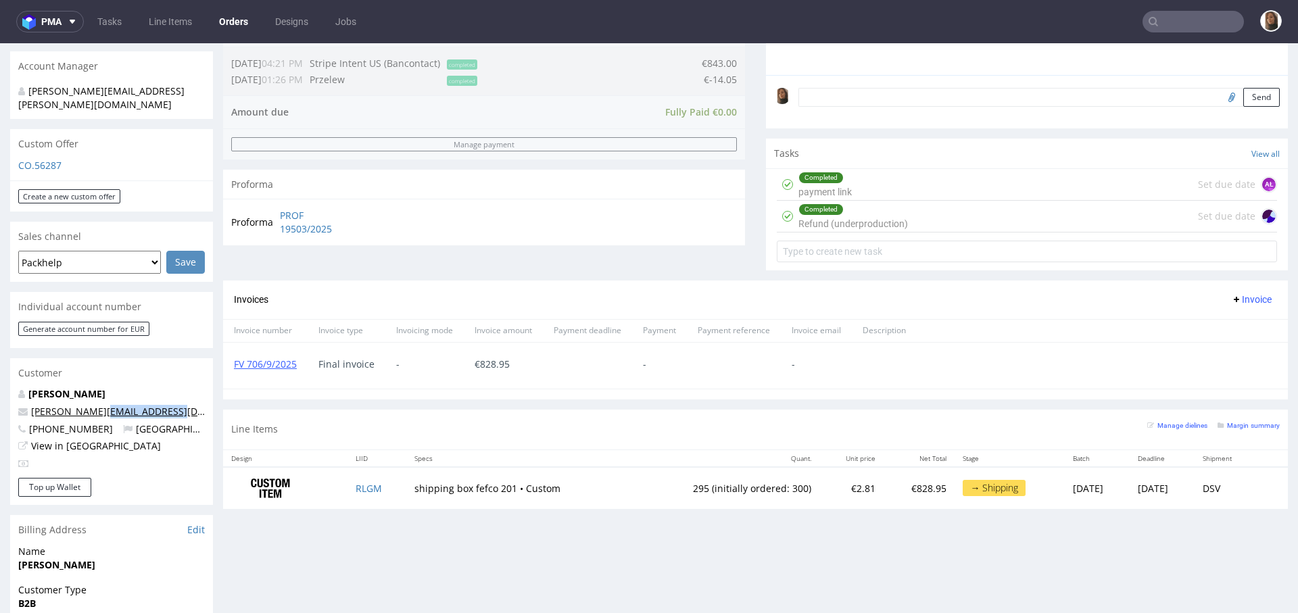
drag, startPoint x: 181, startPoint y: 393, endPoint x: 97, endPoint y: 395, distance: 83.8
click at [97, 405] on p "luca.andreazza@dagsmejan.com" at bounding box center [111, 412] width 187 height 14
copy link "@dagsmejan.com"
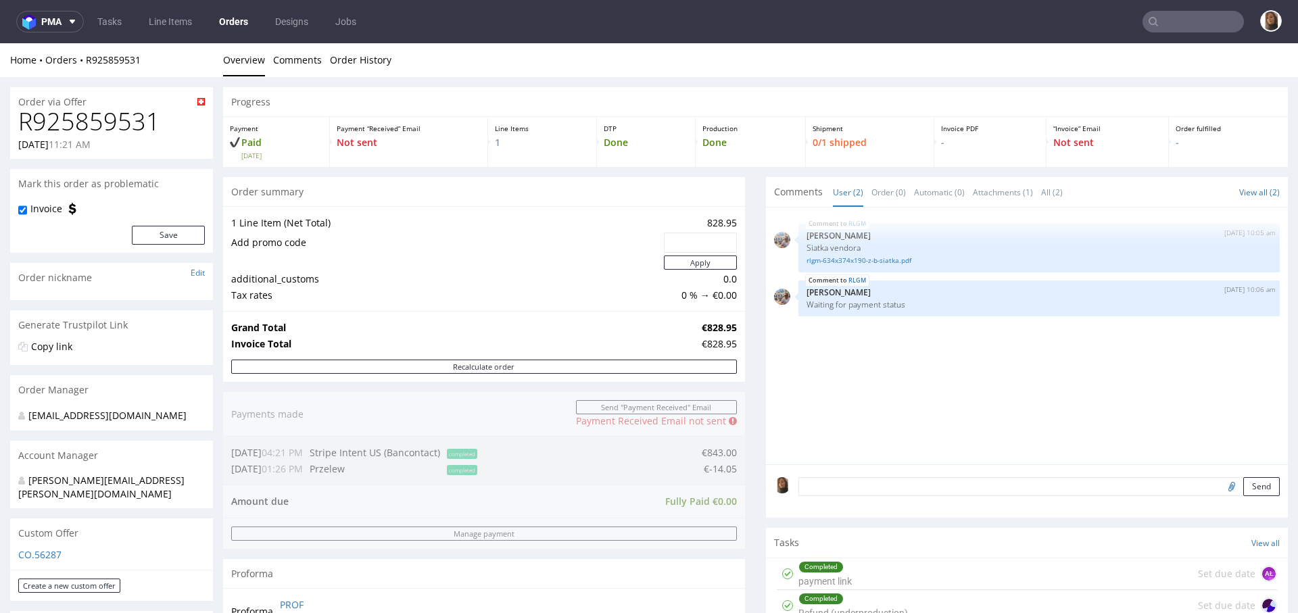
drag, startPoint x: 166, startPoint y: 137, endPoint x: 1, endPoint y: 137, distance: 164.9
click at [49, 127] on h1 "R925859531" at bounding box center [111, 121] width 187 height 27
copy h1 "R925859531"
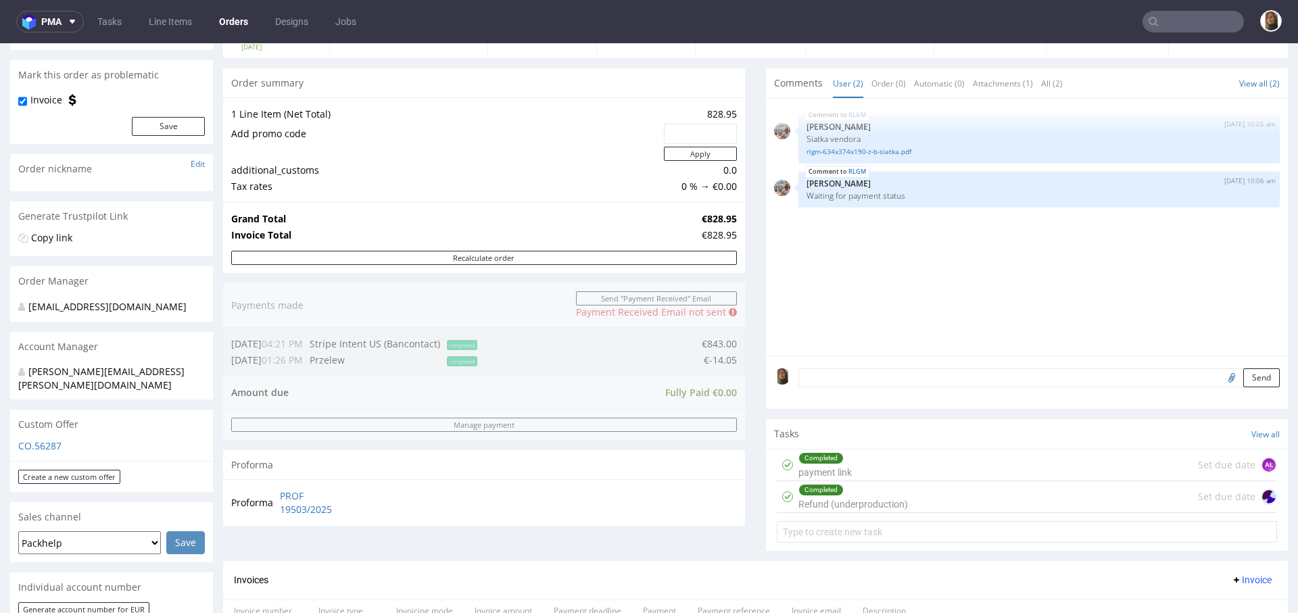
scroll to position [285, 0]
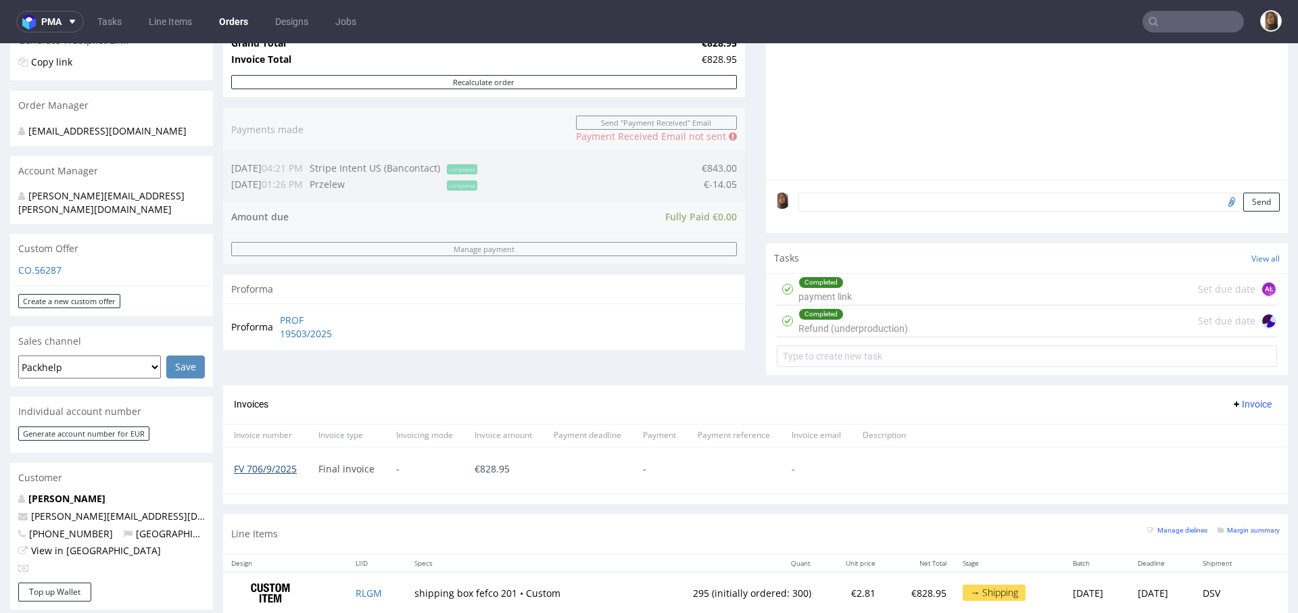
click at [267, 469] on link "FV 706/9/2025" at bounding box center [265, 468] width 63 height 13
click at [1207, 13] on input "text" at bounding box center [1192, 22] width 101 height 22
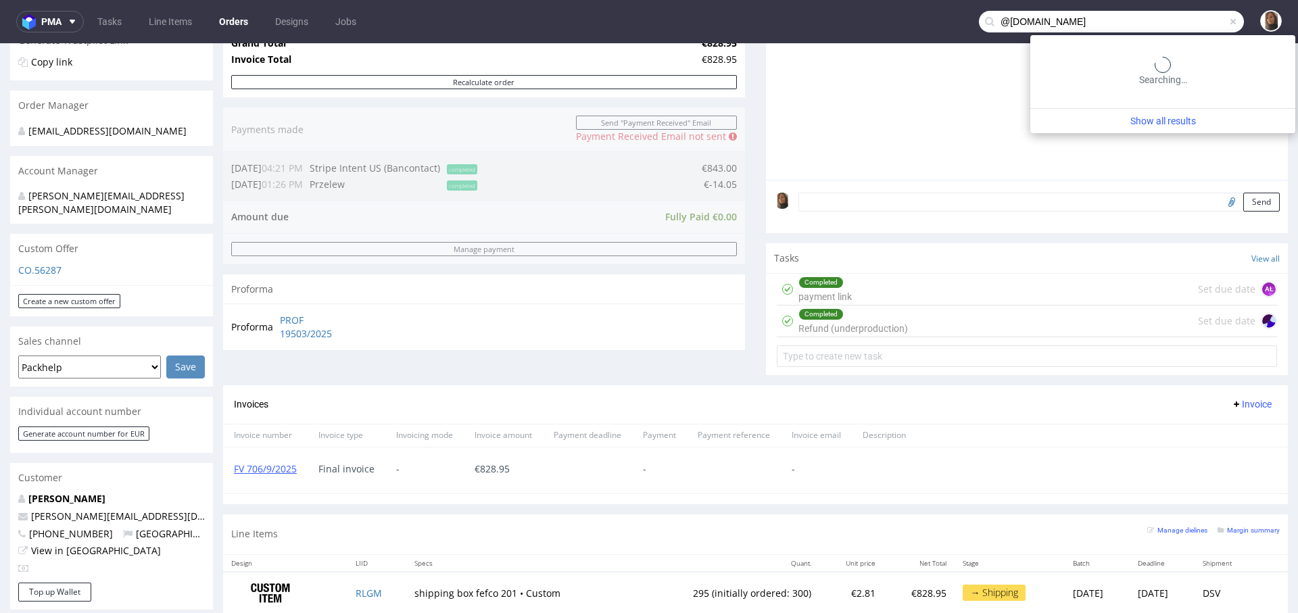
type input "@ireneforteskincare.com"
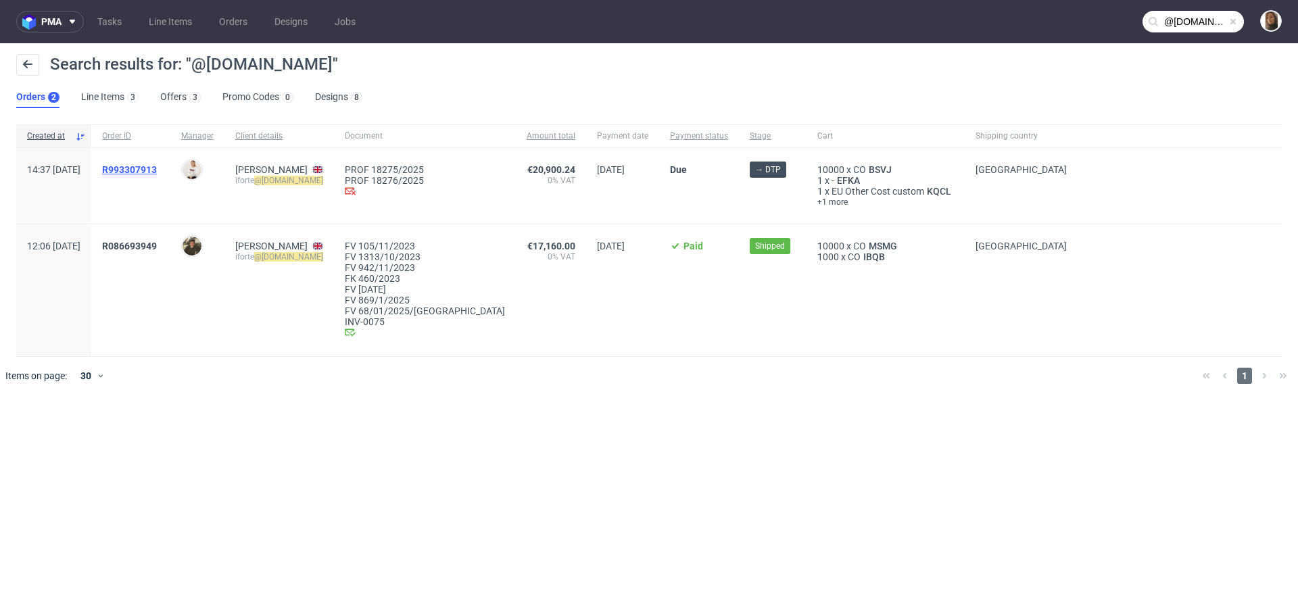
click at [157, 168] on span "R993307913" at bounding box center [129, 169] width 55 height 11
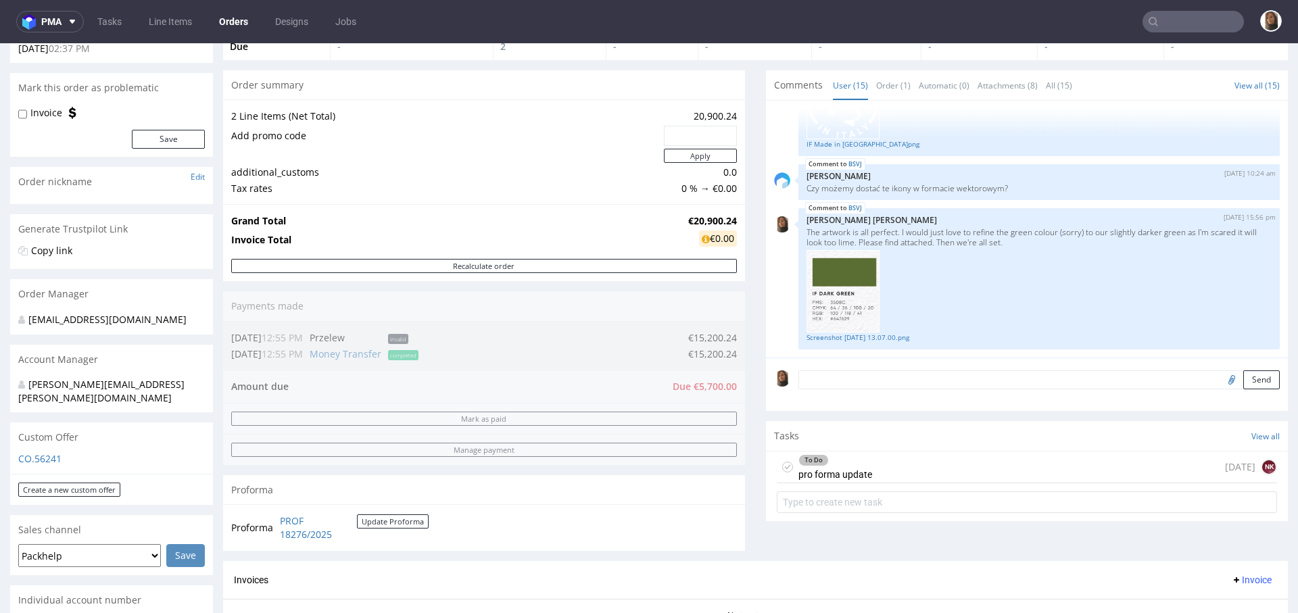
scroll to position [261, 0]
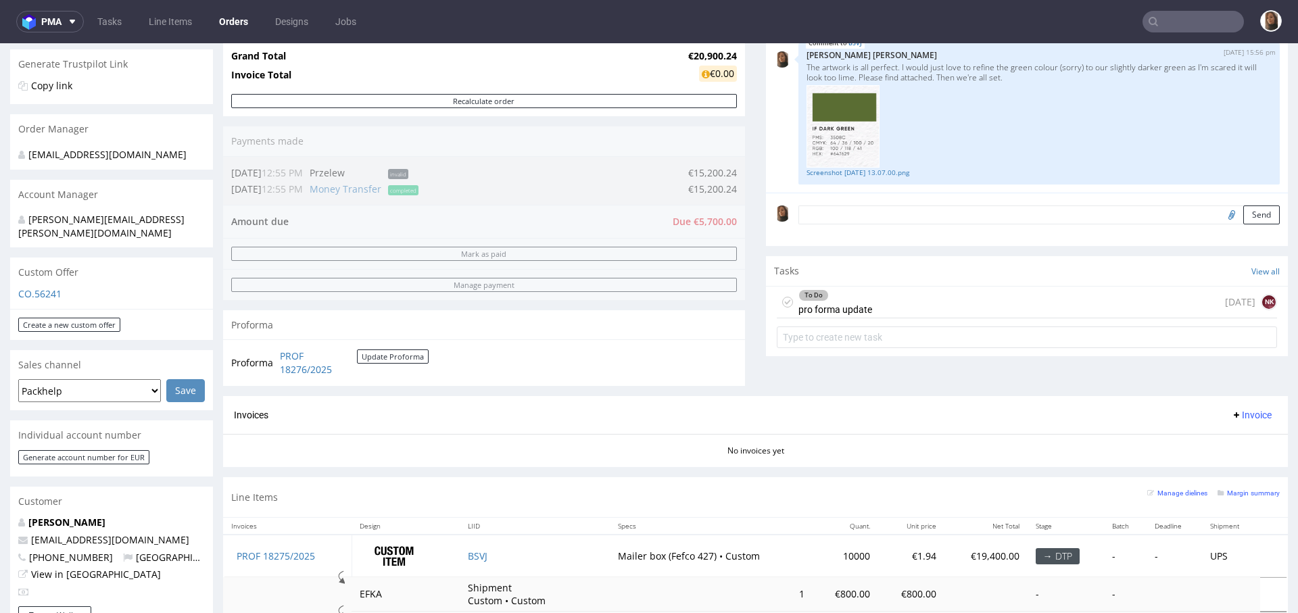
click at [849, 351] on form at bounding box center [1027, 337] width 500 height 32
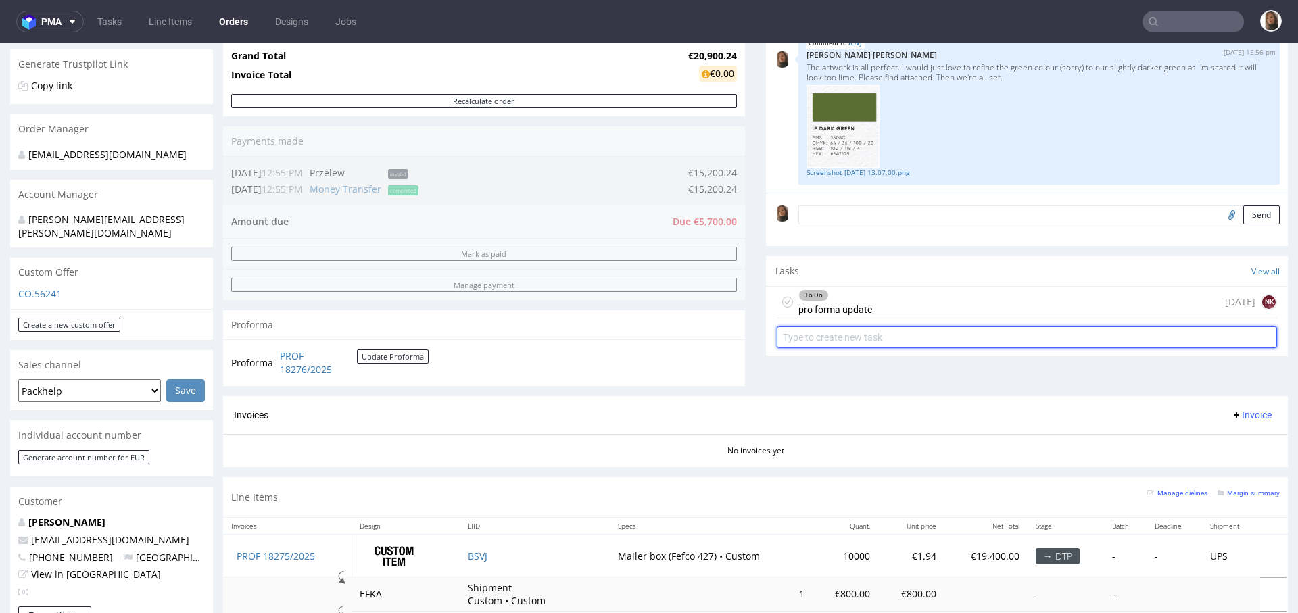
click at [843, 331] on input "text" at bounding box center [1027, 337] width 500 height 22
type input "payment link"
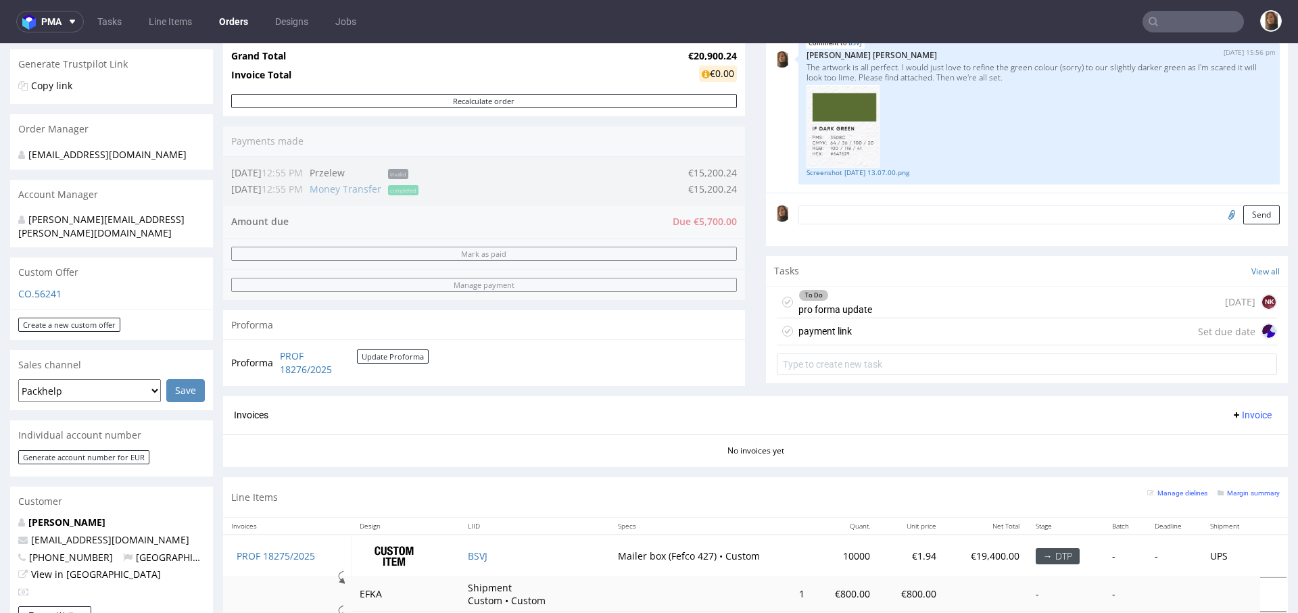
click at [881, 335] on div "payment link Set due date" at bounding box center [1027, 331] width 500 height 27
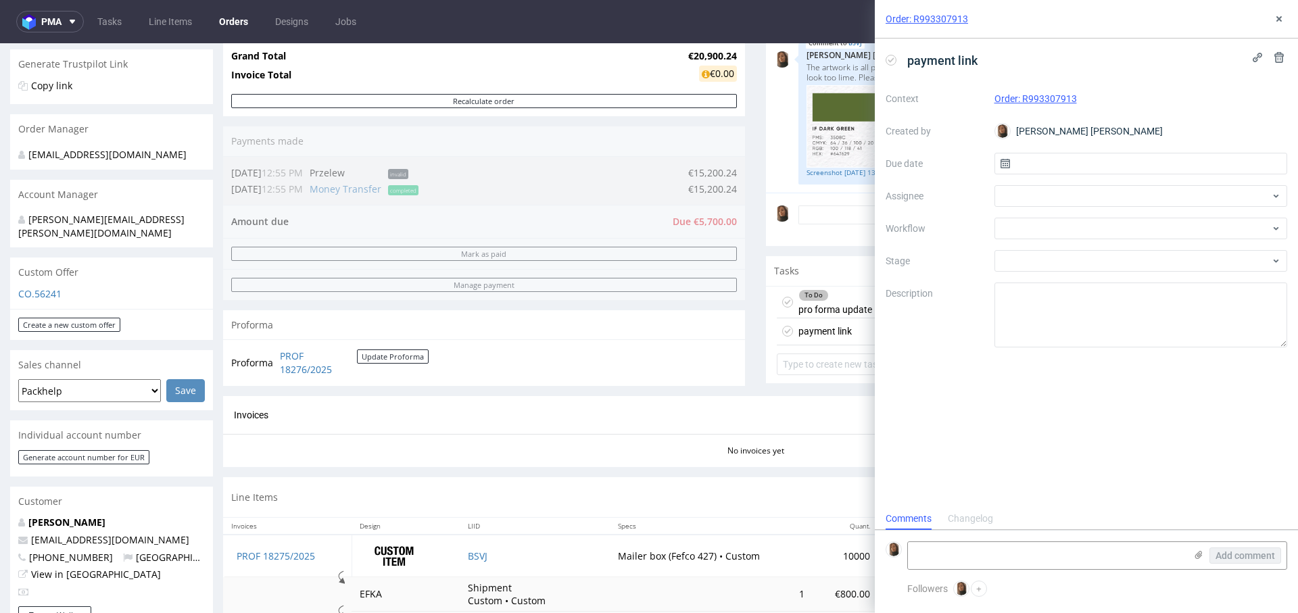
scroll to position [11, 0]
click at [1032, 196] on div at bounding box center [1140, 196] width 293 height 22
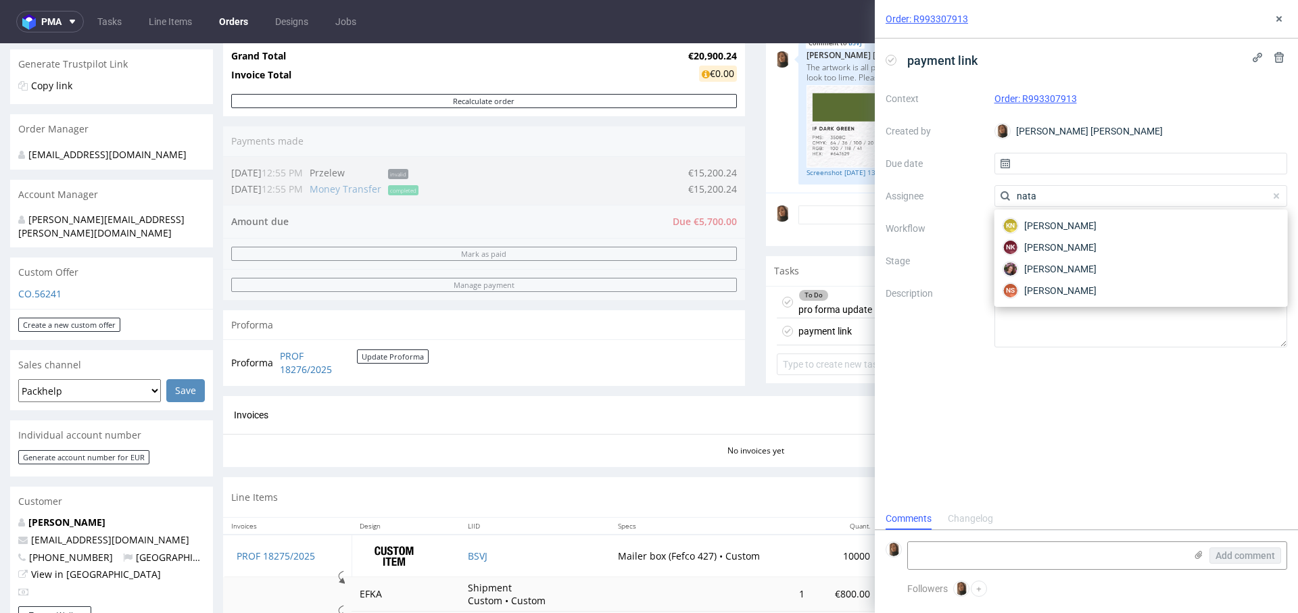
type input "nata"
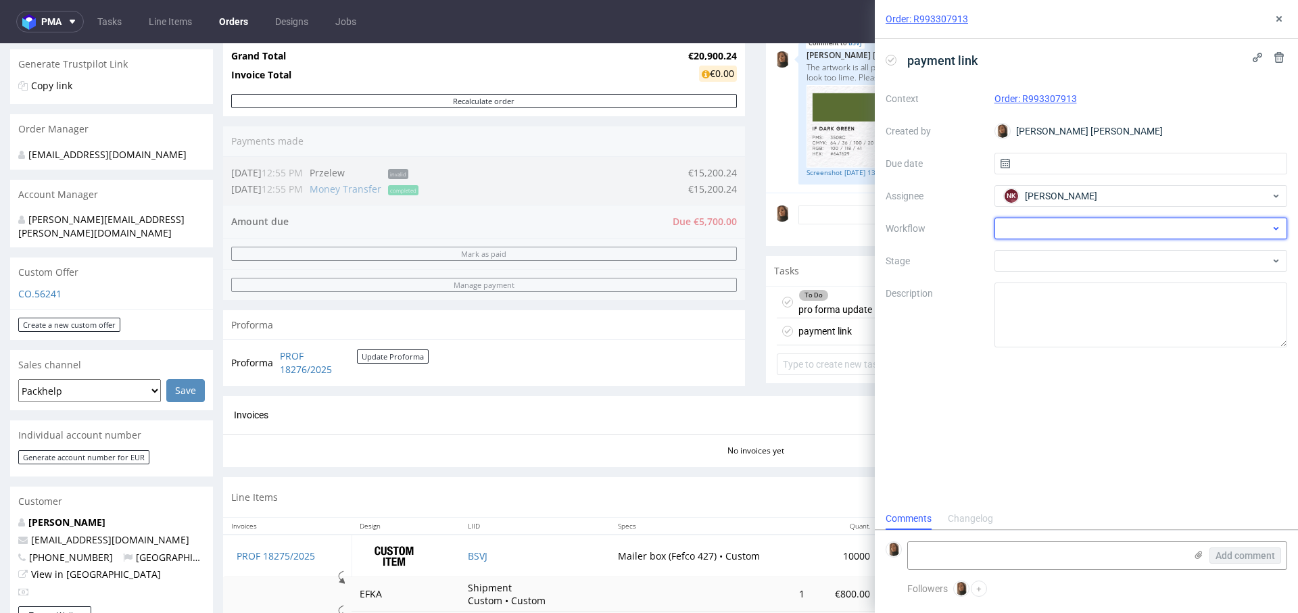
click at [1019, 233] on div at bounding box center [1140, 229] width 293 height 22
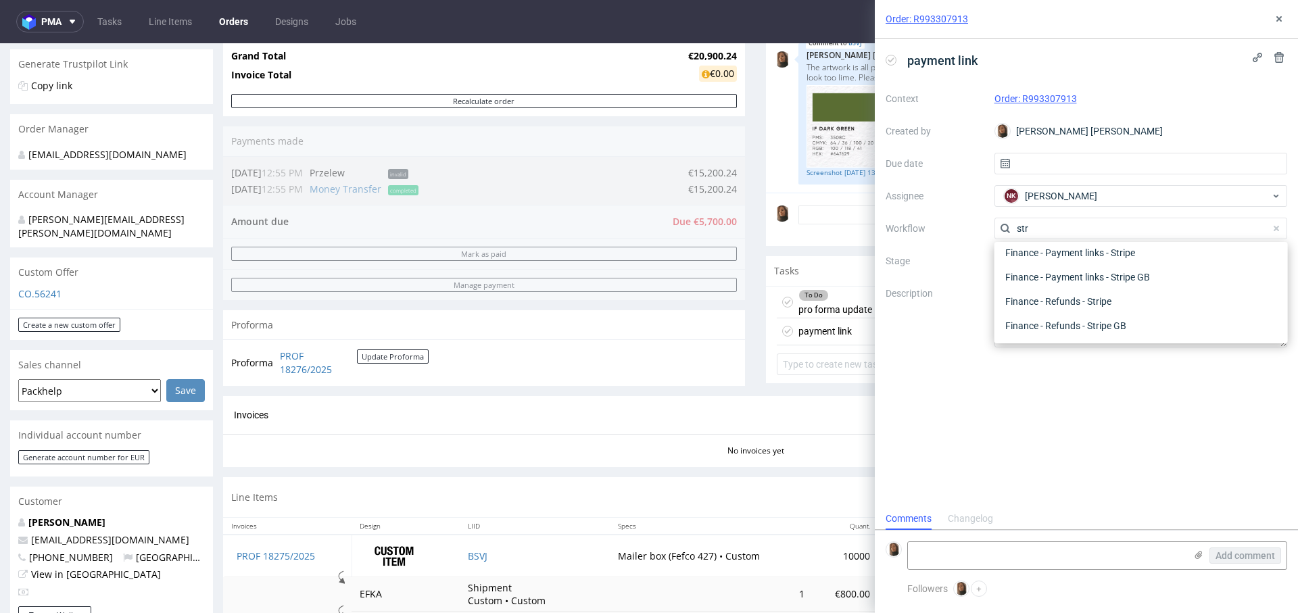
scroll to position [24, 0]
type input "stripe"
click at [1059, 256] on div "Finance - Payment links - Stripe" at bounding box center [1141, 253] width 283 height 24
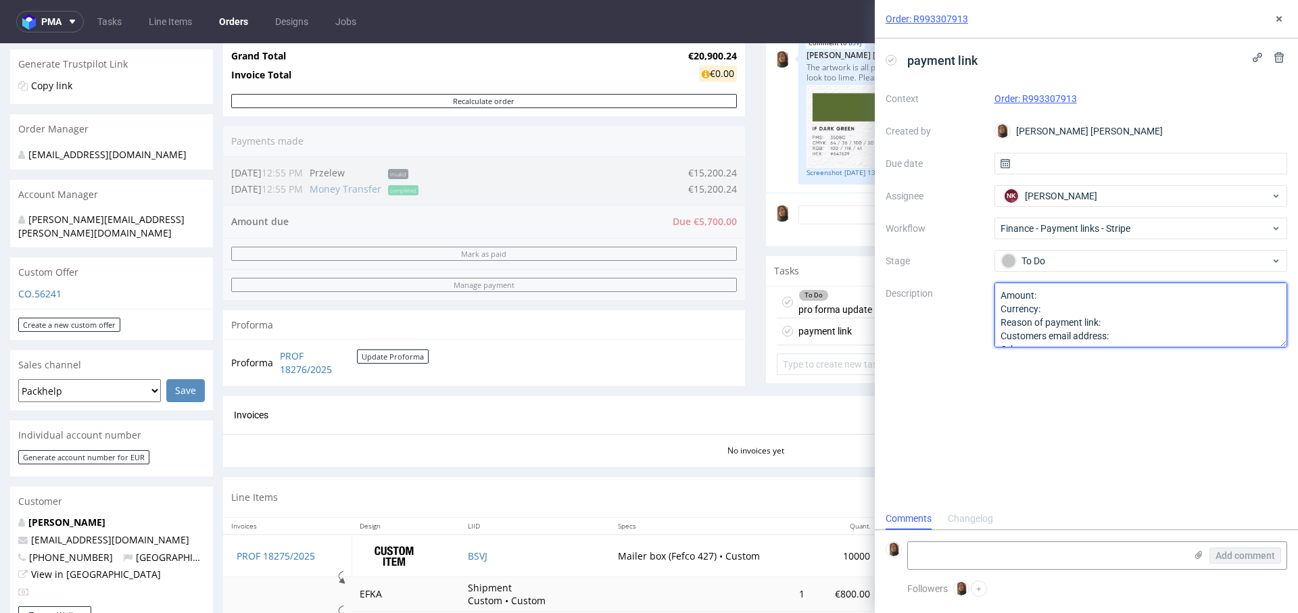
click at [1067, 289] on textarea "Amount: Currency: Reason of payment link: Customers email address: Other:" at bounding box center [1140, 315] width 293 height 65
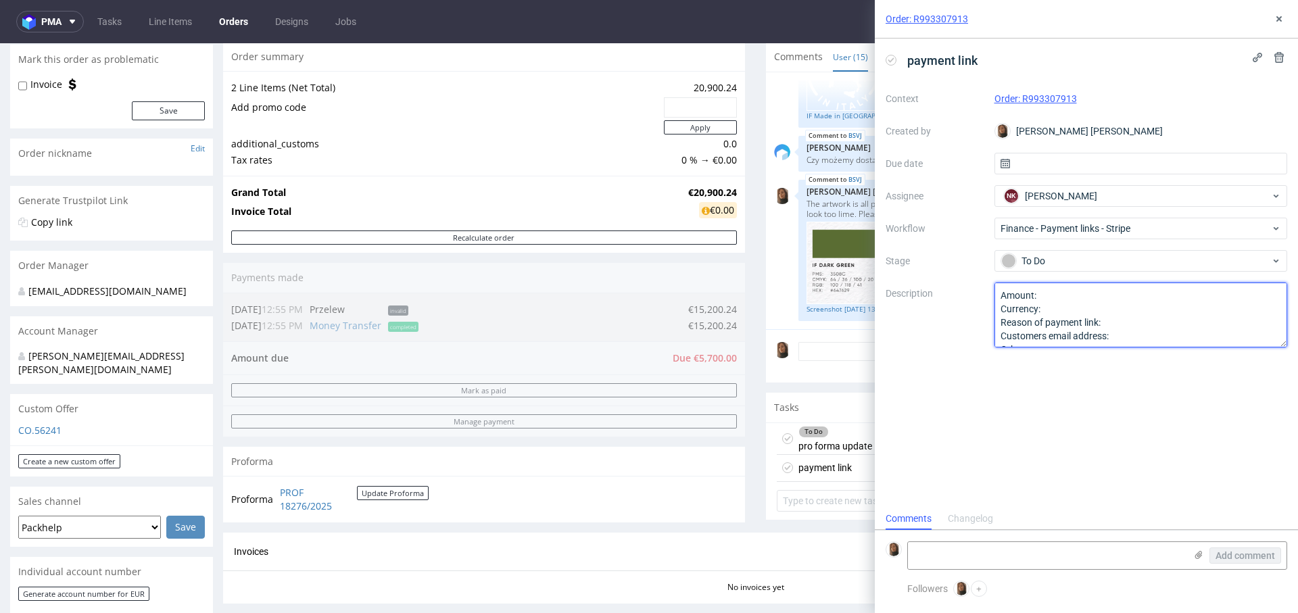
scroll to position [135, 0]
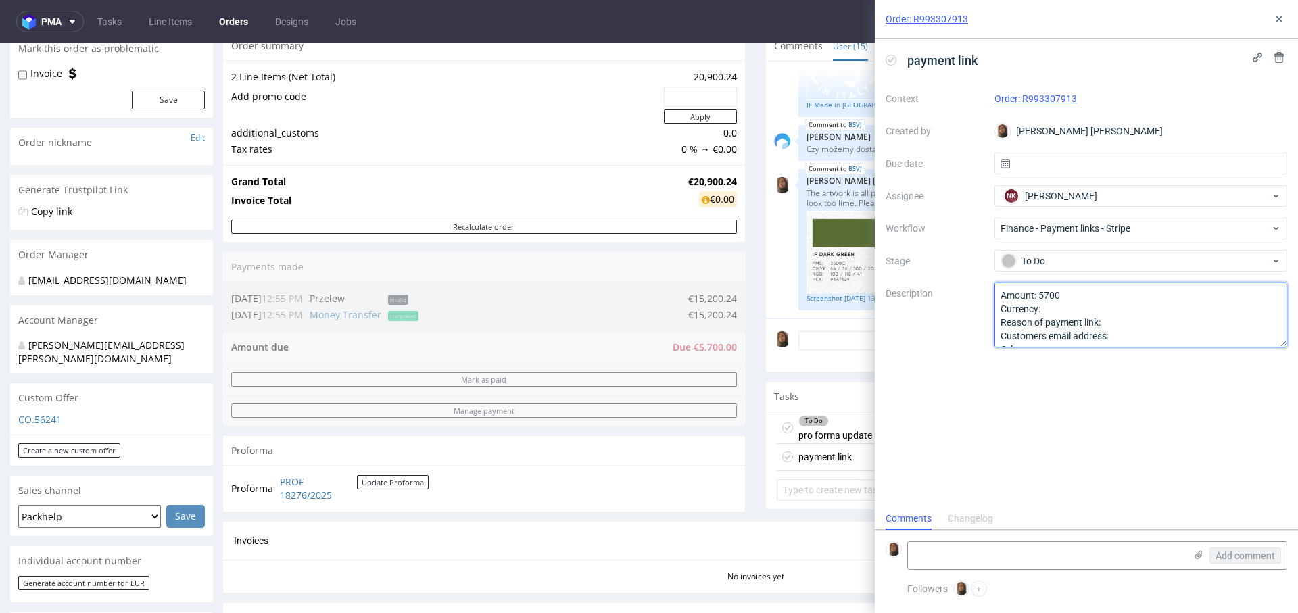
click at [1098, 304] on textarea "Amount: Currency: Reason of payment link: Customers email address: Other:" at bounding box center [1140, 315] width 293 height 65
click at [1139, 320] on textarea "Amount: 5700 Currency: EUR Reason of payment link: Customers email address: Oth…" at bounding box center [1140, 315] width 293 height 65
paste textarea "evoorhees@ireneforteskincare.com"
drag, startPoint x: 1099, startPoint y: 306, endPoint x: 1264, endPoint y: 316, distance: 165.2
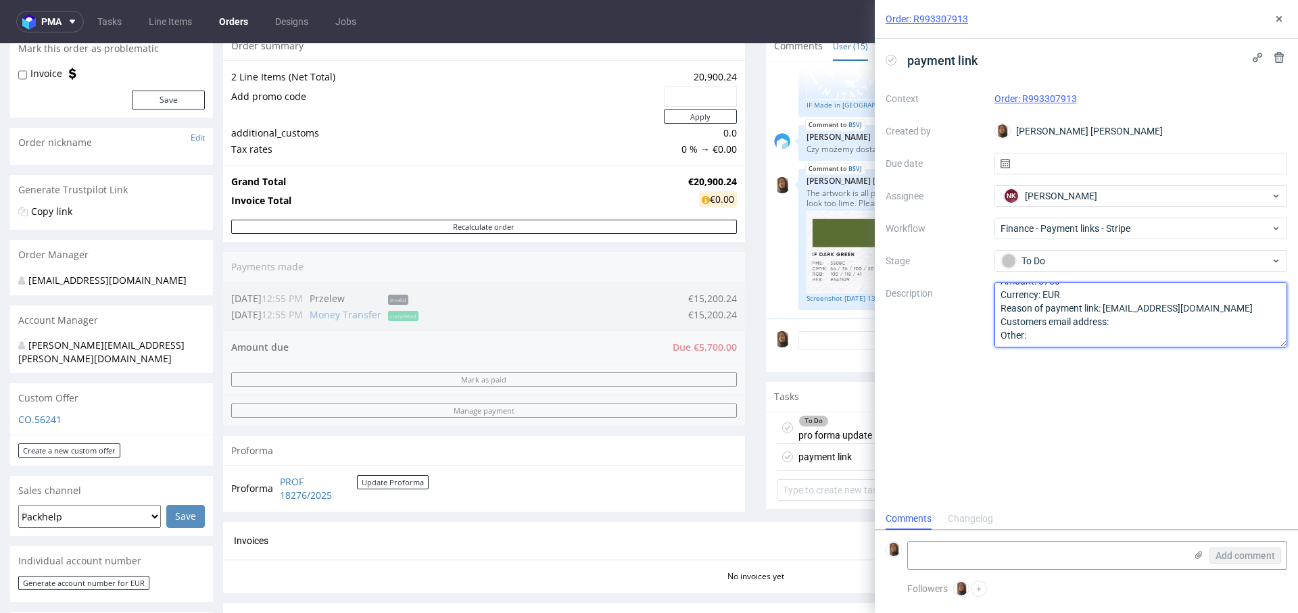
click at [1264, 316] on textarea "Amount: 5700 Currency: EUR Reason of payment link: Customers email address: Oth…" at bounding box center [1140, 315] width 293 height 65
click at [1196, 312] on textarea "Amount: 5700 Currency: EUR Reason of payment link: Customers email address: Oth…" at bounding box center [1140, 315] width 293 height 65
click at [1157, 319] on textarea "Amount: 5700 Currency: EUR Reason of payment link: Customers email address: Oth…" at bounding box center [1140, 315] width 293 height 65
paste textarea "evoorhees@ireneforteskincare.com Customers email address:"
drag, startPoint x: 1106, startPoint y: 308, endPoint x: 1282, endPoint y: 309, distance: 175.8
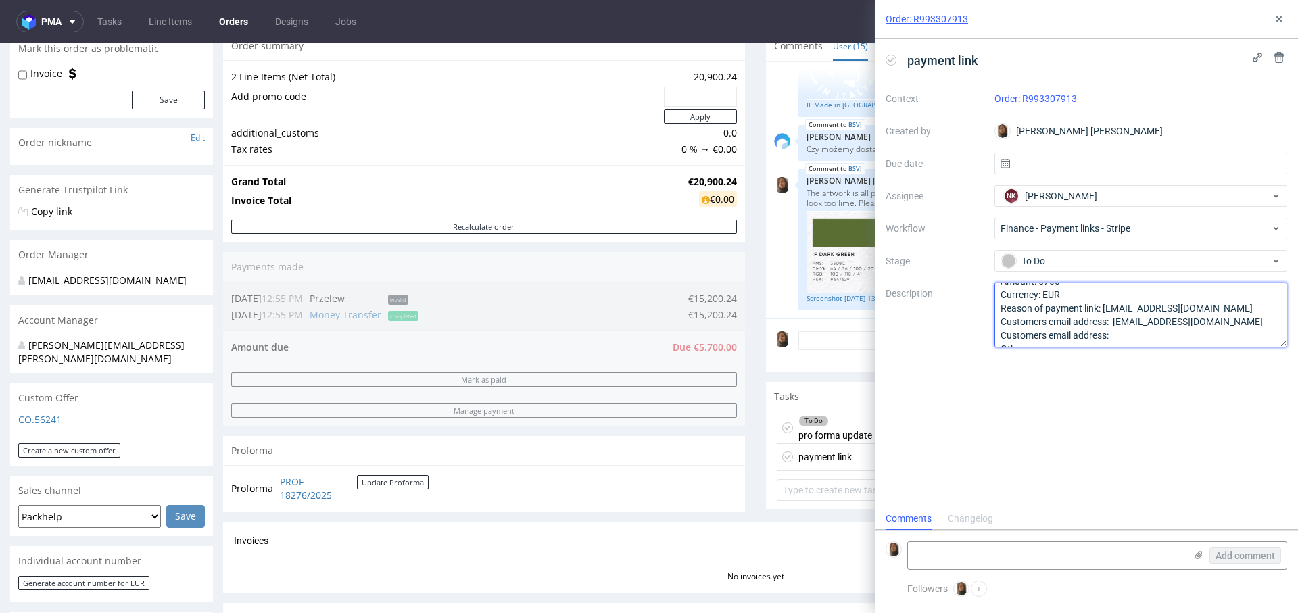
click at [1282, 309] on textarea "Amount: 5700 Currency: EUR Reason of payment link: Customers email address: Oth…" at bounding box center [1140, 315] width 293 height 65
click at [1148, 322] on textarea "Amount: 5700 Currency: EUR Reason of payment link: Customers email address: Oth…" at bounding box center [1140, 315] width 293 height 65
paste textarea "evoorhees@ireneforteskincare.com Customers email address:"
drag, startPoint x: 1122, startPoint y: 339, endPoint x: 986, endPoint y: 318, distance: 137.5
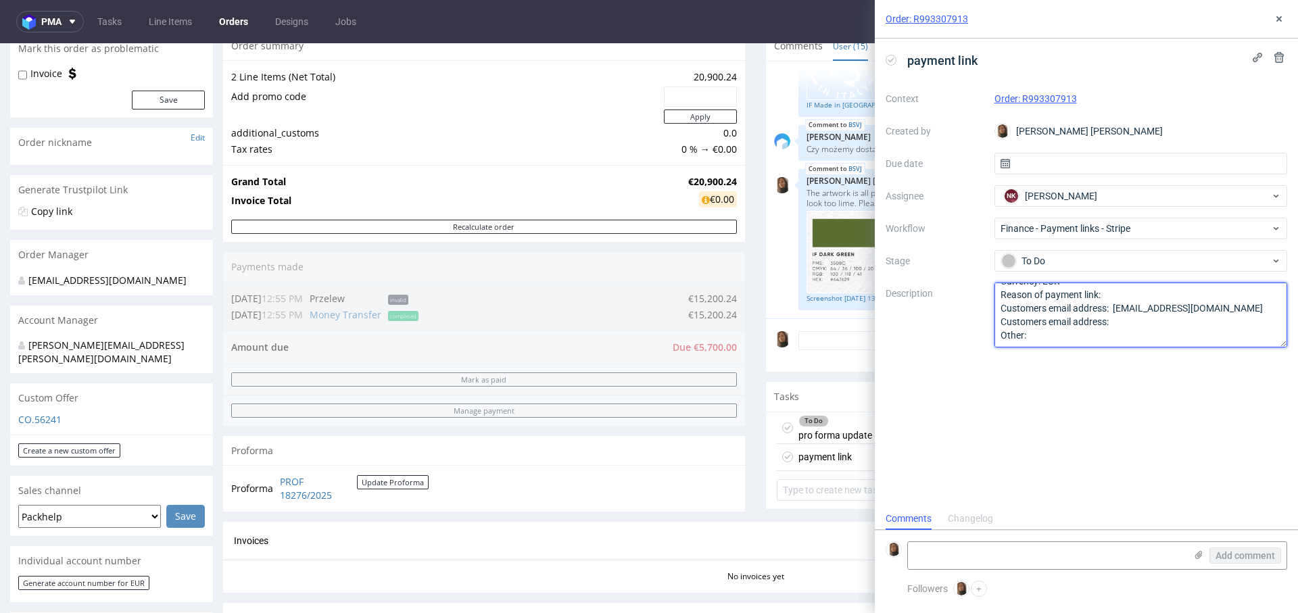
click at [986, 318] on div "Context Order: R993307913 Created by Angelina Marć Due date Assignee NK Natalia…" at bounding box center [1087, 218] width 402 height 260
type textarea "Amount: 5700 Currency: EUR Reason of payment link: Customers email address: evo…"
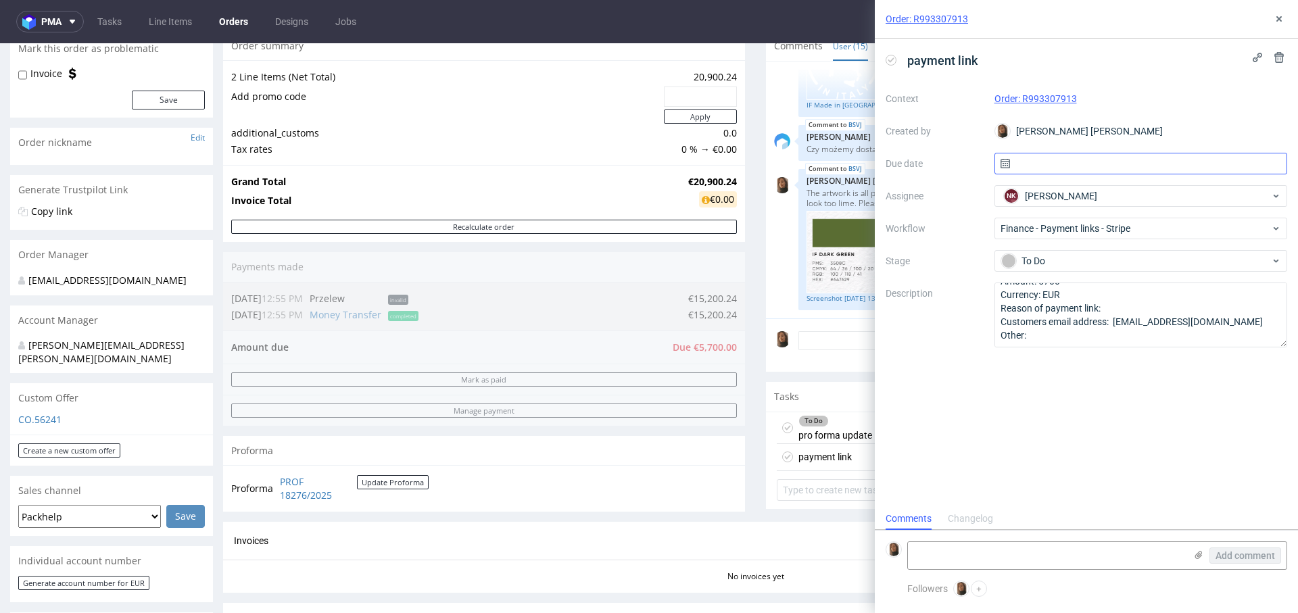
click at [1043, 155] on input "text" at bounding box center [1140, 164] width 293 height 22
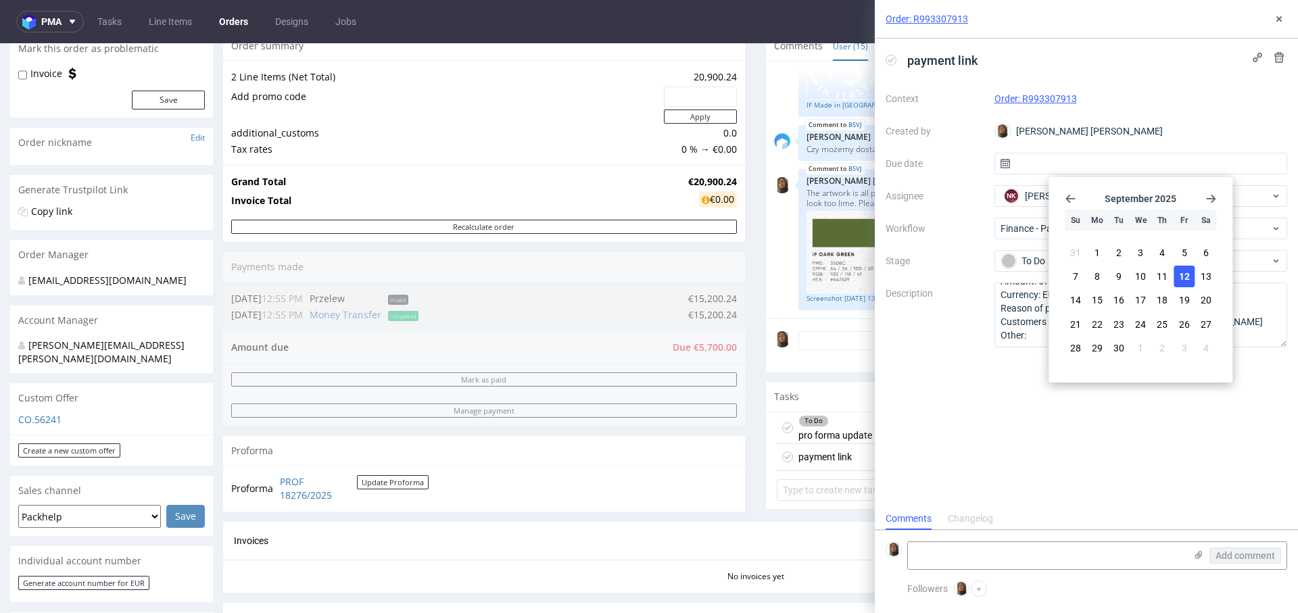
click at [1178, 275] on button "12" at bounding box center [1183, 277] width 21 height 22
type input "12/09/2025"
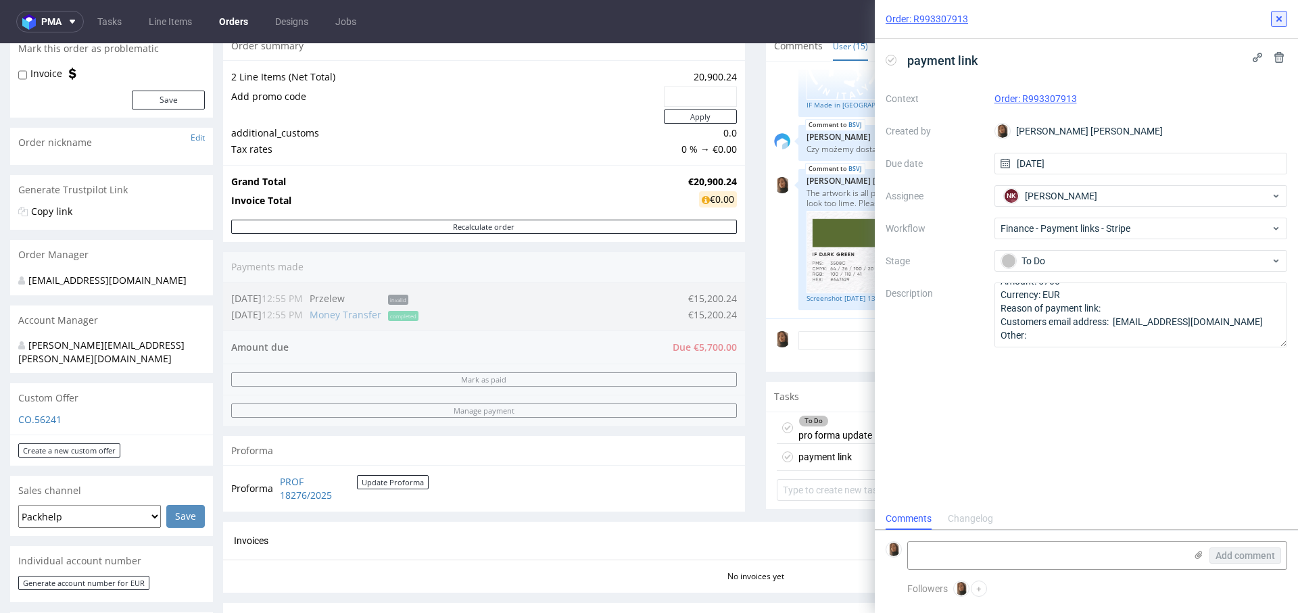
click at [1286, 19] on div "Order: R993307913" at bounding box center [1086, 19] width 423 height 39
click at [1282, 24] on icon at bounding box center [1279, 19] width 11 height 11
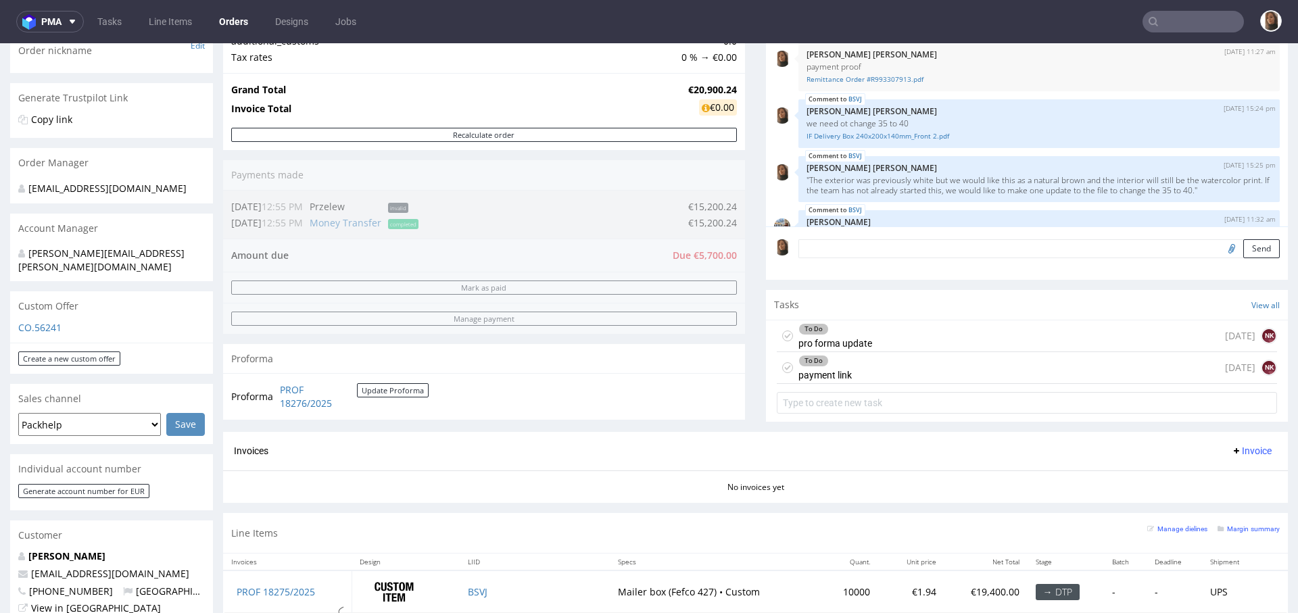
scroll to position [548, 0]
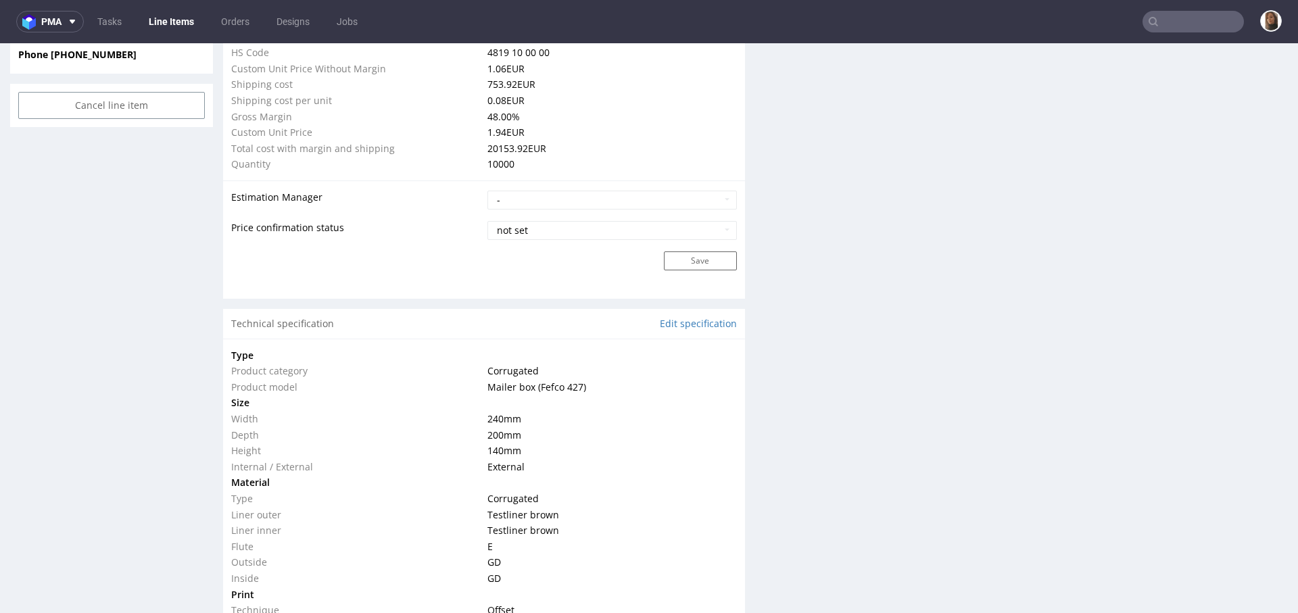
scroll to position [1472, 0]
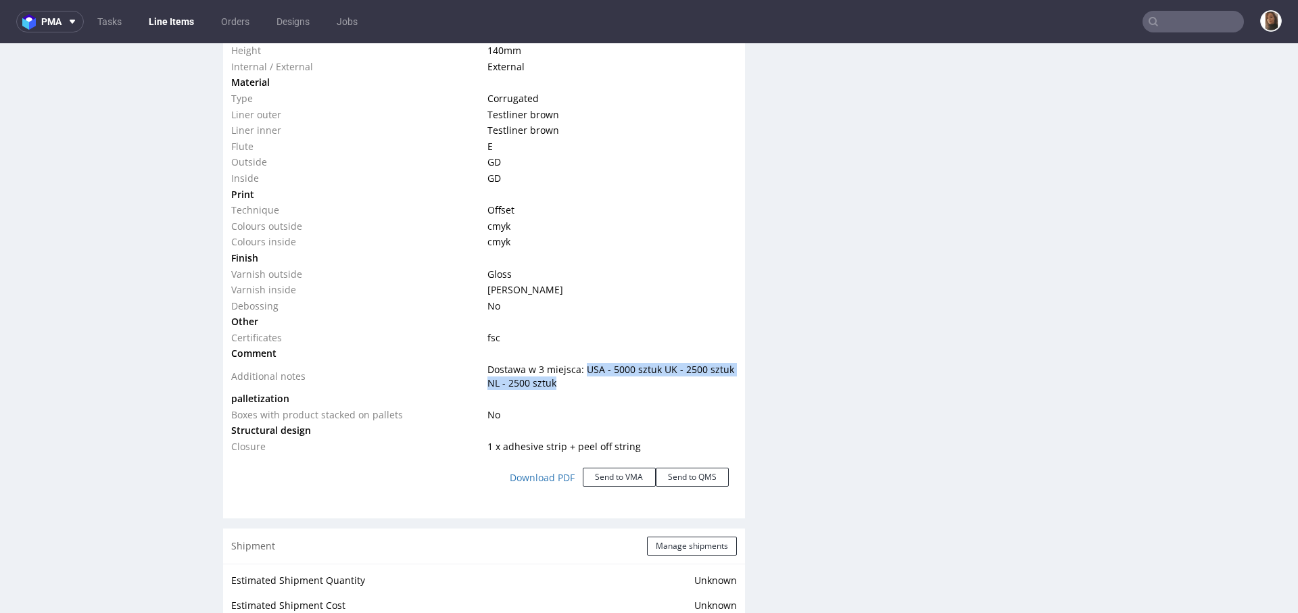
drag, startPoint x: 578, startPoint y: 364, endPoint x: 585, endPoint y: 385, distance: 22.9
click at [585, 385] on td "Dostawa w 3 miejsca: USA - 5000 sztuk UK - 2500 sztuk NL - 2500 sztuk" at bounding box center [610, 376] width 253 height 29
copy span "USA - 5000 sztuk UK - 2500 sztuk NL - 2500 sztuk"
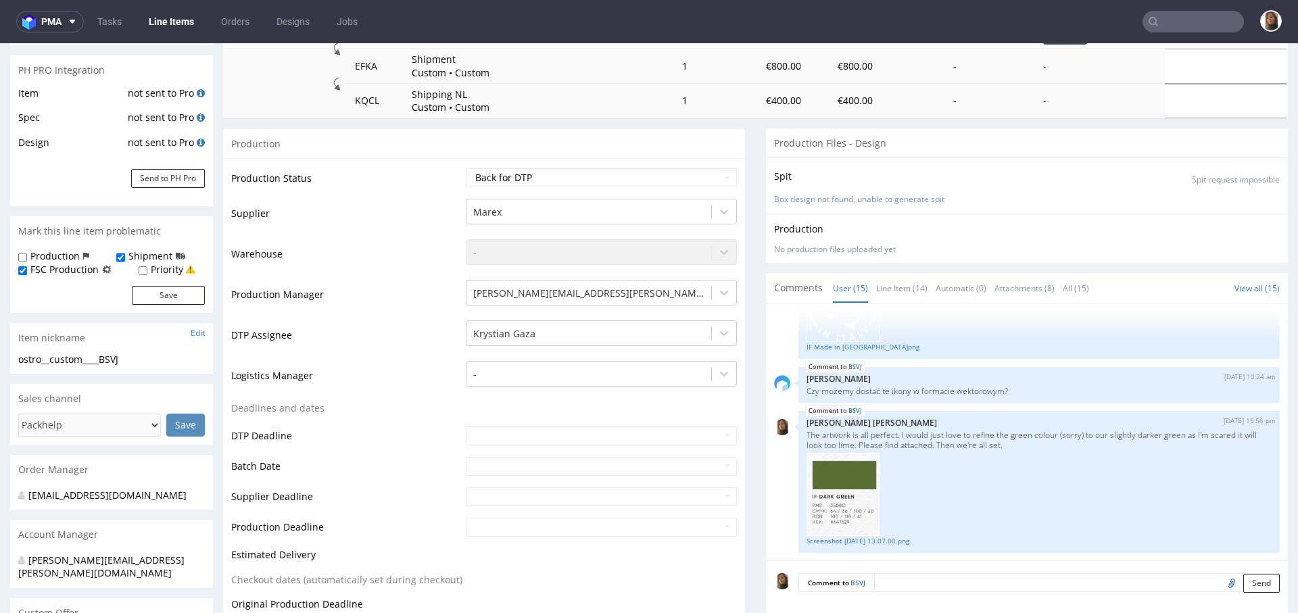
scroll to position [0, 0]
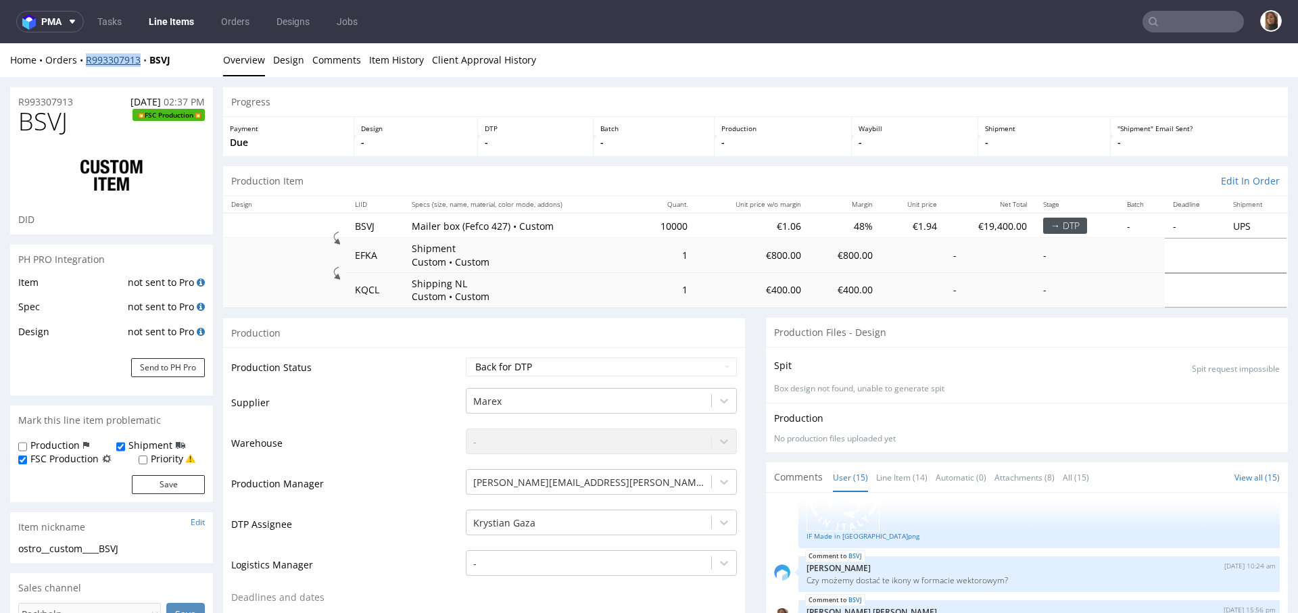
copy link "R993307913"
click at [236, 19] on link "Orders" at bounding box center [235, 22] width 45 height 22
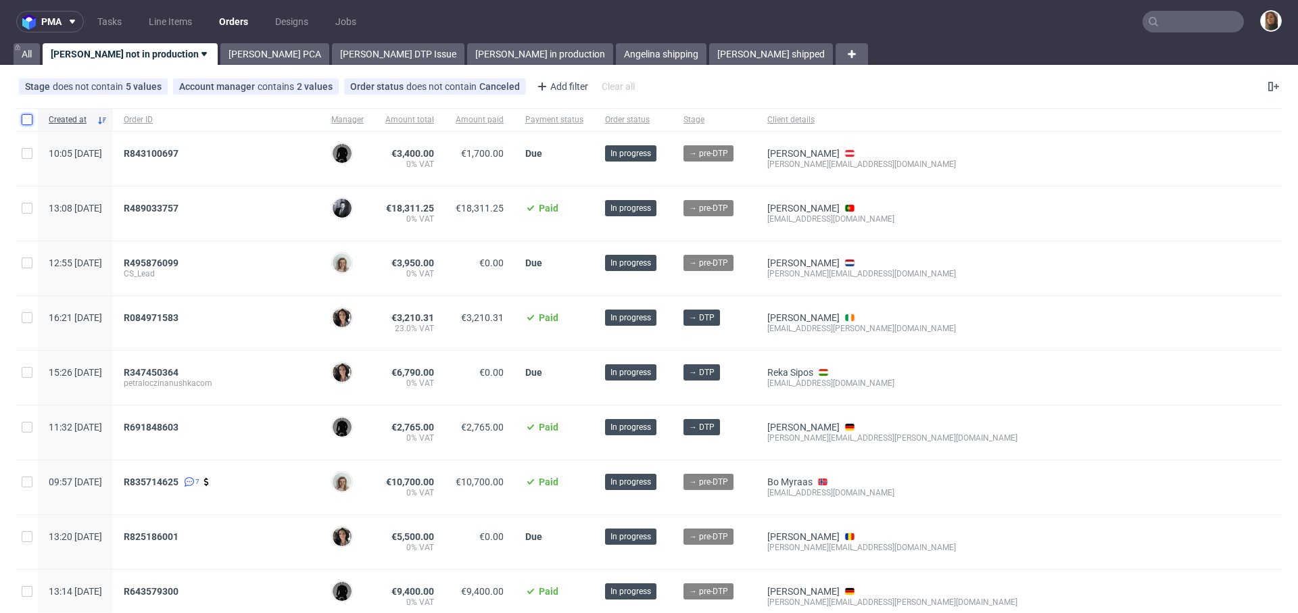
click at [28, 115] on input "checkbox" at bounding box center [27, 119] width 11 height 11
checkbox input "true"
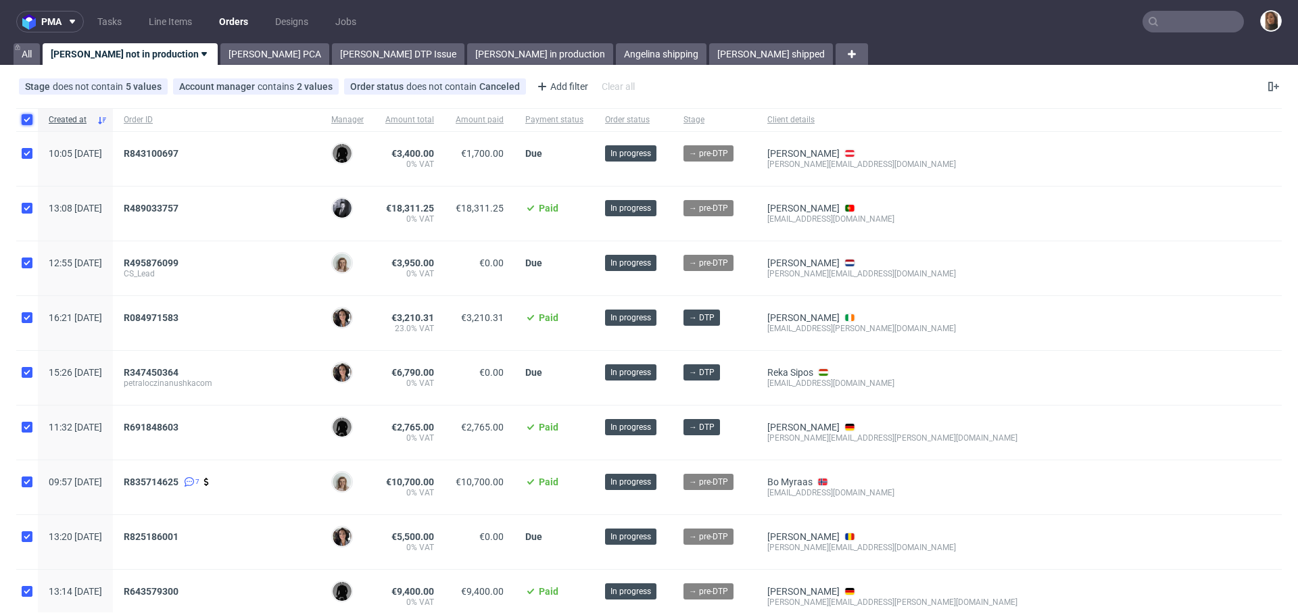
checkbox input "true"
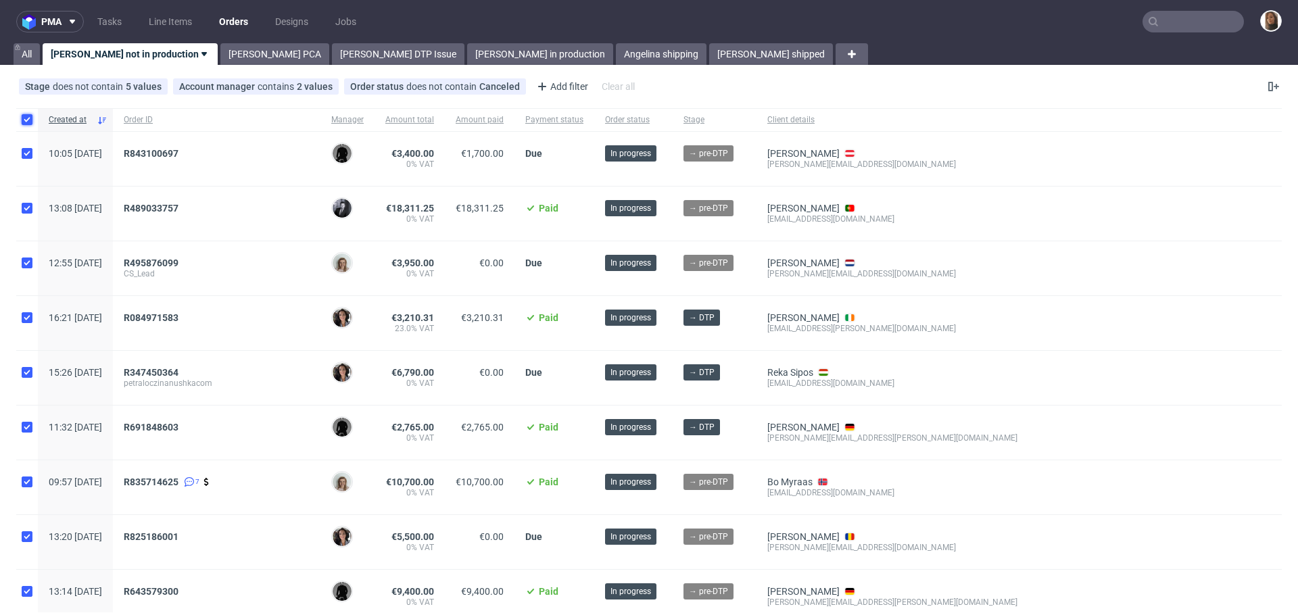
checkbox input "true"
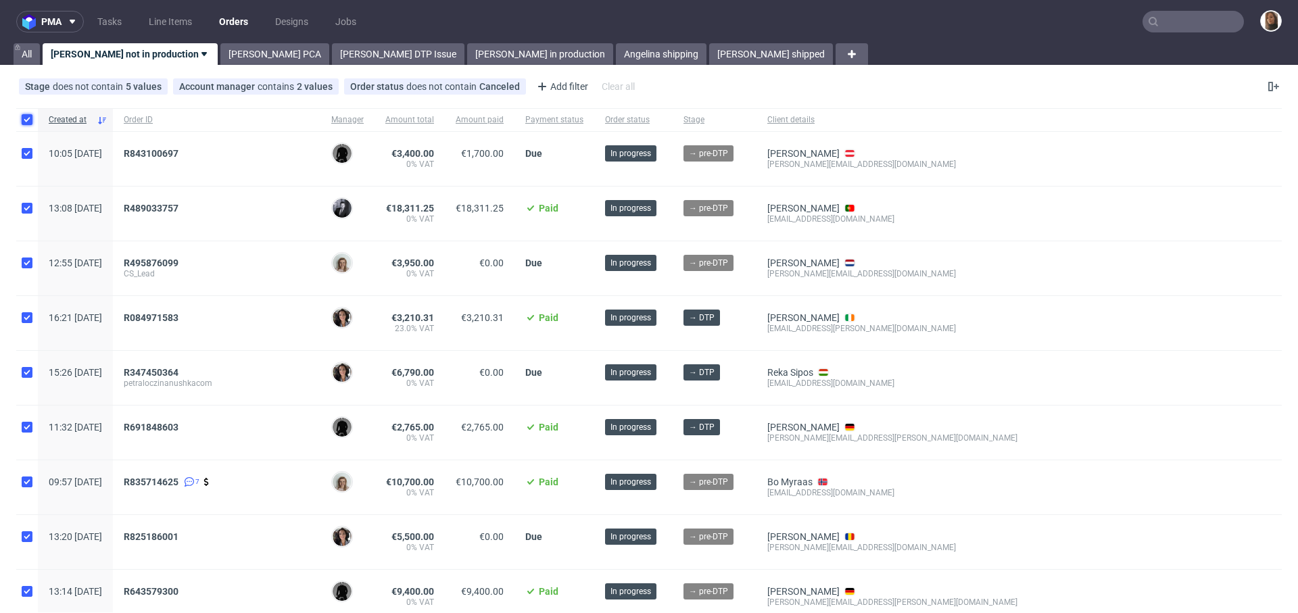
checkbox input "true"
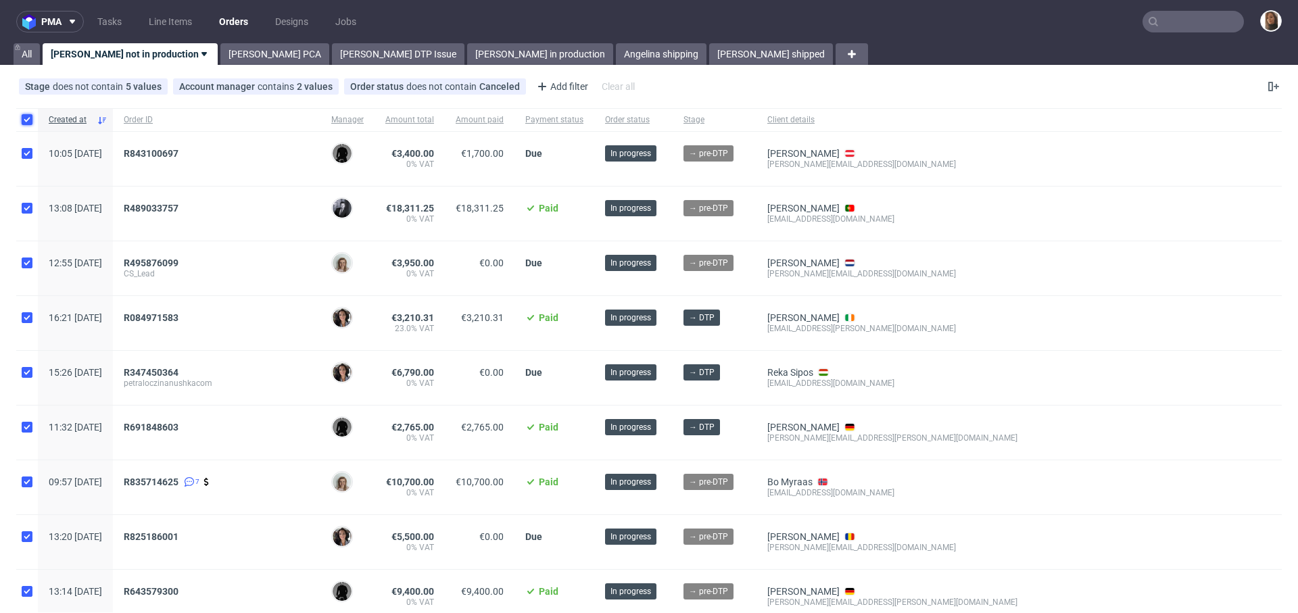
checkbox input "true"
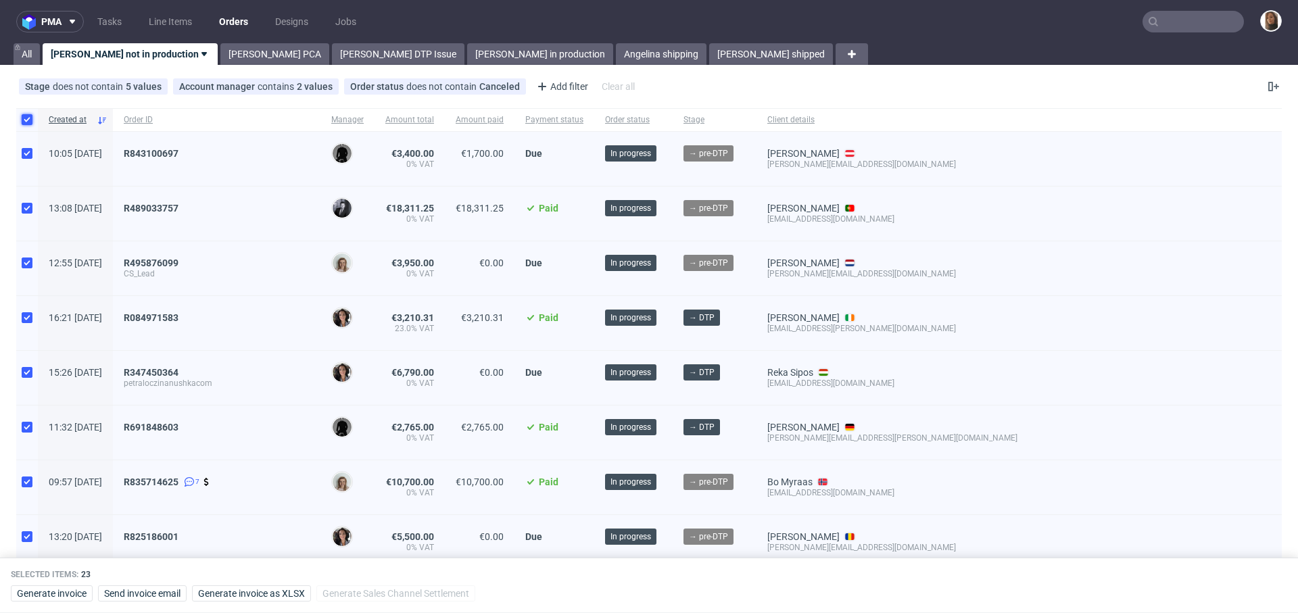
click at [28, 115] on input "checkbox" at bounding box center [27, 119] width 11 height 11
checkbox input "false"
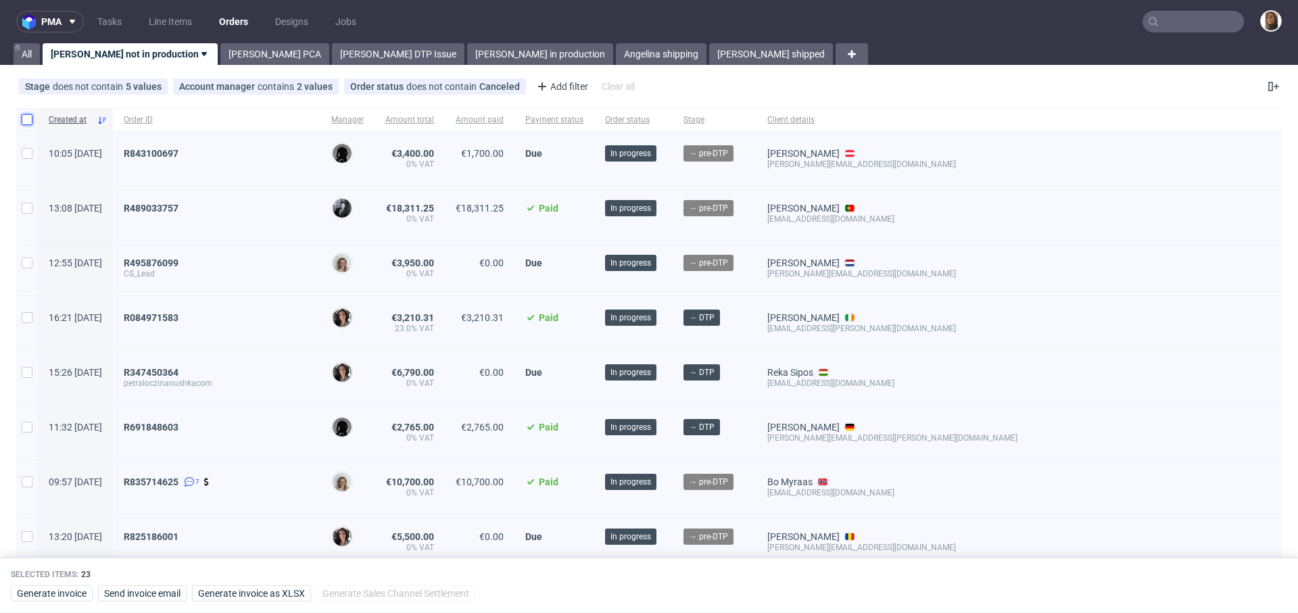
checkbox input "false"
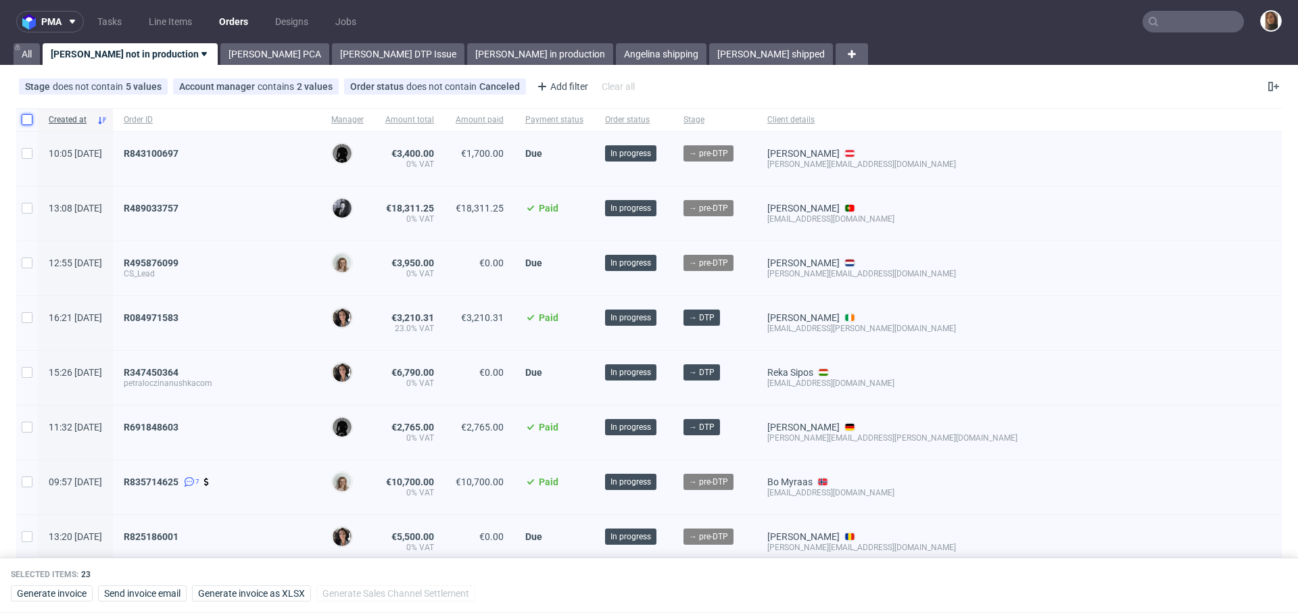
checkbox input "false"
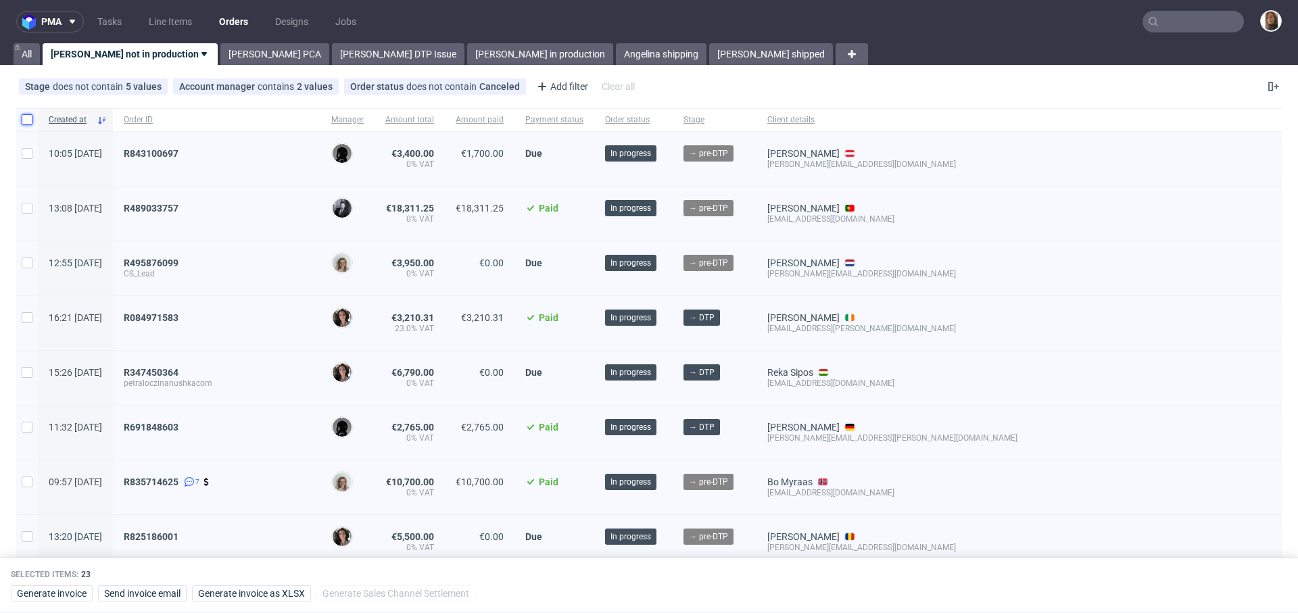
checkbox input "false"
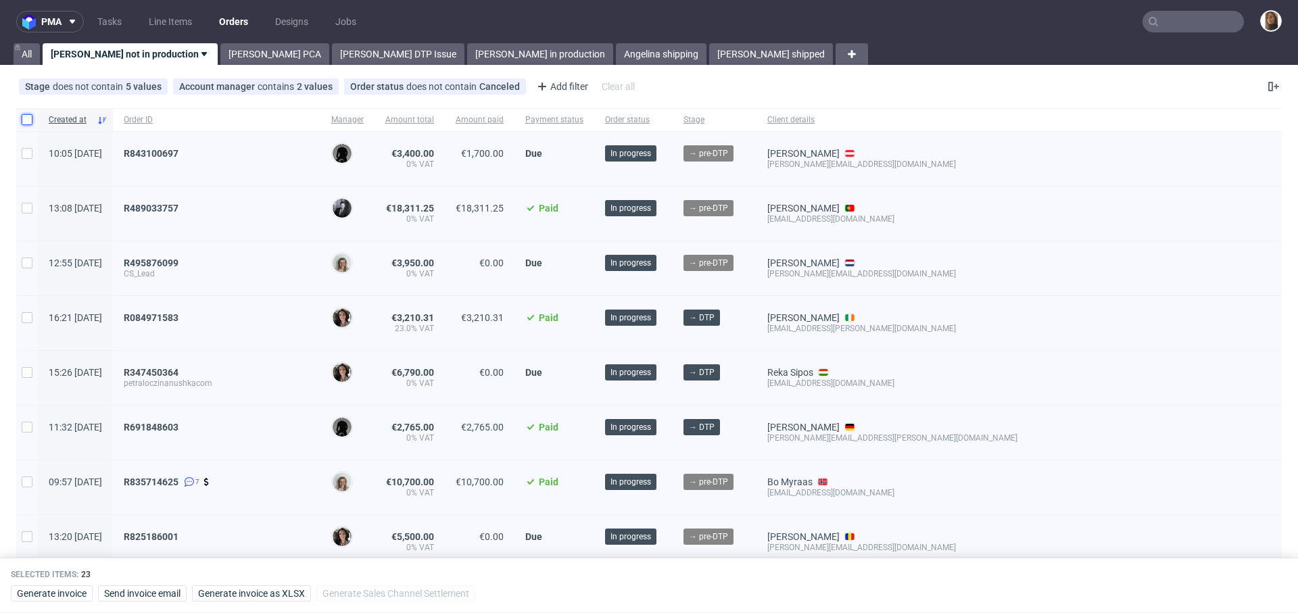
checkbox input "false"
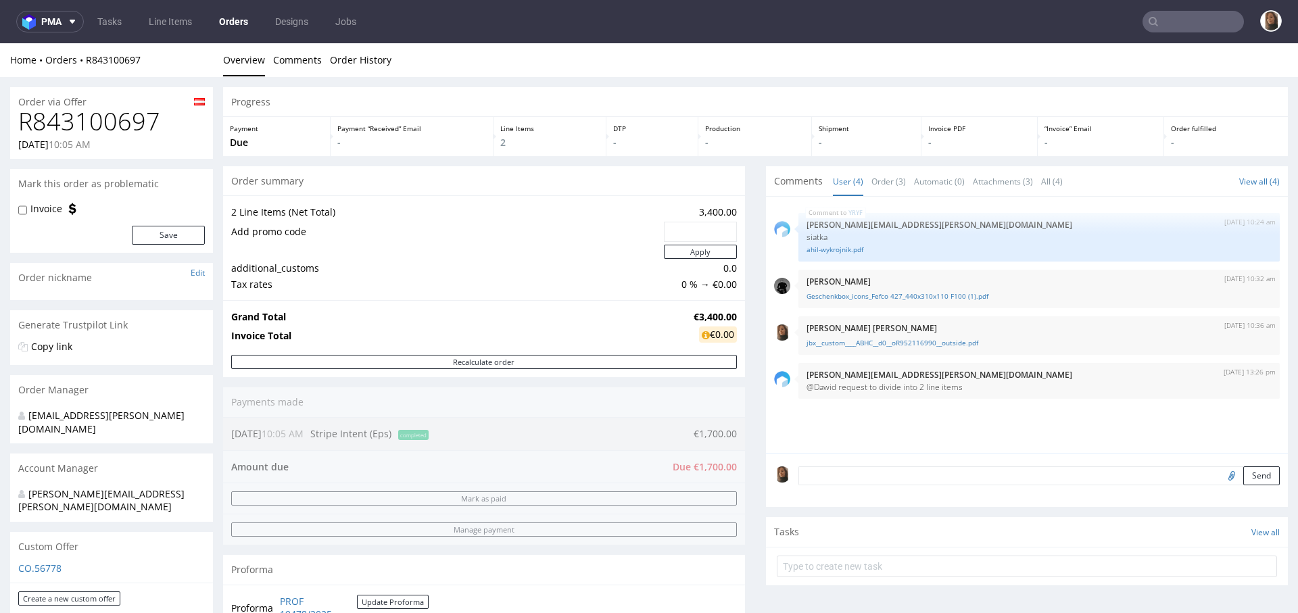
click at [571, 228] on td "Add promo code" at bounding box center [445, 231] width 429 height 23
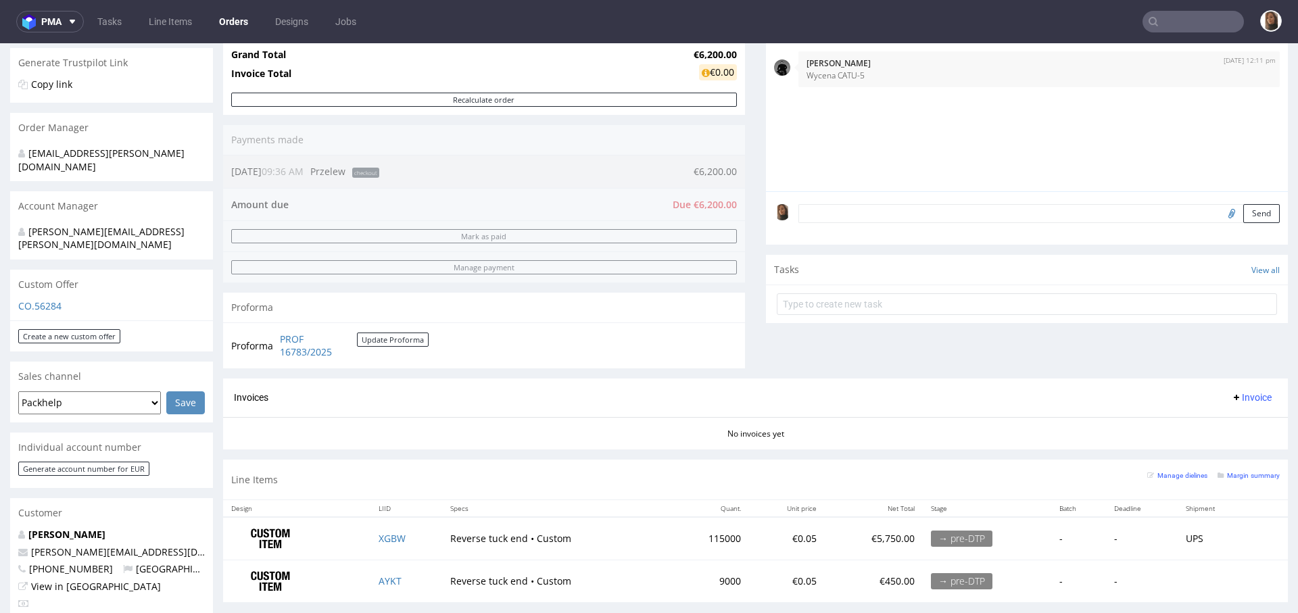
scroll to position [748, 0]
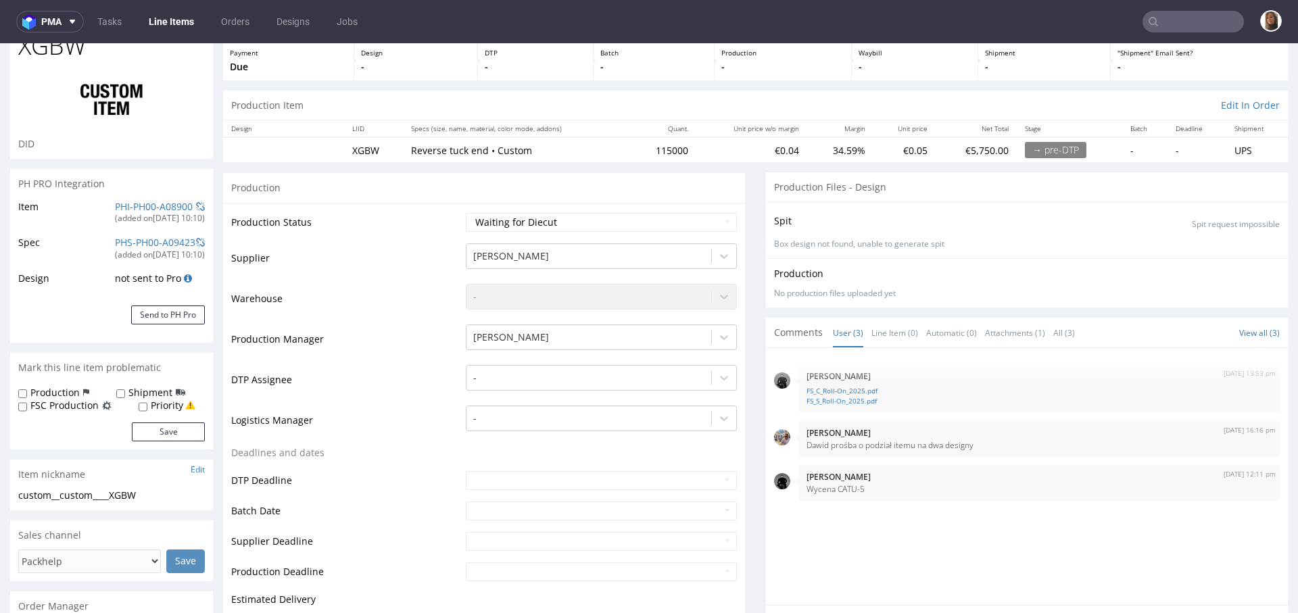
scroll to position [84, 0]
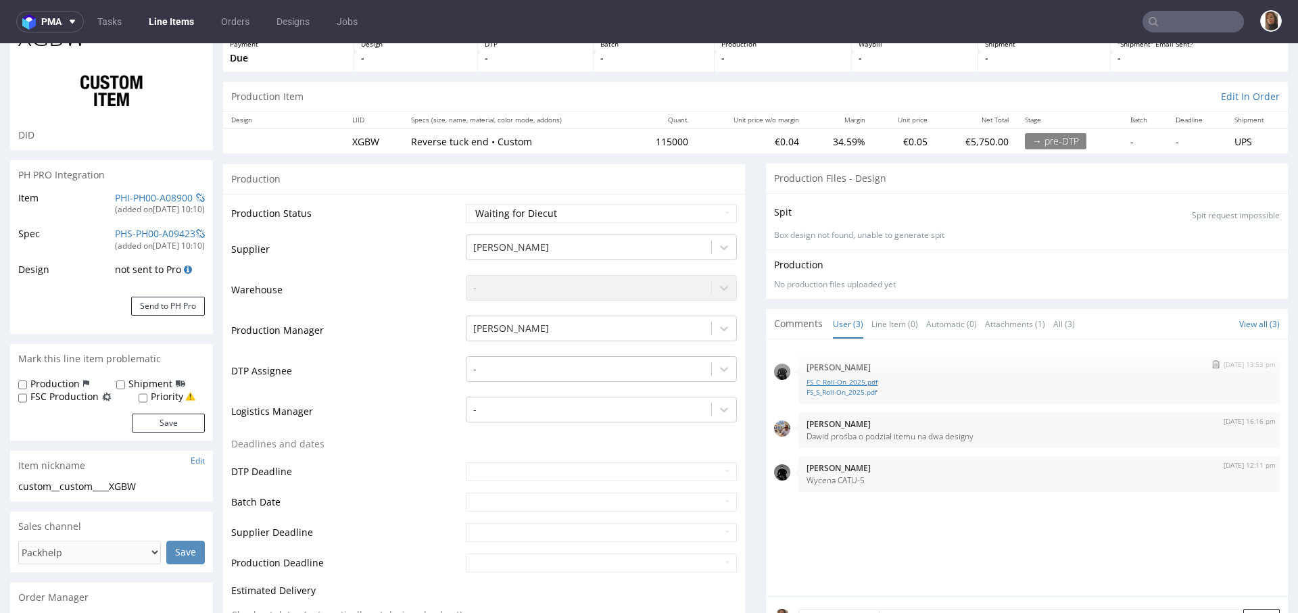
click at [835, 382] on link "FS_C_Roll-On_2025.pdf" at bounding box center [1038, 382] width 465 height 10
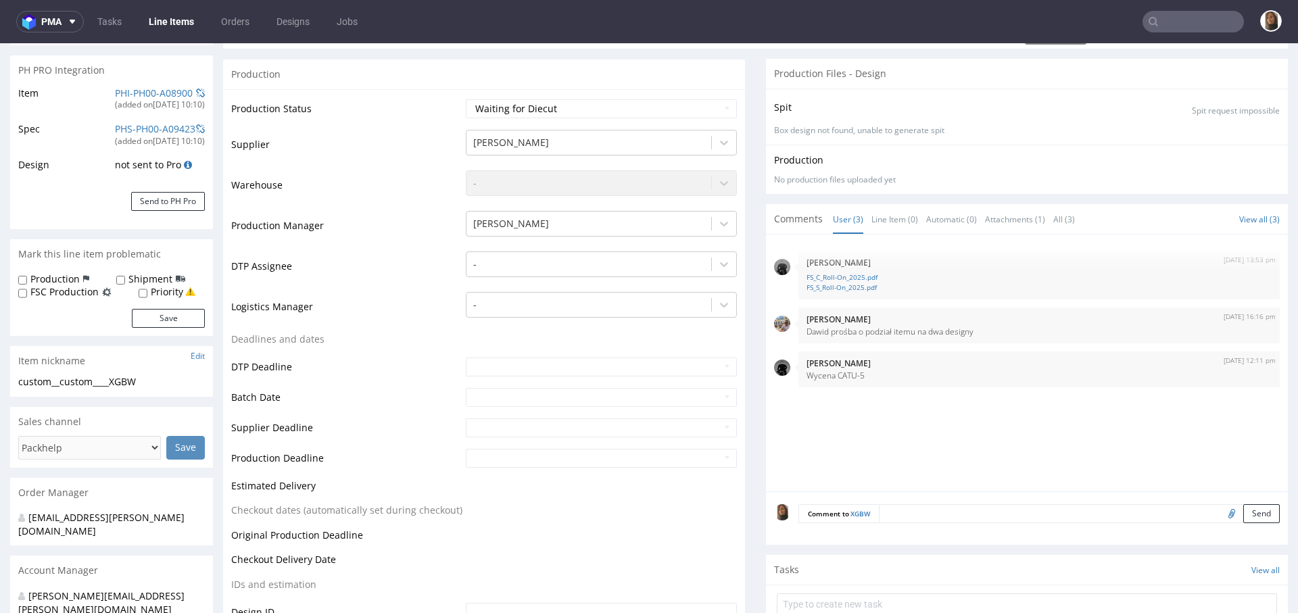
scroll to position [308, 0]
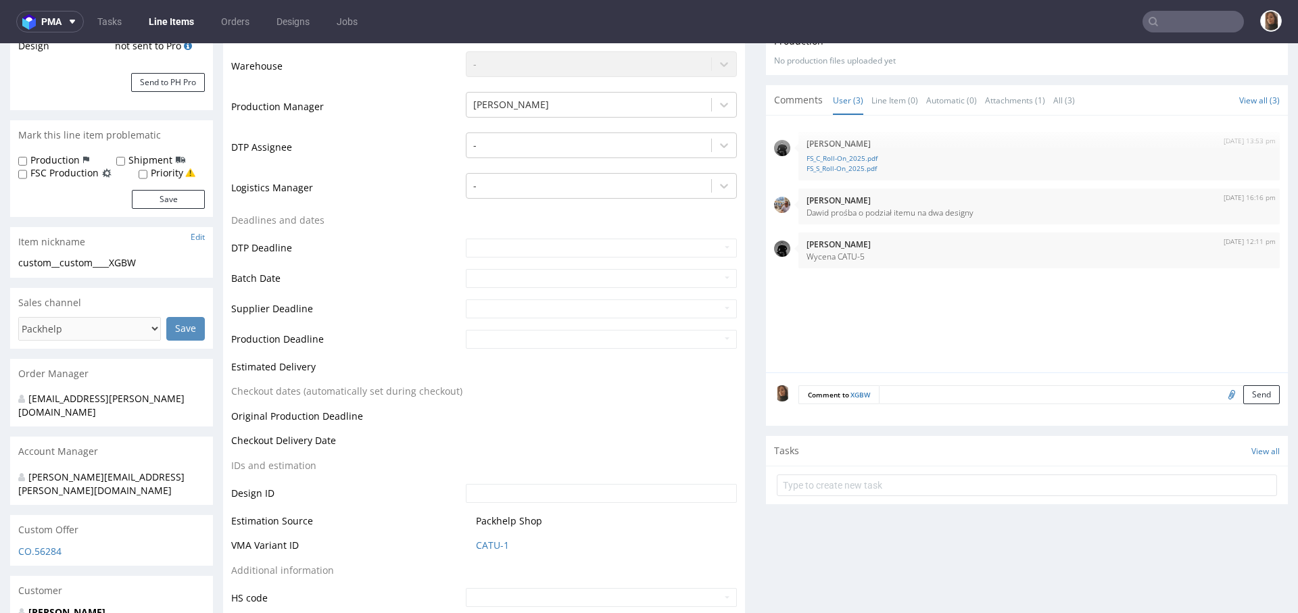
click at [1220, 393] on input "file" at bounding box center [1229, 394] width 19 height 18
type input "C:\fakepath\FS_C_Roll-On_2025.pdf"
click at [1243, 393] on button "Send" at bounding box center [1261, 394] width 37 height 19
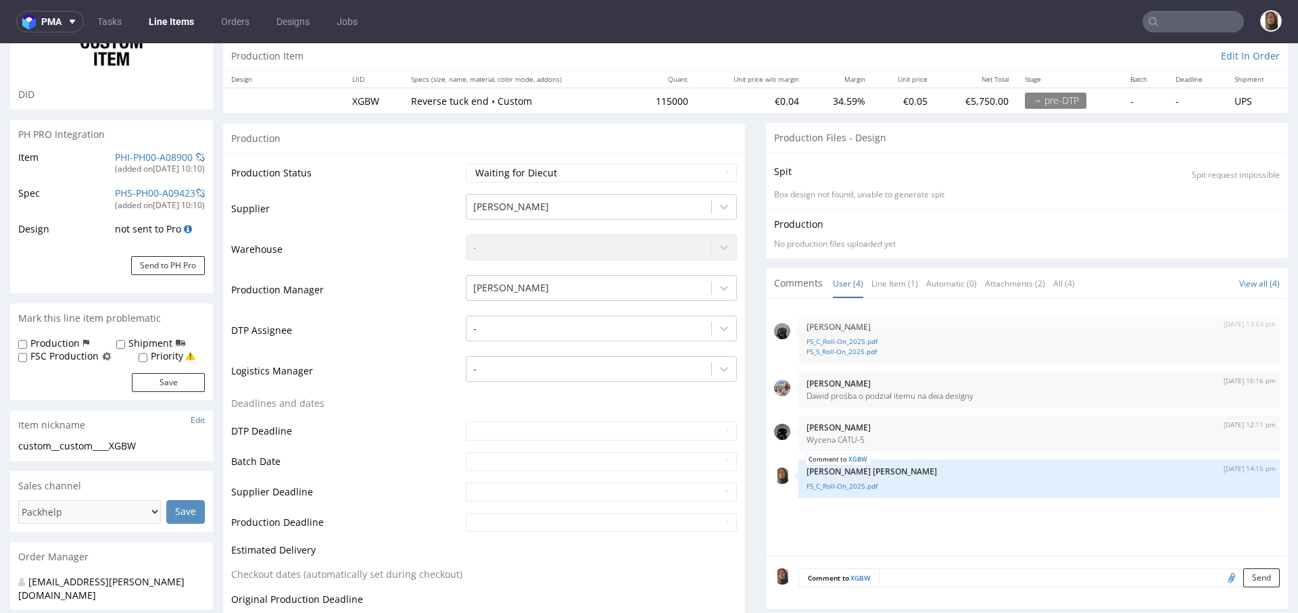
scroll to position [157, 0]
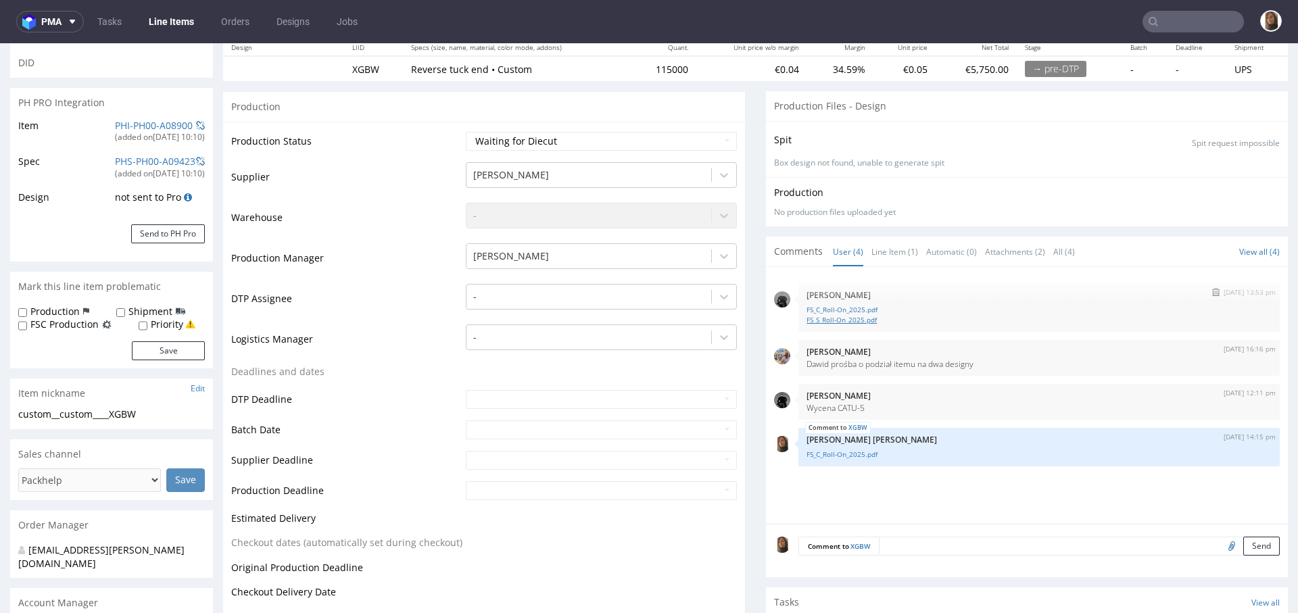
click at [825, 317] on link "FS_S_Roll-On_2025.pdf" at bounding box center [1038, 320] width 465 height 10
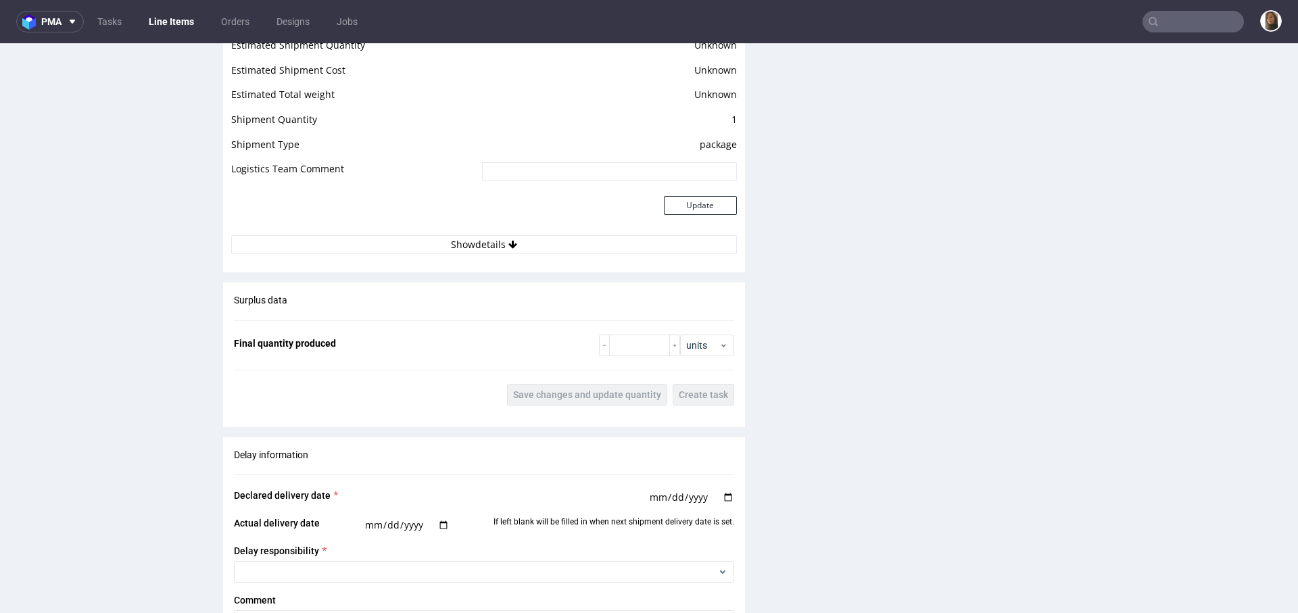
scroll to position [2282, 0]
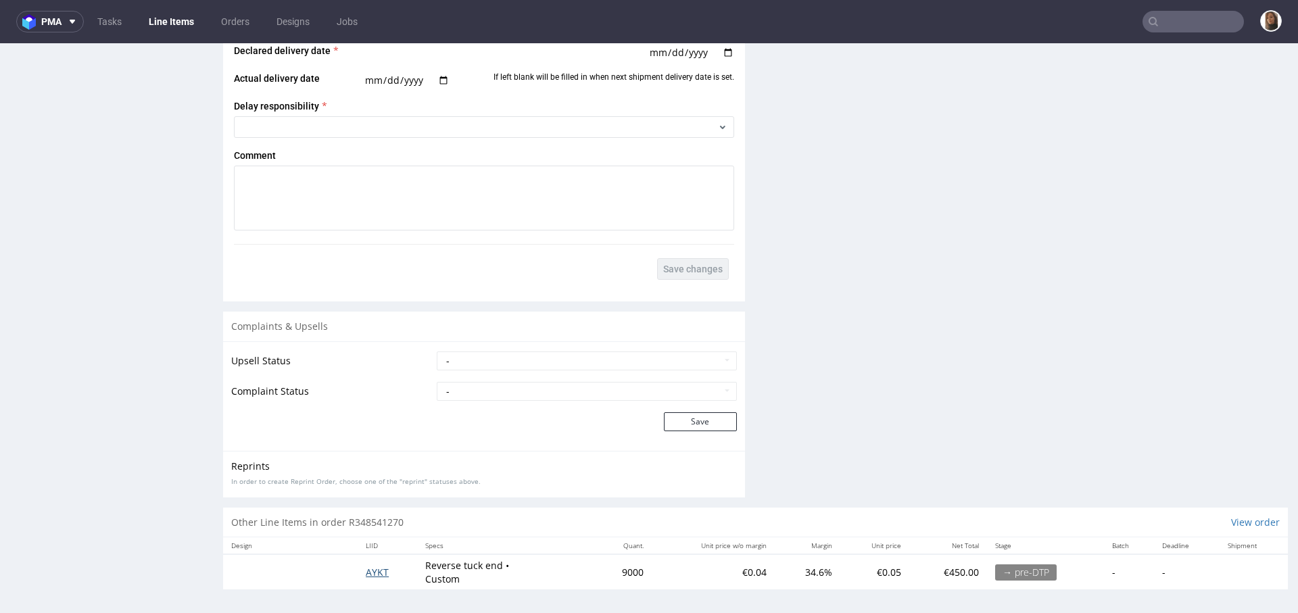
click at [379, 567] on span "AYKT" at bounding box center [377, 572] width 23 height 13
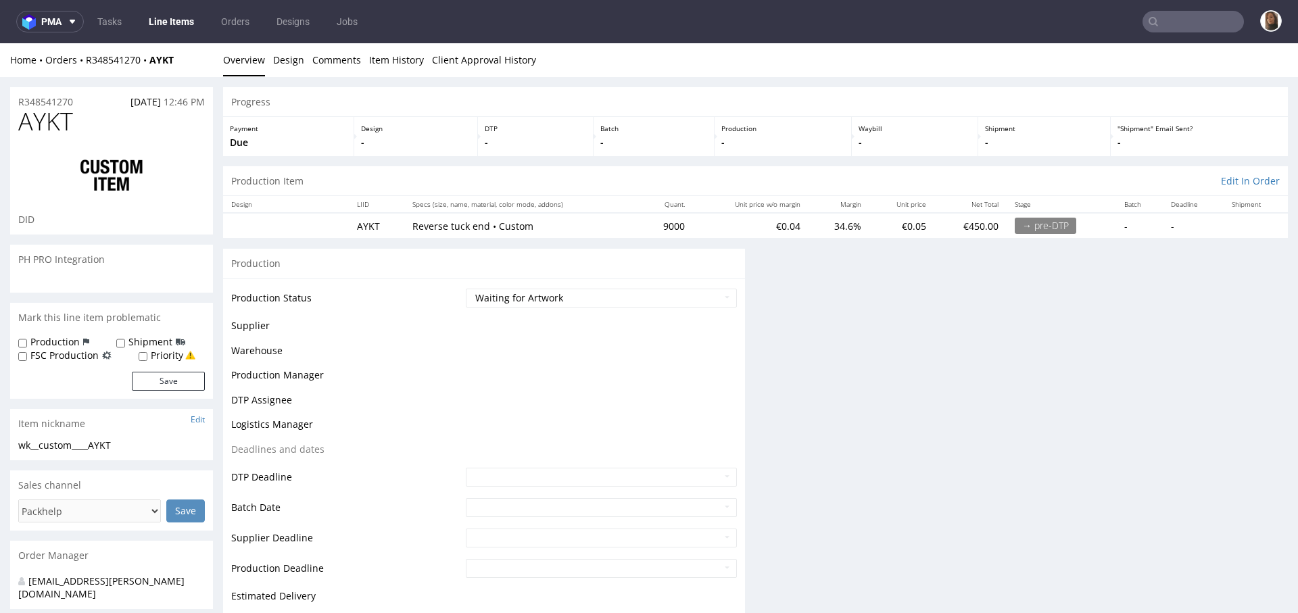
click at [372, 566] on td "Production Deadline" at bounding box center [346, 573] width 231 height 30
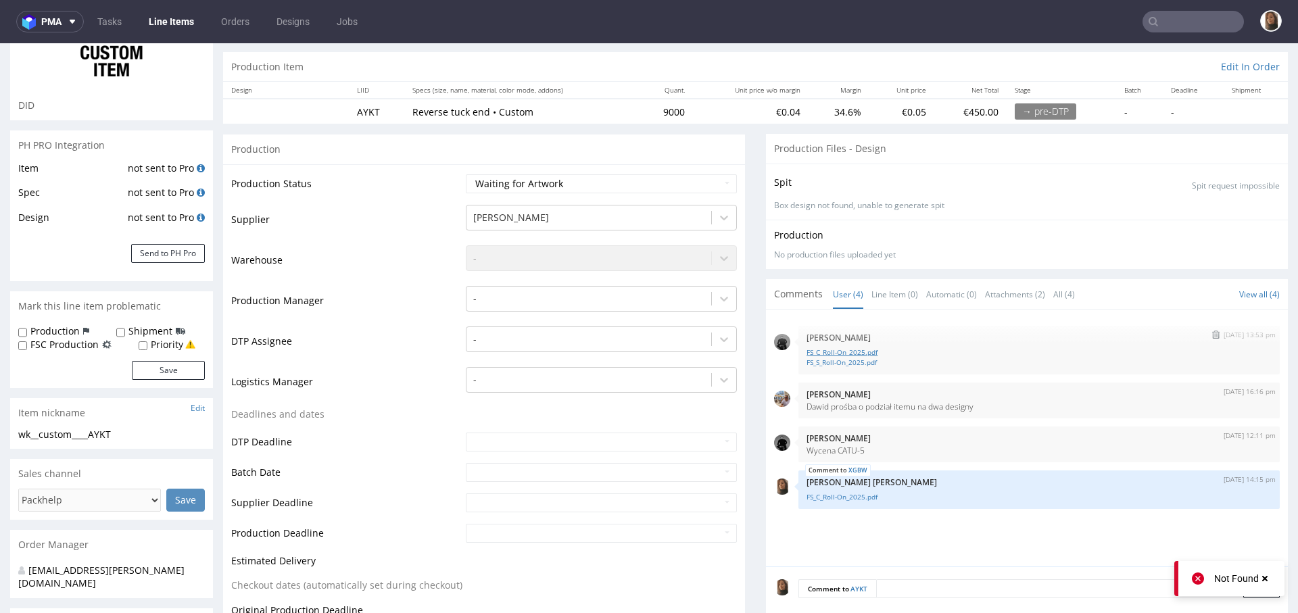
scroll to position [523, 0]
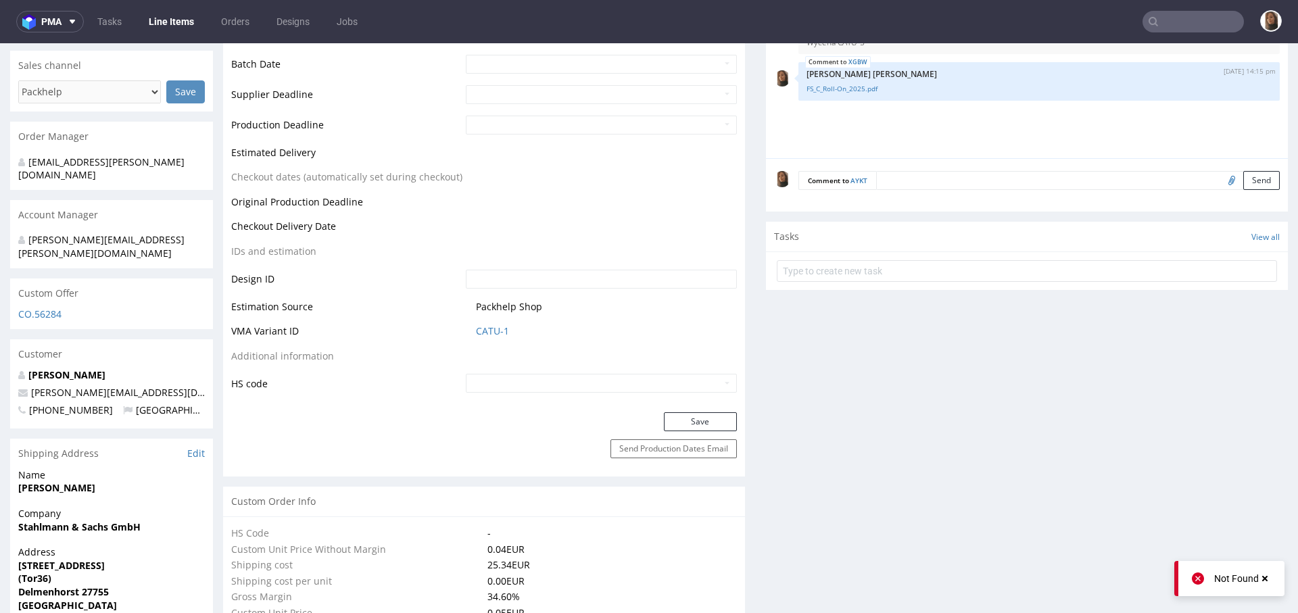
click at [1220, 171] on input "file" at bounding box center [1229, 180] width 19 height 18
type input "C:\fakepath\FS_S_Roll-On_2025.pdf"
click at [1243, 176] on button "Send" at bounding box center [1261, 180] width 37 height 19
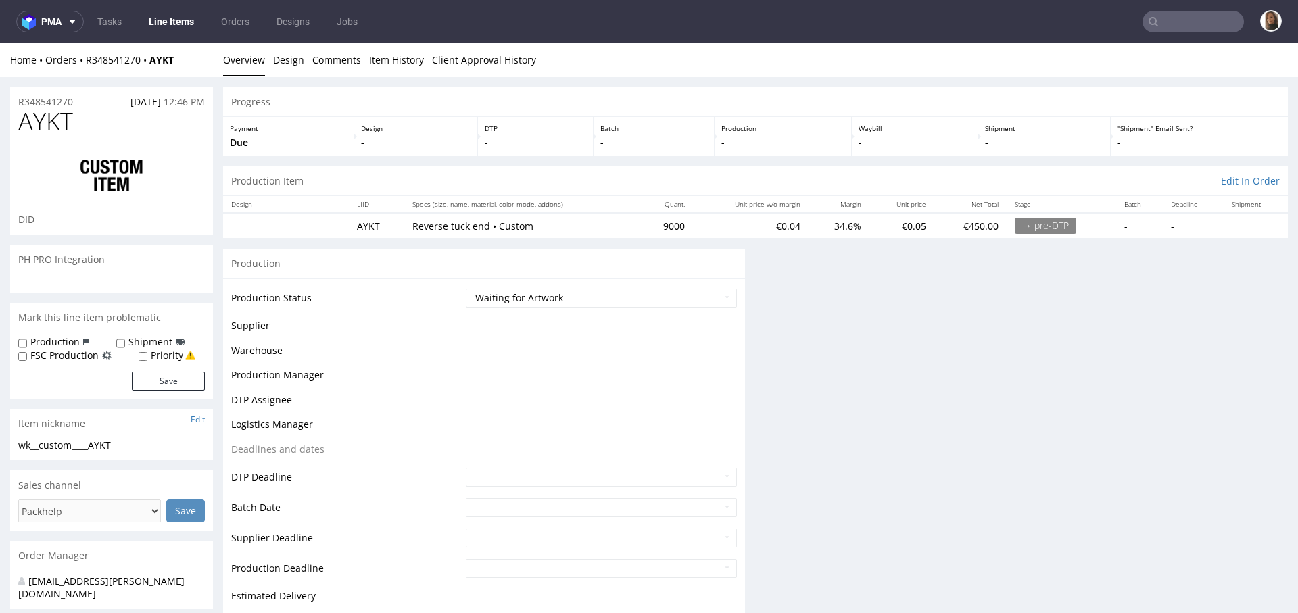
scroll to position [0, 0]
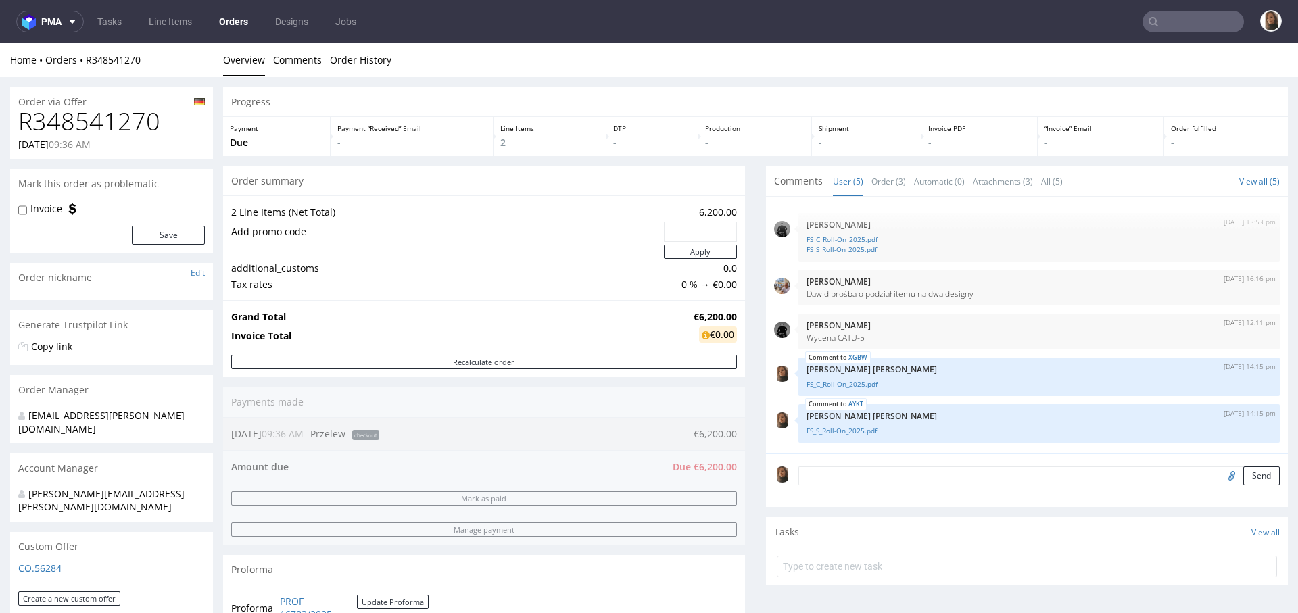
click at [818, 477] on textarea at bounding box center [1038, 475] width 481 height 19
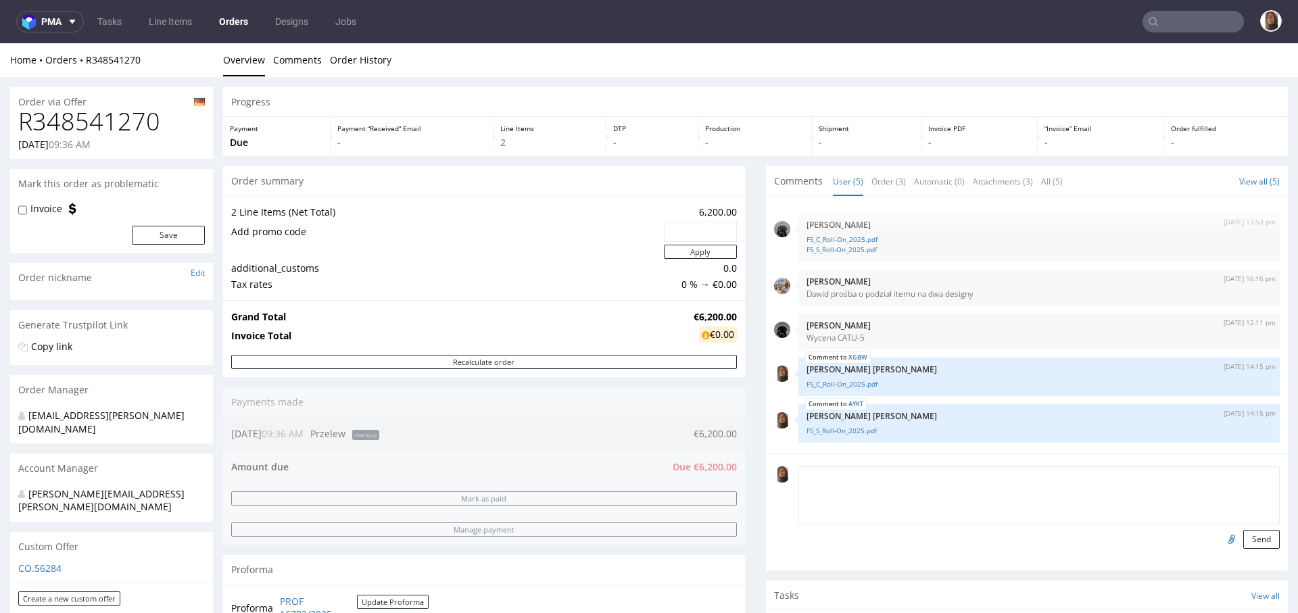
paste textarea "Classic Roll On: 115,000 pcs Sensitive Roll On: 9,000 pcs"
type textarea "Classic Roll On: 115,000 pcs Sensitive Roll On: 9,000 pcs"
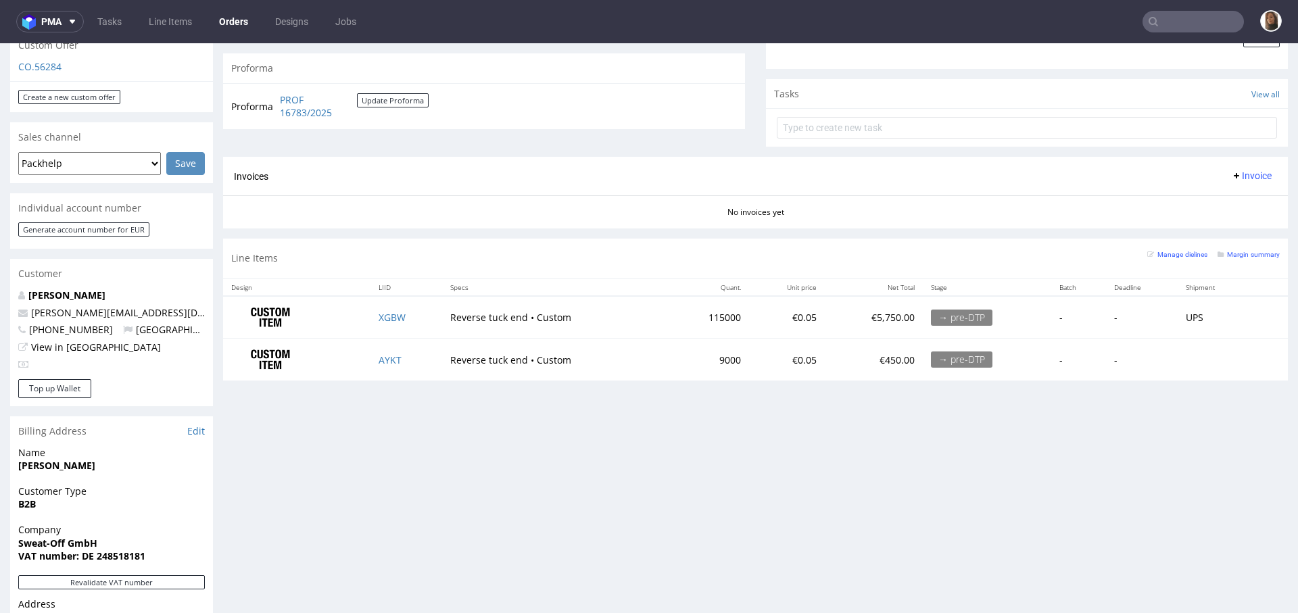
scroll to position [314, 0]
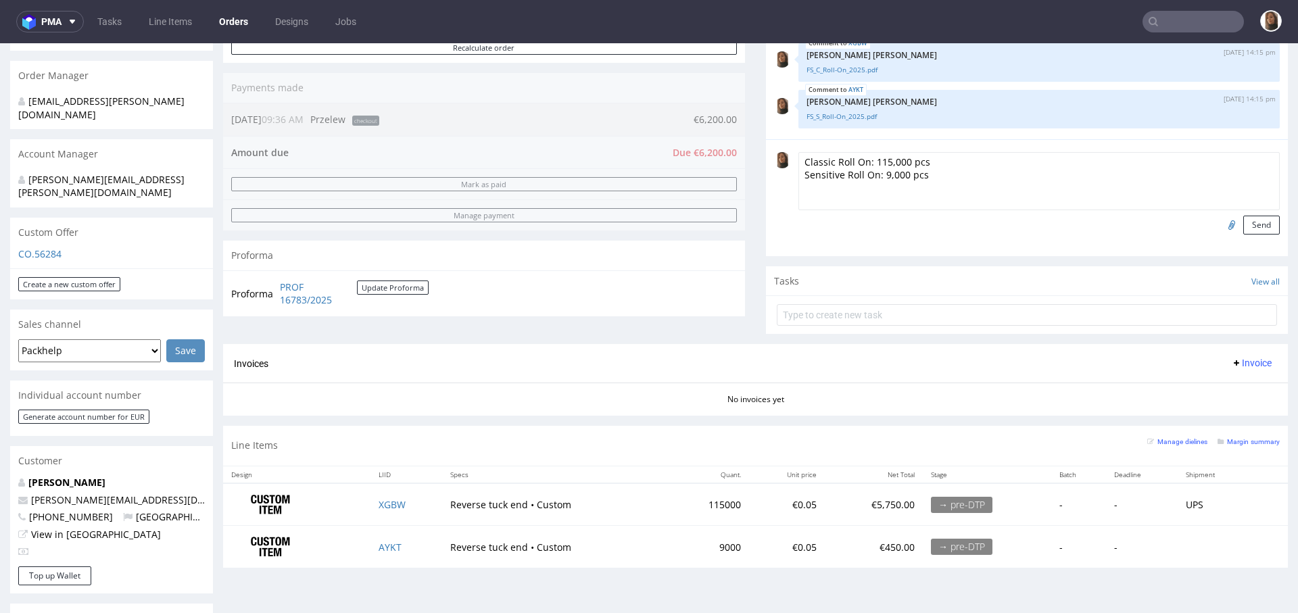
drag, startPoint x: 940, startPoint y: 172, endPoint x: 745, endPoint y: 155, distance: 195.4
click at [742, 160] on div "Progress Payment Due Payment “Received” Email - Line Items 2 DTP - Production -…" at bounding box center [755, 176] width 1065 height 806
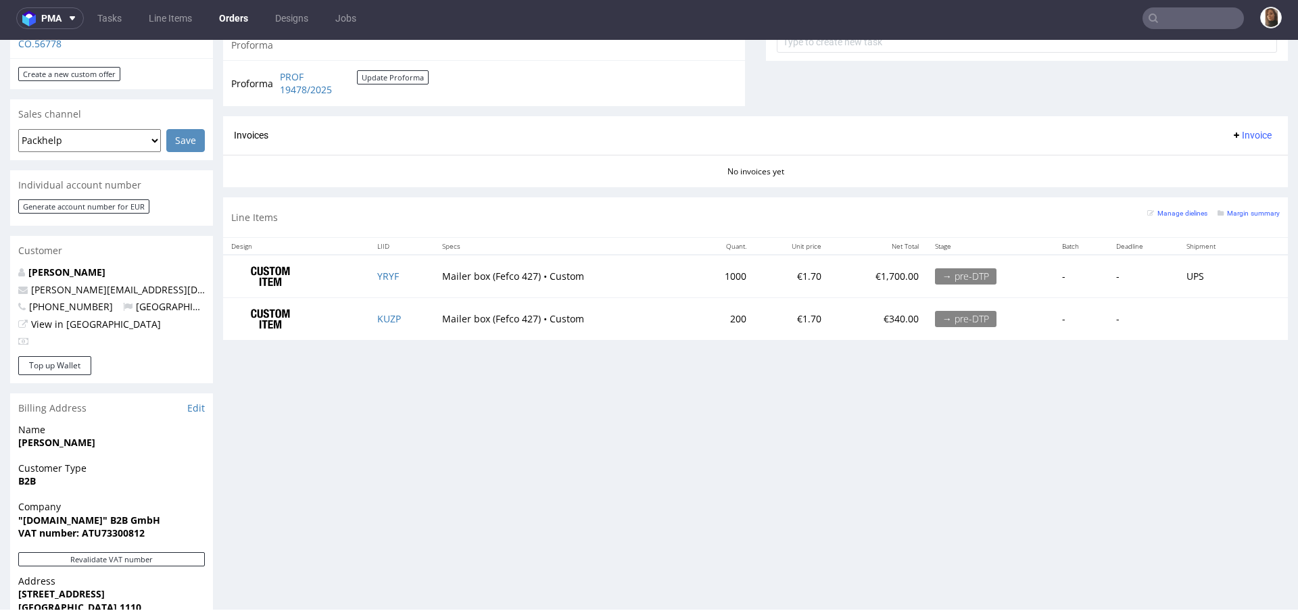
scroll to position [468, 0]
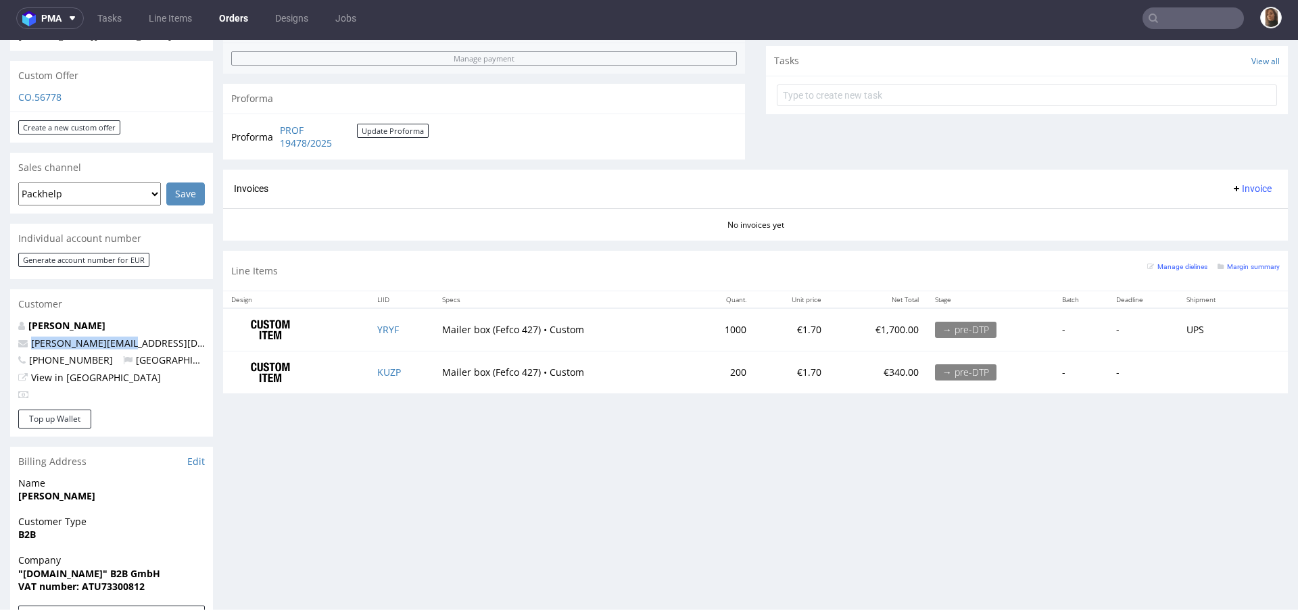
drag, startPoint x: 132, startPoint y: 314, endPoint x: 20, endPoint y: 314, distance: 112.2
click at [20, 337] on p "[PERSON_NAME][EMAIL_ADDRESS][DOMAIN_NAME]" at bounding box center [111, 344] width 187 height 14
copy span "[PERSON_NAME][EMAIL_ADDRESS][DOMAIN_NAME]"
click at [389, 327] on link "YRYF" at bounding box center [388, 329] width 22 height 13
click at [387, 366] on link "KUZP" at bounding box center [389, 372] width 24 height 13
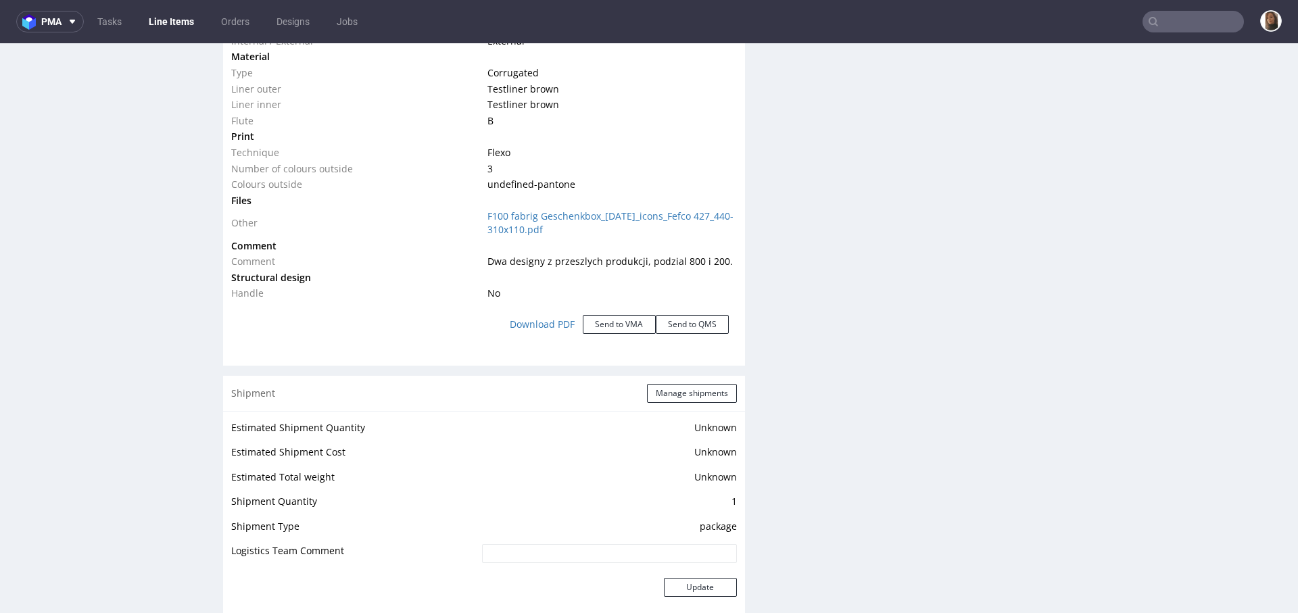
scroll to position [1109, 0]
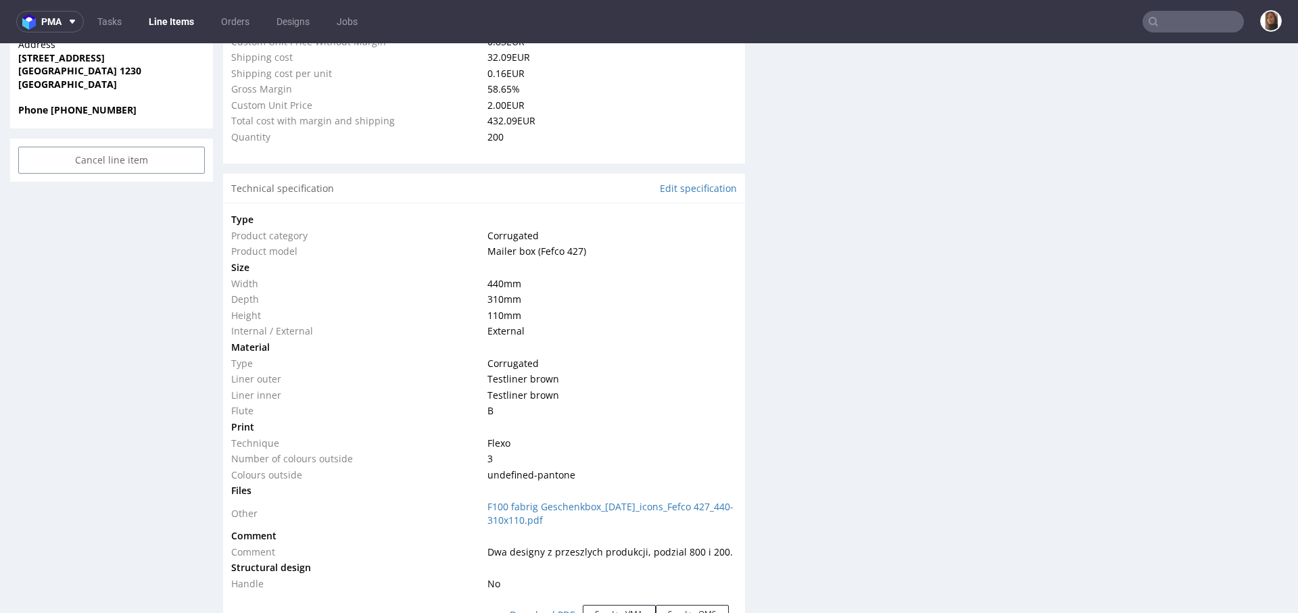
scroll to position [936, 0]
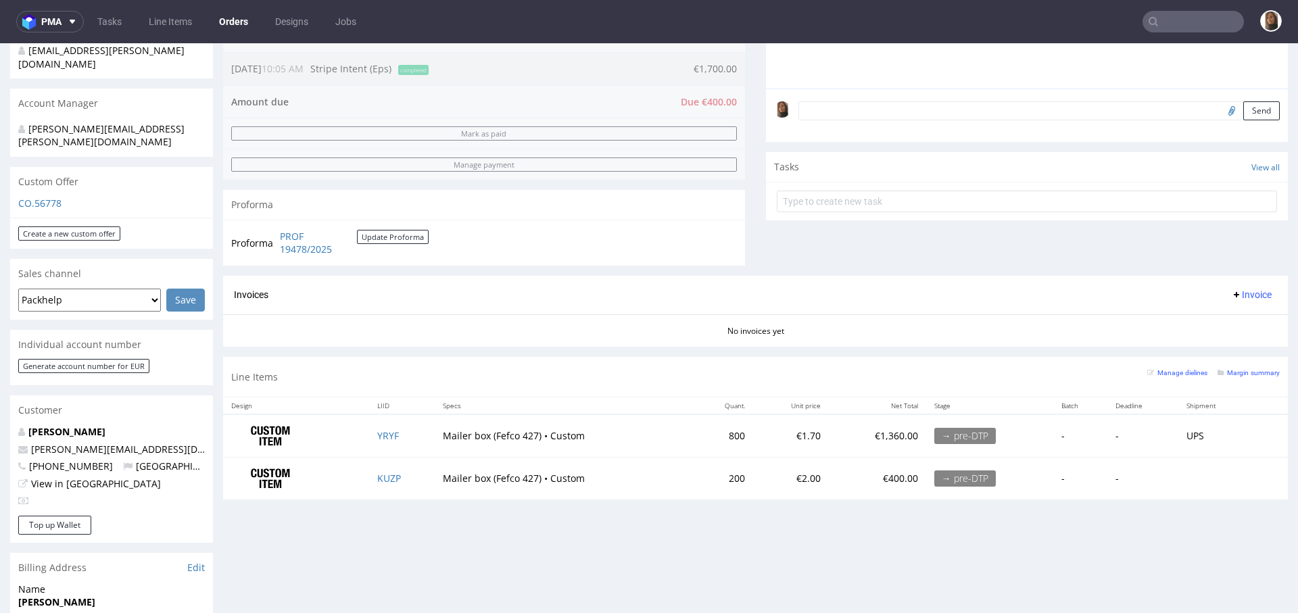
scroll to position [622, 0]
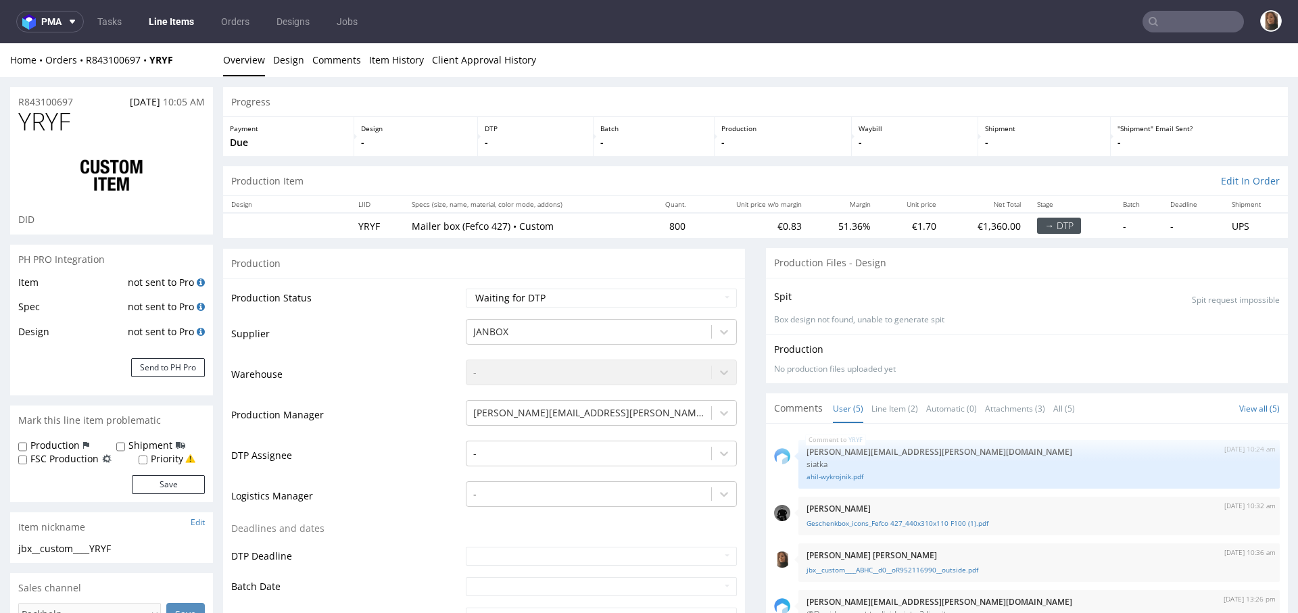
click at [115, 67] on div "Home Orders R843100697 YRYF Overview Design Comments Item History Client Approv…" at bounding box center [649, 60] width 1298 height 34
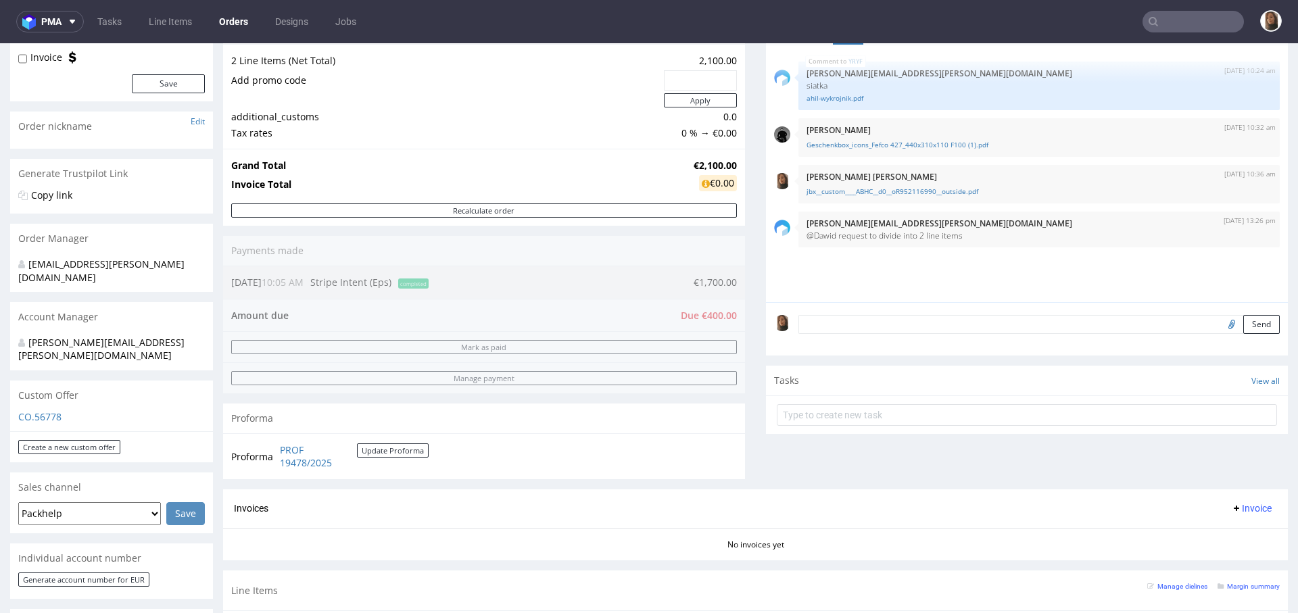
scroll to position [606, 0]
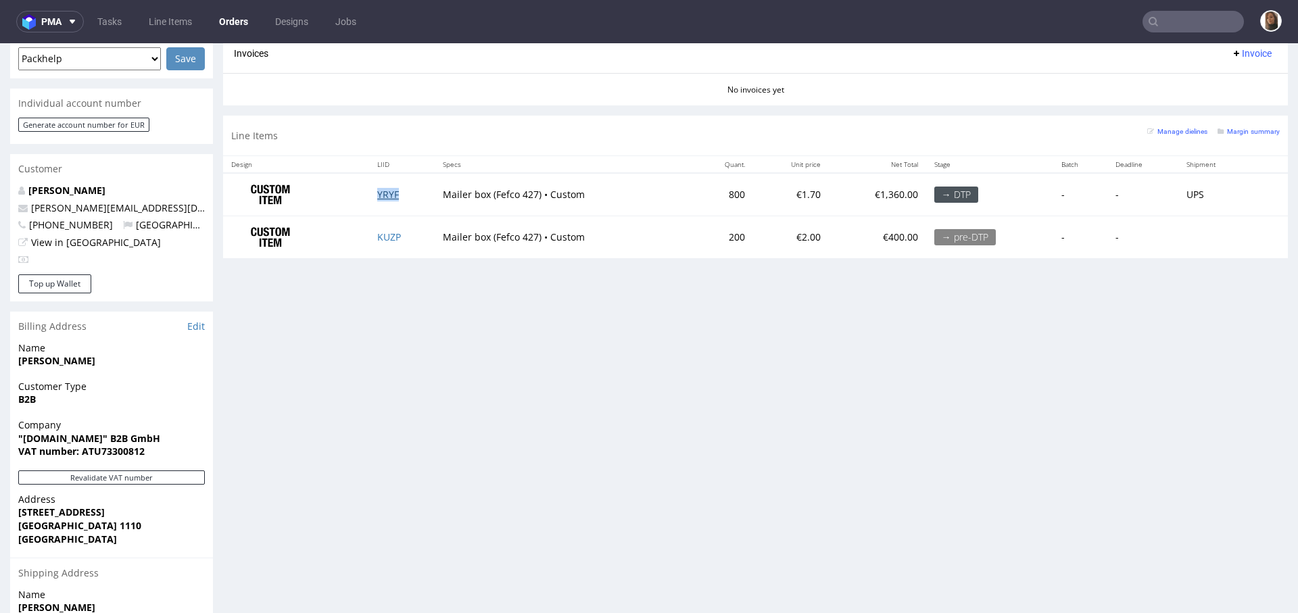
click at [380, 192] on link "YRYF" at bounding box center [388, 194] width 22 height 13
click at [379, 236] on link "KUZP" at bounding box center [389, 237] width 24 height 13
click at [1174, 22] on input "text" at bounding box center [1192, 22] width 101 height 22
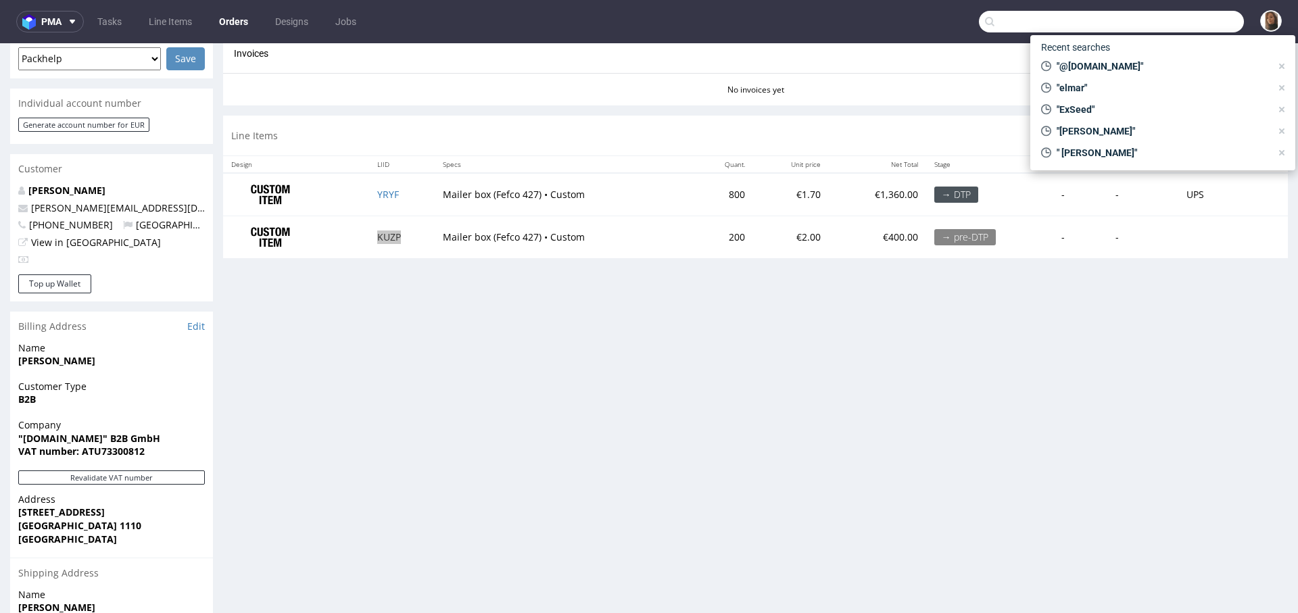
paste input "@avolta.net"
type input "@avolta.net"
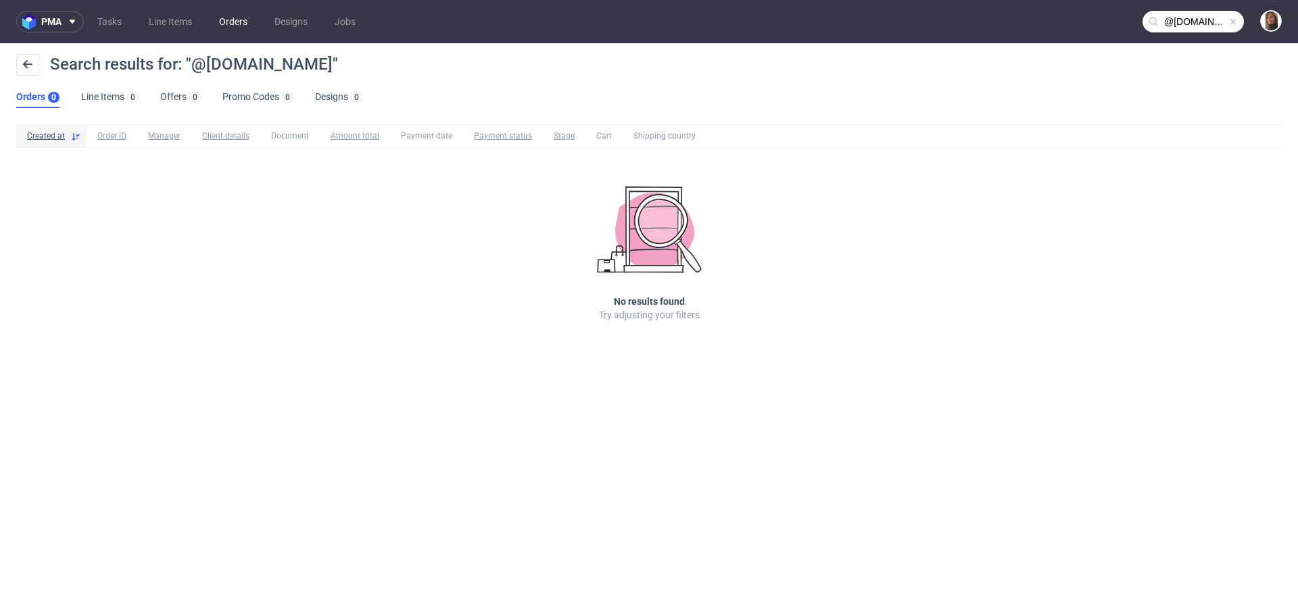
click at [239, 28] on link "Orders" at bounding box center [233, 22] width 45 height 22
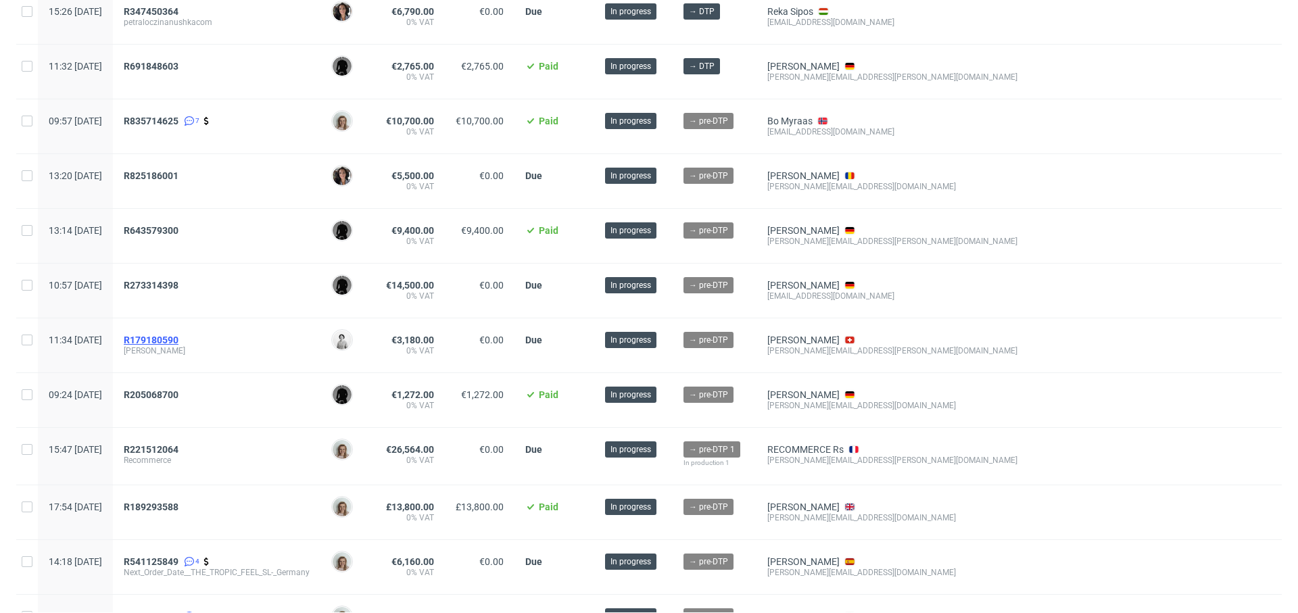
click at [178, 335] on span "R179180590" at bounding box center [151, 340] width 55 height 11
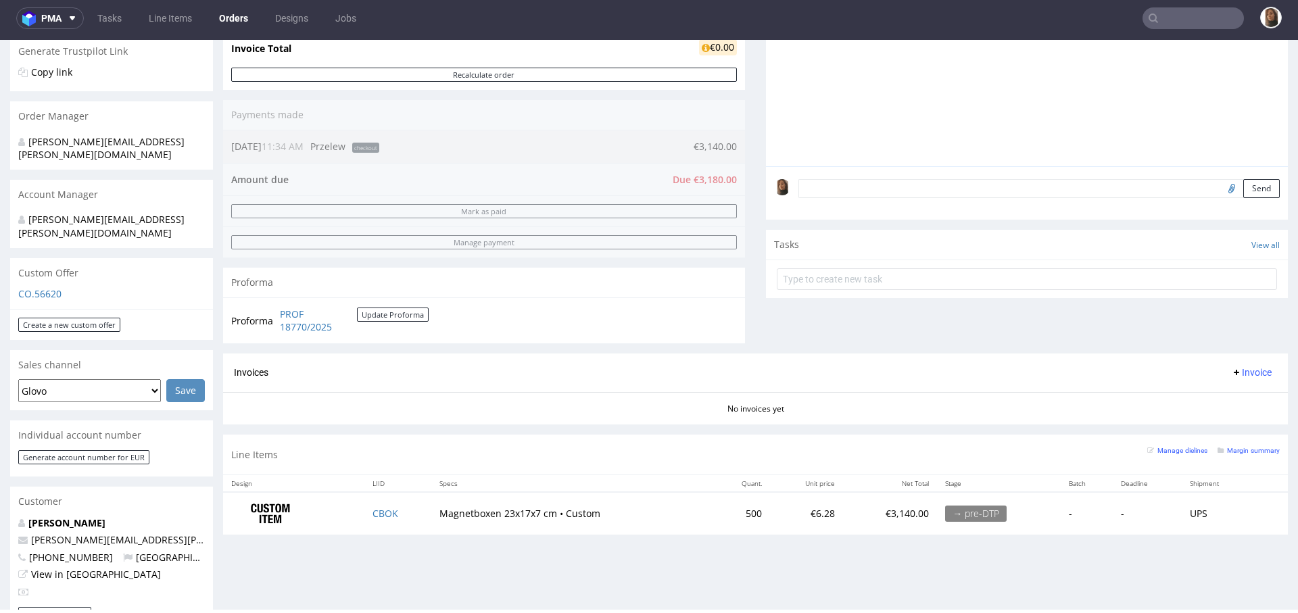
scroll to position [319, 0]
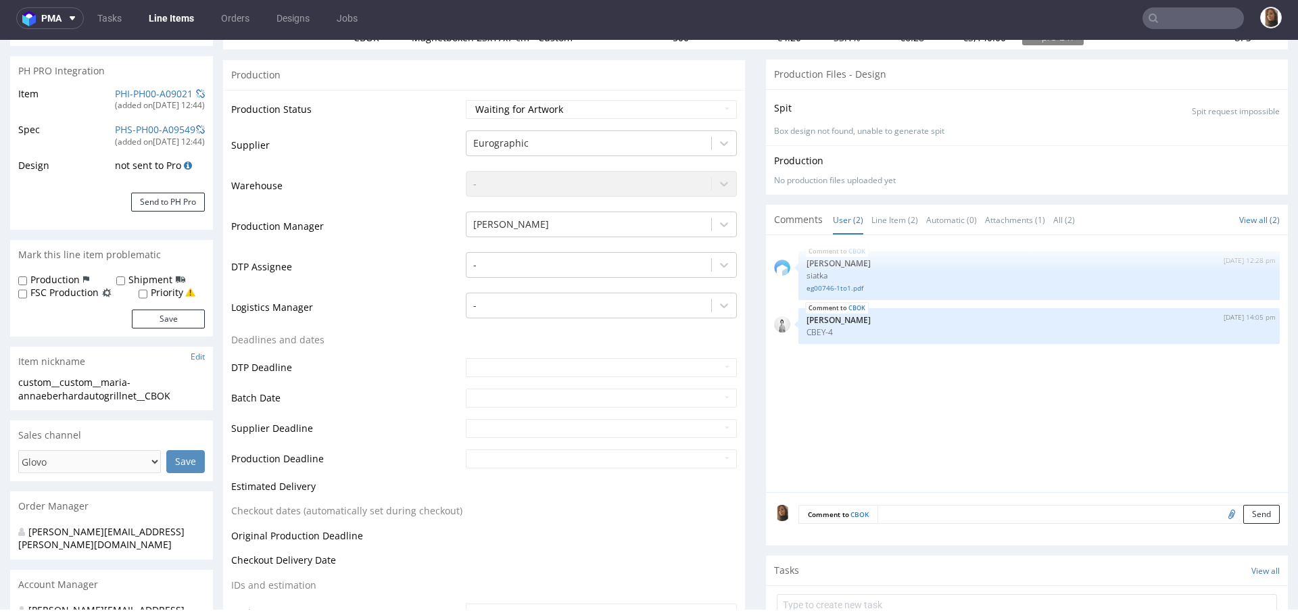
scroll to position [236, 0]
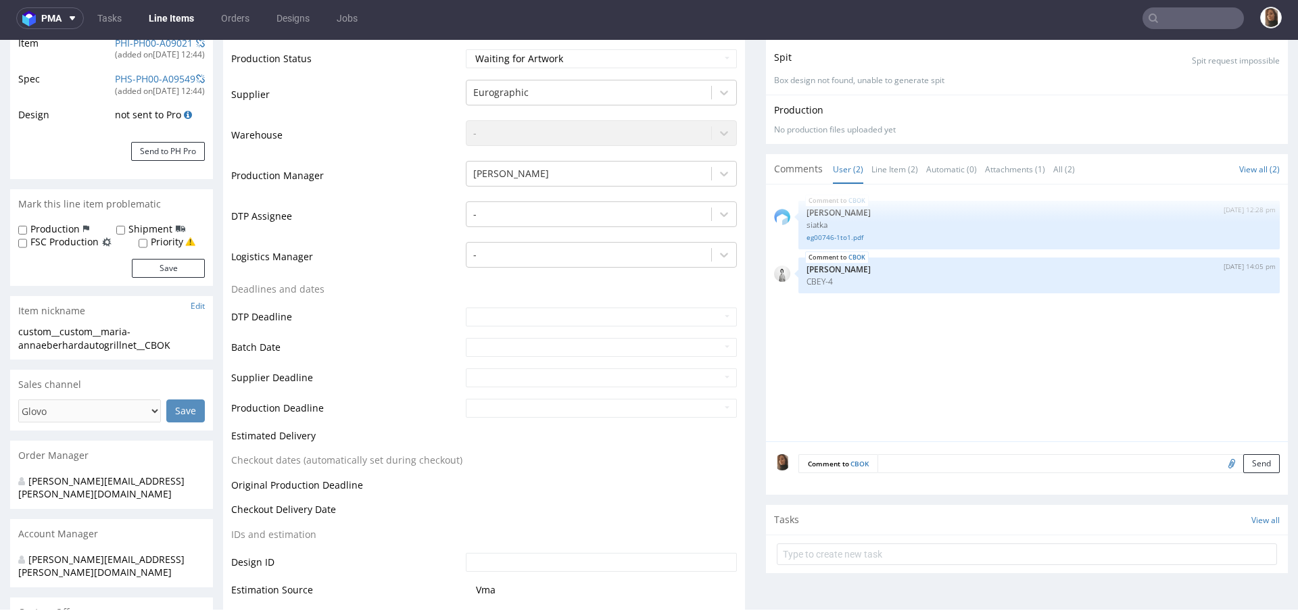
click at [1220, 458] on input "file" at bounding box center [1229, 463] width 19 height 18
type input "C:\fakepath\FA_Avolta_Welcome Box.pdf"
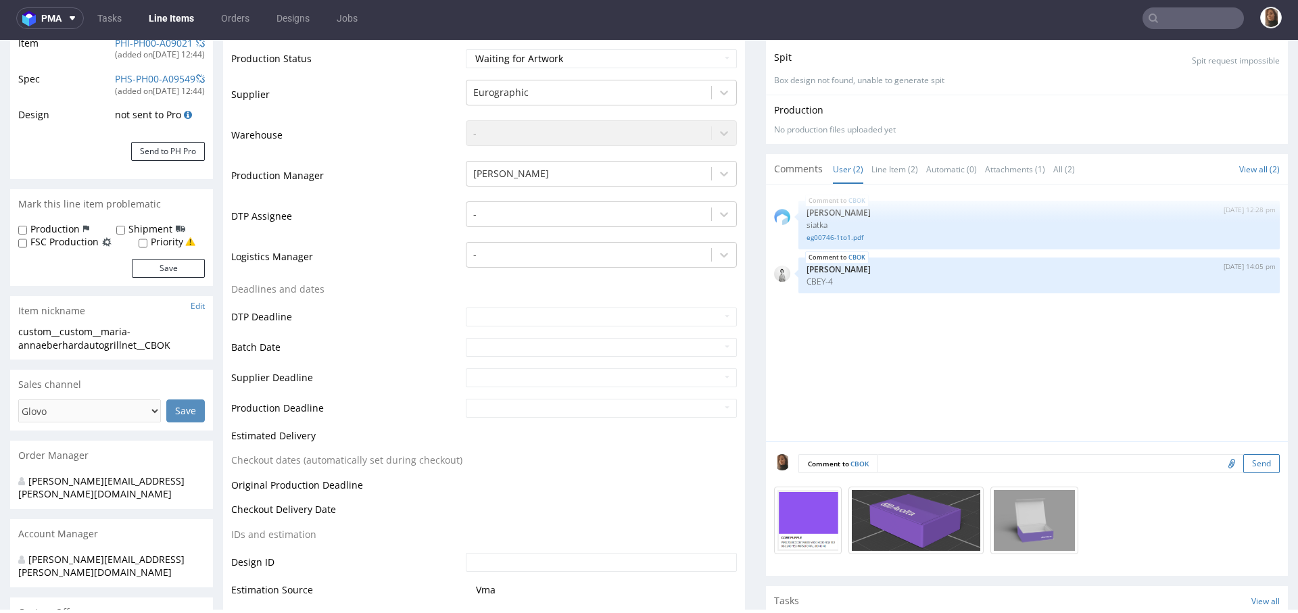
click at [1243, 460] on button "Send" at bounding box center [1261, 463] width 37 height 19
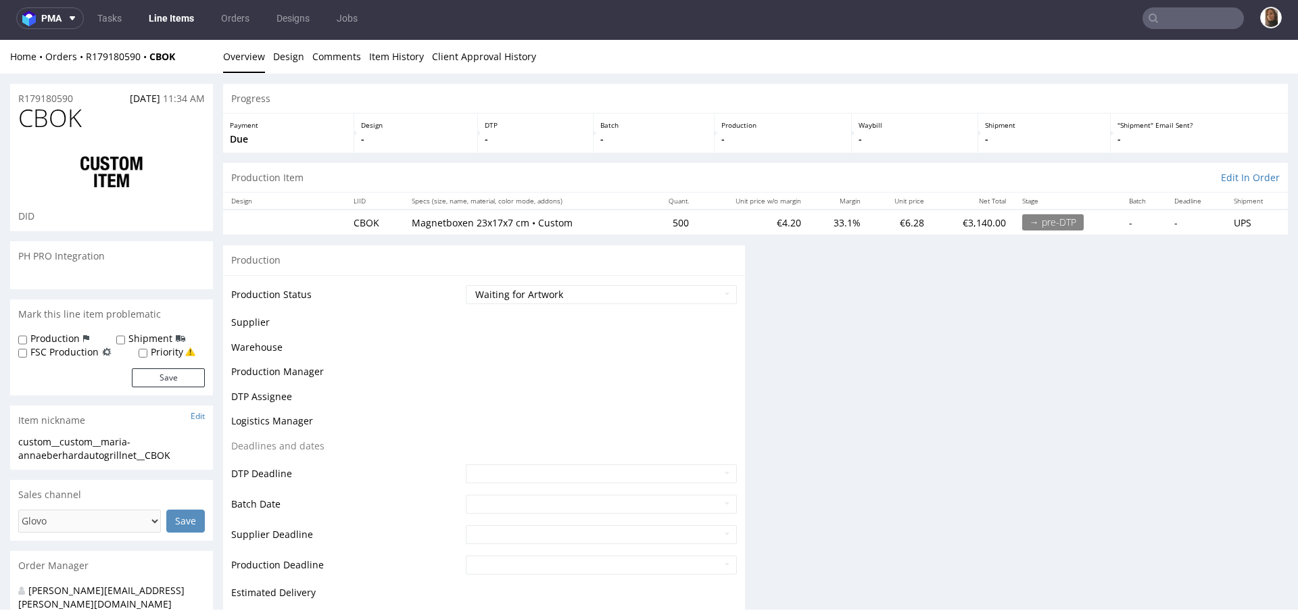
scroll to position [0, 0]
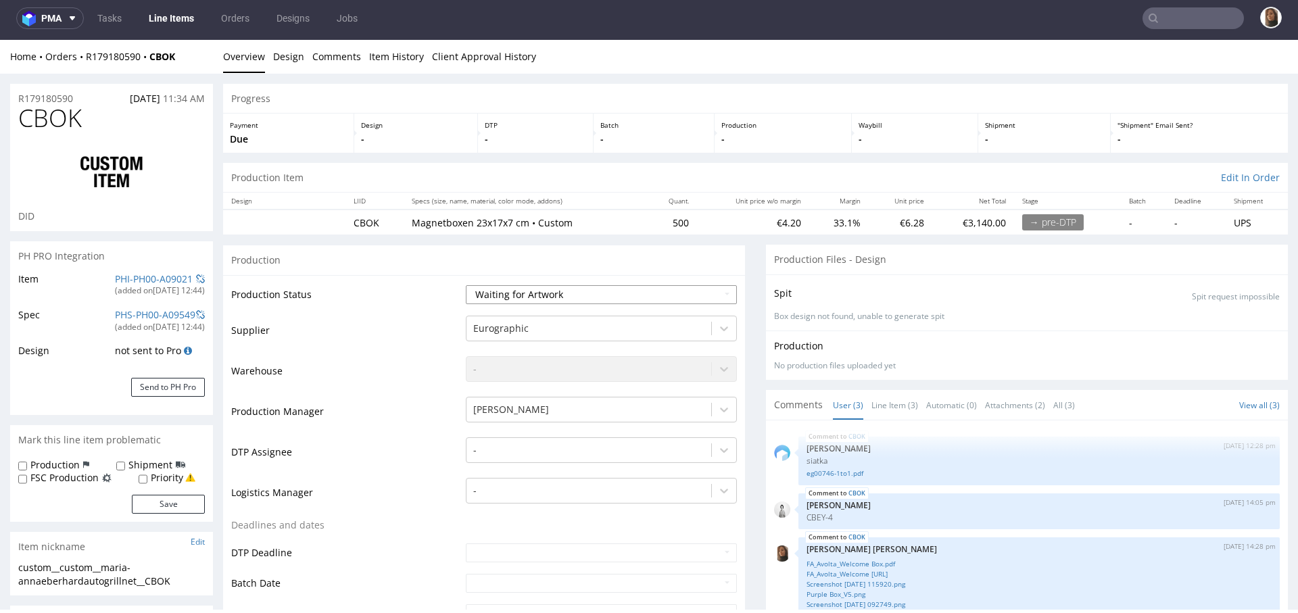
click at [543, 287] on select "Waiting for Artwork Waiting for Diecut Waiting for Mockup Waiting for DTP Waiti…" at bounding box center [601, 294] width 271 height 19
select select "dtp_waiting_for_check"
click at [466, 285] on select "Waiting for Artwork Waiting for Diecut Waiting for Mockup Waiting for DTP Waiti…" at bounding box center [601, 294] width 271 height 19
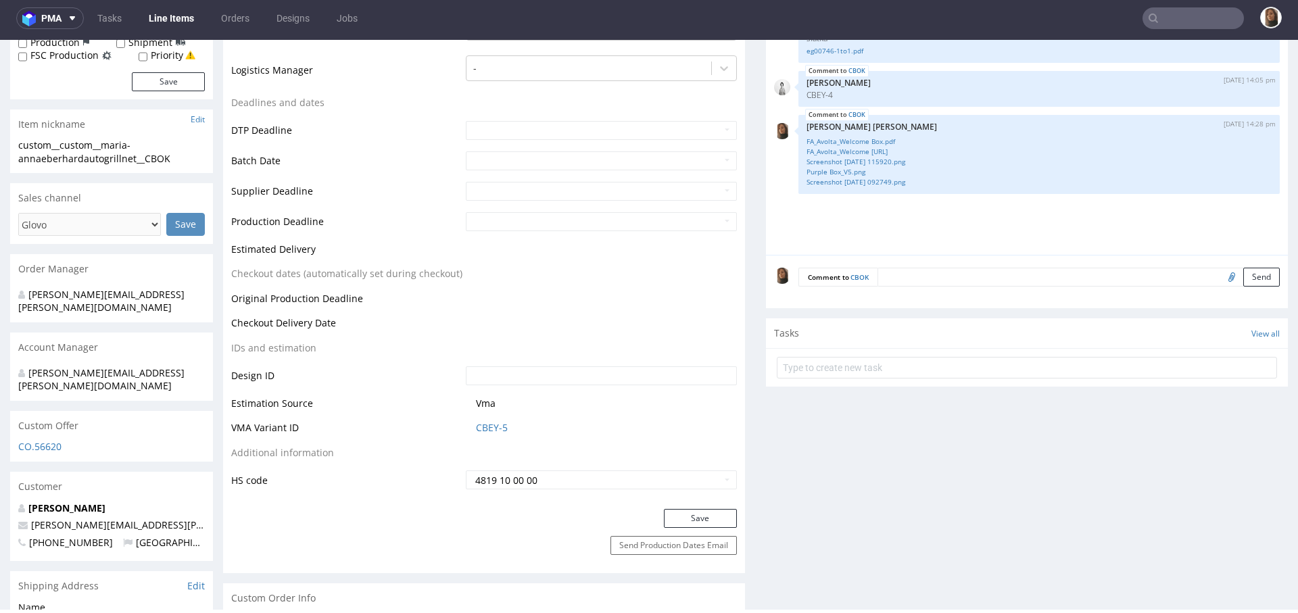
scroll to position [520, 0]
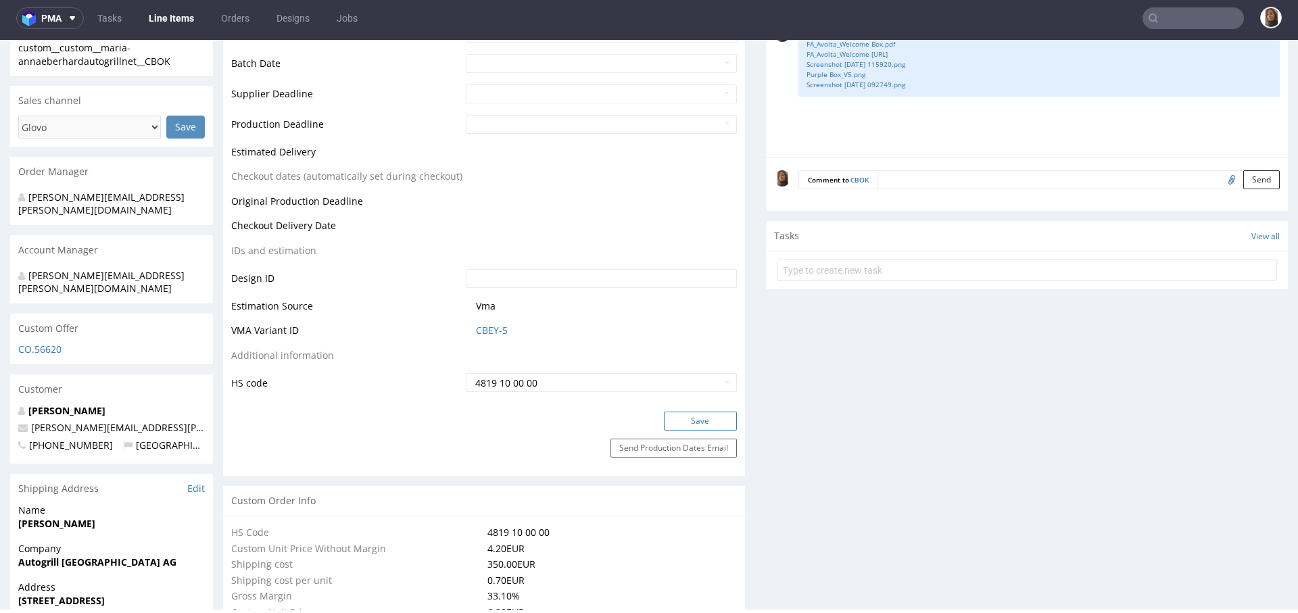
click at [688, 415] on button "Save" at bounding box center [700, 421] width 73 height 19
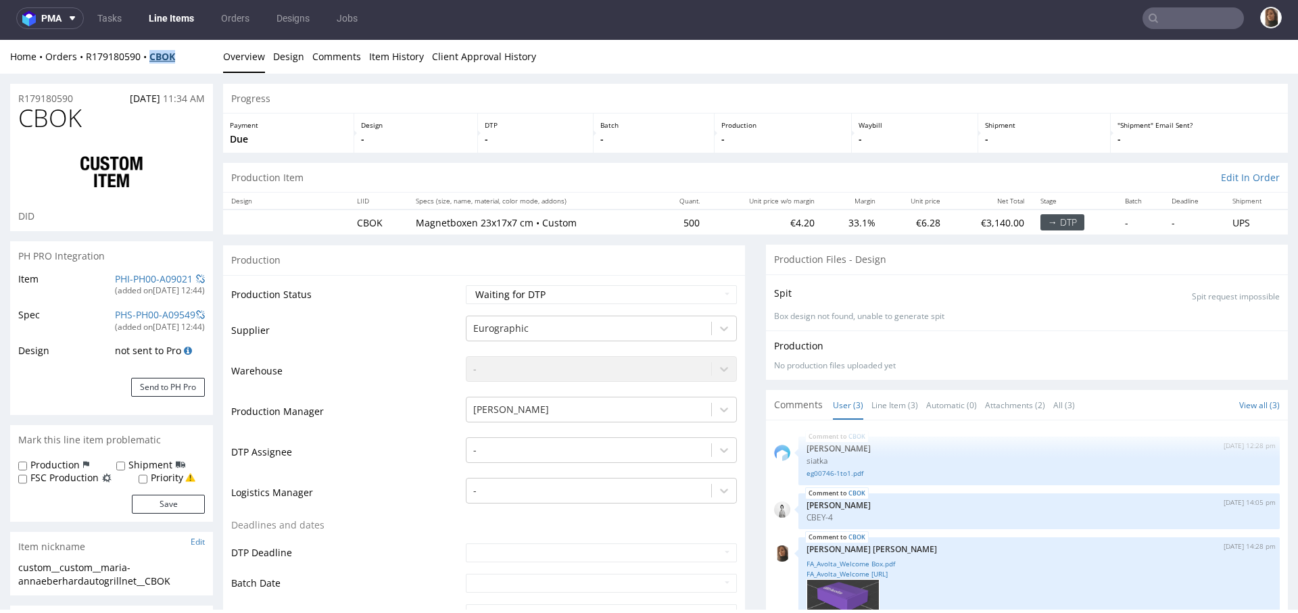
scroll to position [0, 0]
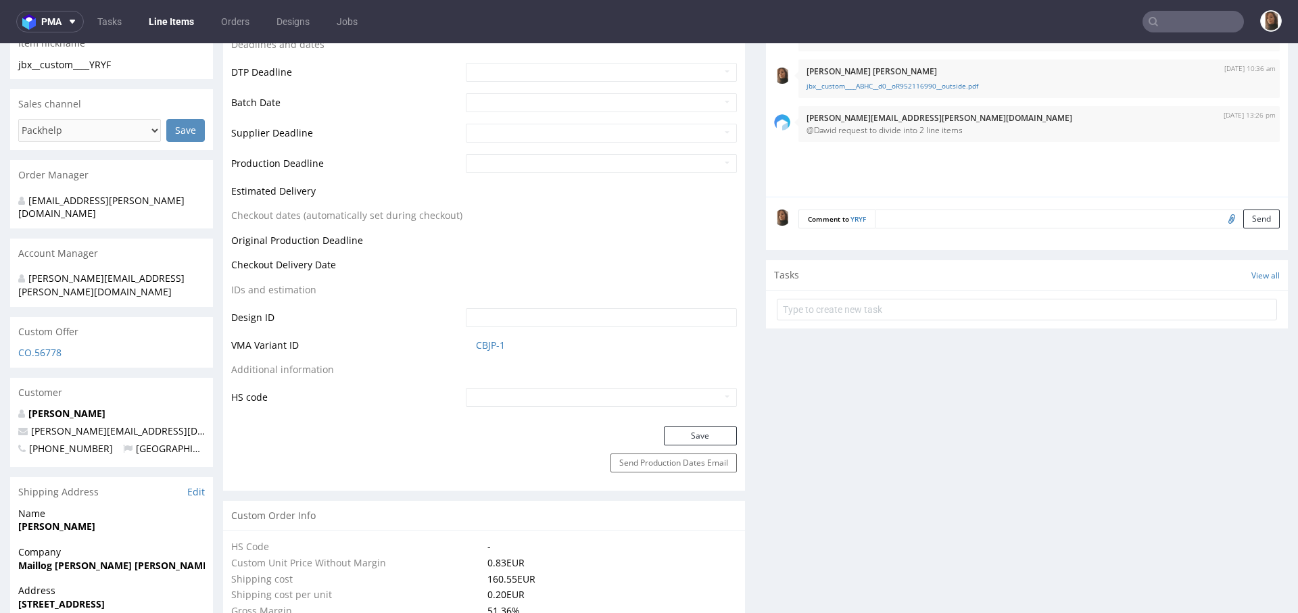
scroll to position [485, 0]
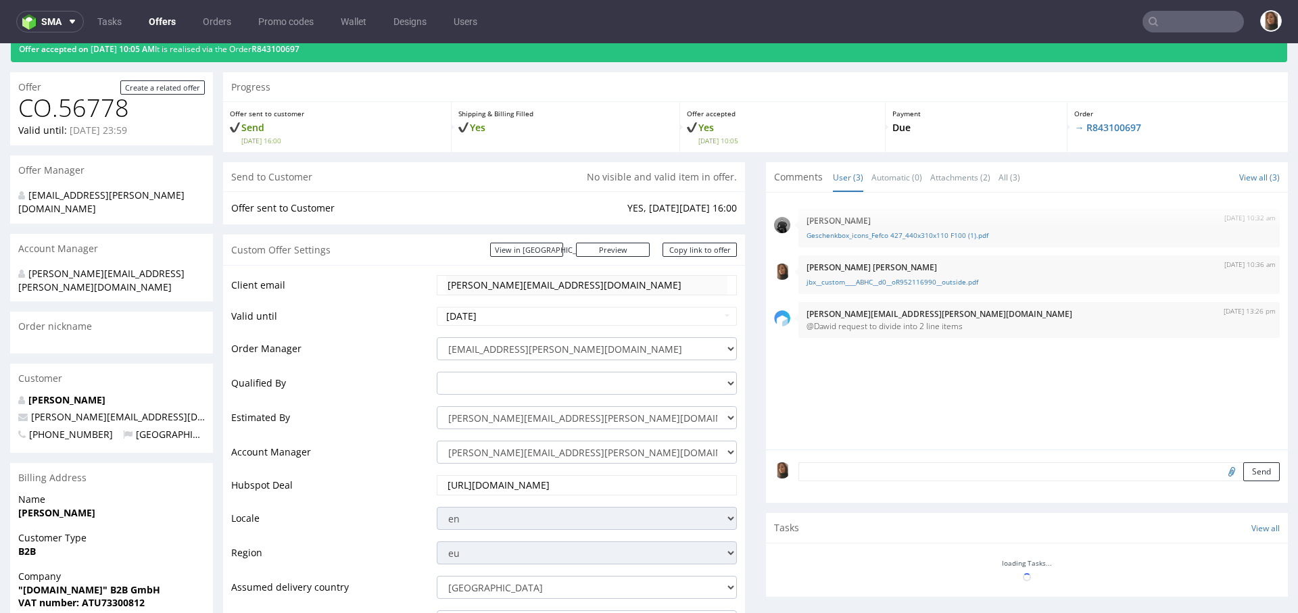
scroll to position [618, 0]
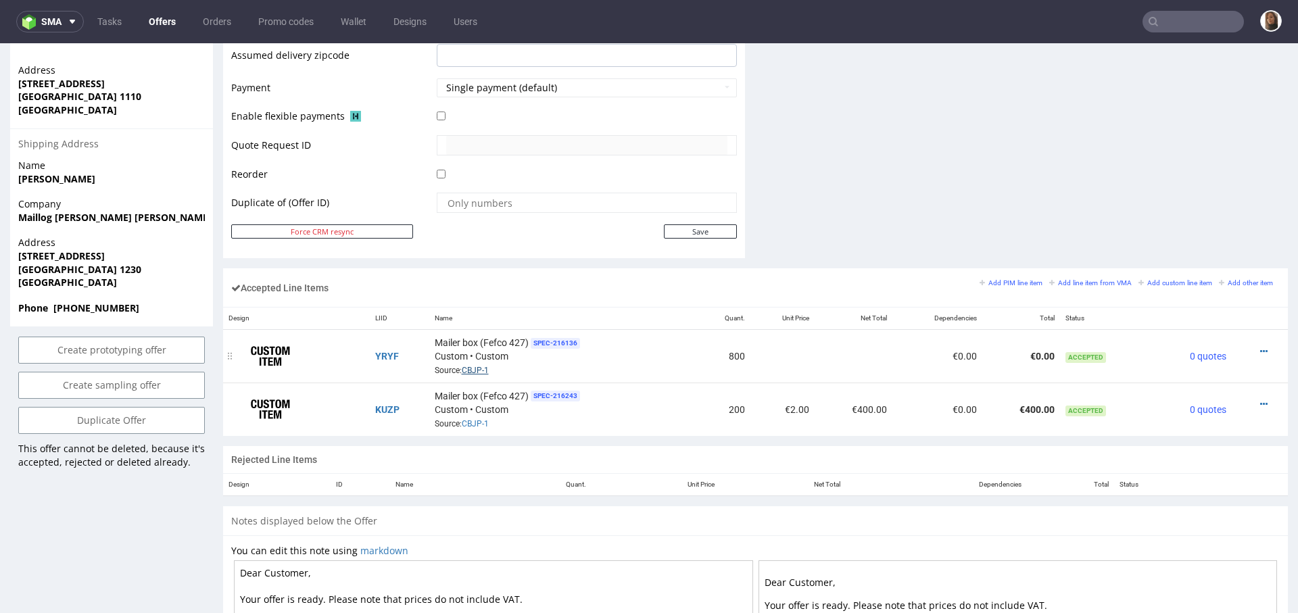
click at [477, 366] on link "CBJP-1" at bounding box center [475, 370] width 27 height 9
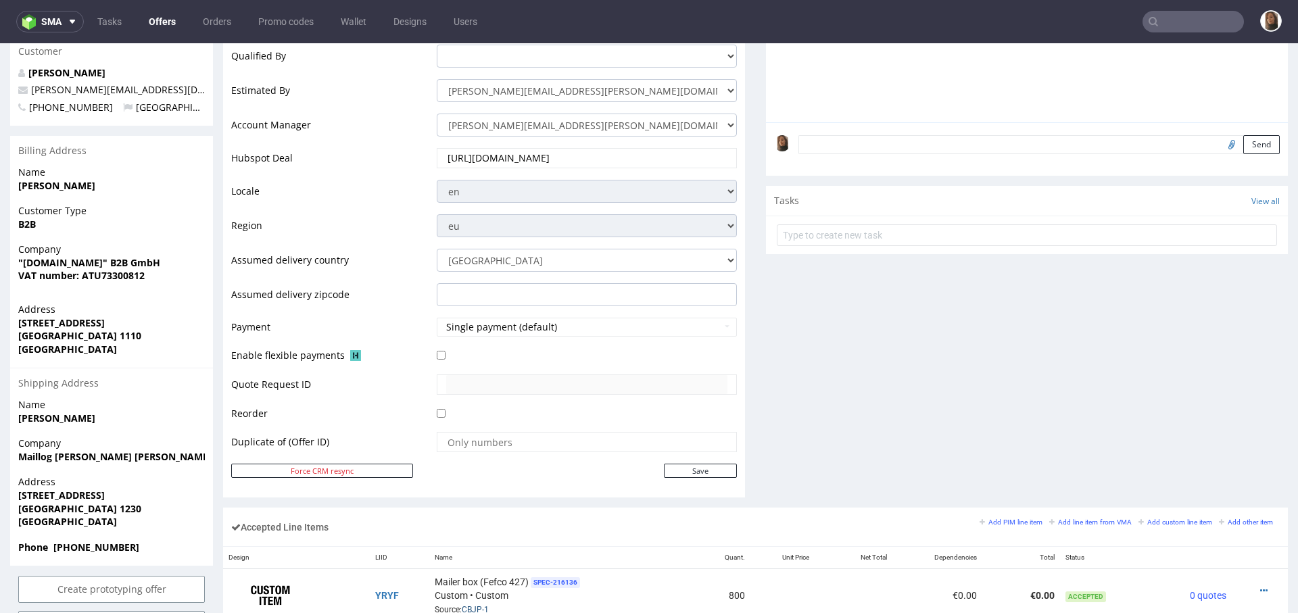
scroll to position [0, 0]
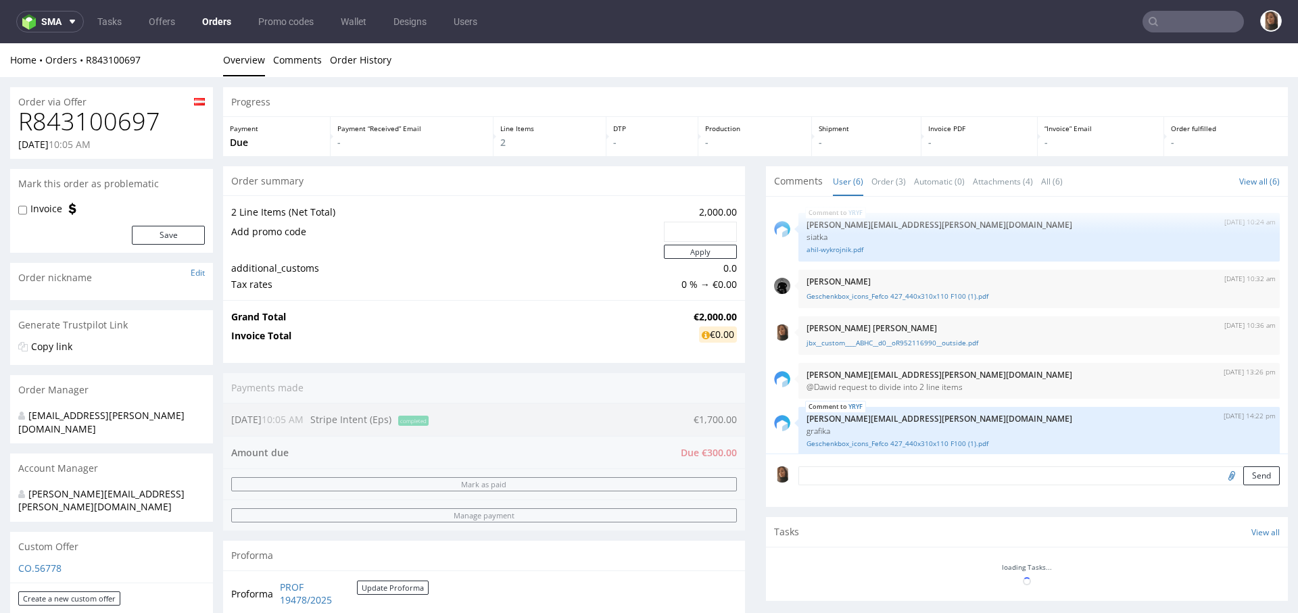
scroll to position [54, 0]
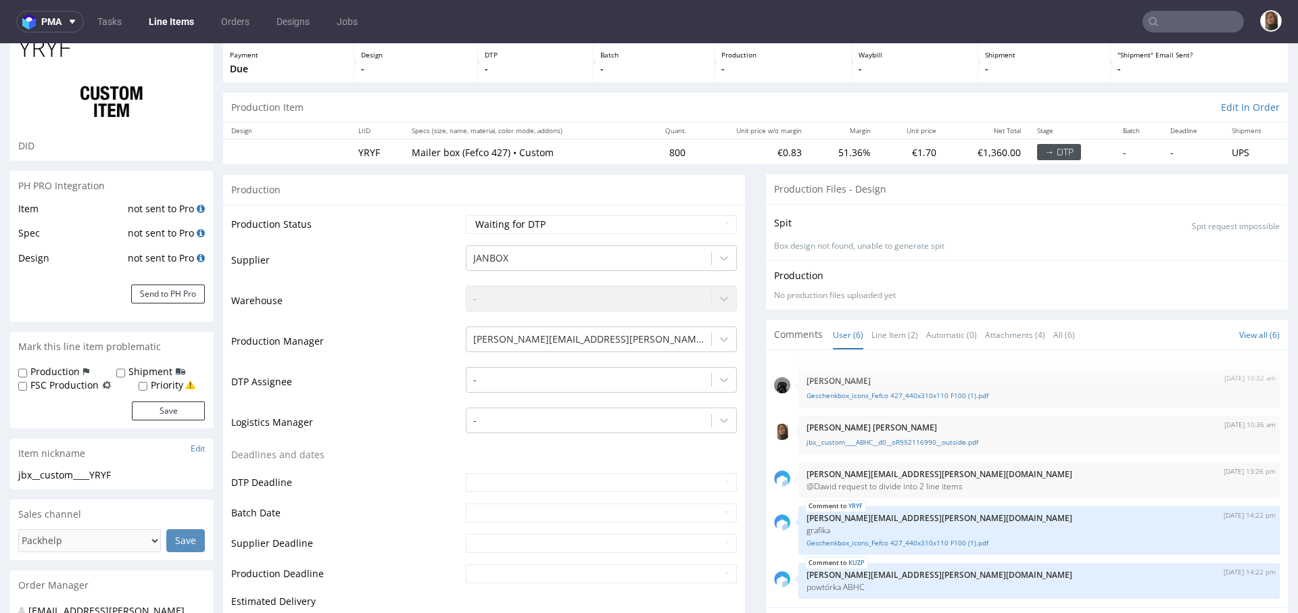
scroll to position [237, 0]
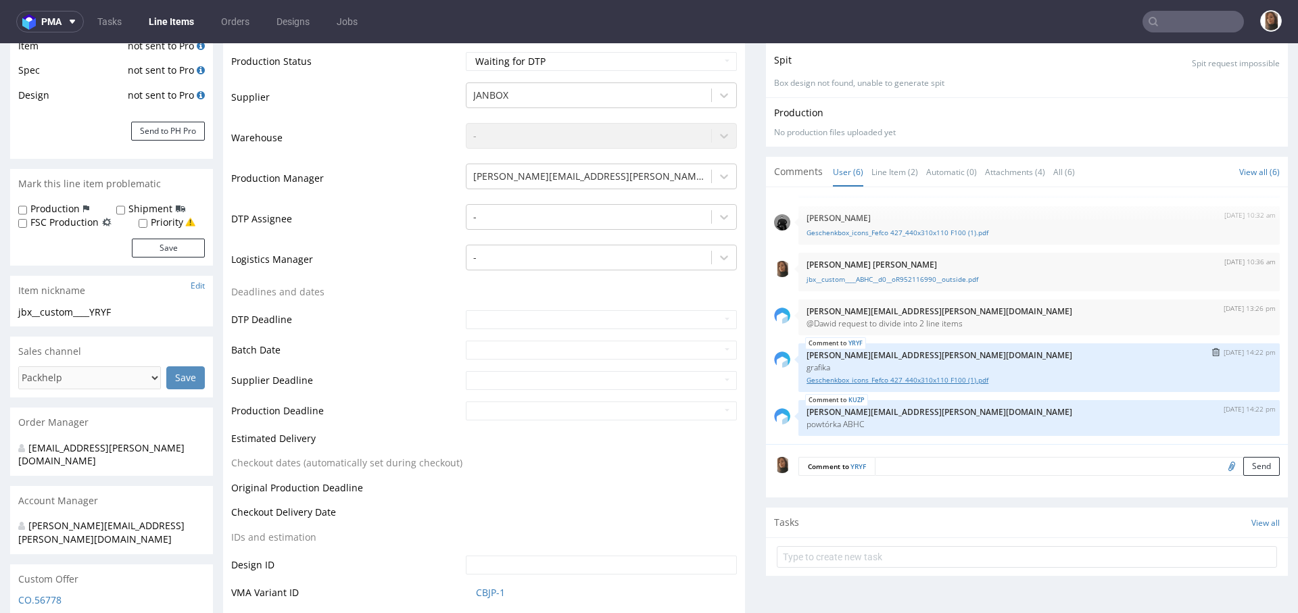
click at [851, 383] on link "Geschenkbox_icons_Fefco 427_440x310x110 F100 (1).pdf" at bounding box center [1038, 380] width 465 height 10
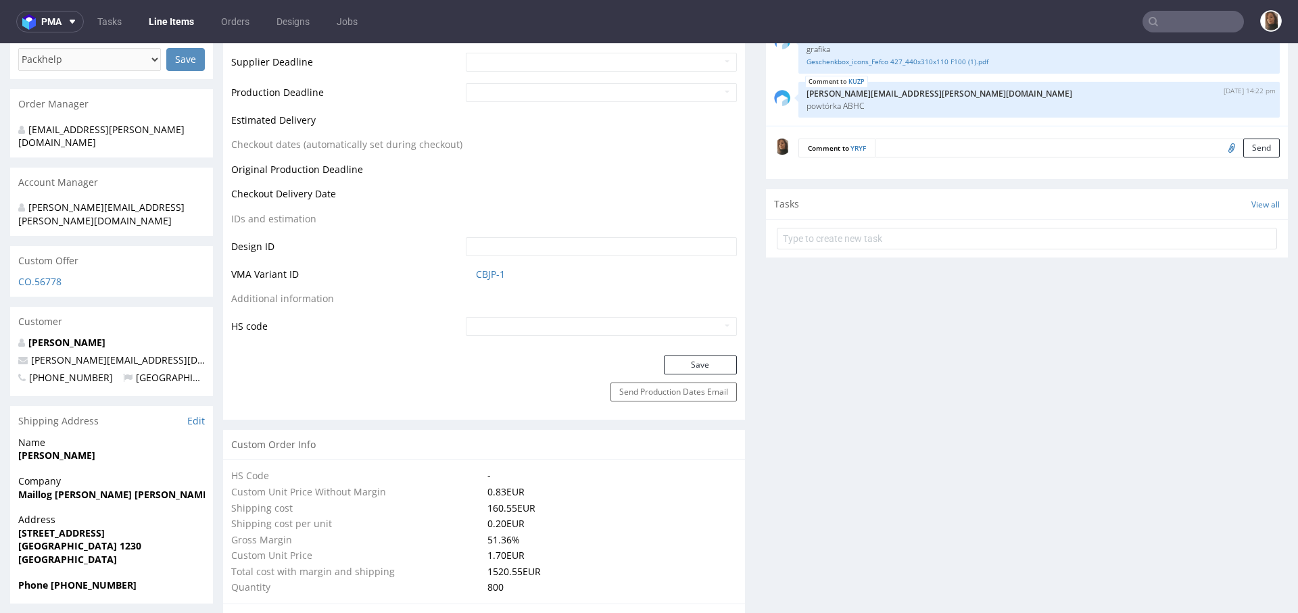
scroll to position [587, 0]
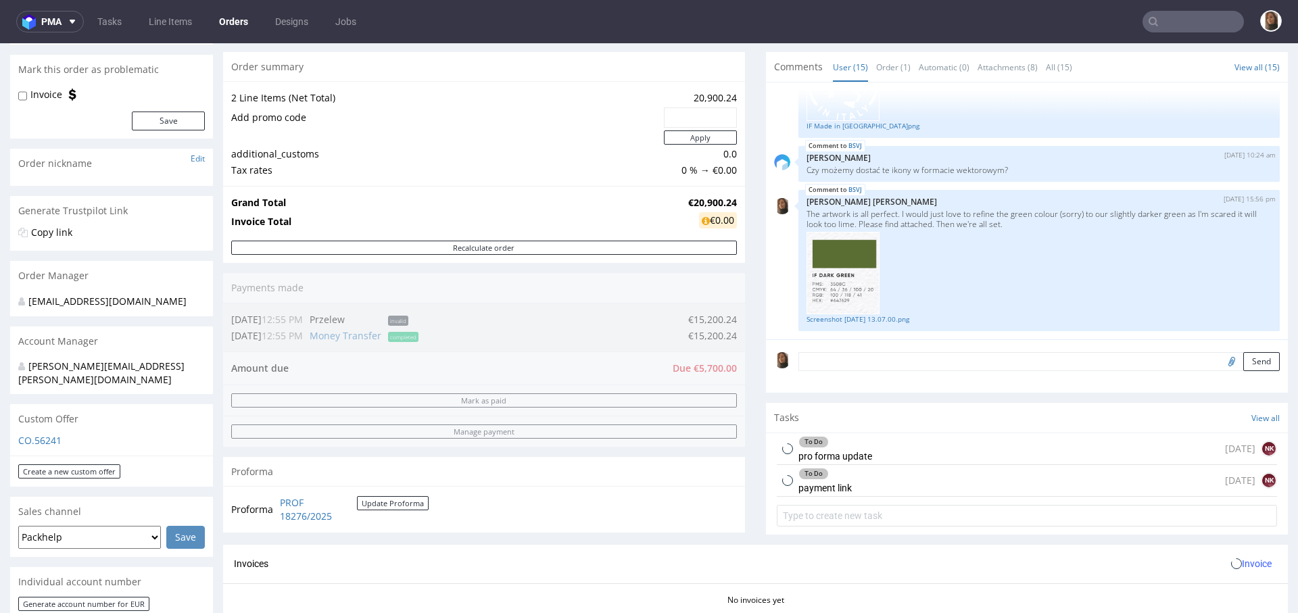
scroll to position [288, 0]
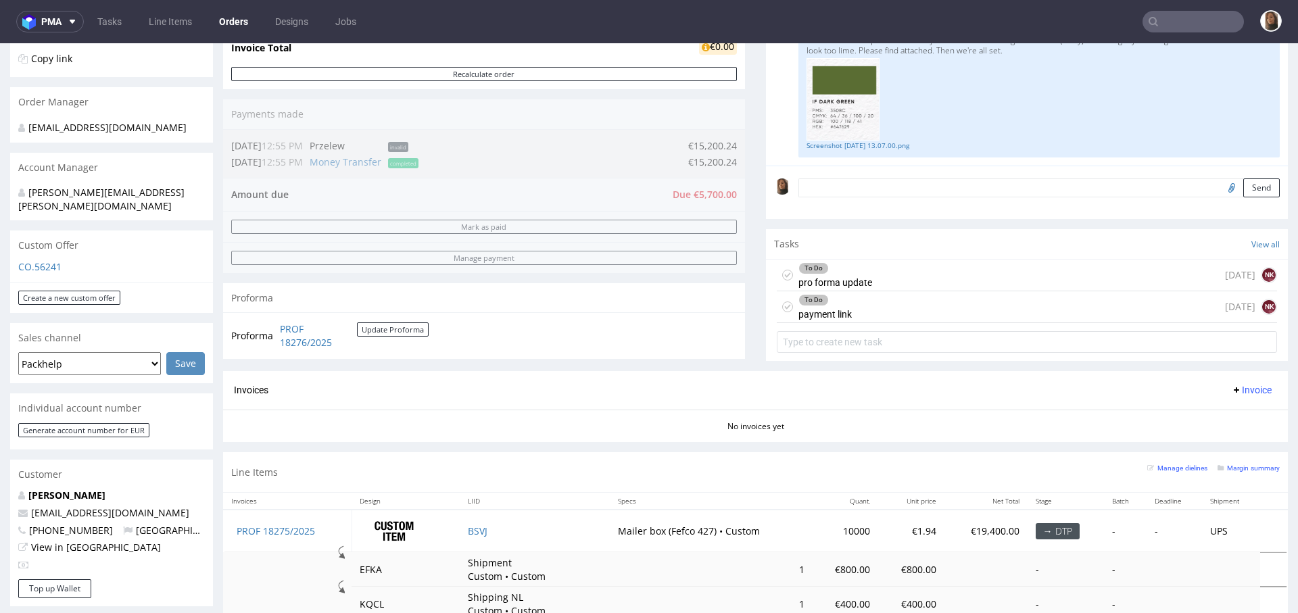
click at [883, 273] on div "To Do pro forma update [DATE] NK" at bounding box center [1027, 276] width 500 height 32
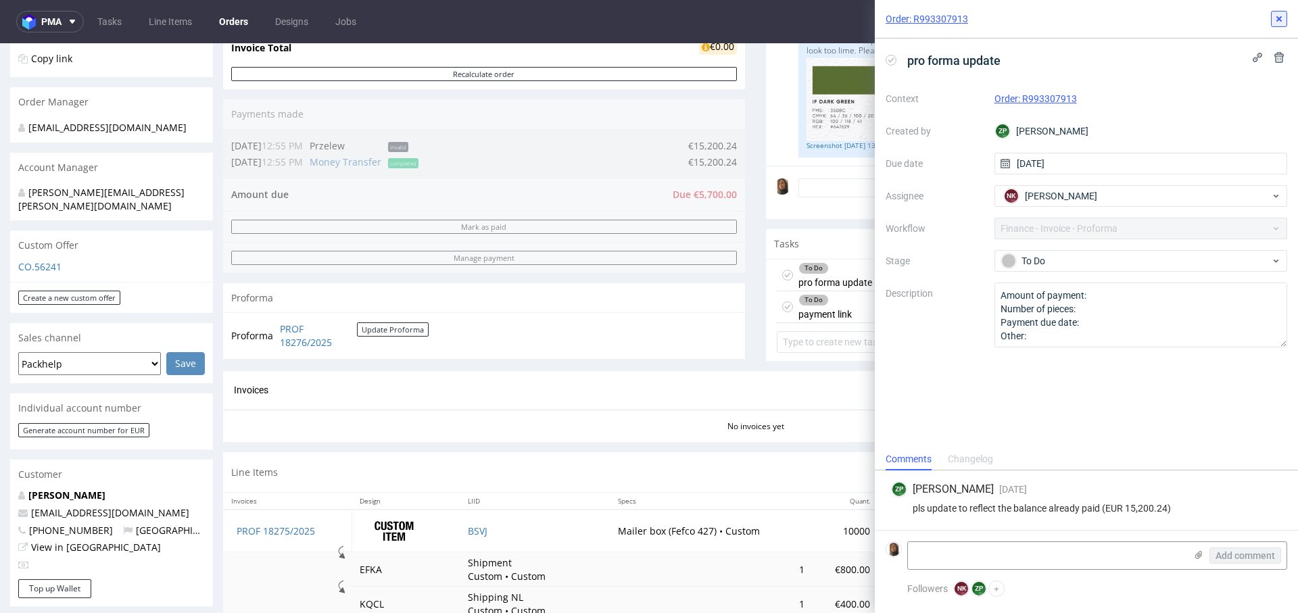
click at [1282, 22] on icon at bounding box center [1279, 19] width 11 height 11
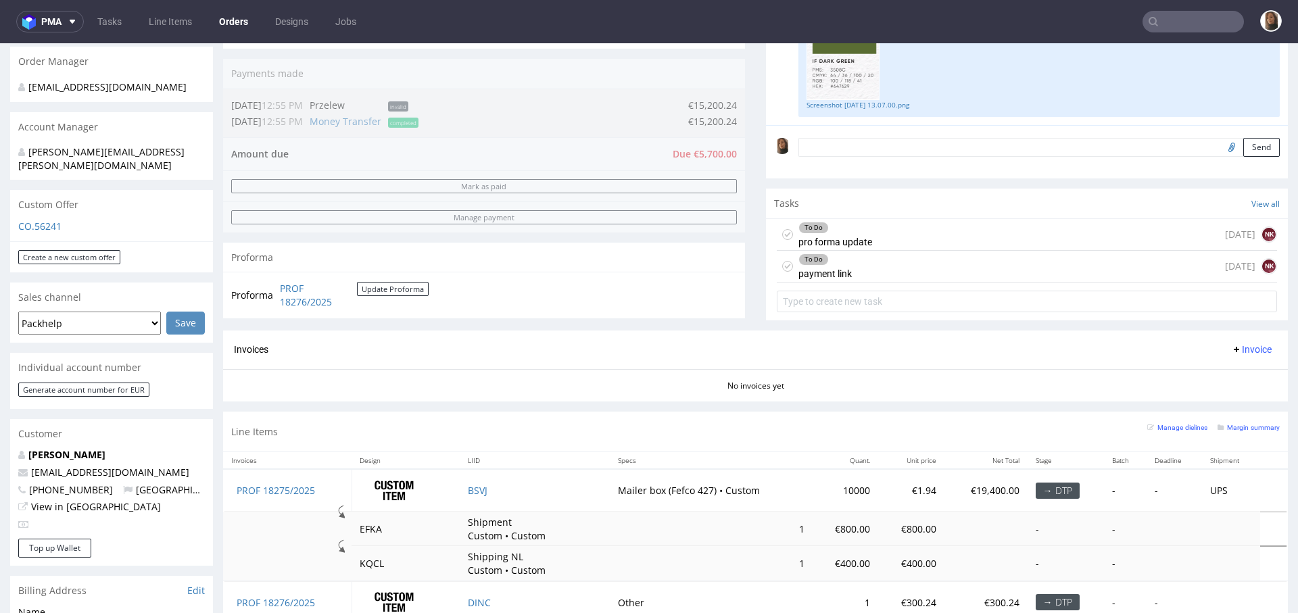
scroll to position [412, 0]
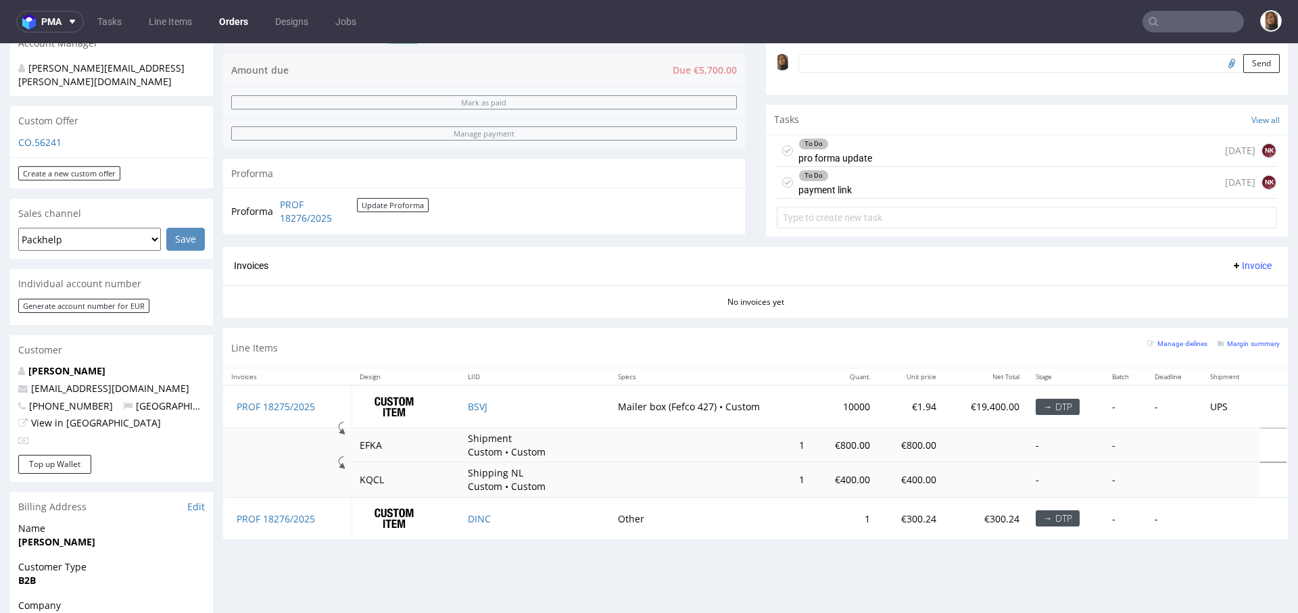
click at [225, 16] on link "Orders" at bounding box center [233, 22] width 45 height 22
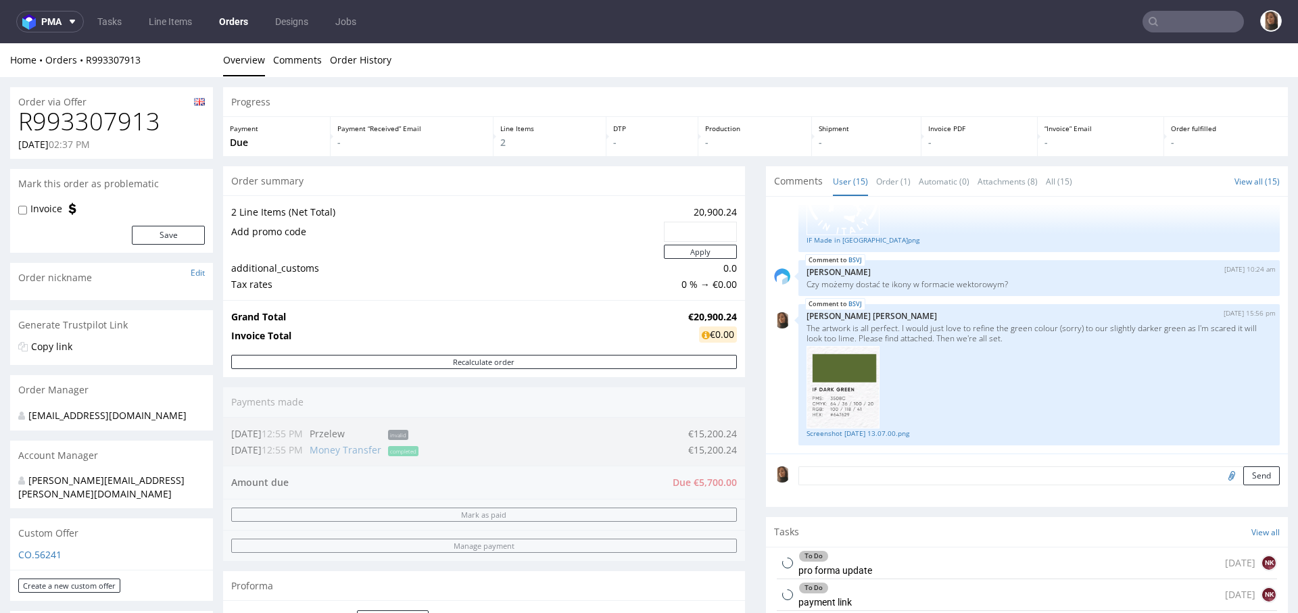
scroll to position [483, 0]
